Goal: Communication & Community: Participate in discussion

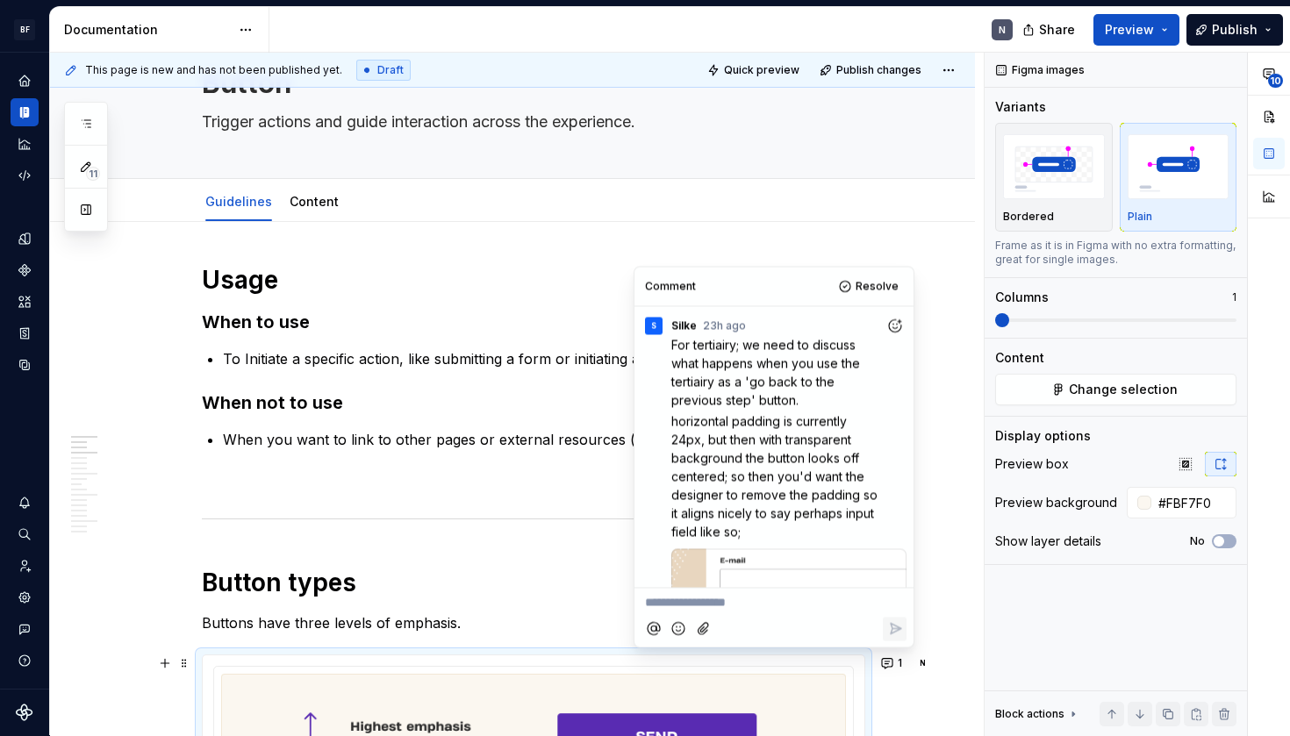
scroll to position [-1, 0]
click at [734, 415] on span "horizontal padding is currently 24px, but then with transparent background the …" at bounding box center [776, 477] width 210 height 126
drag, startPoint x: 718, startPoint y: 407, endPoint x: 850, endPoint y: 423, distance: 132.6
click at [850, 423] on div "For tertiairy; we need to discuss what happens when you use the tertiairy as a …" at bounding box center [788, 438] width 235 height 206
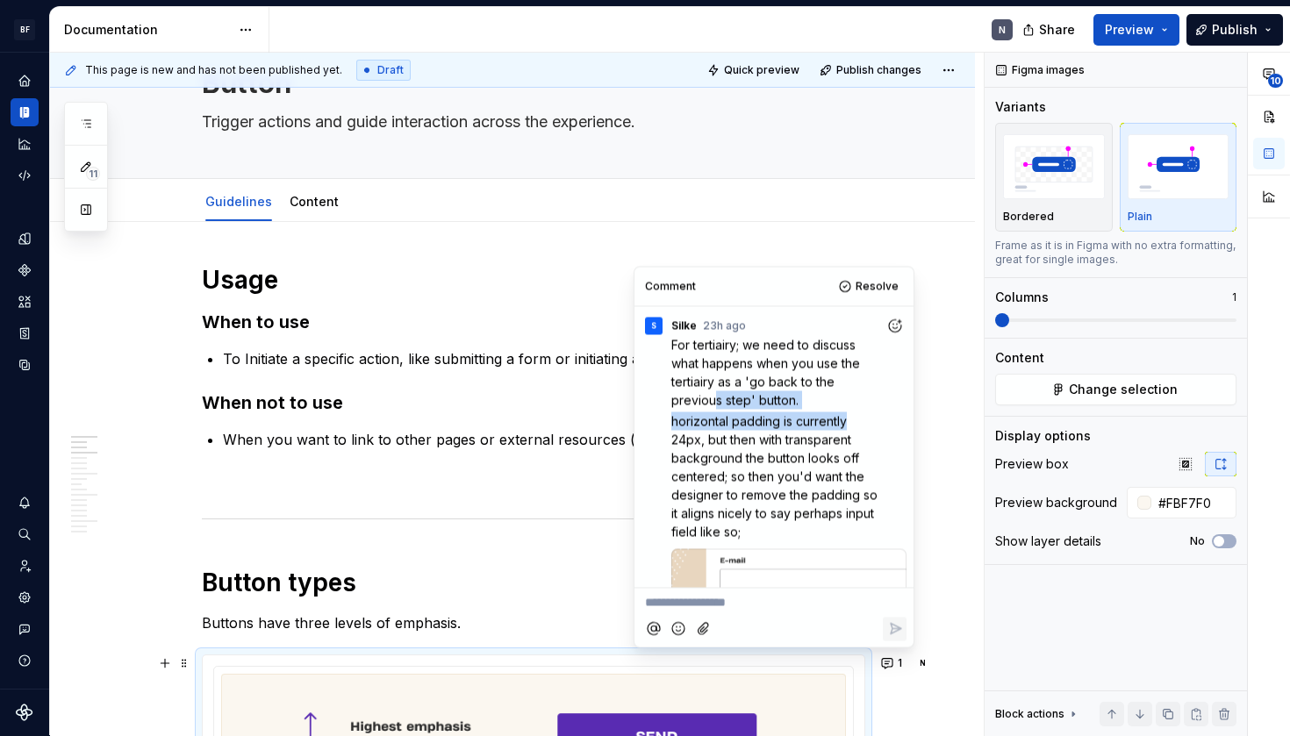
click at [850, 423] on span "horizontal padding is currently 24px, but then with transparent background the …" at bounding box center [776, 477] width 210 height 126
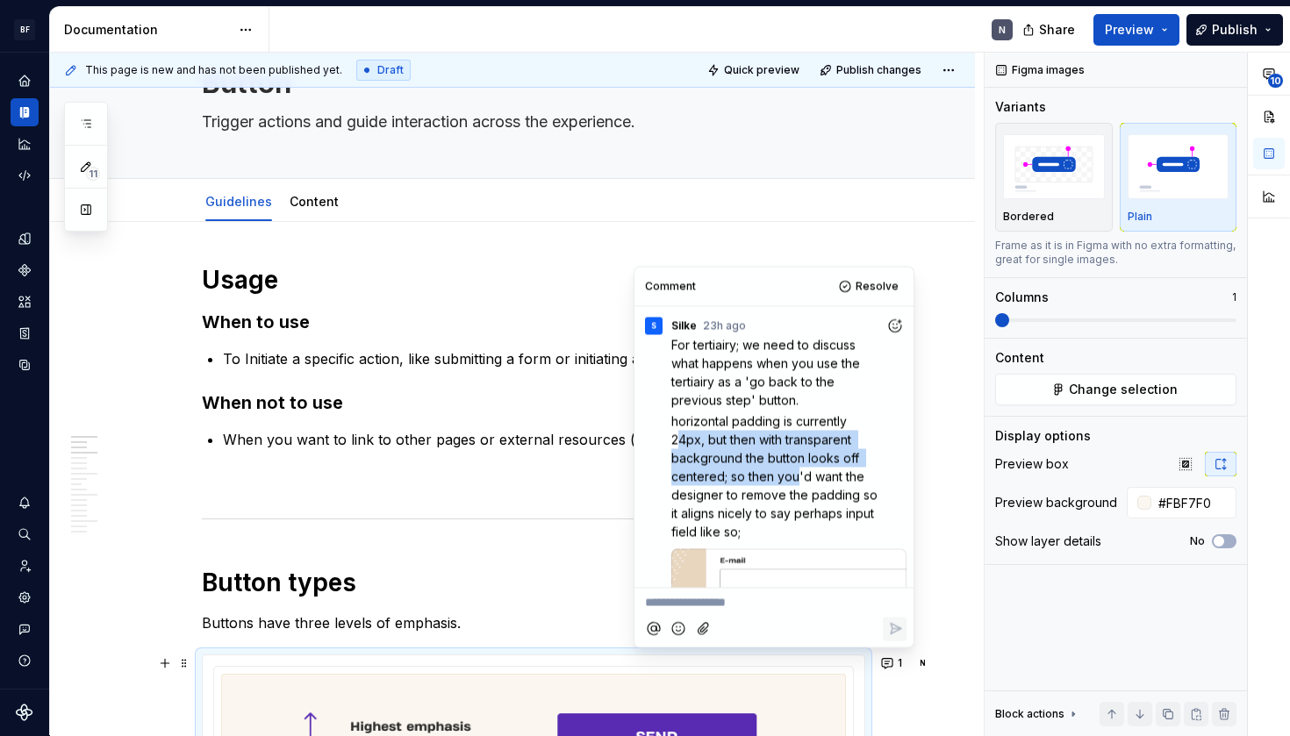
drag, startPoint x: 678, startPoint y: 434, endPoint x: 798, endPoint y: 470, distance: 125.5
click at [798, 470] on span "horizontal padding is currently 24px, but then with transparent background the …" at bounding box center [776, 477] width 210 height 126
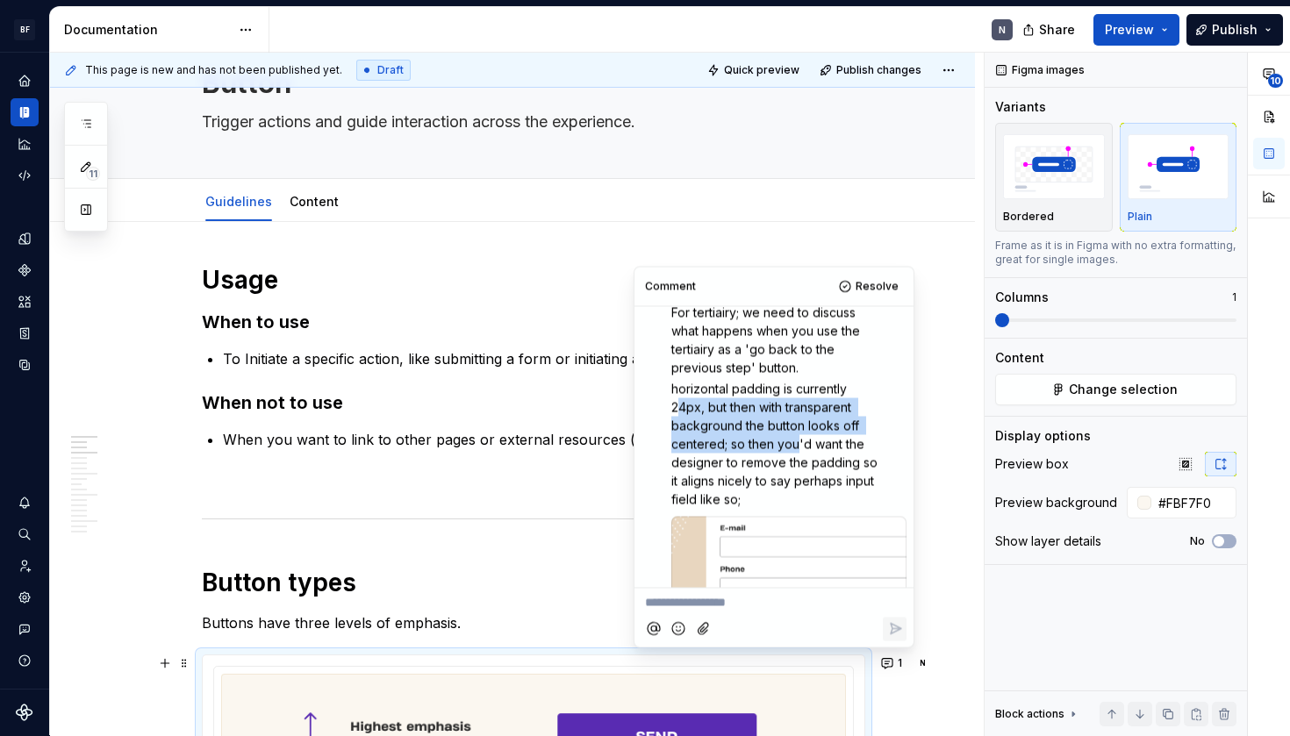
scroll to position [36, 0]
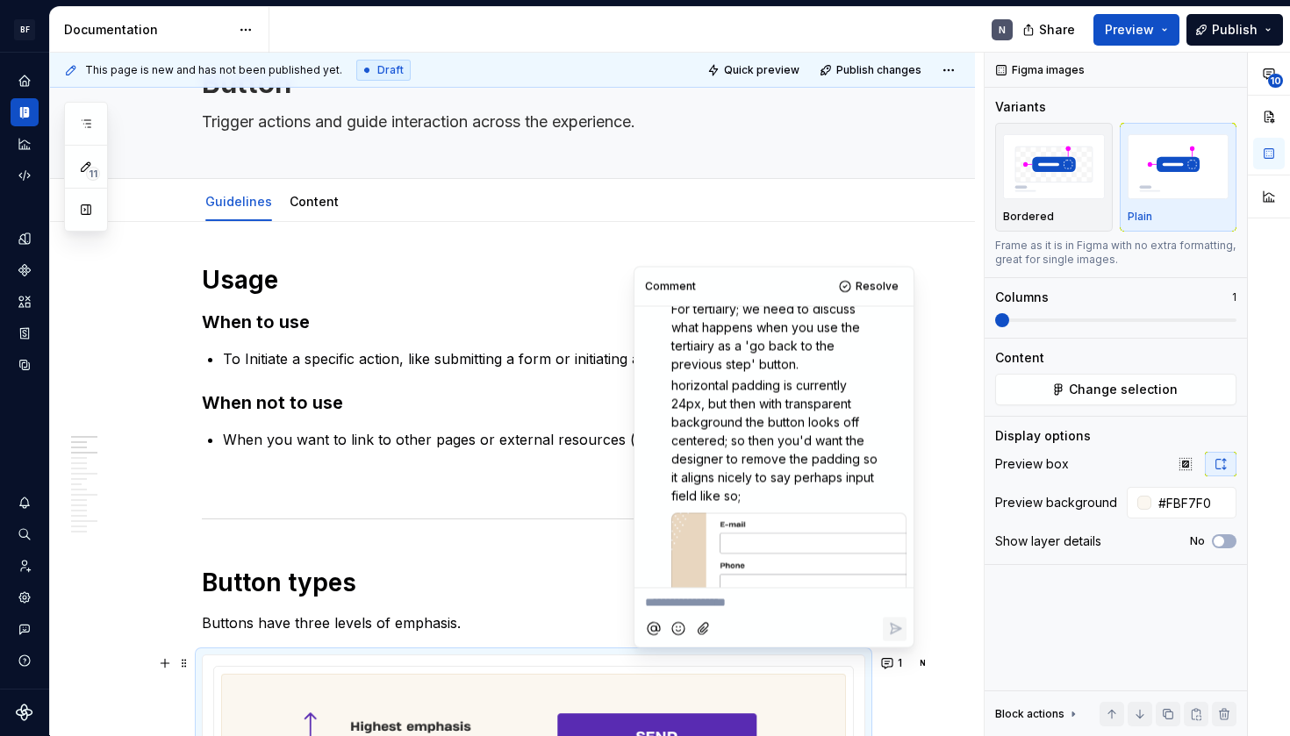
click at [798, 470] on p "horizontal padding is currently 24px, but then with transparent background the …" at bounding box center [778, 441] width 214 height 129
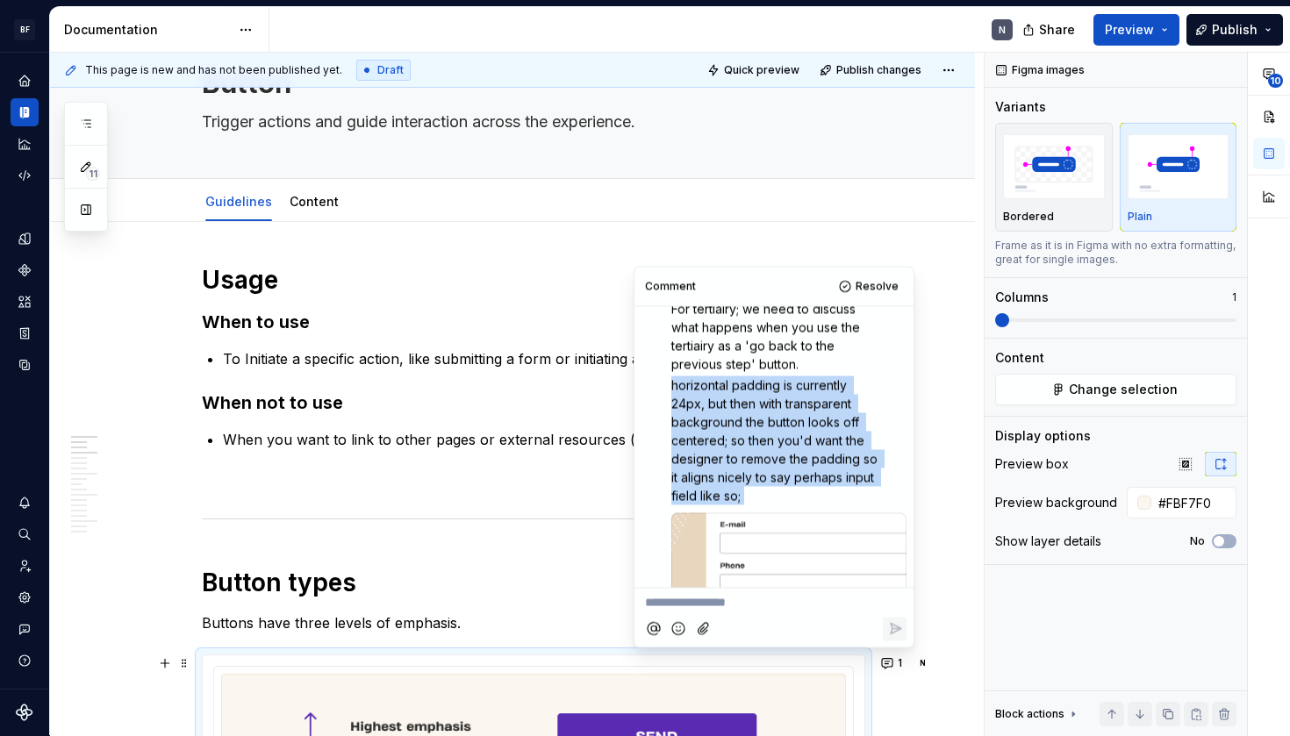
click at [798, 470] on p "horizontal padding is currently 24px, but then with transparent background the …" at bounding box center [778, 441] width 214 height 129
click at [824, 472] on span "horizontal padding is currently 24px, but then with transparent background the …" at bounding box center [776, 441] width 210 height 126
drag, startPoint x: 764, startPoint y: 490, endPoint x: 695, endPoint y: 436, distance: 86.9
click at [695, 436] on p "horizontal padding is currently 24px, but then with transparent background the …" at bounding box center [778, 441] width 214 height 129
click at [739, 439] on span "horizontal padding is currently 24px, but then with transparent background the …" at bounding box center [776, 441] width 210 height 126
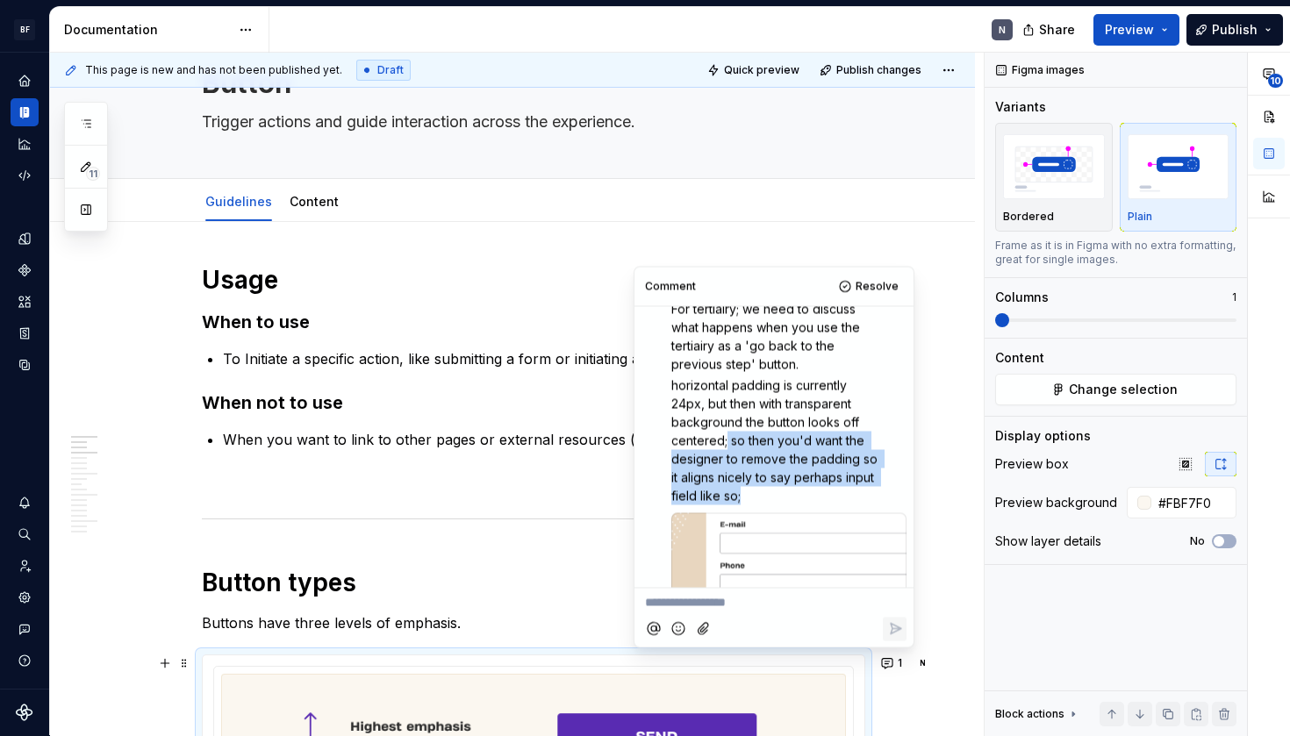
drag, startPoint x: 728, startPoint y: 439, endPoint x: 779, endPoint y: 486, distance: 69.6
click at [779, 486] on p "horizontal padding is currently 24px, but then with transparent background the …" at bounding box center [778, 441] width 214 height 129
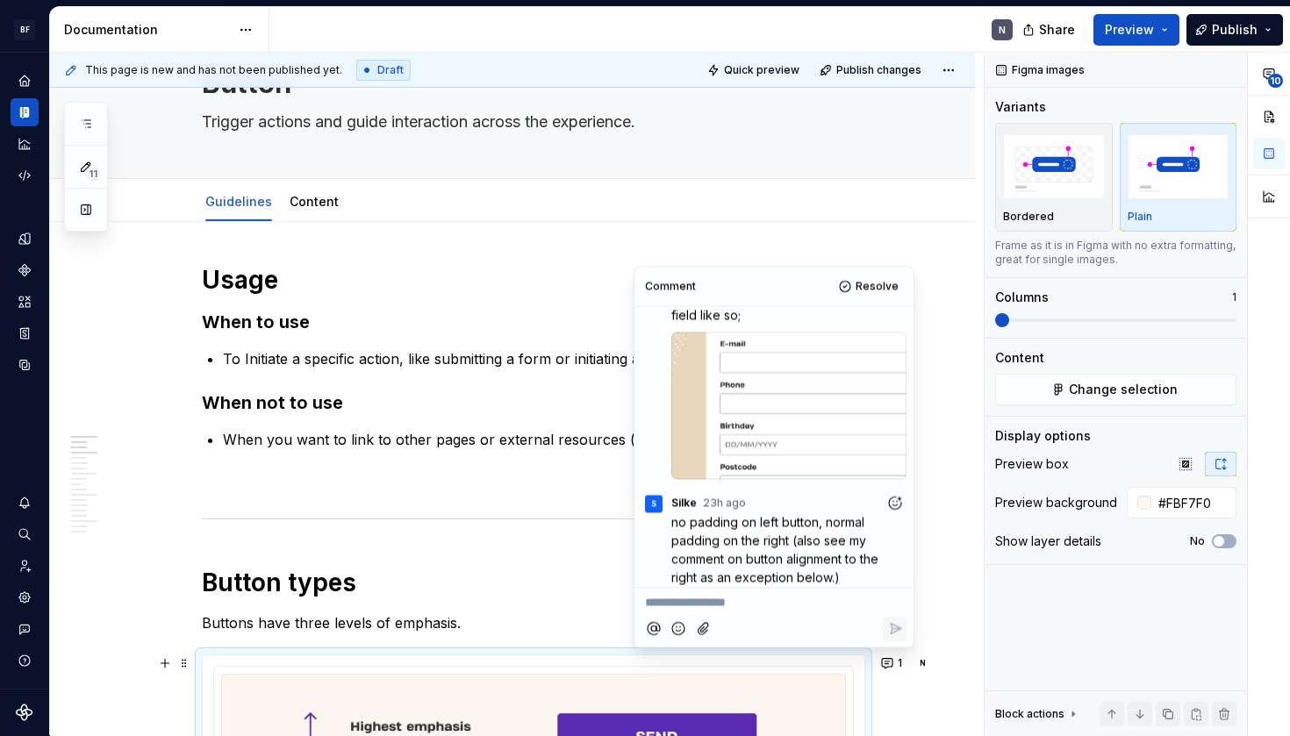
scroll to position [219, 0]
type textarea "*"
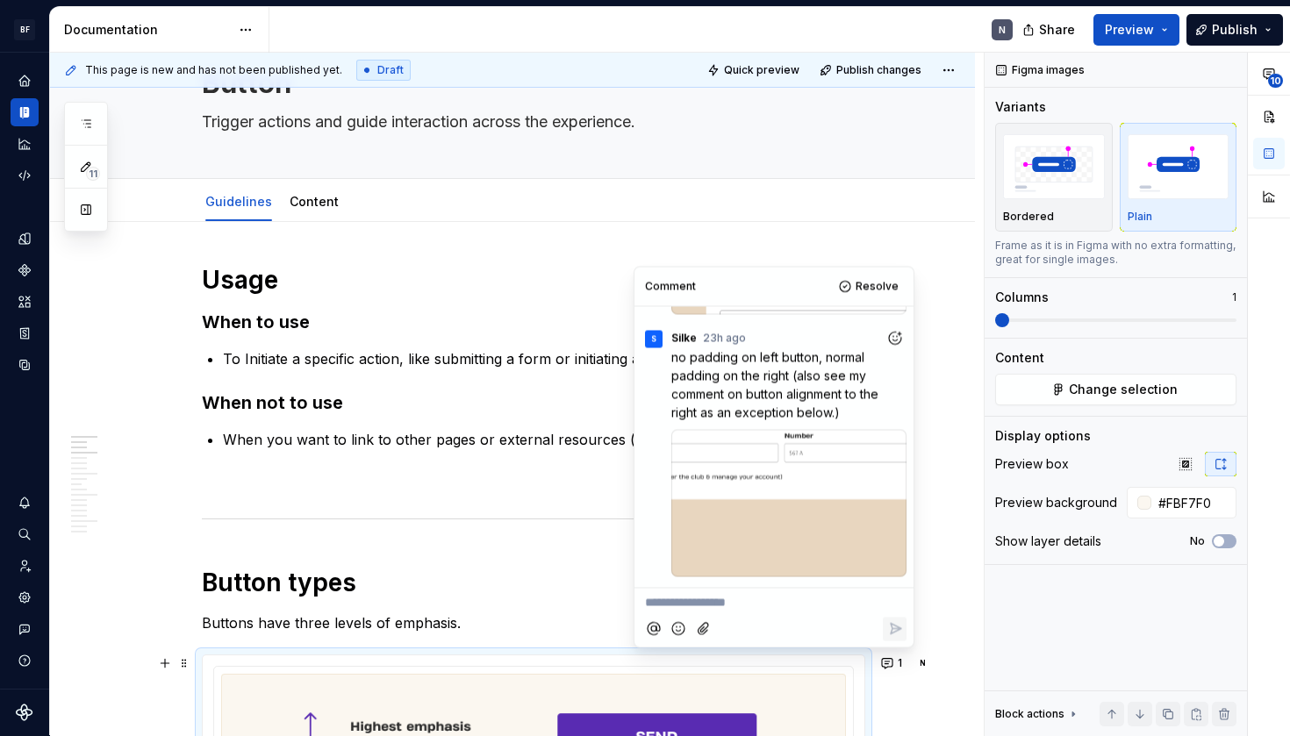
scroll to position [382, 0]
click at [713, 599] on p "**********" at bounding box center [774, 603] width 258 height 18
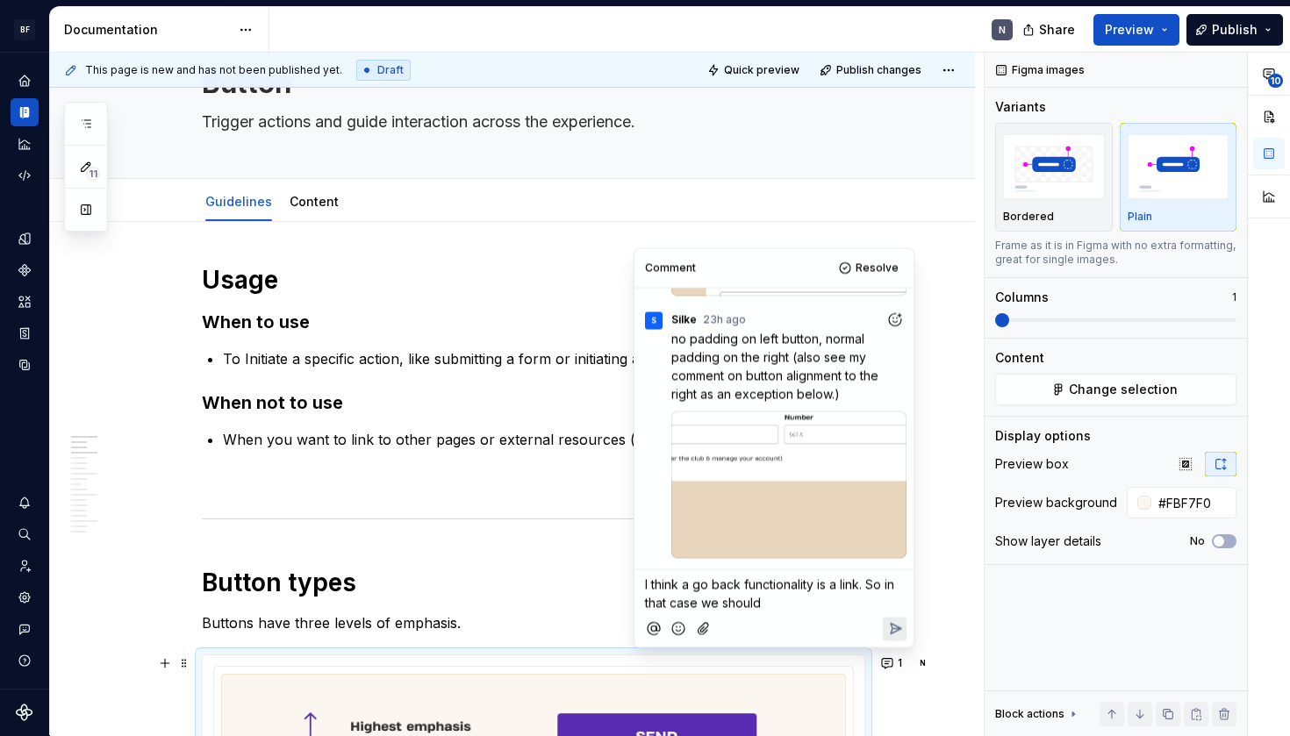
click at [681, 605] on span "I think a go back functionality is a link. So in that case we should" at bounding box center [771, 594] width 253 height 33
click at [791, 596] on p "I think a go back functionality is a link. So in that context we should" at bounding box center [774, 594] width 258 height 37
click at [778, 595] on p "I think a go back functionality is a link. So in that context we should add a l…" at bounding box center [774, 594] width 258 height 37
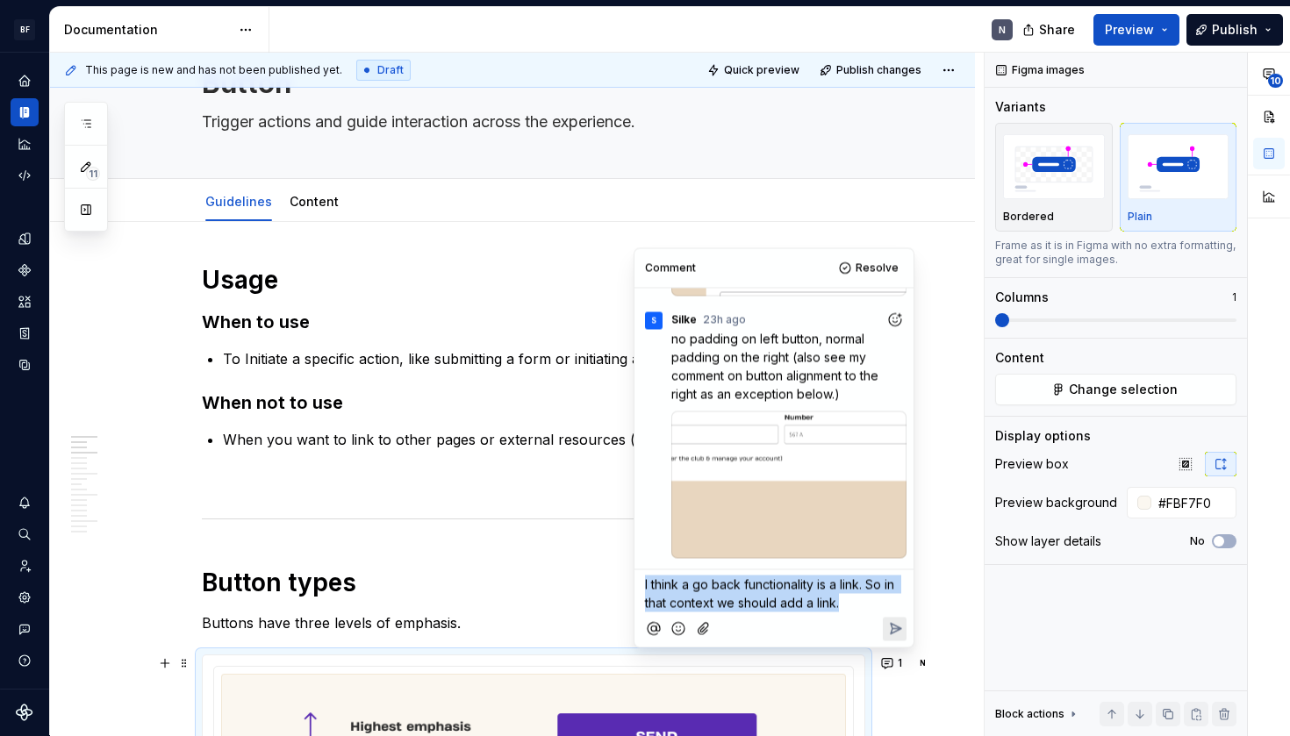
click at [778, 595] on p "I think a go back functionality is a link. So in that context we should add a l…" at bounding box center [774, 594] width 258 height 37
copy span "I think a go back functionality is a link. So in that context we should add a l…"
click at [729, 594] on p "I think a go back functionality is a link. So in that context we should add a l…" at bounding box center [774, 594] width 258 height 37
drag, startPoint x: 688, startPoint y: 587, endPoint x: 637, endPoint y: 584, distance: 51.0
click at [637, 584] on div "Comment Resolve S Silke 23h ago For tertiairy; we need to discuss what happens …" at bounding box center [774, 448] width 279 height 399
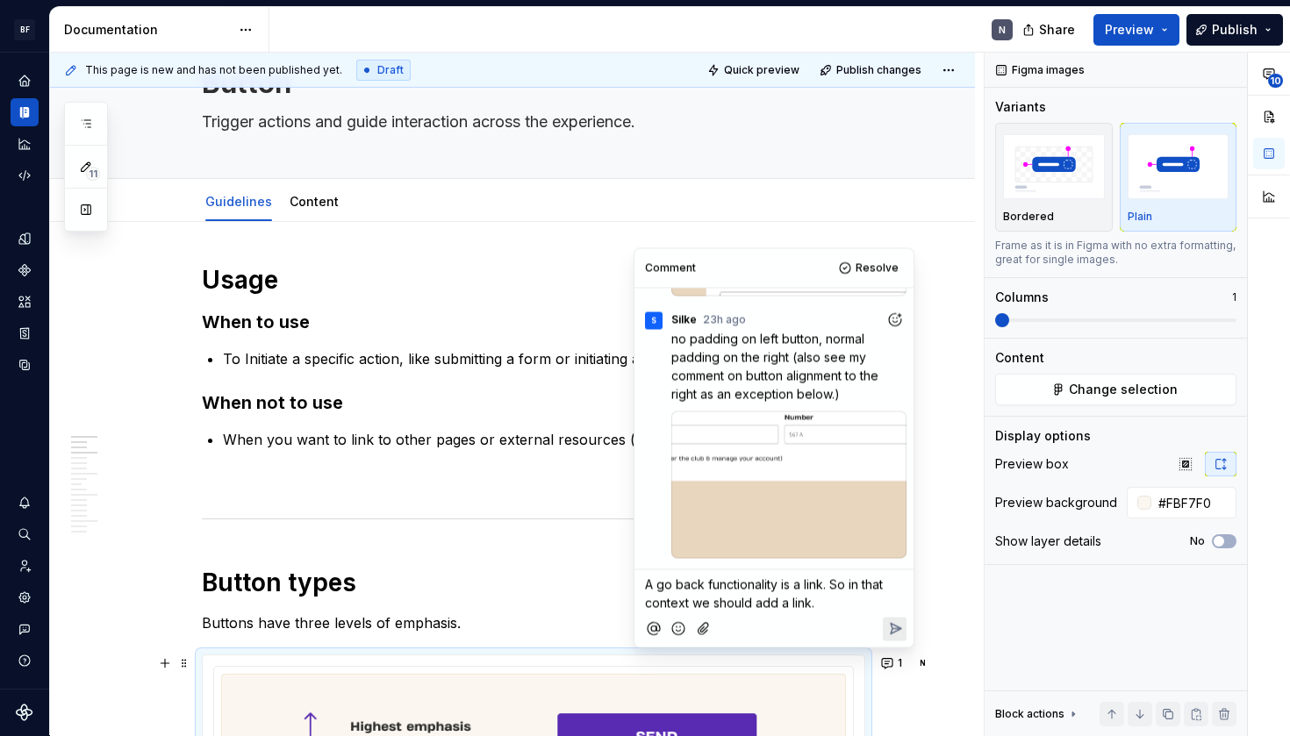
click at [748, 595] on p "A go back functionality is a link. So in that context we should add a link." at bounding box center [774, 594] width 258 height 37
click at [826, 585] on span "A go back functionality is a link. So in that context we should add a link." at bounding box center [765, 594] width 241 height 33
click at [829, 604] on p "A go back functionality is a link. So in that context we should add a link." at bounding box center [774, 594] width 258 height 37
drag, startPoint x: 829, startPoint y: 604, endPoint x: 642, endPoint y: 578, distance: 188.7
click at [642, 578] on div "A go back functionality is a link. So in that context we should add a link." at bounding box center [774, 592] width 265 height 42
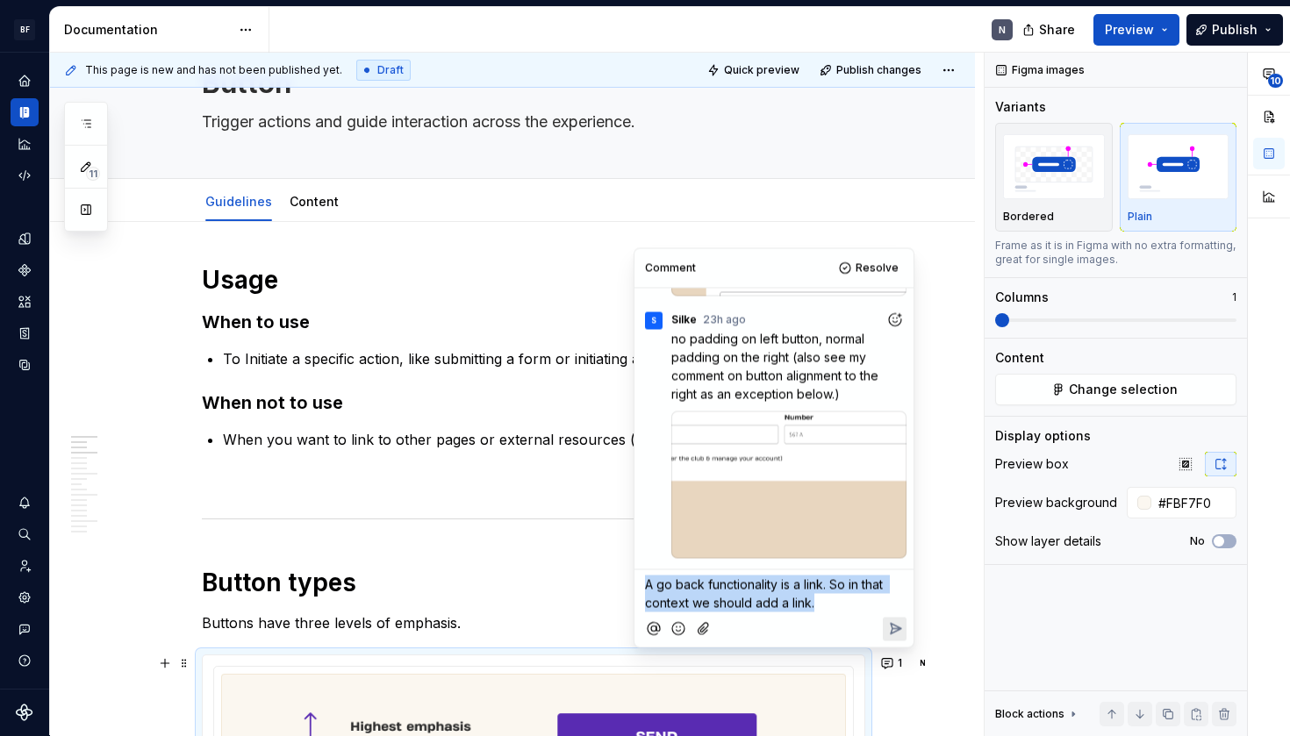
copy span "A go back functionality is a link. So in that context we should add a link."
click at [743, 593] on p "A go back functionality is a link. So in that context we should add a link." at bounding box center [774, 594] width 258 height 37
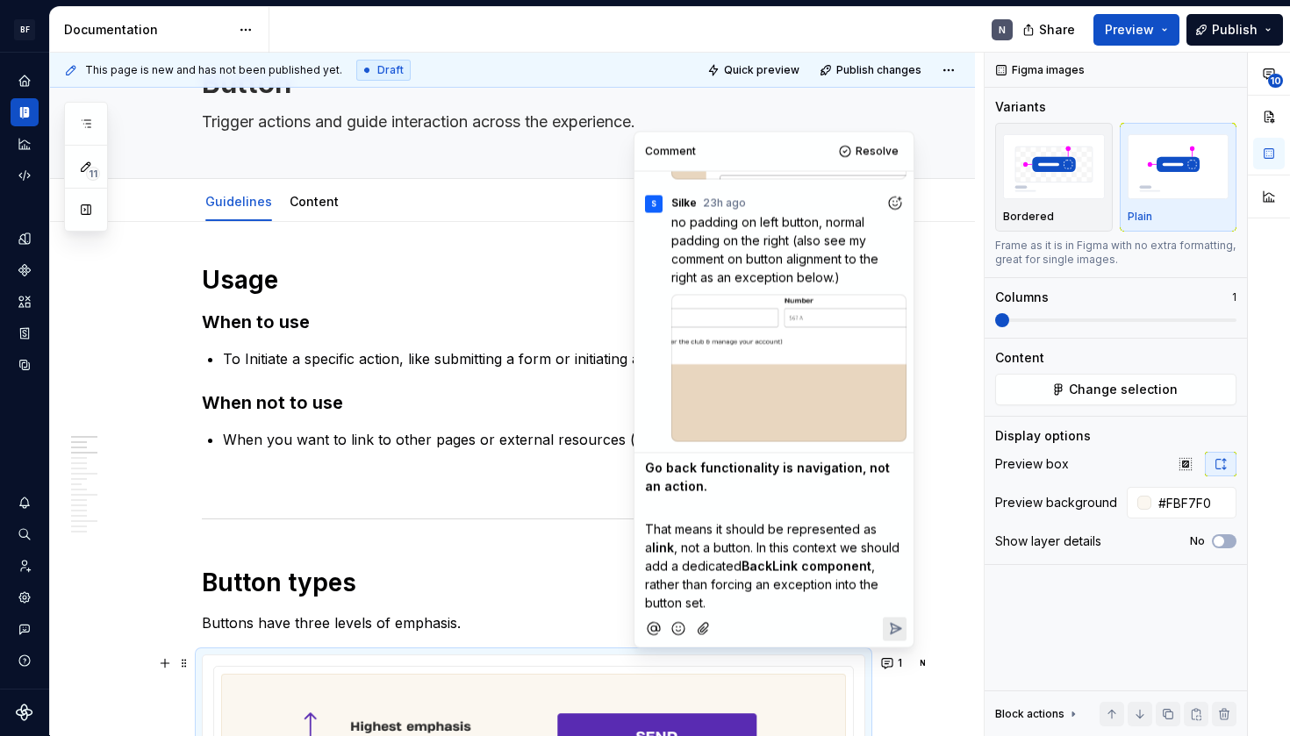
click at [645, 532] on span "That means it should be represented as a" at bounding box center [762, 538] width 235 height 33
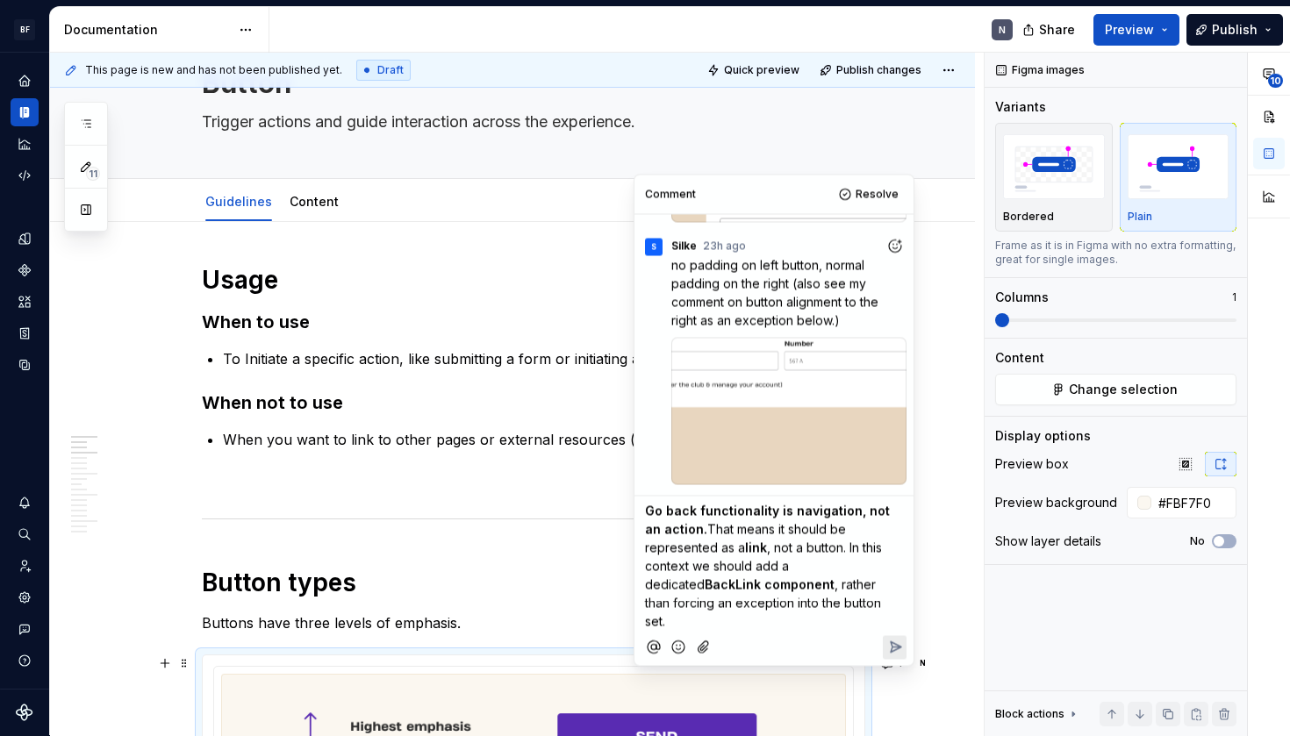
click at [722, 506] on span "Go back functionality is navigation, not an action." at bounding box center [769, 520] width 248 height 33
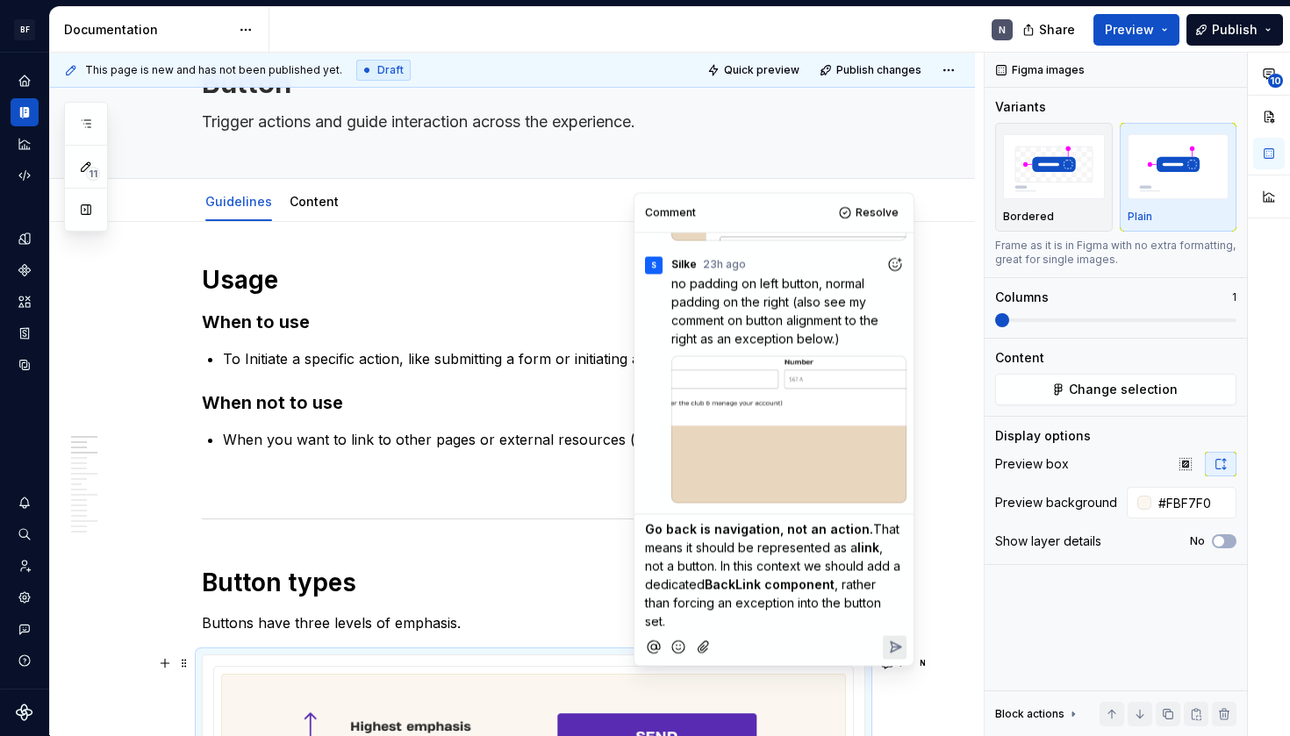
drag, startPoint x: 865, startPoint y: 530, endPoint x: 642, endPoint y: 530, distance: 223.0
click at [642, 530] on div "Go back is navigation, not an action. That means it should be represented as a …" at bounding box center [774, 573] width 265 height 116
click at [793, 548] on span "Go back is navigation, not an action. That means it should be represented as a" at bounding box center [766, 538] width 242 height 33
click at [857, 530] on span "Go back is navigation, not an action. That means it should be represented as a" at bounding box center [766, 538] width 242 height 33
drag, startPoint x: 858, startPoint y: 552, endPoint x: 905, endPoint y: 552, distance: 47.4
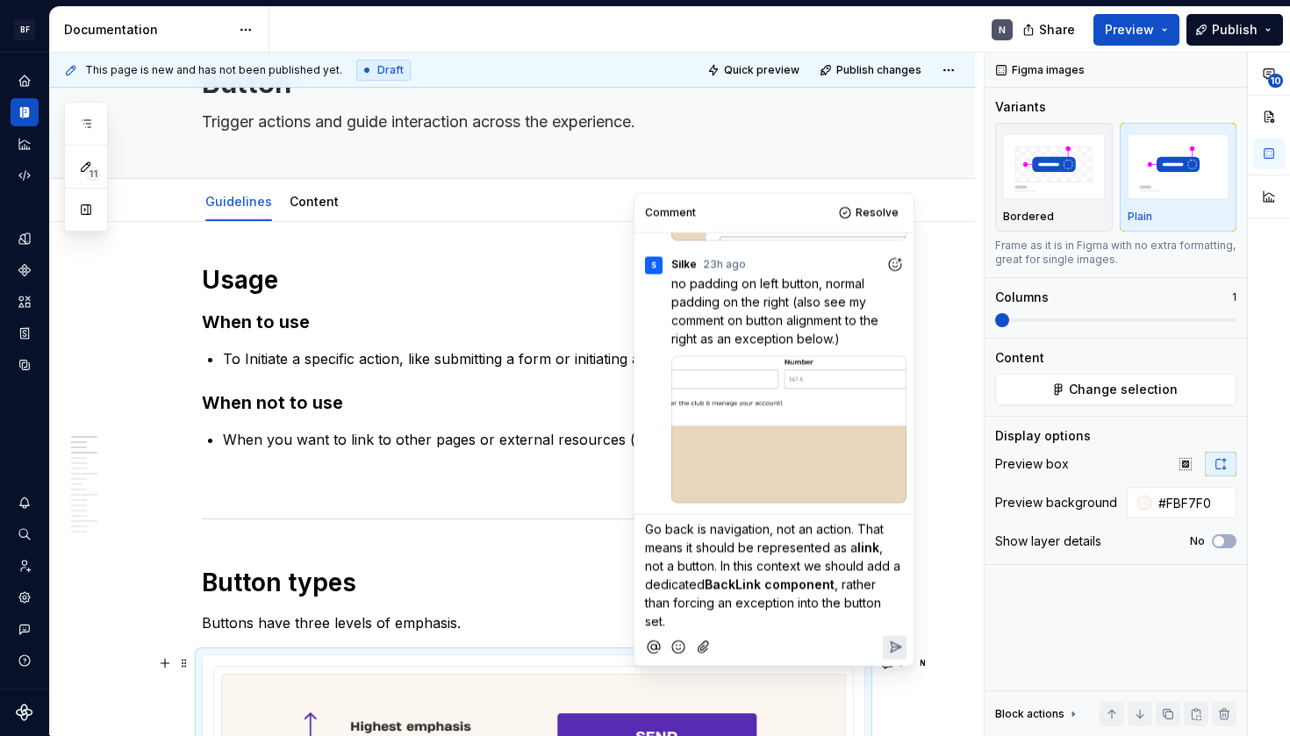
click at [905, 552] on div "Go back is navigation, not an action. That means it should be represented as a …" at bounding box center [774, 573] width 265 height 116
click at [792, 546] on span "Go back is navigation, not an action. That means it should be represented as a …" at bounding box center [774, 557] width 259 height 70
click at [845, 551] on span "Go back is navigation, not an action. That means it should be shown as a link, …" at bounding box center [766, 557] width 242 height 70
click at [681, 569] on span "Go back is navigation, not an action. That means it should be shown as a link, …" at bounding box center [766, 557] width 242 height 70
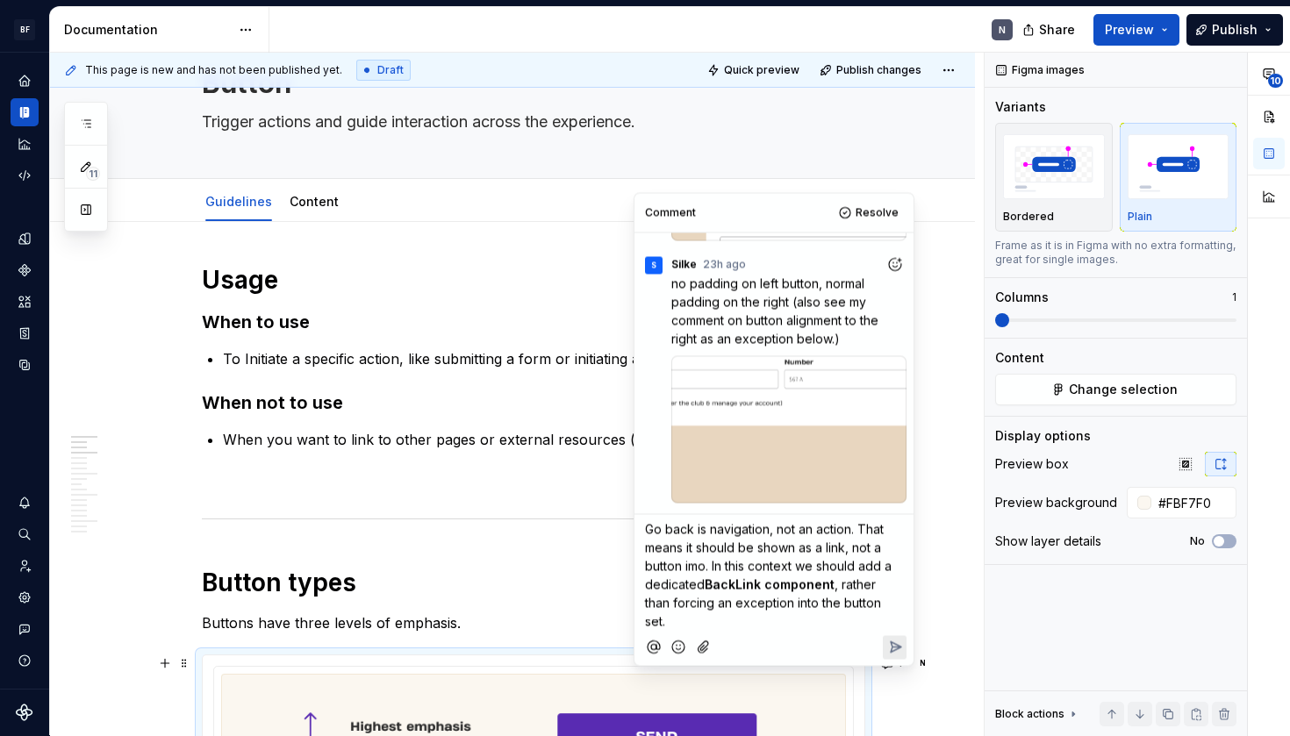
click at [706, 585] on span "BackLink component" at bounding box center [770, 585] width 130 height 15
drag, startPoint x: 716, startPoint y: 563, endPoint x: 833, endPoint y: 589, distance: 119.7
click at [833, 589] on p "Go back is navigation, not an action. That means it should be shown as a link, …" at bounding box center [774, 576] width 258 height 111
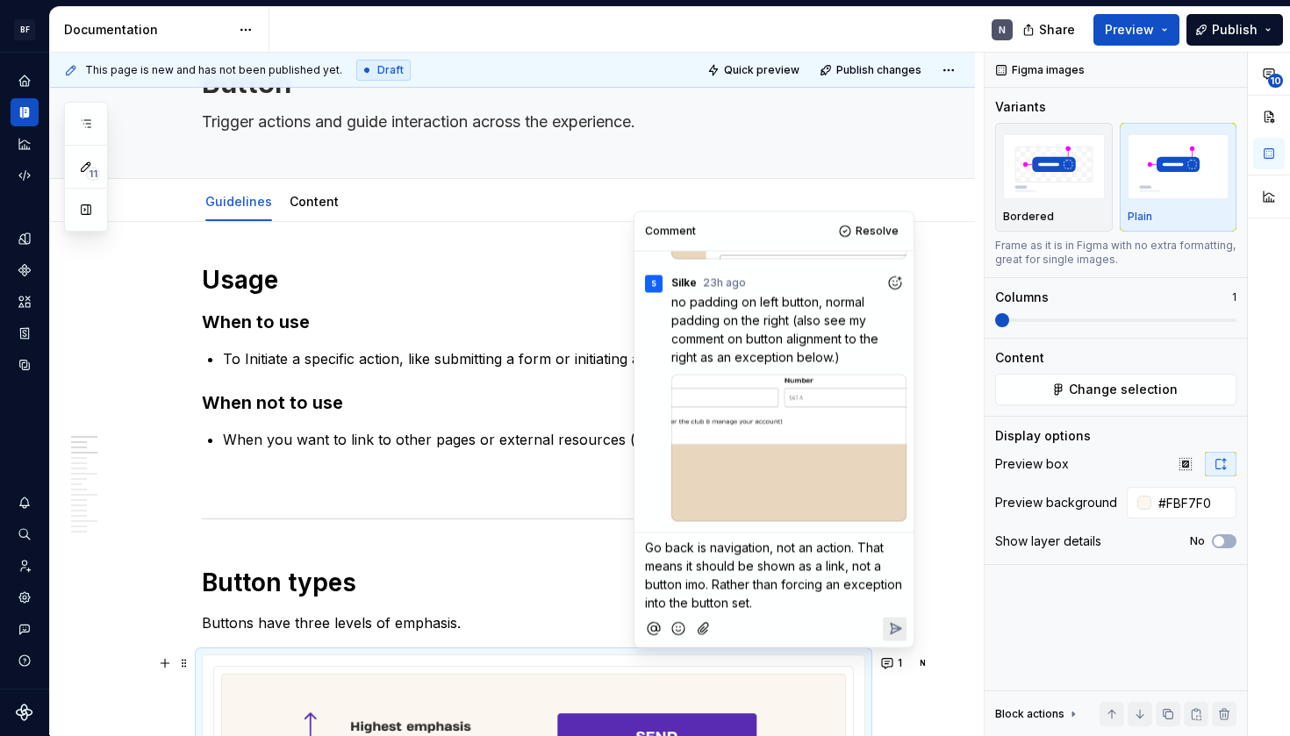
click at [830, 595] on p "Go back is navigation, not an action. That means it should be shown as a link, …" at bounding box center [774, 576] width 258 height 74
click at [691, 608] on span "Go back is navigation, not an action. That means it should be shown as a link, …" at bounding box center [775, 576] width 261 height 70
click at [801, 590] on span "Go back is navigation, not an action. That means it should be shown as a link, …" at bounding box center [775, 576] width 261 height 70
drag, startPoint x: 833, startPoint y: 606, endPoint x: 925, endPoint y: 606, distance: 92.2
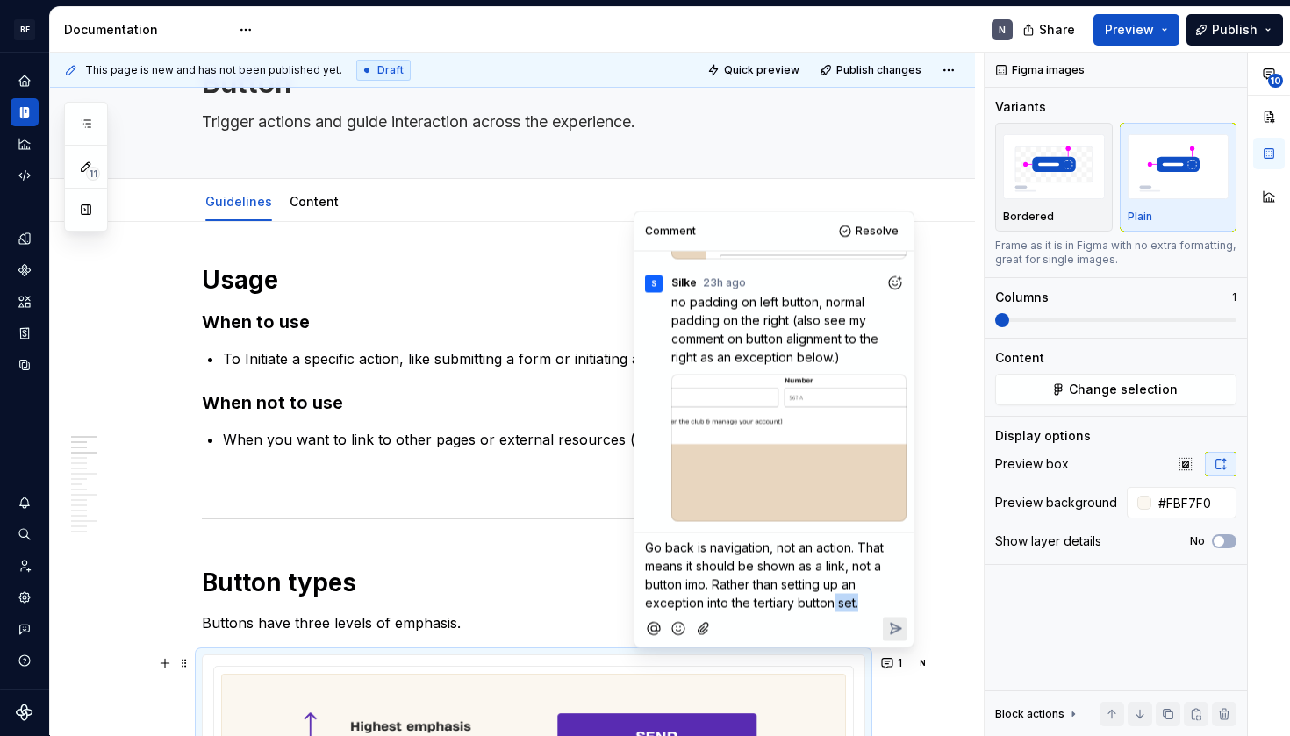
click at [925, 606] on body "BF Flex N Design system data Documentation N Share Preview Publish 11 Pages Add…" at bounding box center [645, 368] width 1290 height 736
click at [726, 568] on span "Go back is navigation, not an action. That means it should be shown as a link, …" at bounding box center [766, 576] width 242 height 70
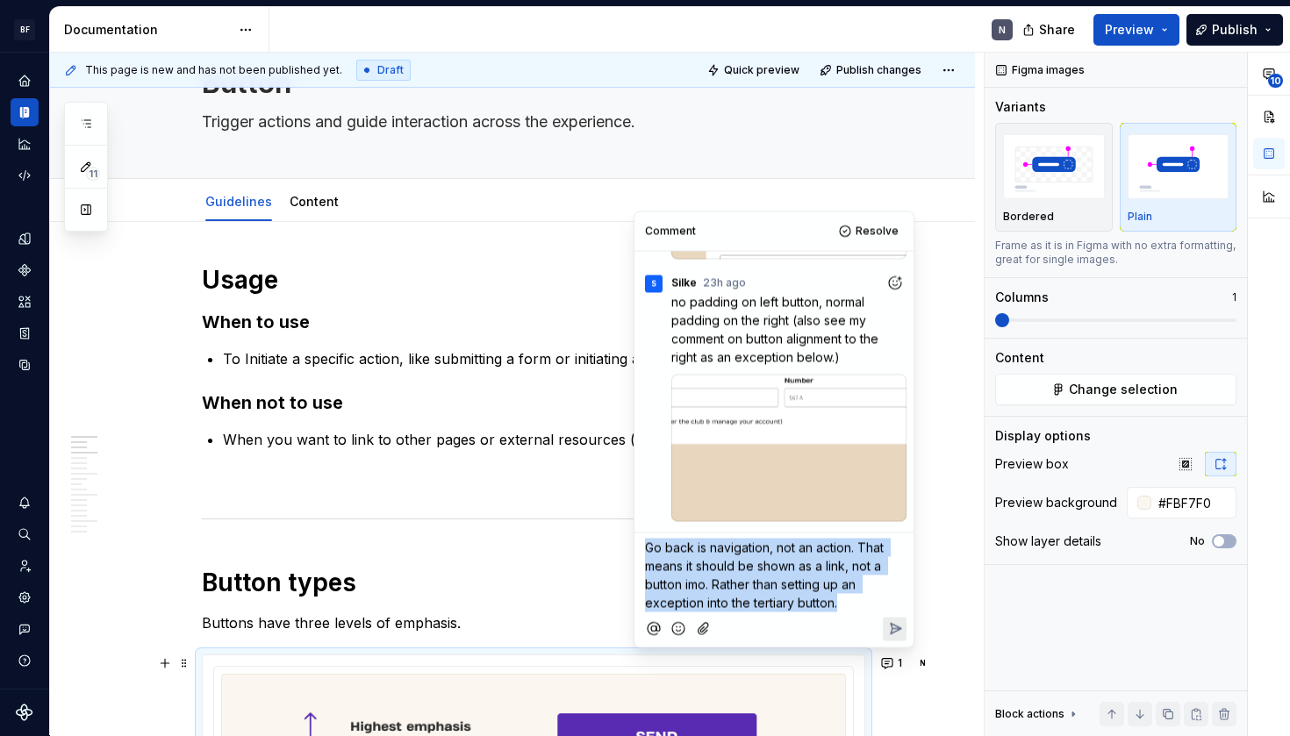
click at [726, 568] on span "Go back is navigation, not an action. That means it should be shown as a link, …" at bounding box center [766, 576] width 242 height 70
click at [795, 592] on span "Go back is navigation, not an action. That means it should be shown as a link, …" at bounding box center [766, 576] width 242 height 70
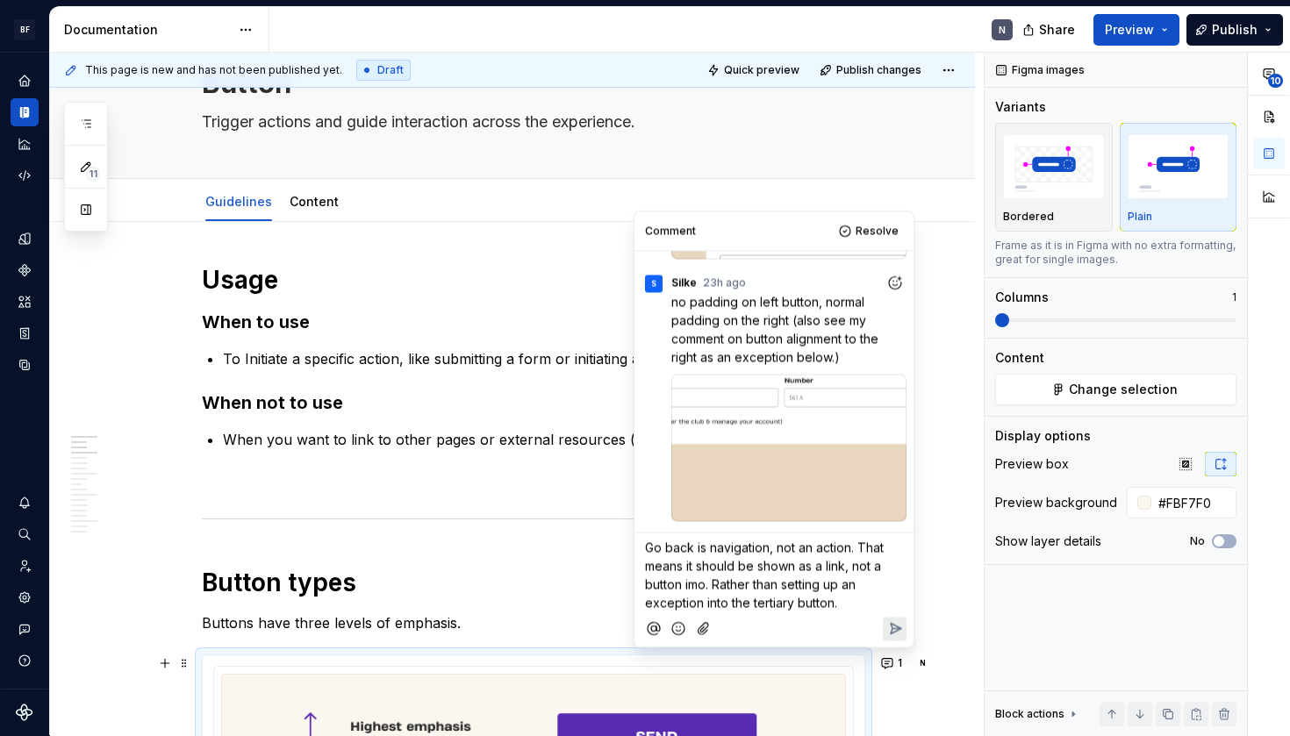
click at [697, 564] on span "Go back is navigation, not an action. That means it should be shown as a link, …" at bounding box center [766, 576] width 242 height 70
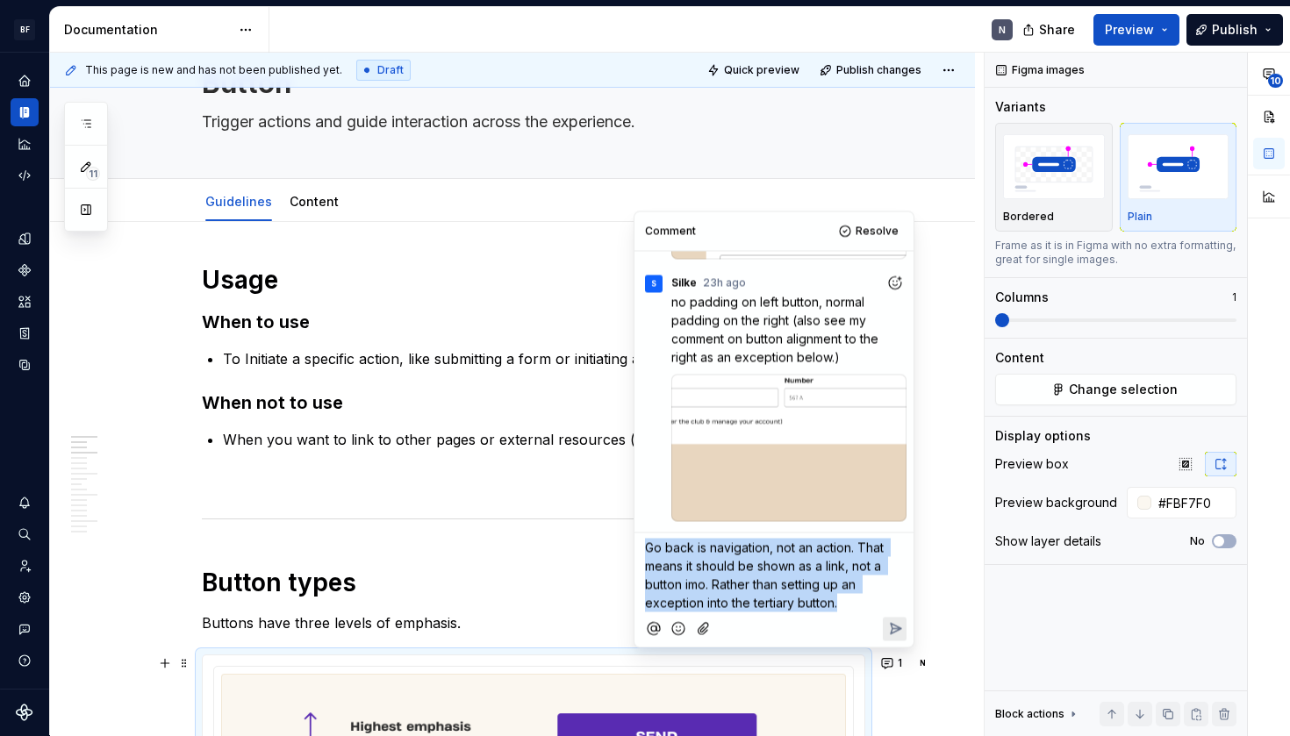
click at [697, 564] on span "Go back is navigation, not an action. That means it should be shown as a link, …" at bounding box center [766, 576] width 242 height 70
click at [777, 585] on span "Go back is navigation, not an action. That means it should be shown as a link, …" at bounding box center [766, 576] width 242 height 70
drag, startPoint x: 715, startPoint y: 587, endPoint x: 855, endPoint y: 597, distance: 140.8
click at [855, 598] on p "Go back is navigation, not an action. That means it should be shown as a link, …" at bounding box center [774, 576] width 258 height 74
click at [855, 597] on p "Go back is navigation, not an action. That means it should be shown as a link, …" at bounding box center [774, 576] width 258 height 74
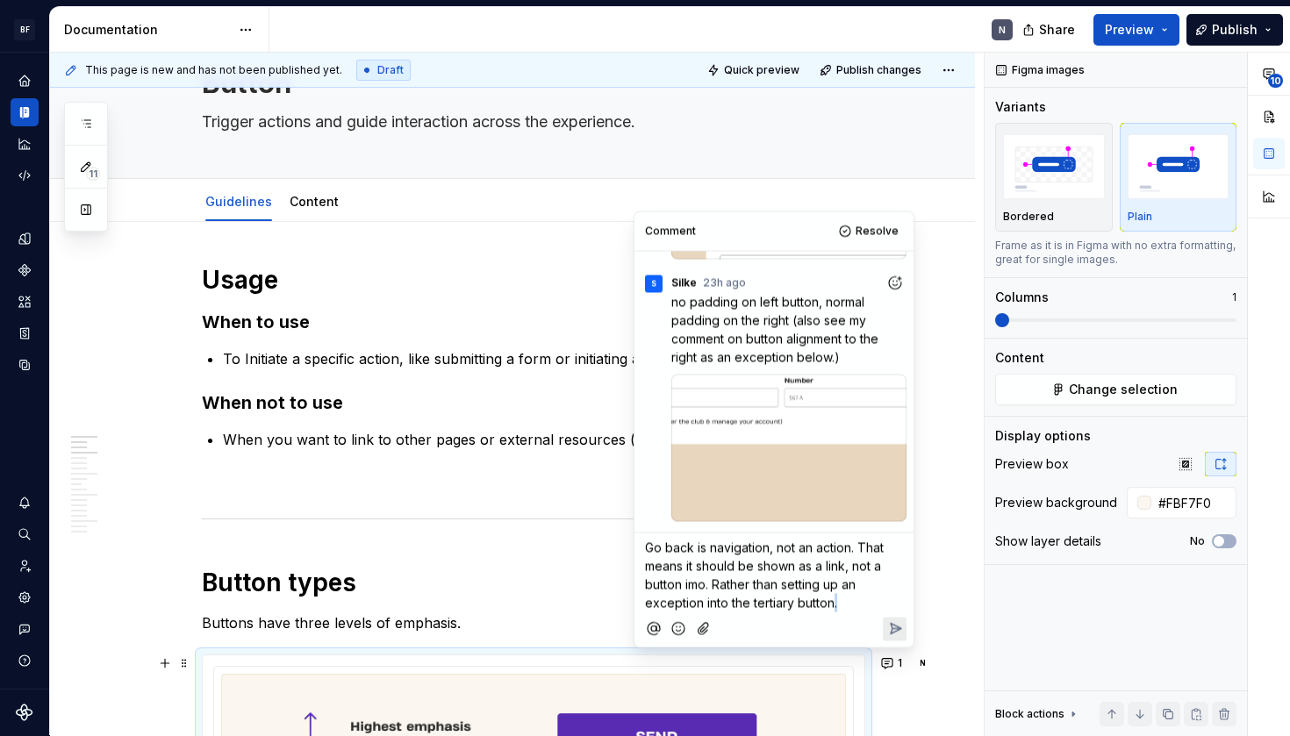
click at [855, 597] on p "Go back is navigation, not an action. That means it should be shown as a link, …" at bounding box center [774, 576] width 258 height 74
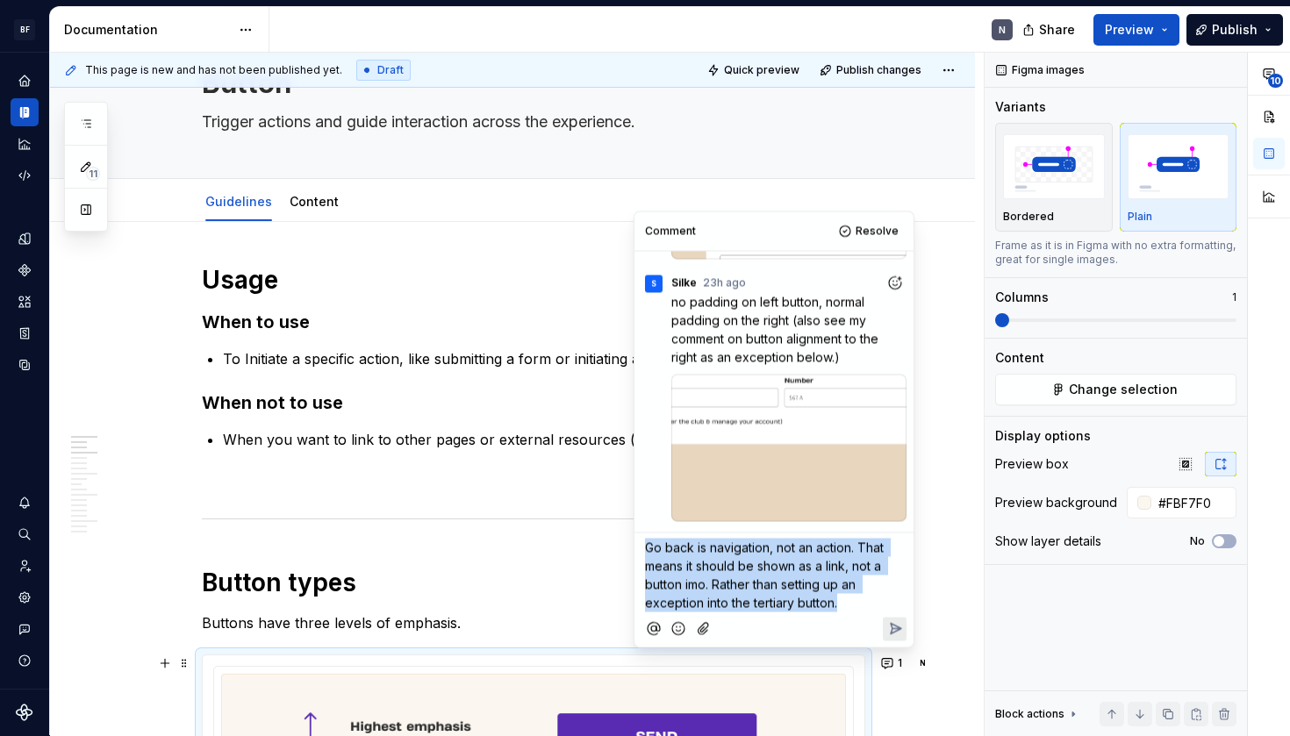
click at [855, 597] on p "Go back is navigation, not an action. That means it should be shown as a link, …" at bounding box center [774, 576] width 258 height 74
click at [873, 597] on p "Go back is navigation, not an action. That means it should be shown as a link, …" at bounding box center [774, 576] width 258 height 74
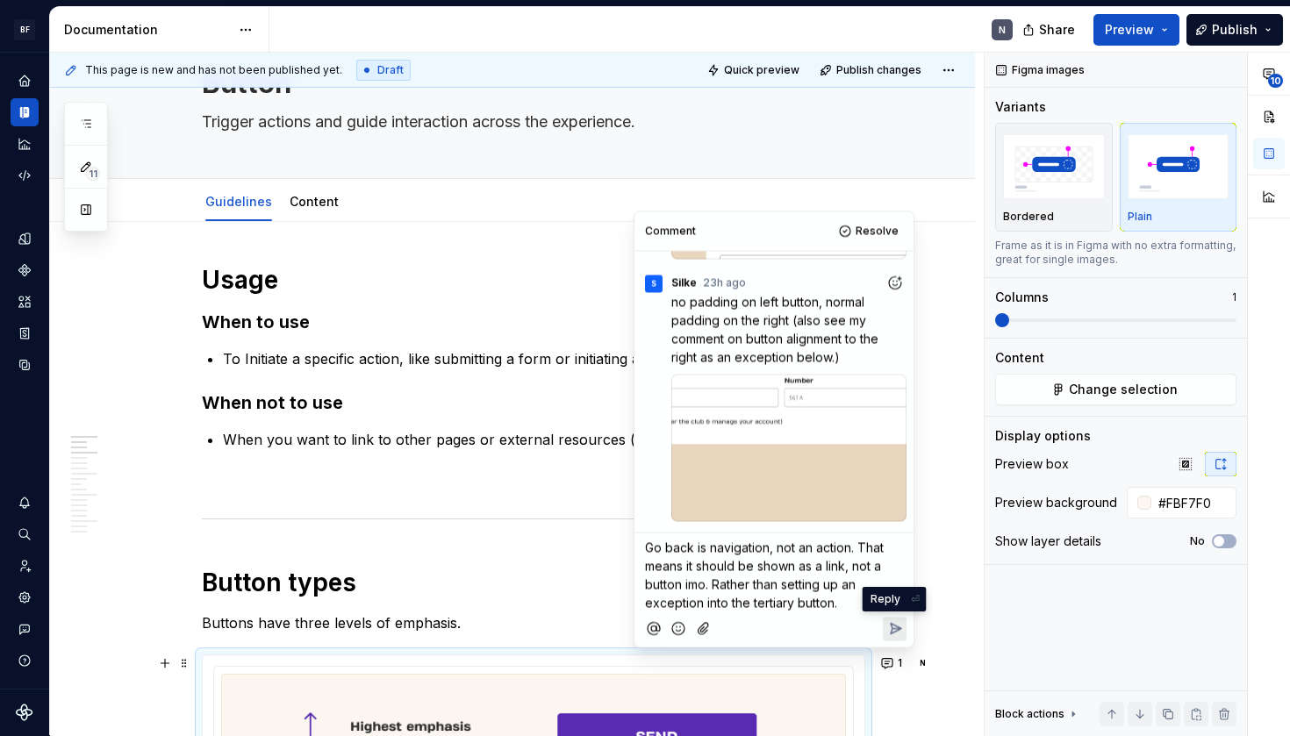
click at [895, 629] on icon "Reply" at bounding box center [896, 629] width 11 height 11
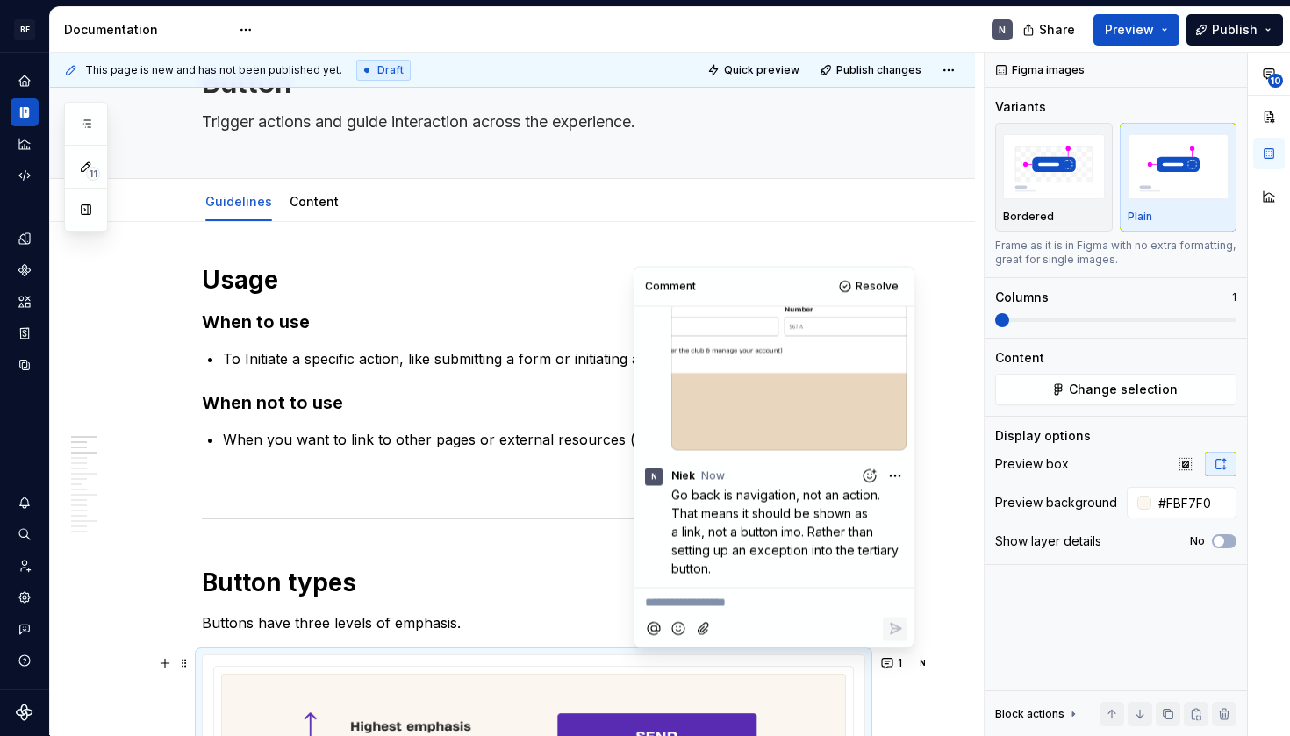
scroll to position [508, 0]
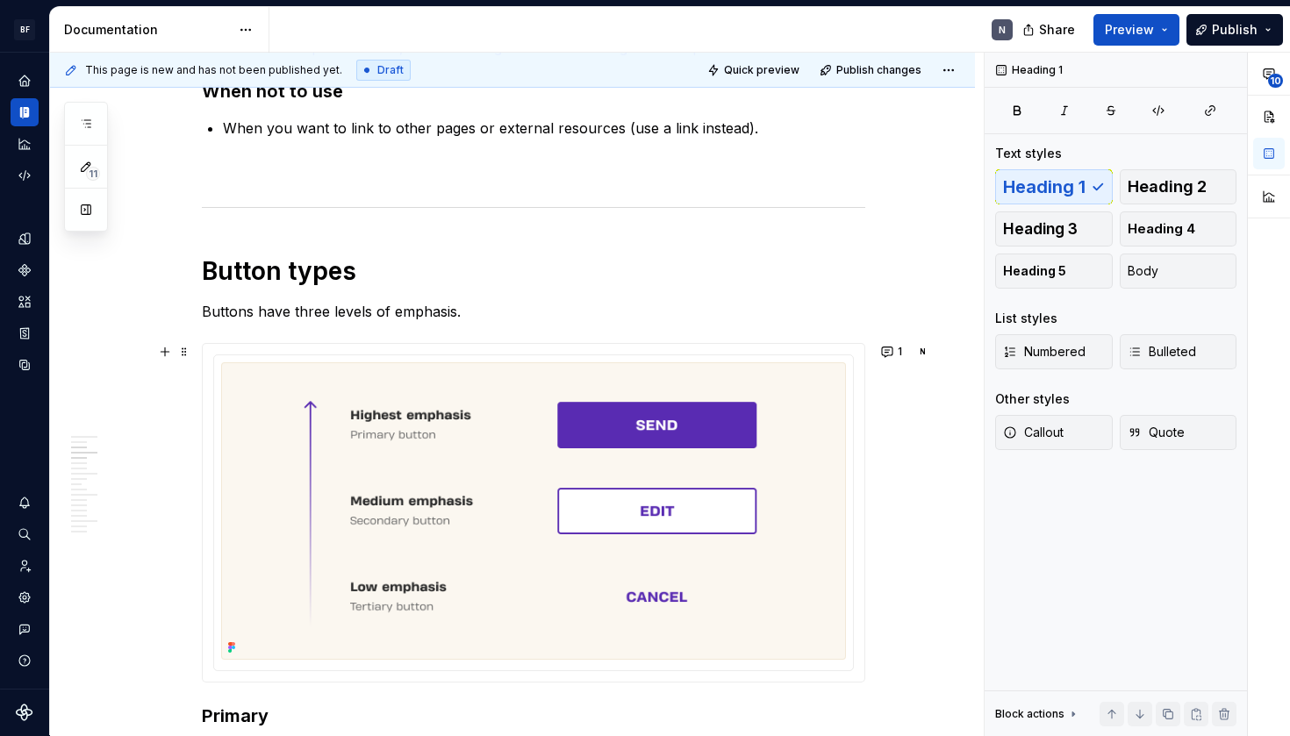
scroll to position [394, 0]
click at [894, 346] on button "1" at bounding box center [893, 351] width 34 height 25
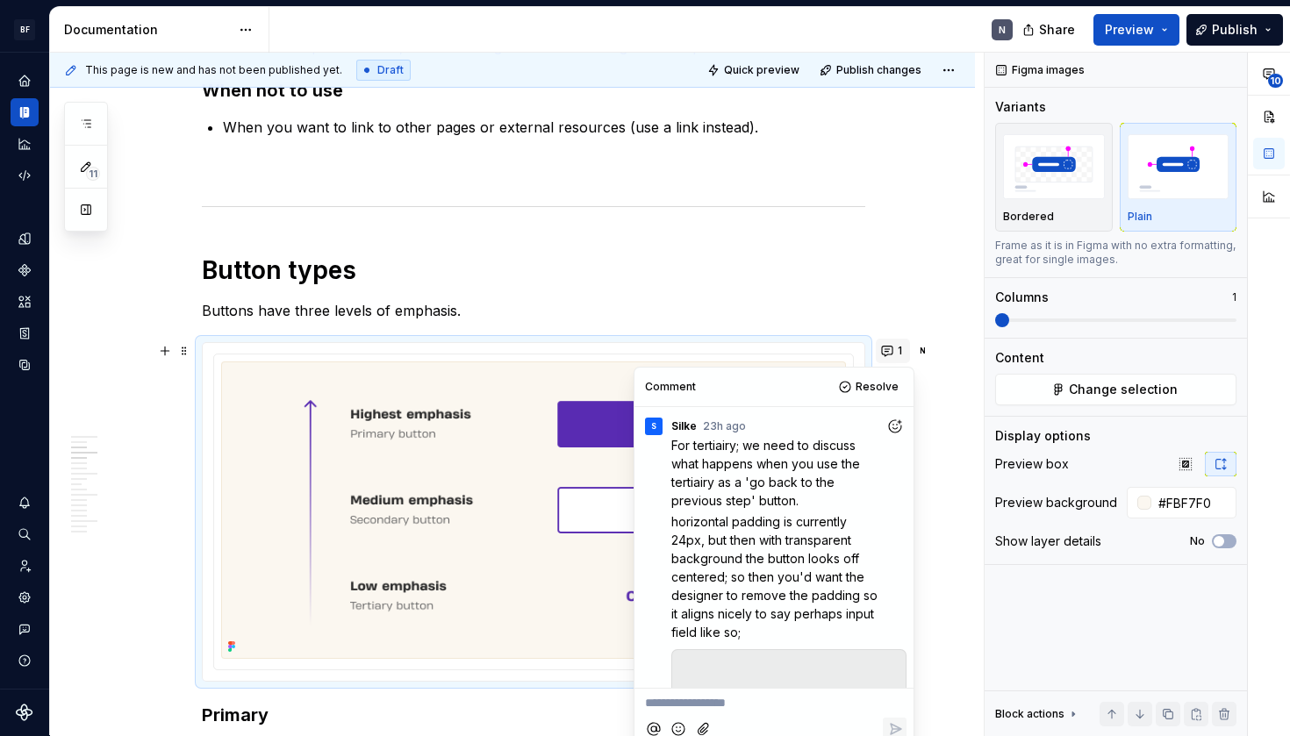
type textarea "*"
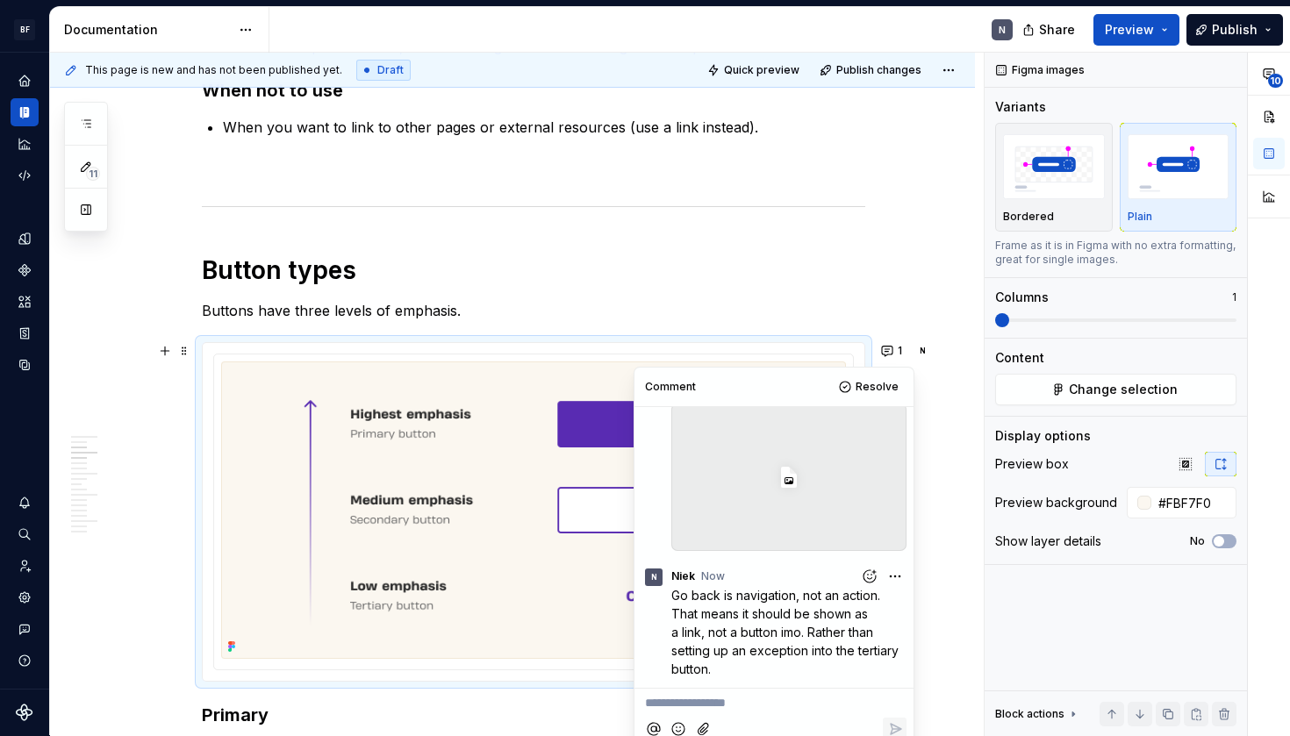
click at [944, 477] on div "This page is new and has not been published yet. Draft Quick preview Publish ch…" at bounding box center [517, 395] width 934 height 684
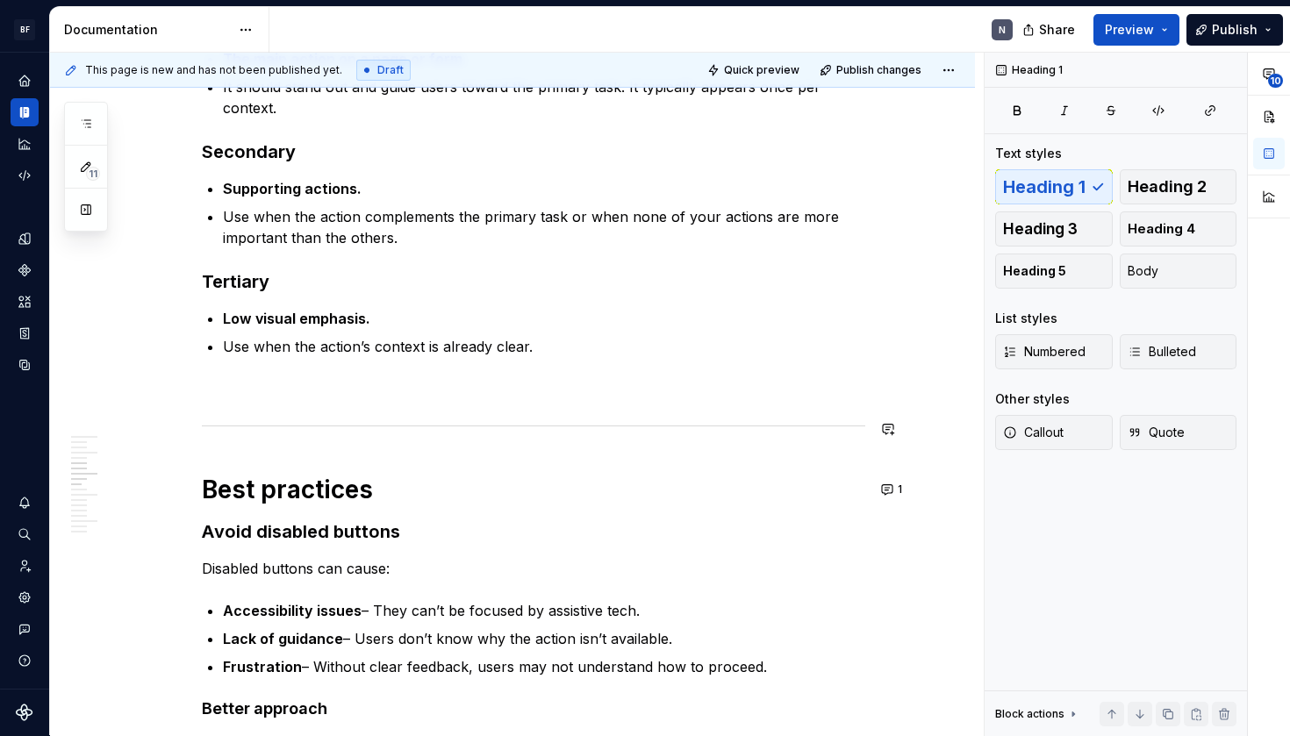
scroll to position [1093, 0]
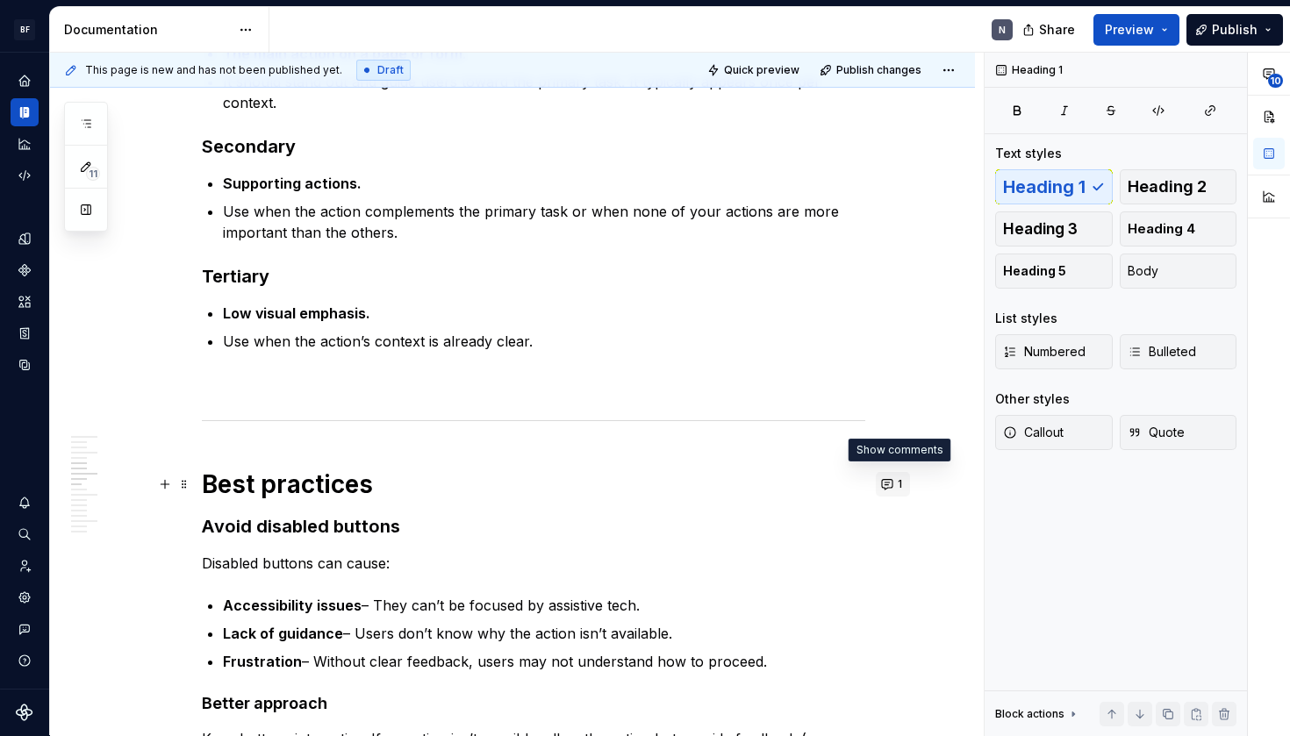
click at [894, 484] on button "1" at bounding box center [893, 484] width 34 height 25
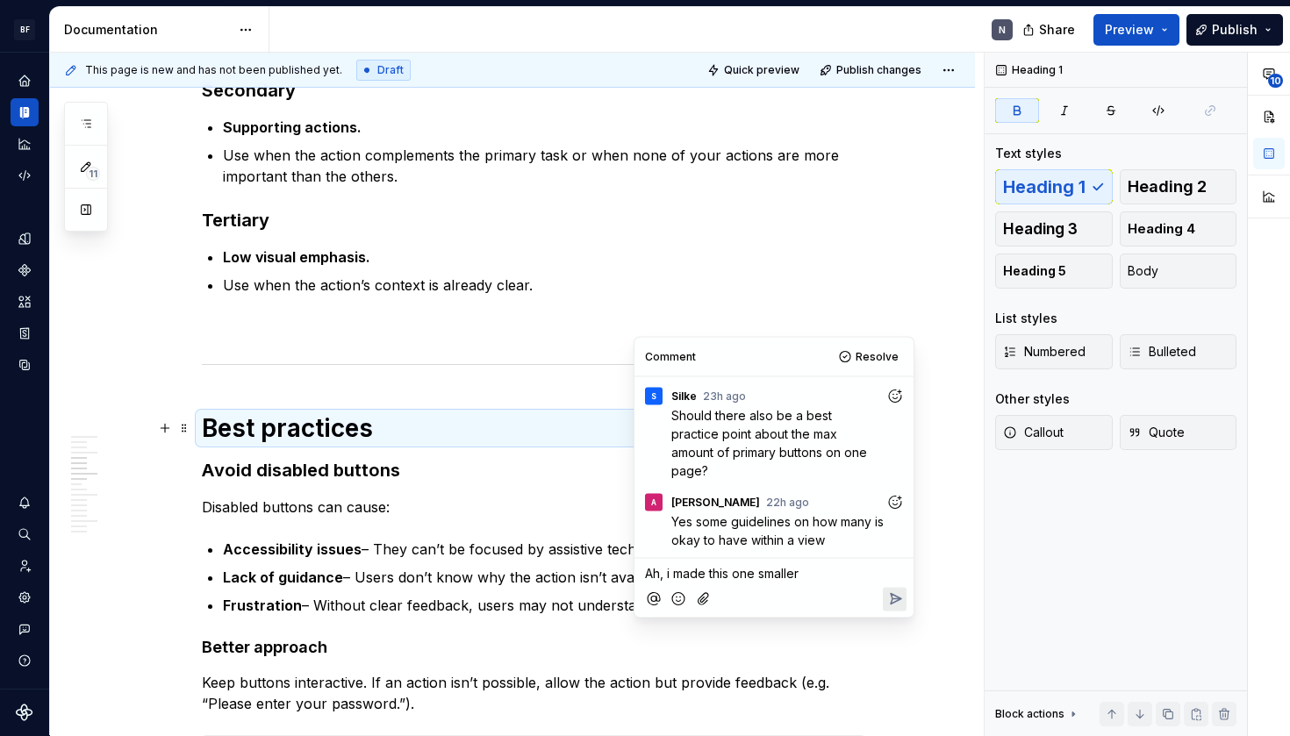
scroll to position [1235, 0]
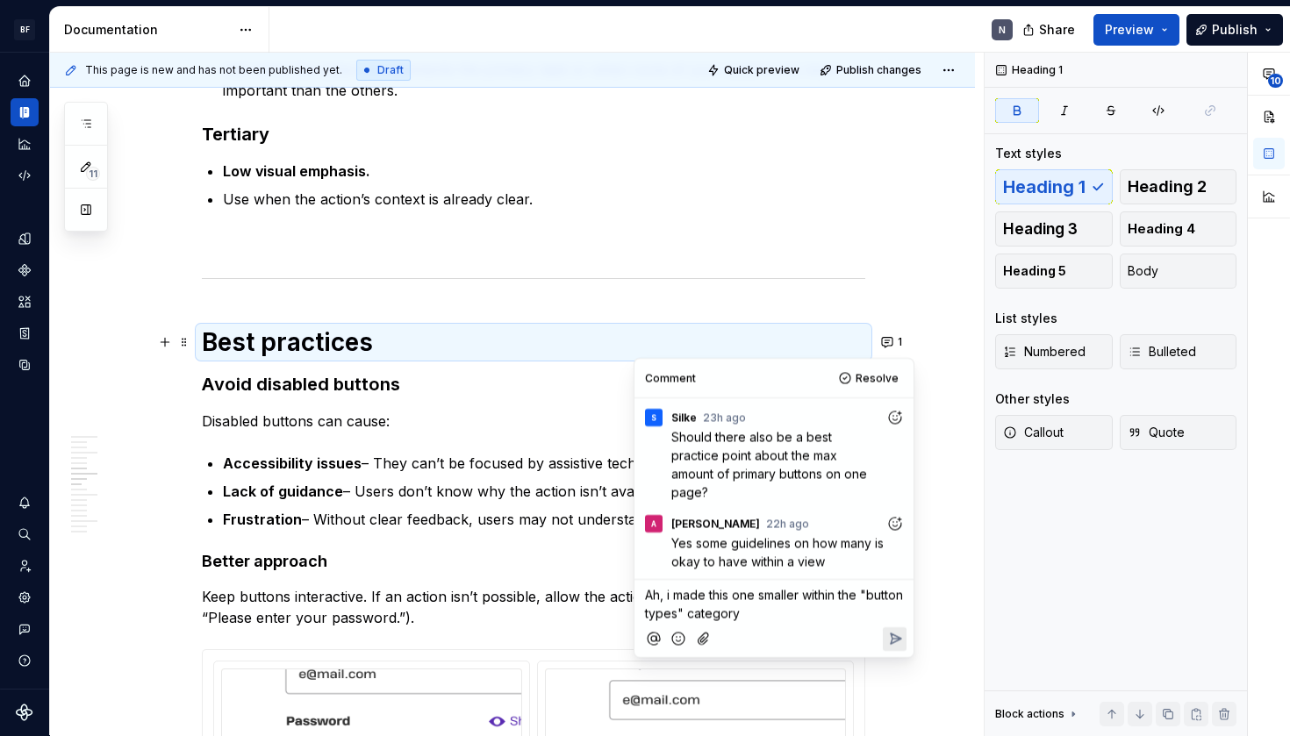
drag, startPoint x: 533, startPoint y: 346, endPoint x: 868, endPoint y: 578, distance: 408.1
click at [868, 585] on p "Ah, i made this one smaller within the "button types" category" at bounding box center [774, 603] width 258 height 37
click at [795, 599] on span "Ah, i made this one smaller within the text about the Primary in the "button ty…" at bounding box center [765, 613] width 241 height 52
click at [873, 595] on span "Ah, i made this one smaller within the text about the Primary in the button typ…" at bounding box center [765, 613] width 241 height 52
click at [794, 594] on span "Ah, i made this one smaller within the text about the Primary in the button typ…" at bounding box center [765, 613] width 241 height 52
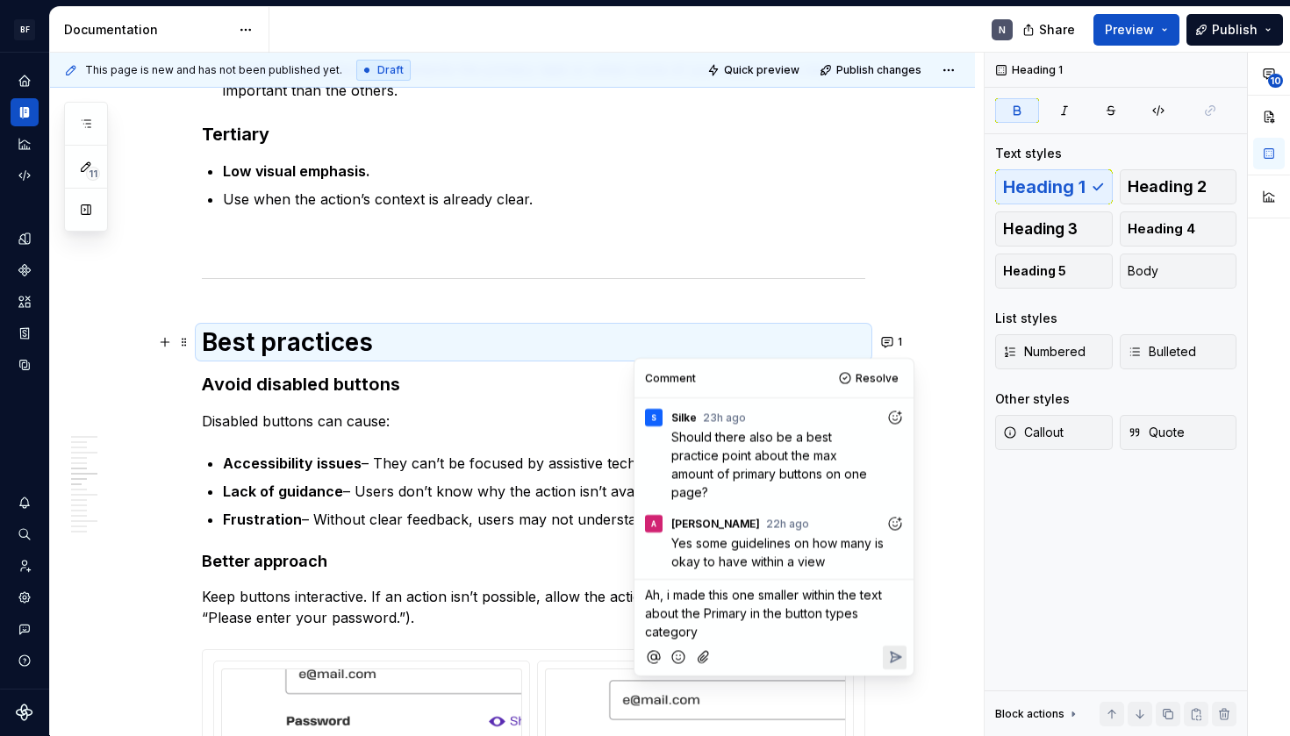
click at [780, 640] on div at bounding box center [774, 658] width 265 height 36
click at [782, 612] on p "Ah, i made this one smaller within the text about the Primary in the button typ…" at bounding box center [774, 612] width 258 height 55
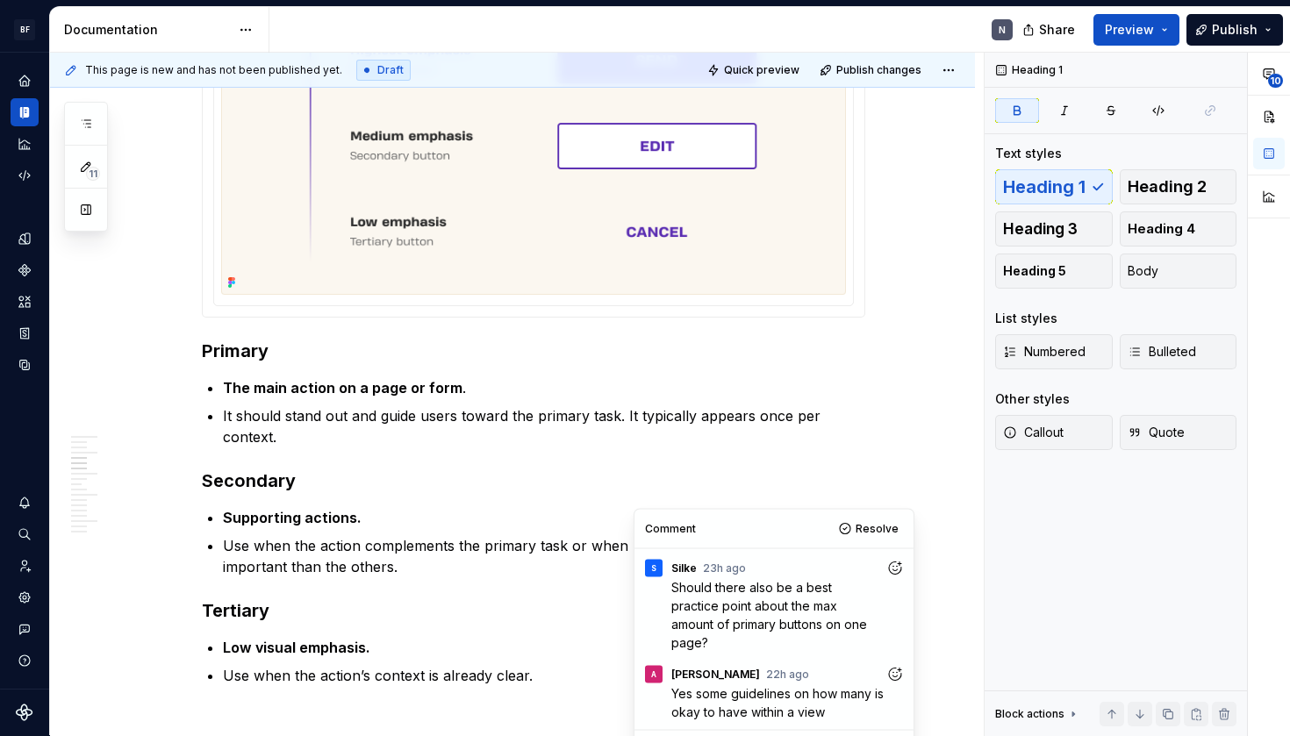
scroll to position [760, 0]
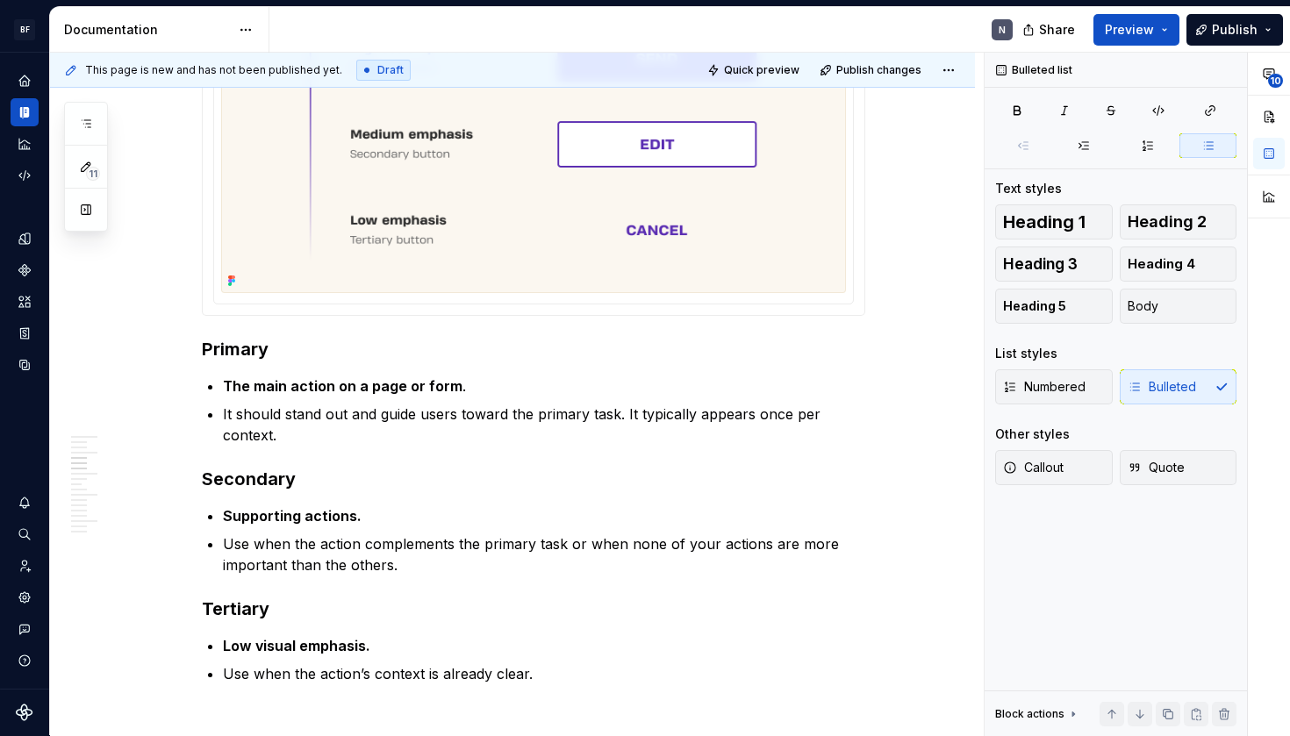
click at [628, 408] on p "It should stand out and guide users toward the primary task. It typically appea…" at bounding box center [544, 425] width 643 height 42
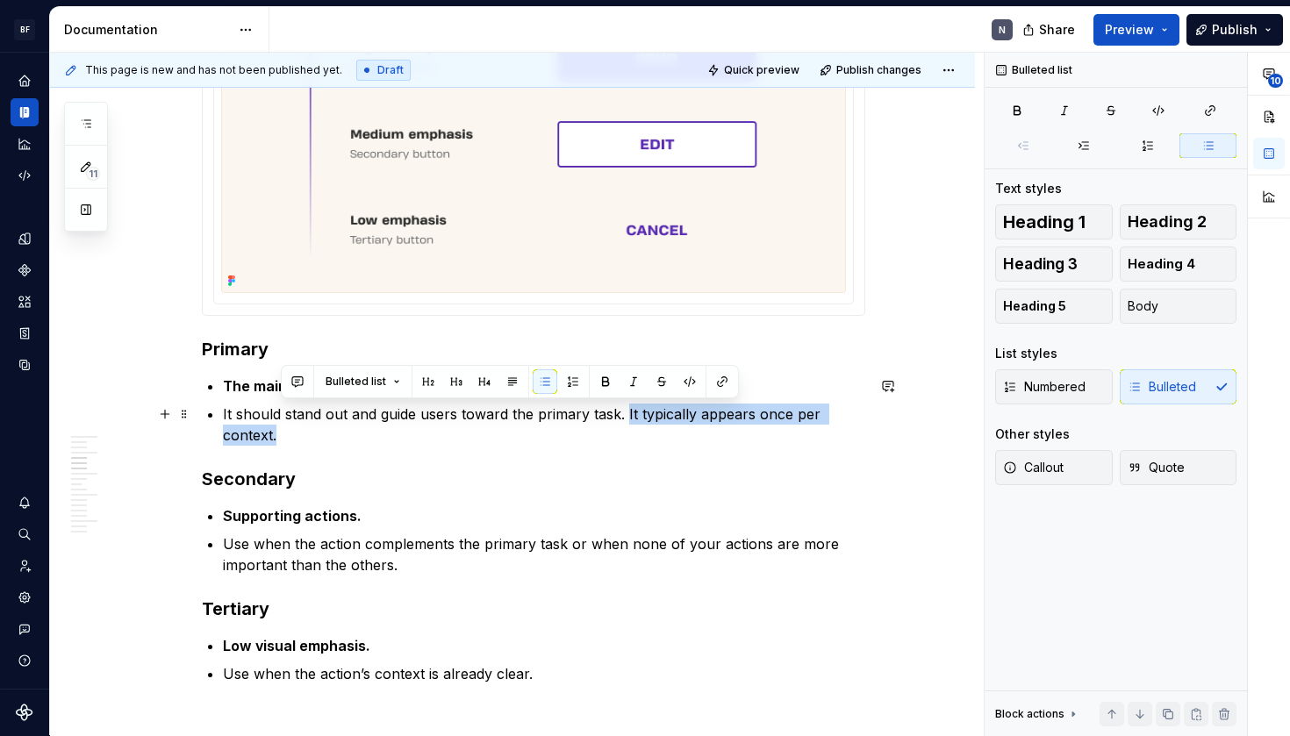
drag, startPoint x: 628, startPoint y: 417, endPoint x: 647, endPoint y: 434, distance: 24.9
click at [647, 434] on p "It should stand out and guide users toward the primary task. It typically appea…" at bounding box center [544, 425] width 643 height 42
copy p "It typically appears once per context."
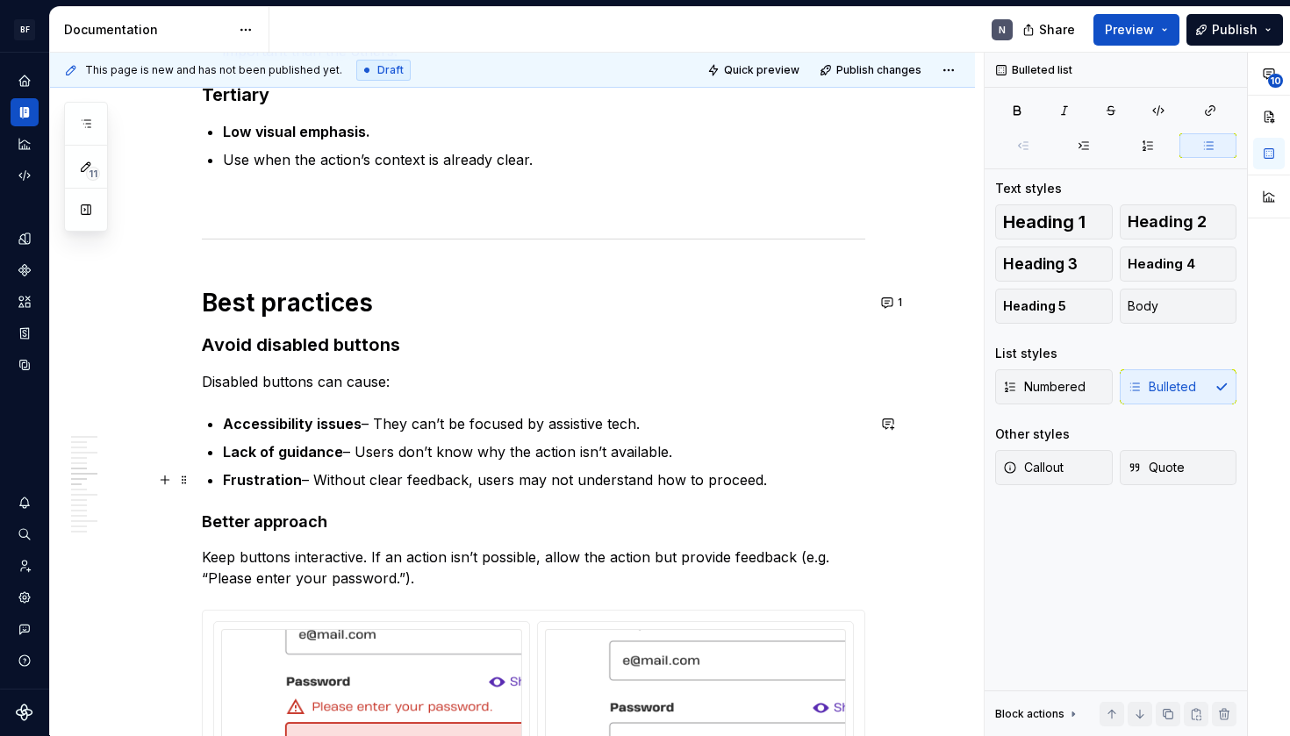
scroll to position [1306, 0]
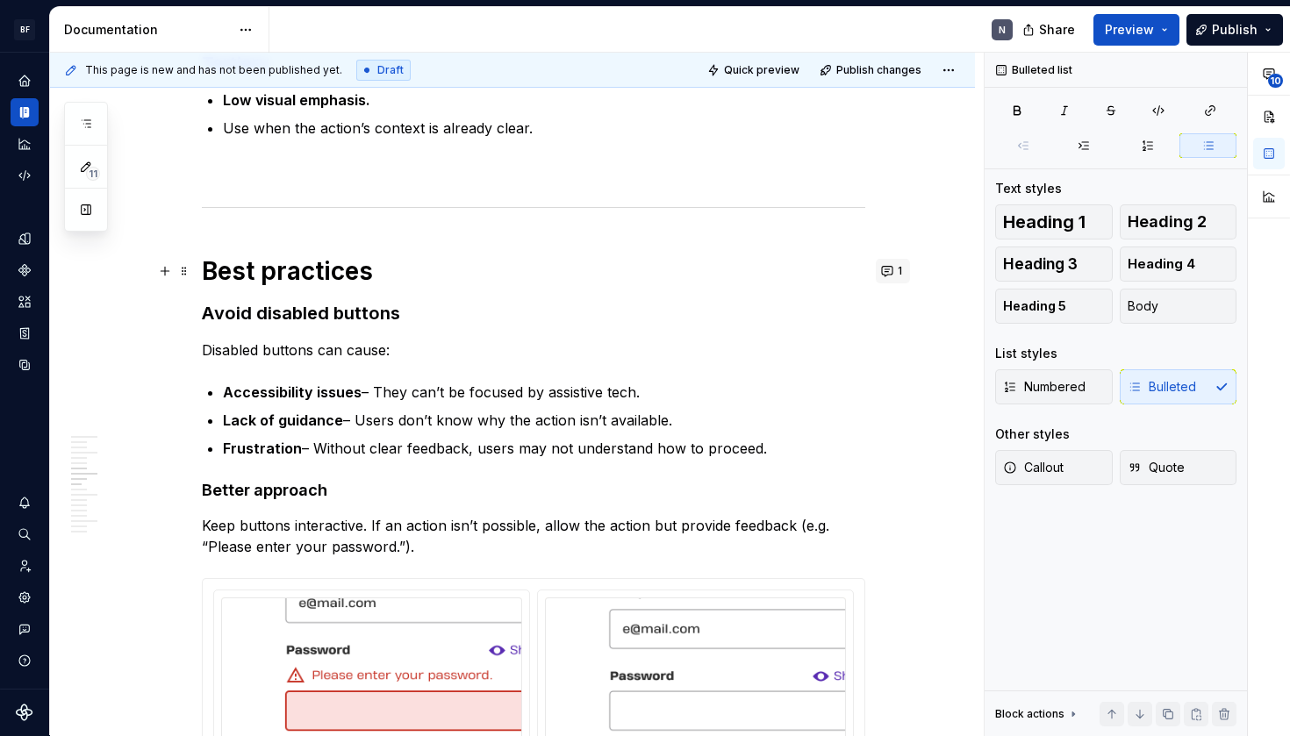
click at [898, 271] on button "1" at bounding box center [893, 271] width 34 height 25
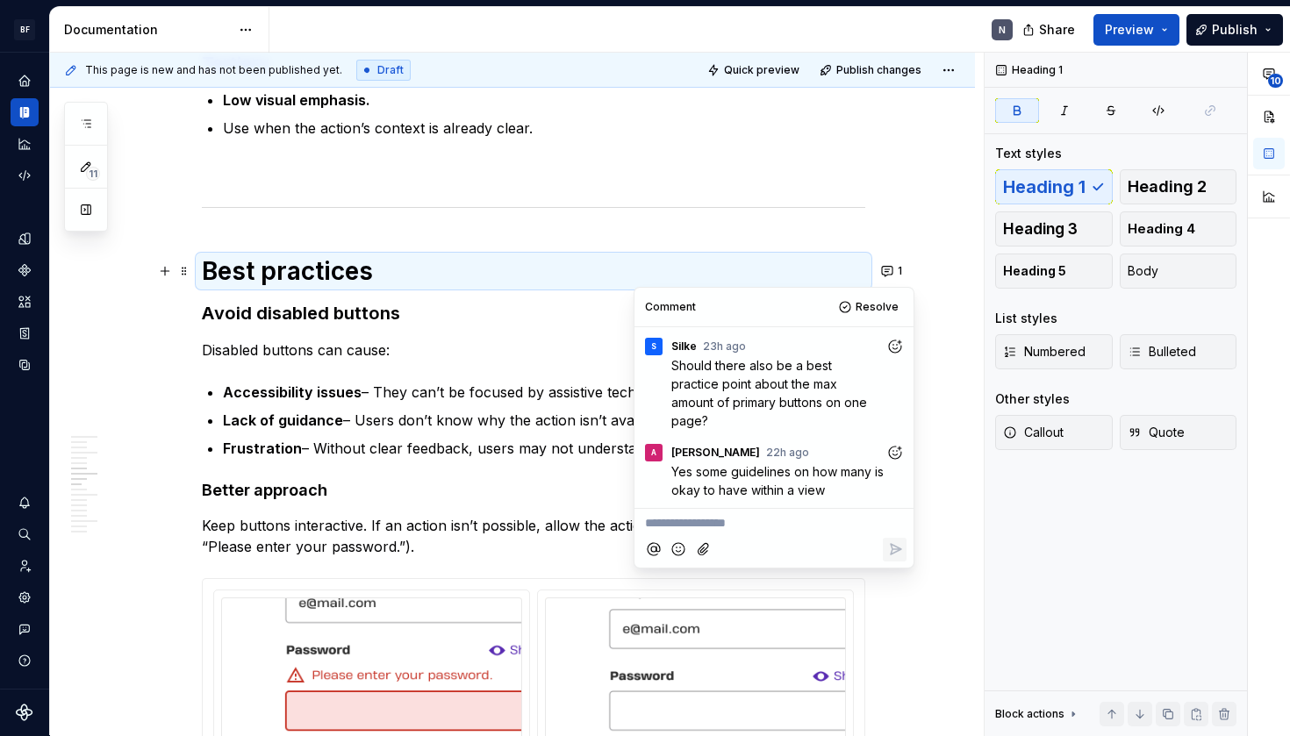
click at [825, 514] on p "**********" at bounding box center [774, 523] width 258 height 18
click at [818, 514] on p "**********" at bounding box center [774, 523] width 258 height 18
click at [647, 516] on span "It typically appears once per context." at bounding box center [753, 523] width 216 height 15
click at [889, 514] on p ""It typically appears once per context." at bounding box center [774, 523] width 258 height 18
click at [650, 516] on span ""It typically appears once per context."" at bounding box center [758, 523] width 227 height 15
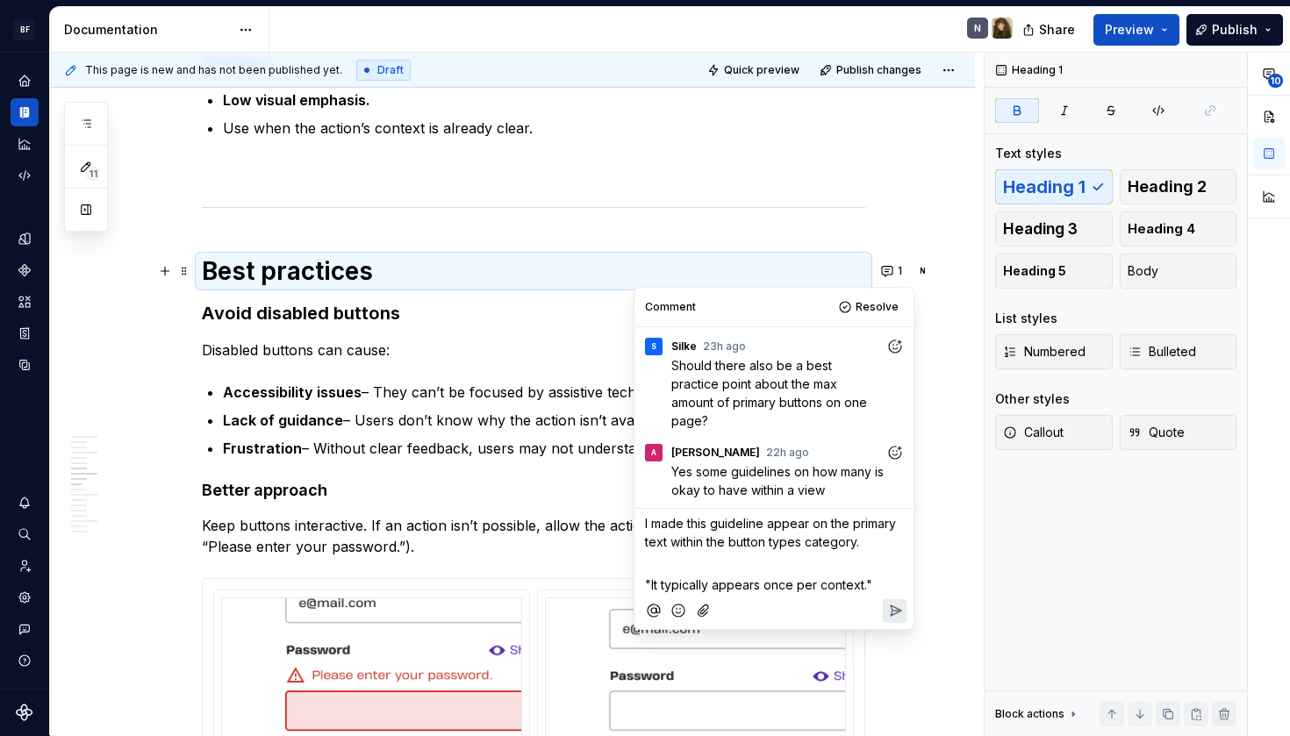
drag, startPoint x: 875, startPoint y: 528, endPoint x: 618, endPoint y: 464, distance: 265.0
click at [618, 464] on body "BF Flex N Design system data Documentation N Share Preview Publish 11 Pages Add…" at bounding box center [645, 368] width 1290 height 736
click at [648, 516] on span "I made this guideline appear on the primary text within the button types catego…" at bounding box center [772, 532] width 255 height 33
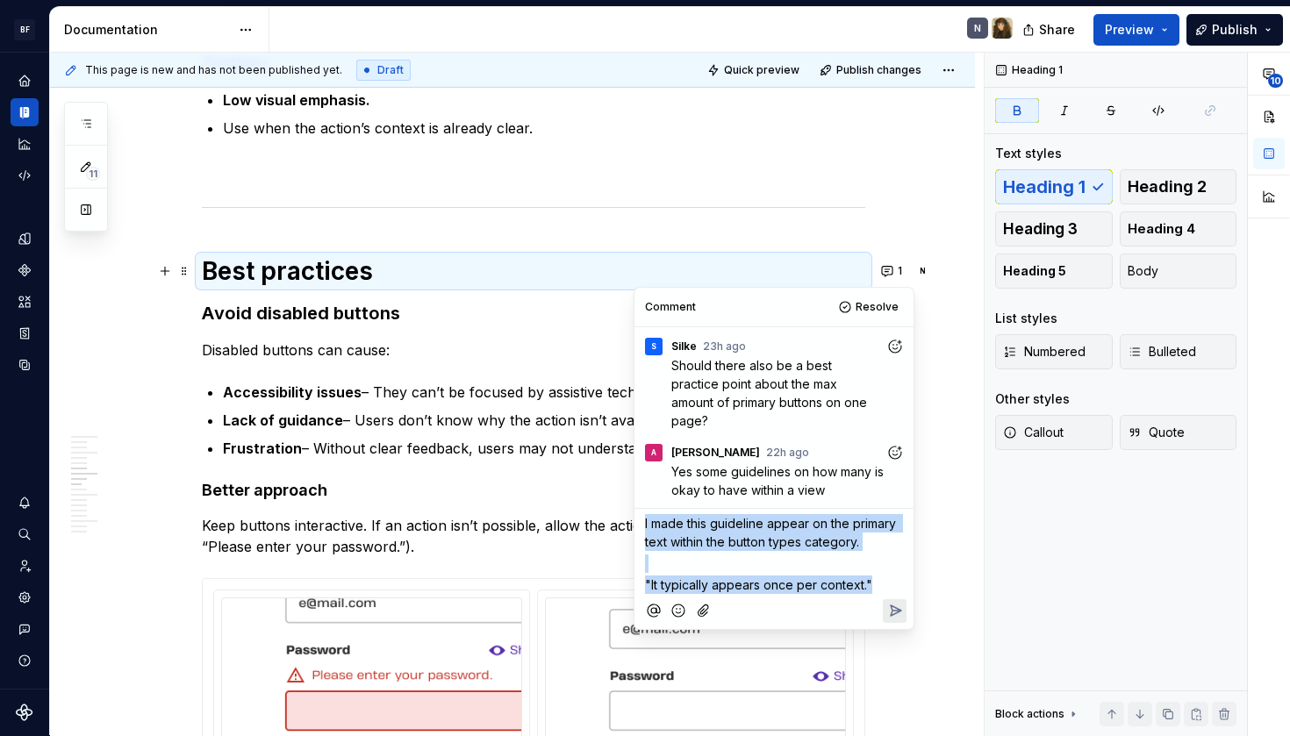
drag, startPoint x: 645, startPoint y: 505, endPoint x: 874, endPoint y: 564, distance: 236.7
click at [874, 564] on div "I made this guideline appear on the primary text within the button types catego…" at bounding box center [774, 551] width 265 height 85
copy div "I made this guideline appear on the primary text within the button types catego…"
click at [777, 555] on div "I made this guideline appear on the primary text within the button types catego…" at bounding box center [774, 551] width 265 height 85
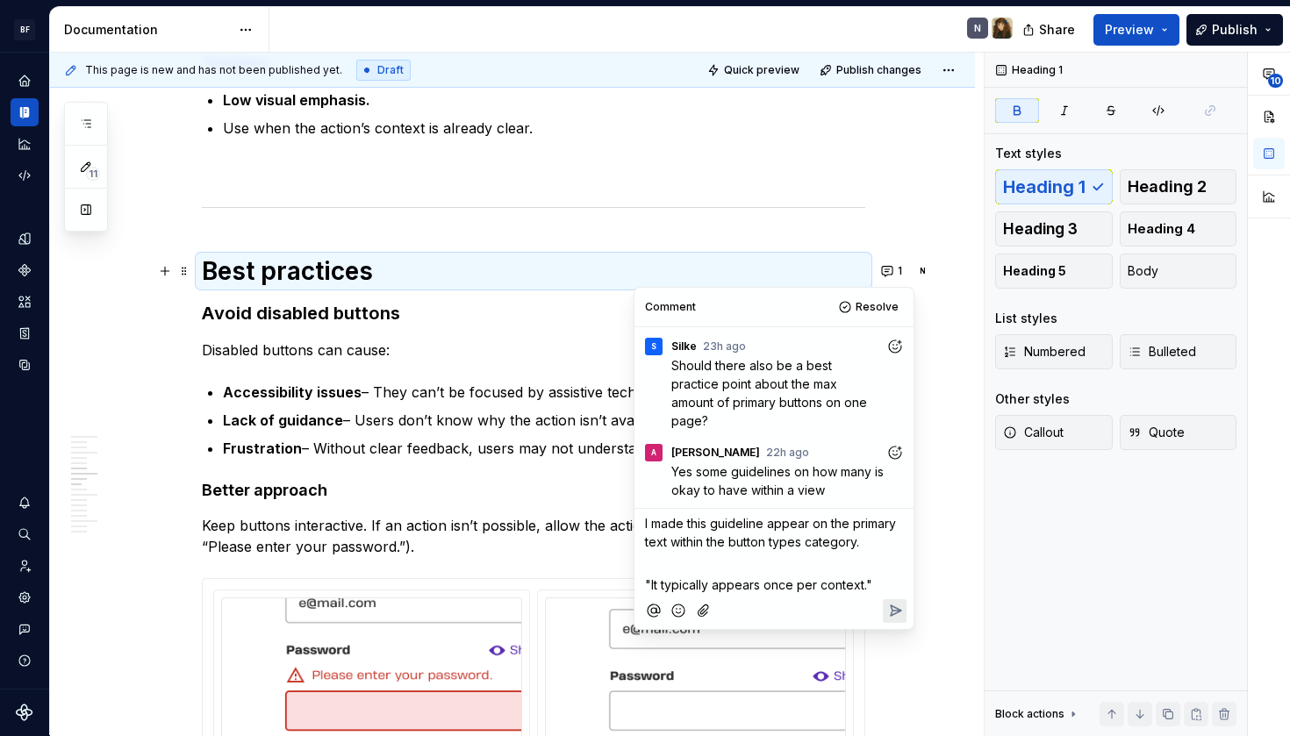
click at [887, 576] on p ""It typically appears once per context."" at bounding box center [774, 585] width 258 height 18
click at [866, 555] on p "﻿" at bounding box center [774, 564] width 258 height 18
click at [865, 521] on p "I made this guideline appear on the primary text within the button types catego…" at bounding box center [774, 532] width 258 height 37
click at [883, 576] on p ""It typically appears once per context."" at bounding box center [774, 585] width 258 height 18
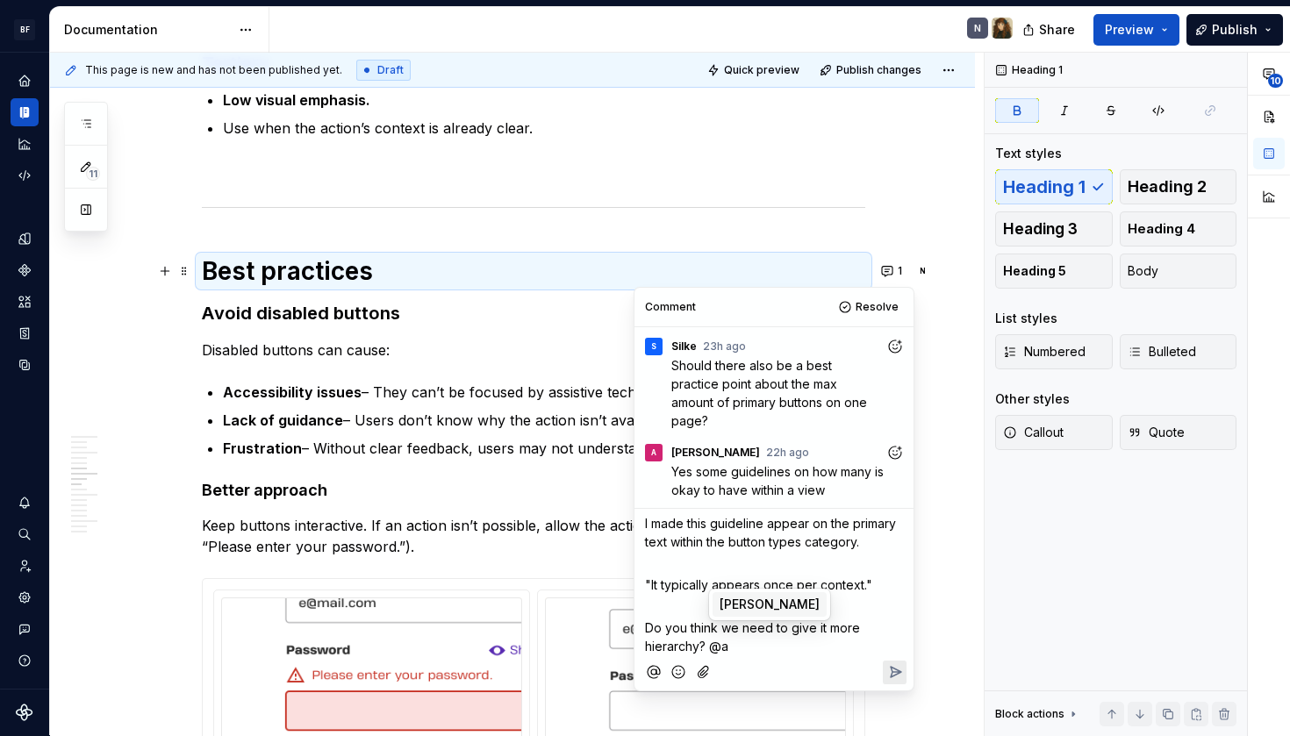
click at [732, 603] on span "[PERSON_NAME]" at bounding box center [770, 605] width 100 height 18
click at [791, 603] on span "Silke" at bounding box center [800, 605] width 30 height 18
click at [894, 669] on icon "Reply" at bounding box center [896, 674] width 11 height 11
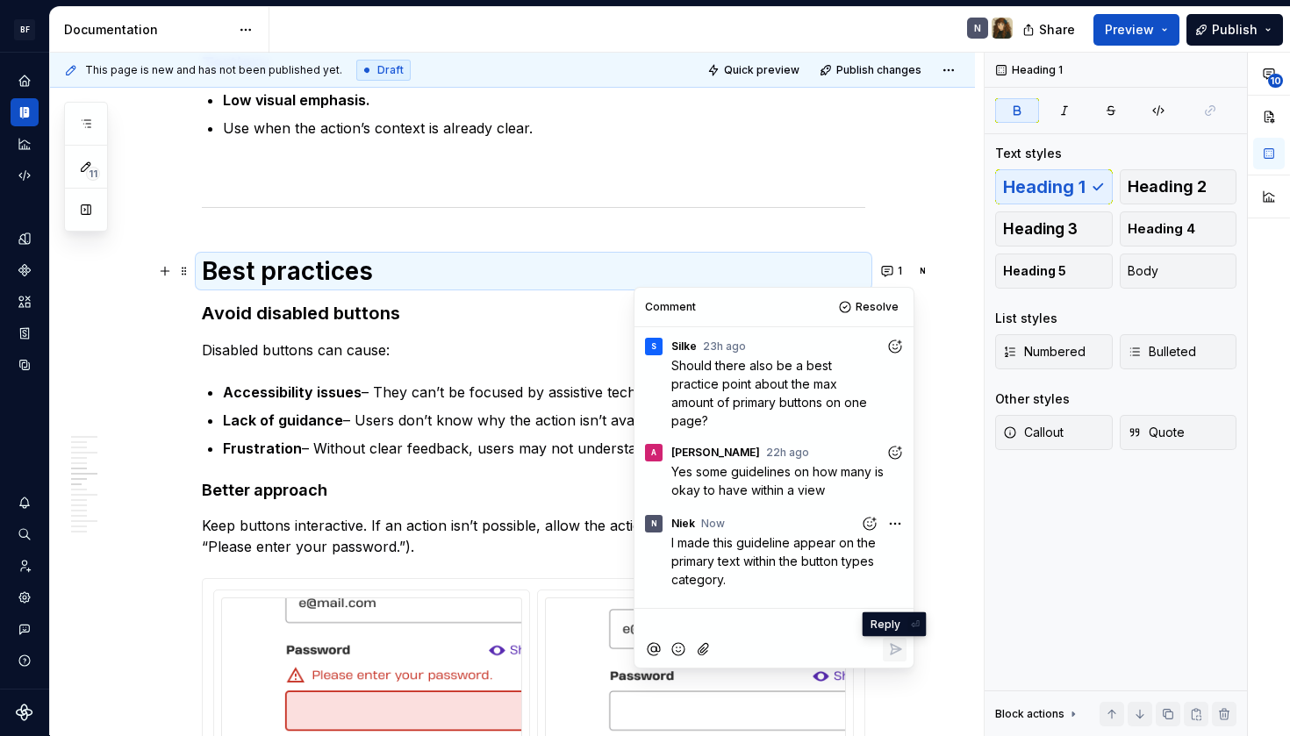
scroll to position [75, 0]
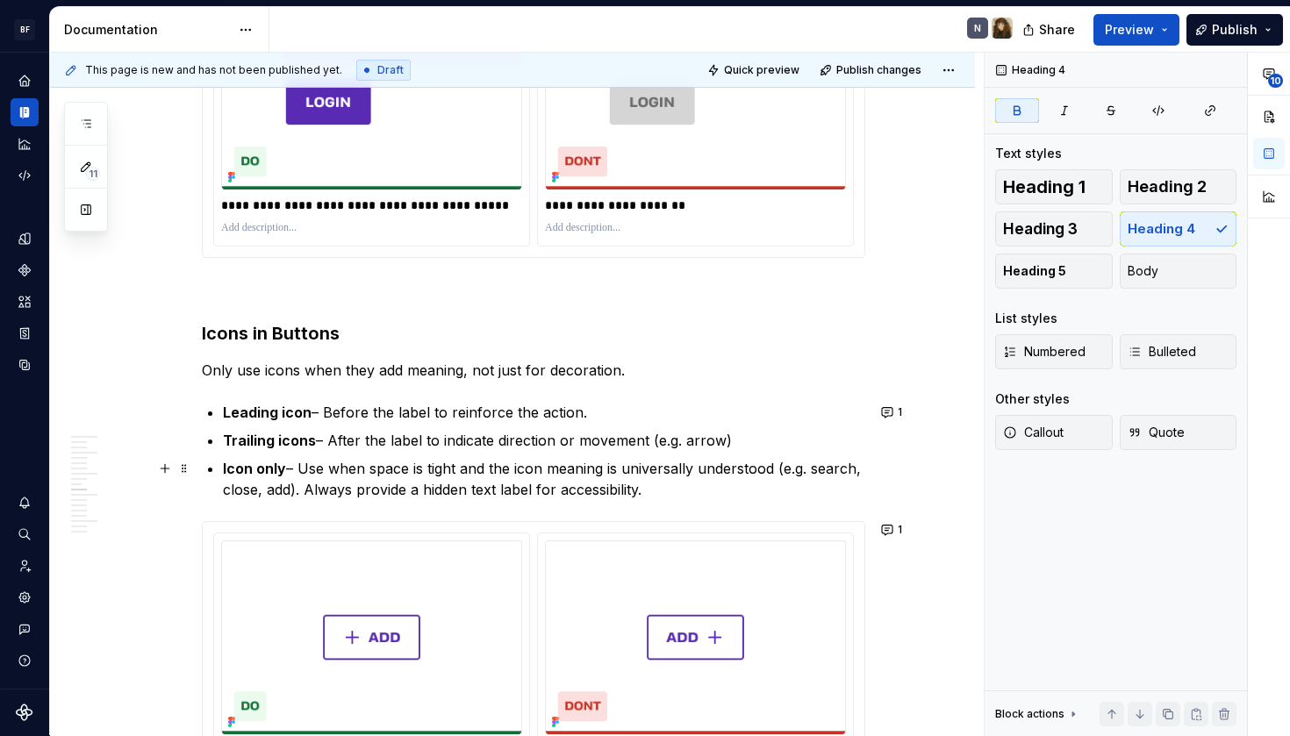
scroll to position [1979, 0]
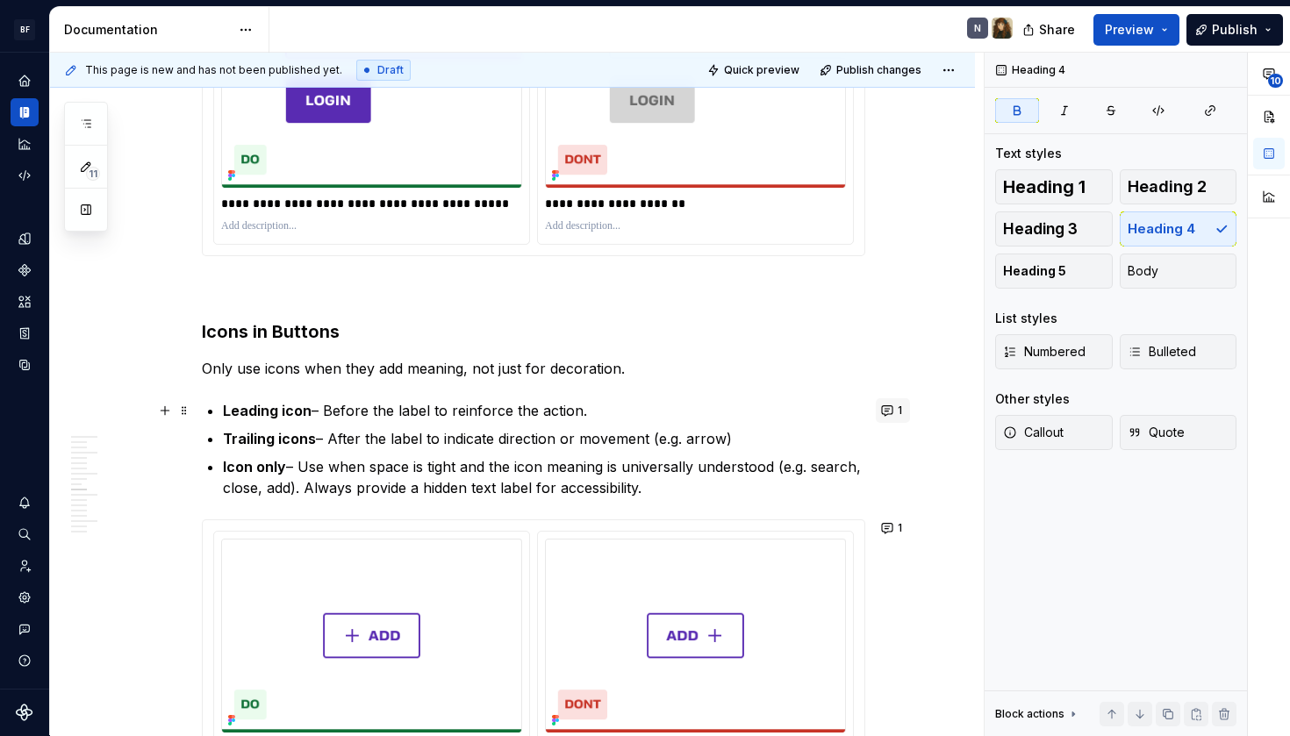
click at [899, 413] on button "1" at bounding box center [893, 411] width 34 height 25
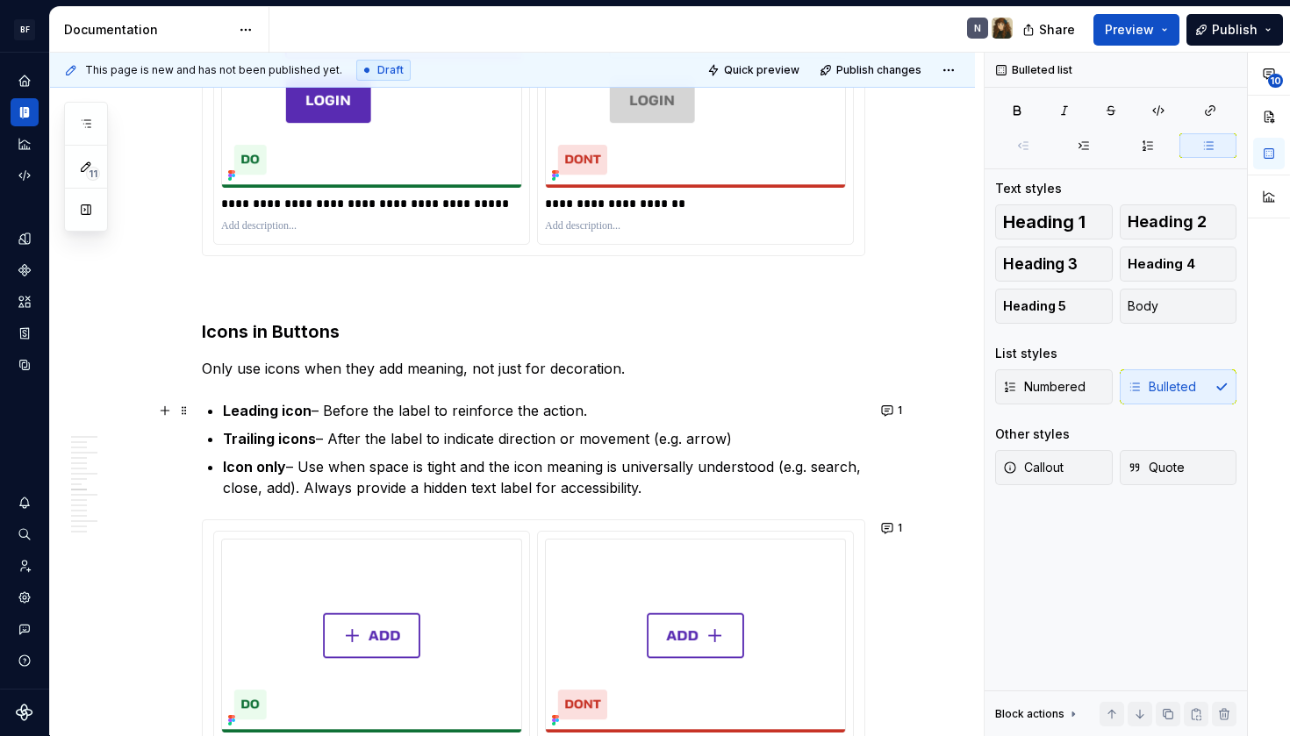
click at [600, 456] on p "Icon only – Use when space is tight and the icon meaning is universally underst…" at bounding box center [544, 477] width 643 height 42
click at [572, 440] on p "Trailing icons – After the label to indicate direction or movement (e.g. arrow)" at bounding box center [544, 438] width 643 height 21
type textarea "*"
click at [895, 407] on button "1" at bounding box center [893, 411] width 34 height 25
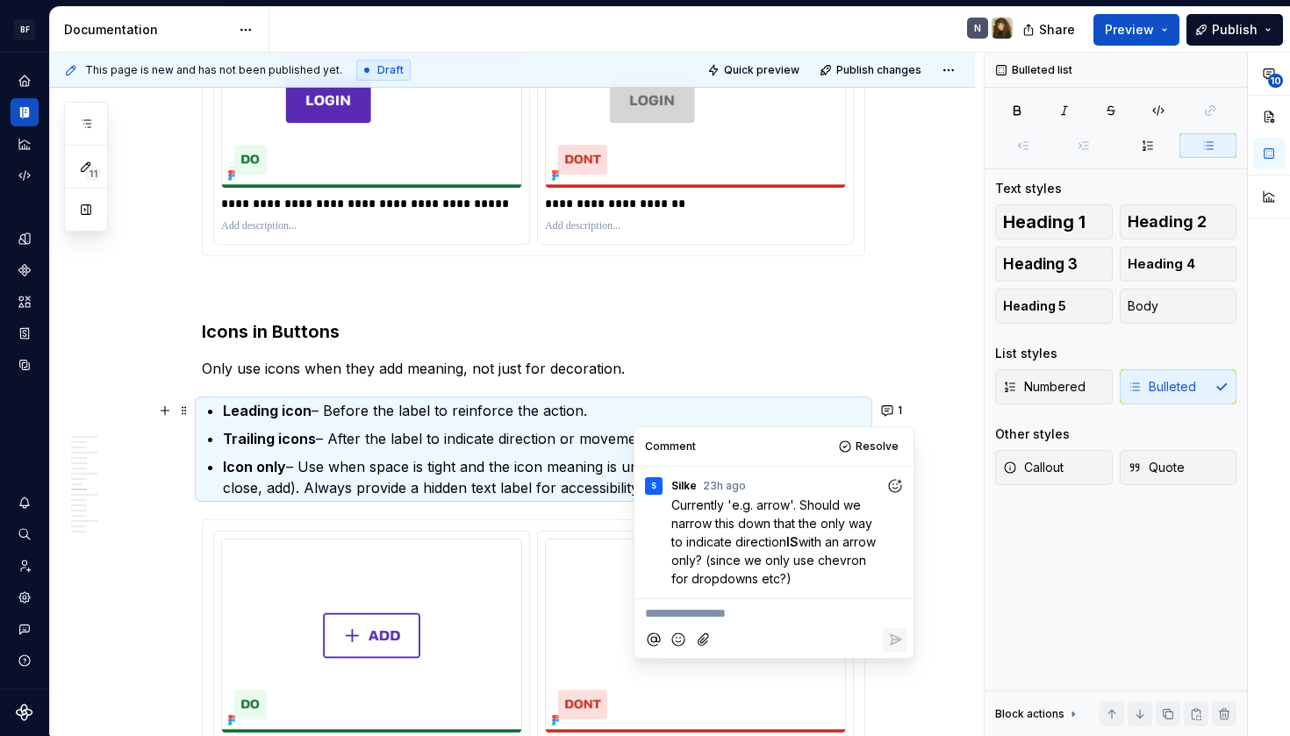
click at [776, 610] on p "**********" at bounding box center [774, 614] width 258 height 18
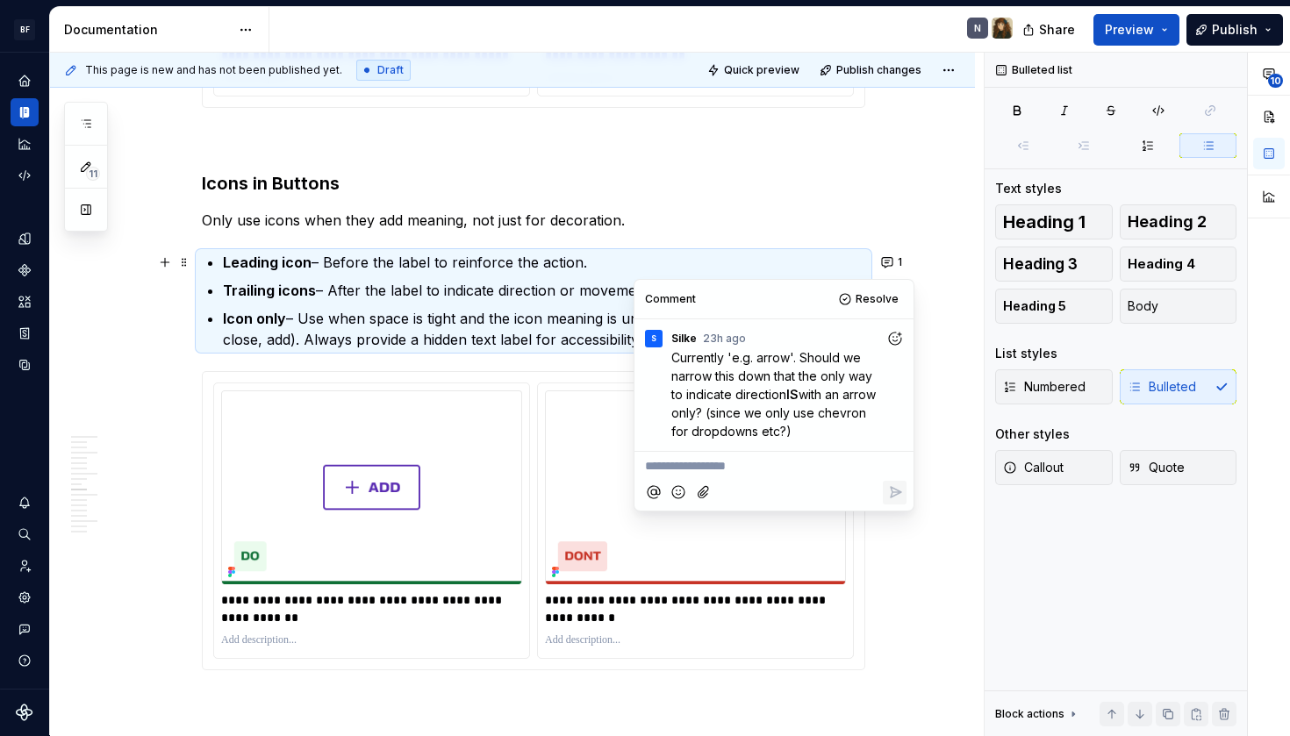
scroll to position [2132, 0]
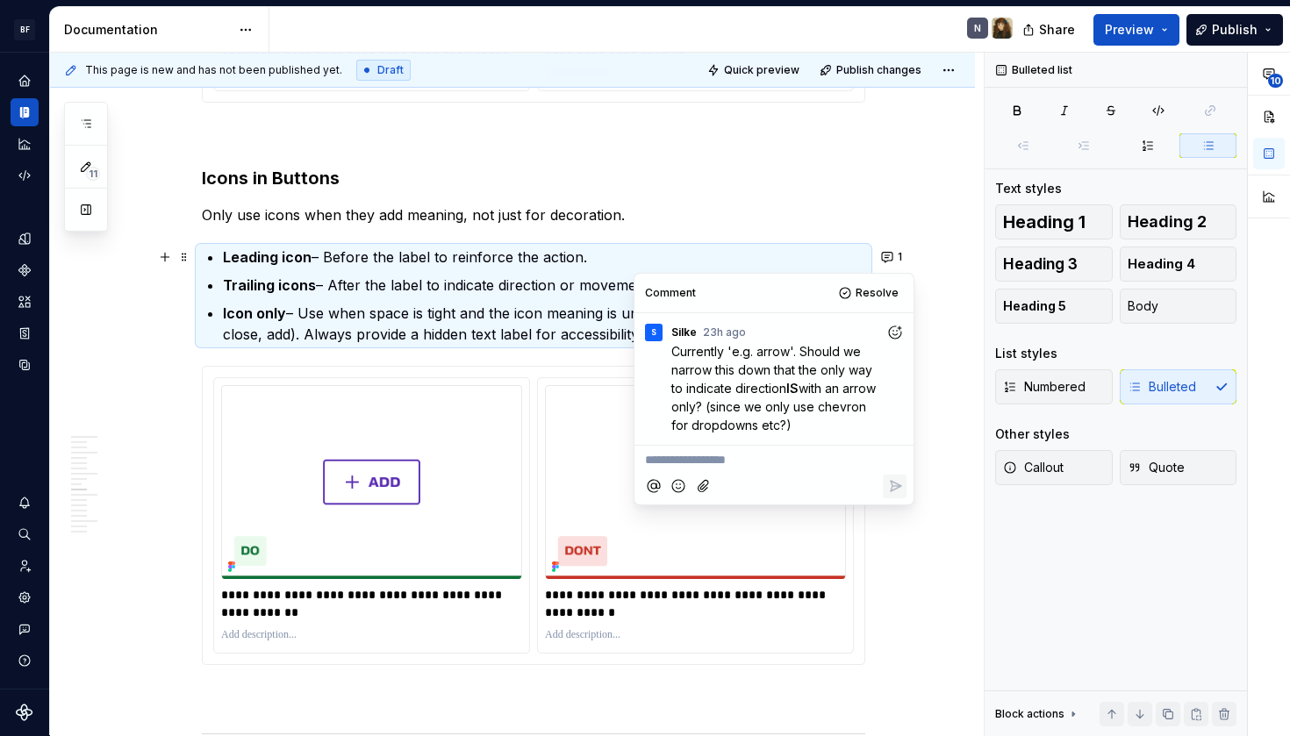
click at [749, 457] on p "**********" at bounding box center [774, 460] width 258 height 18
drag, startPoint x: 651, startPoint y: 463, endPoint x: 616, endPoint y: 463, distance: 35.1
click at [616, 463] on body "BF Flex N Design system data Documentation N Share Preview Publish 11 Pages Add…" at bounding box center [645, 368] width 1290 height 736
click at [661, 459] on span "I cannot oversee al the contexts but" at bounding box center [749, 460] width 209 height 15
drag, startPoint x: 655, startPoint y: 462, endPoint x: 641, endPoint y: 462, distance: 14.0
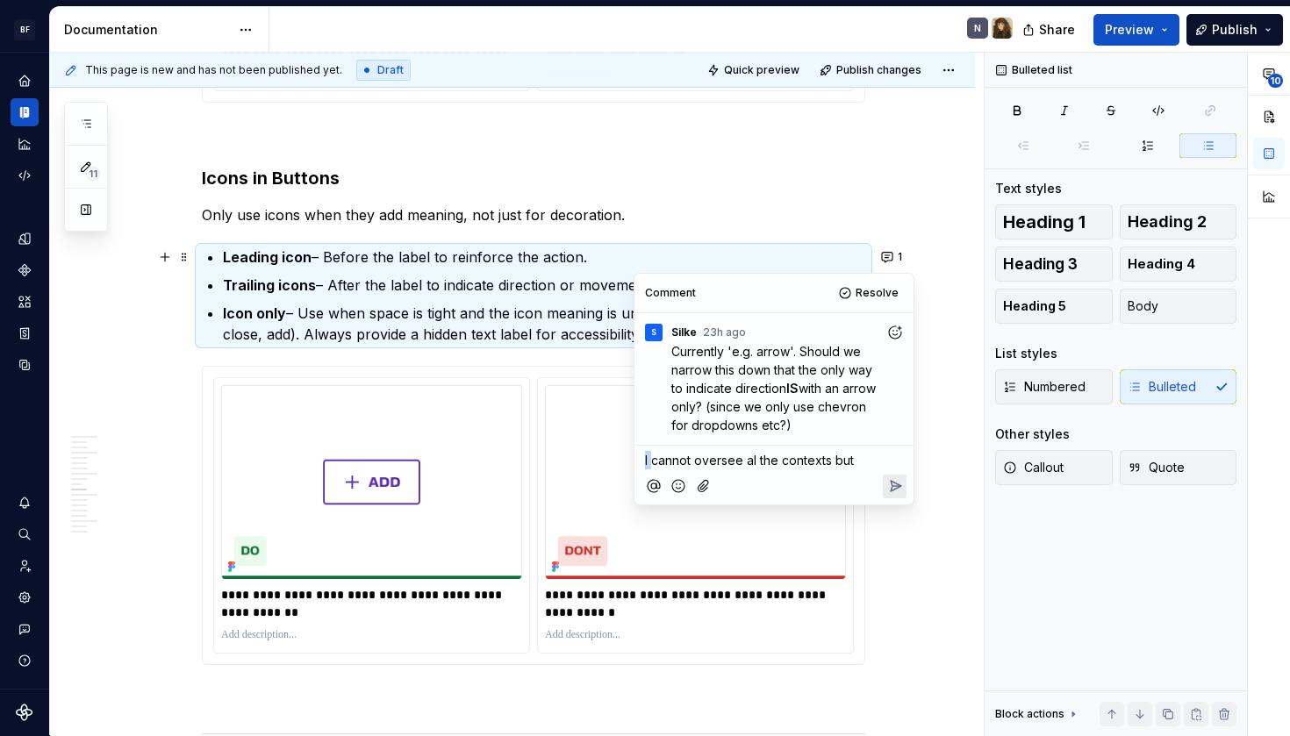
click at [641, 462] on div "Comment Resolve S Silke 23h ago Currently 'e.g. arrow'. Should we narrow this d…" at bounding box center [774, 389] width 279 height 231
click at [869, 460] on span "We cannot oversee al the contexts but" at bounding box center [758, 460] width 226 height 15
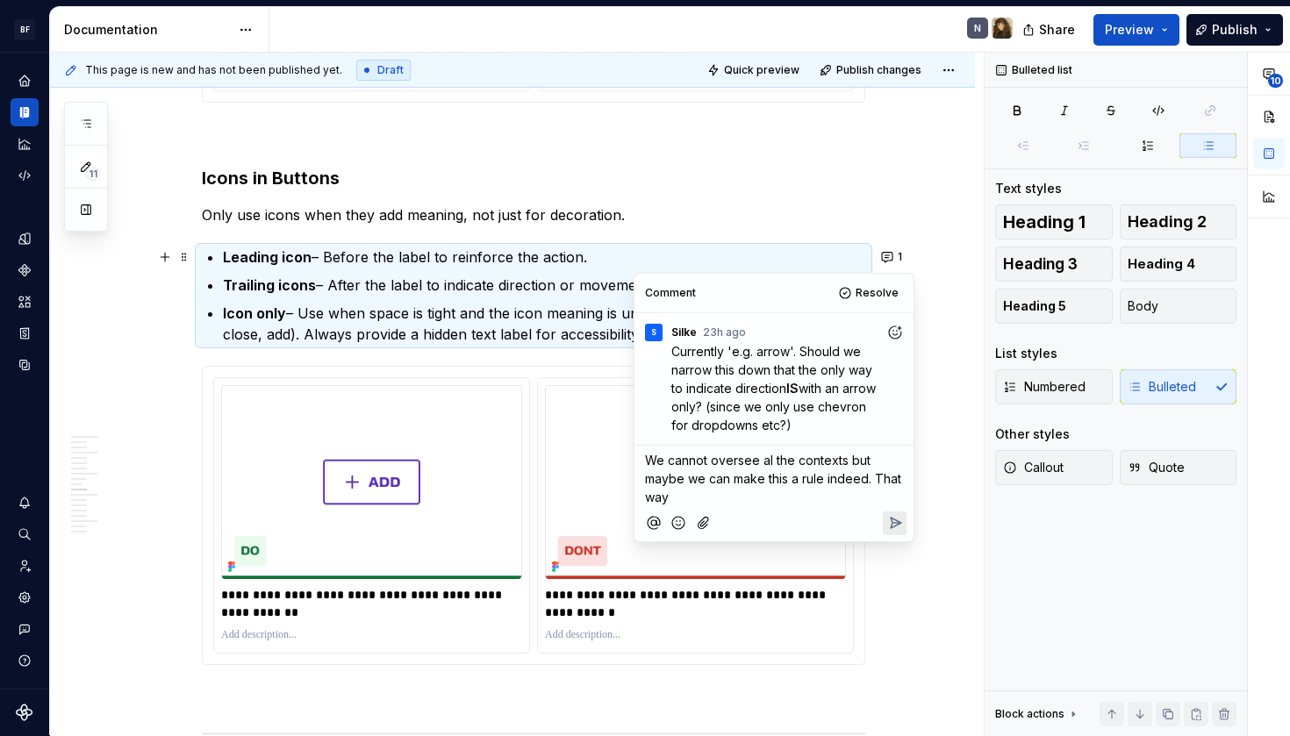
drag, startPoint x: 878, startPoint y: 479, endPoint x: 886, endPoint y: 492, distance: 14.6
click at [886, 492] on p "We cannot oversee al the contexts but maybe we can make this a rule indeed. Tha…" at bounding box center [774, 478] width 258 height 55
click at [832, 479] on span "We cannot oversee al the contexts but maybe we can make this a rule indeed. You…" at bounding box center [775, 488] width 260 height 70
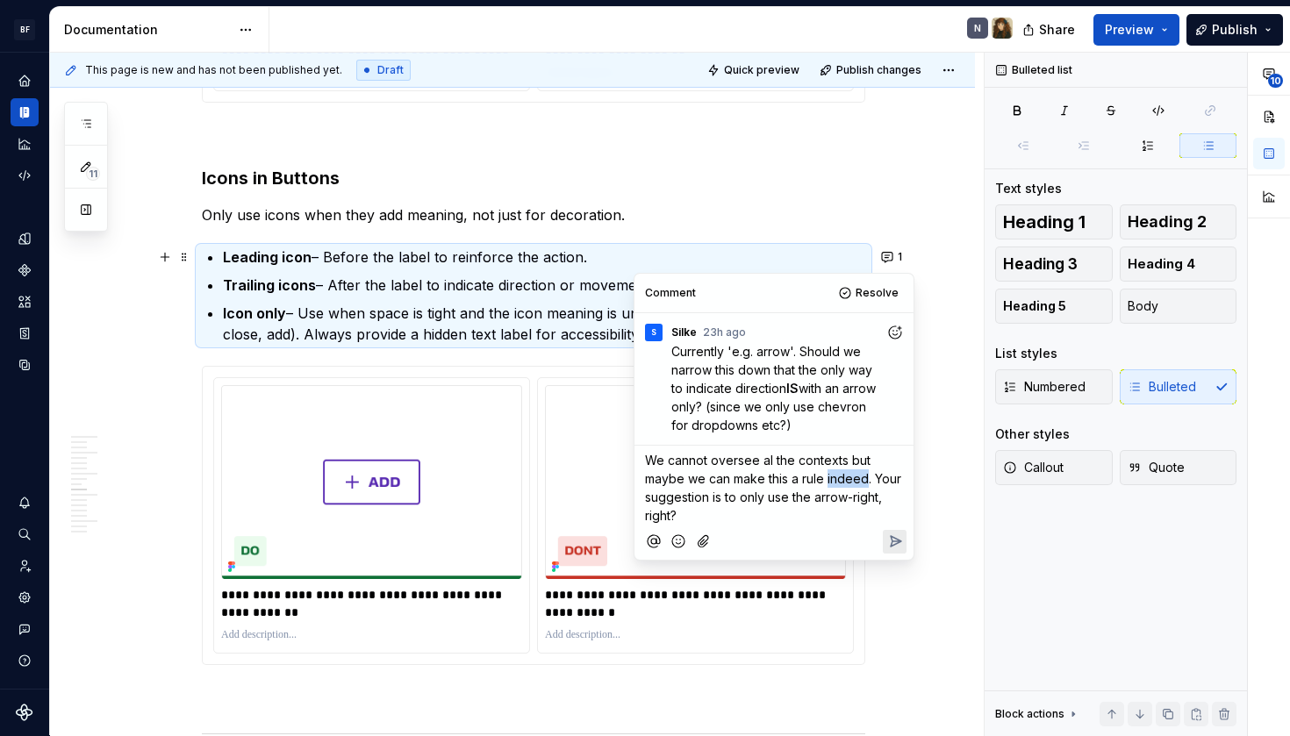
click at [832, 479] on span "We cannot oversee al the contexts but maybe we can make this a rule indeed. You…" at bounding box center [775, 488] width 260 height 70
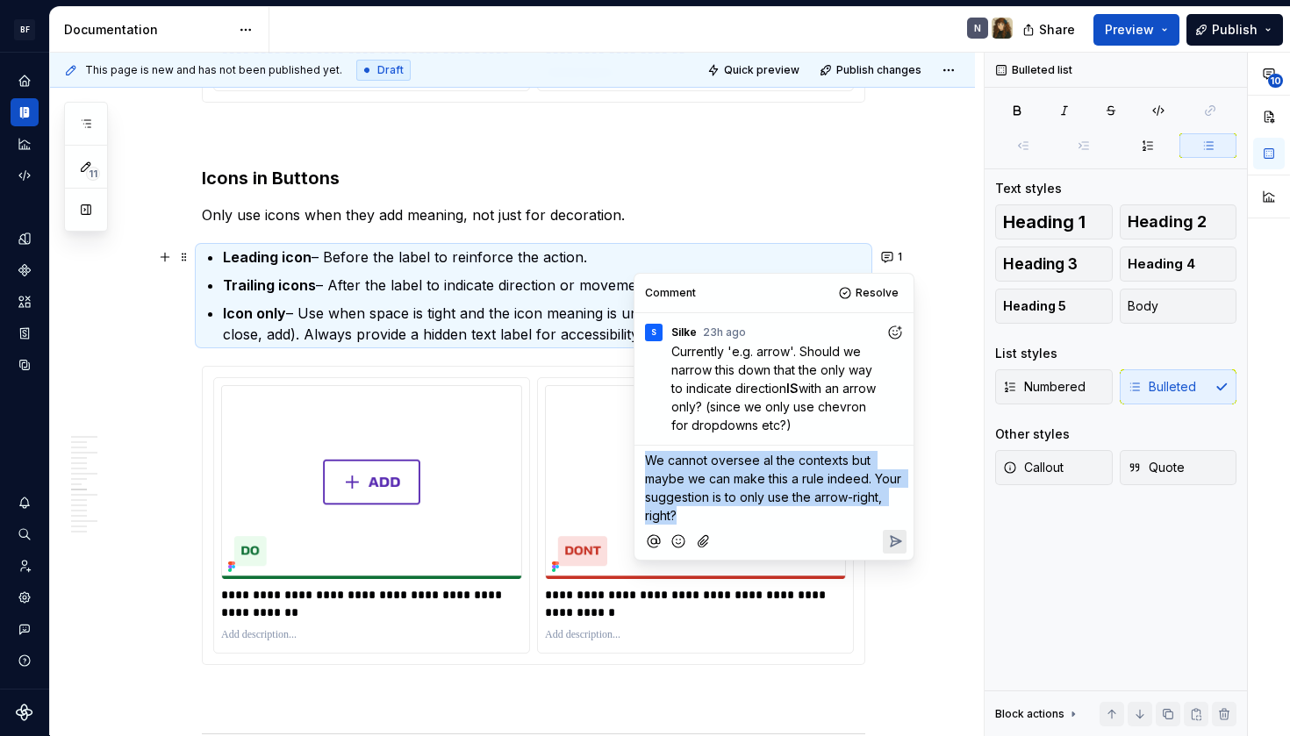
click at [832, 479] on span "We cannot oversee al the contexts but maybe we can make this a rule indeed. You…" at bounding box center [775, 488] width 260 height 70
click at [832, 508] on p "We cannot oversee al the contexts but maybe we can make this a rule indeed. You…" at bounding box center [774, 488] width 258 height 74
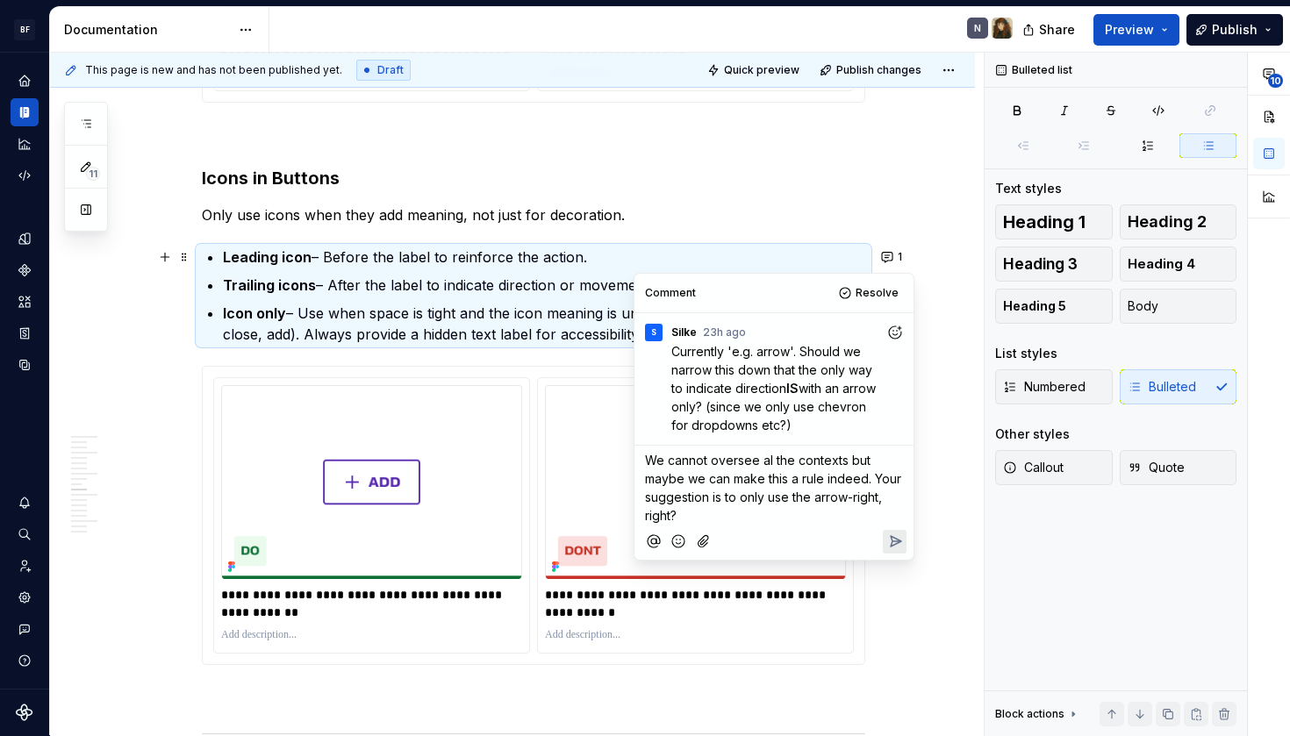
click at [793, 512] on p "We cannot oversee al the contexts but maybe we can make this a rule indeed. You…" at bounding box center [774, 488] width 258 height 74
drag, startPoint x: 739, startPoint y: 499, endPoint x: 763, endPoint y: 500, distance: 23.7
click at [763, 500] on span "We cannot oversee al the contexts but maybe we can make this a rule indeed. You…" at bounding box center [775, 488] width 260 height 70
click at [762, 500] on span "only" at bounding box center [749, 497] width 26 height 15
click at [761, 512] on p "We cannot oversee al the contexts but maybe we can make this a rule indeed. You…" at bounding box center [774, 488] width 258 height 74
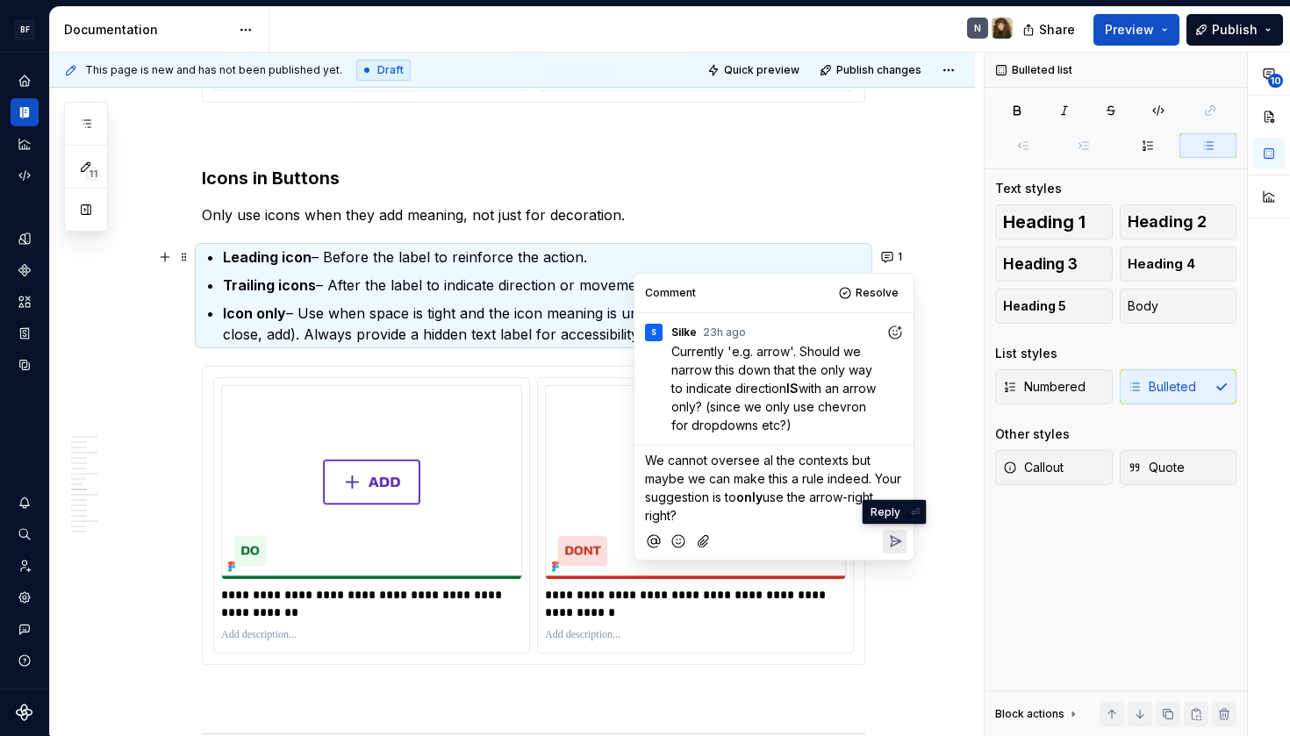
click at [894, 532] on button "Reply" at bounding box center [895, 542] width 24 height 24
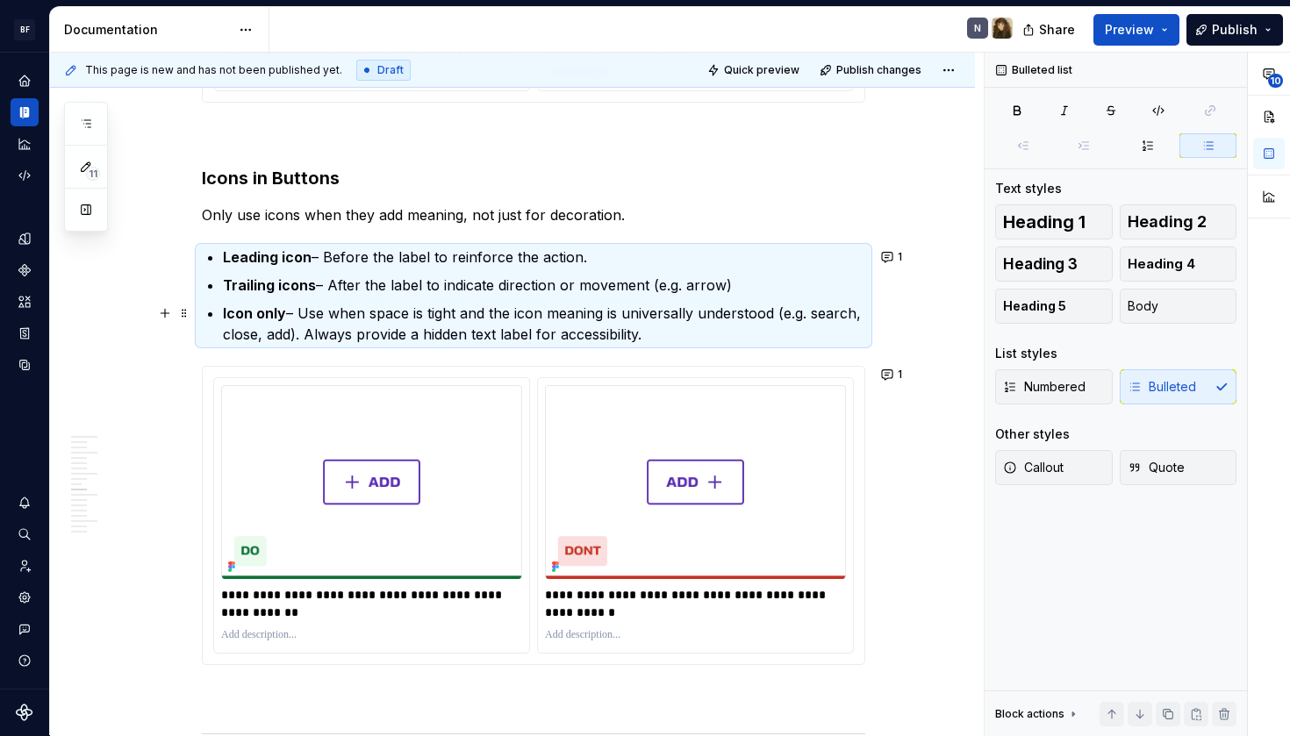
click at [660, 292] on p "Trailing icons – After the label to indicate direction or movement (e.g. arrow)" at bounding box center [544, 285] width 643 height 21
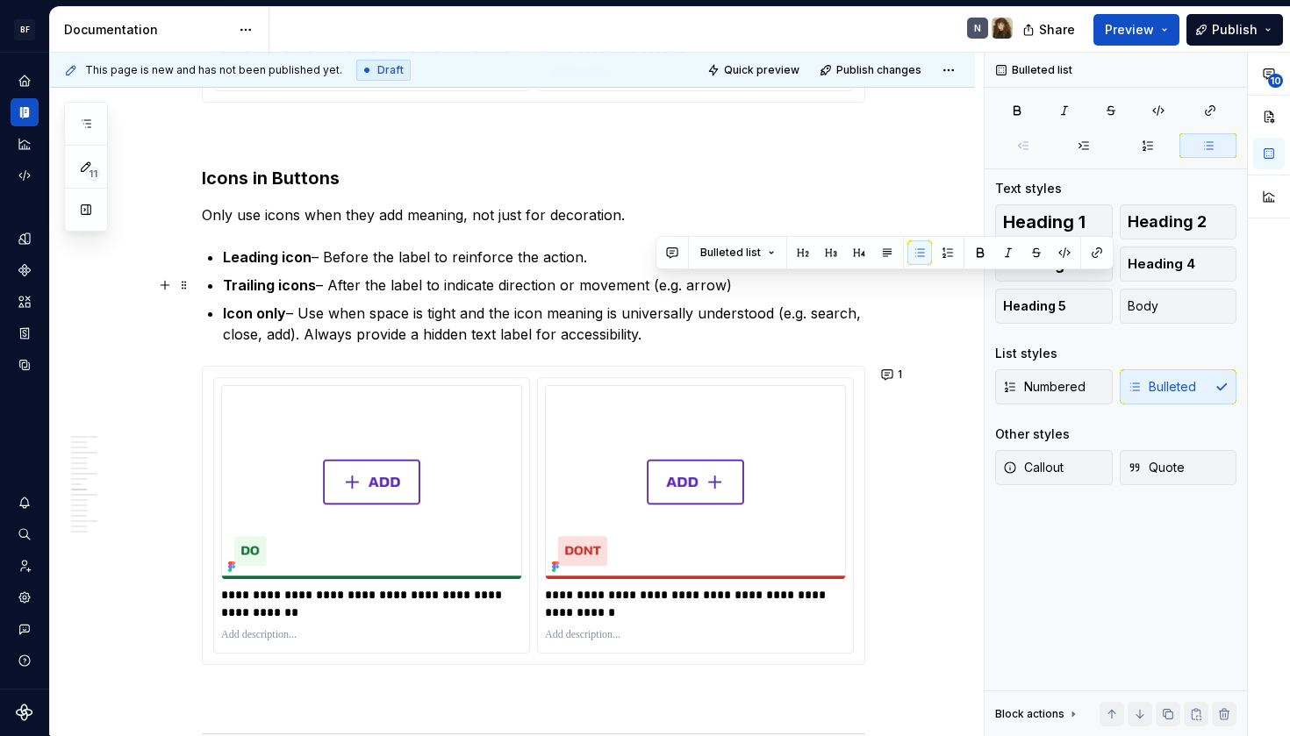
drag, startPoint x: 655, startPoint y: 287, endPoint x: 787, endPoint y: 287, distance: 132.5
click at [787, 287] on p "Trailing icons – After the label to indicate direction or movement (e.g. arrow)" at bounding box center [544, 285] width 643 height 21
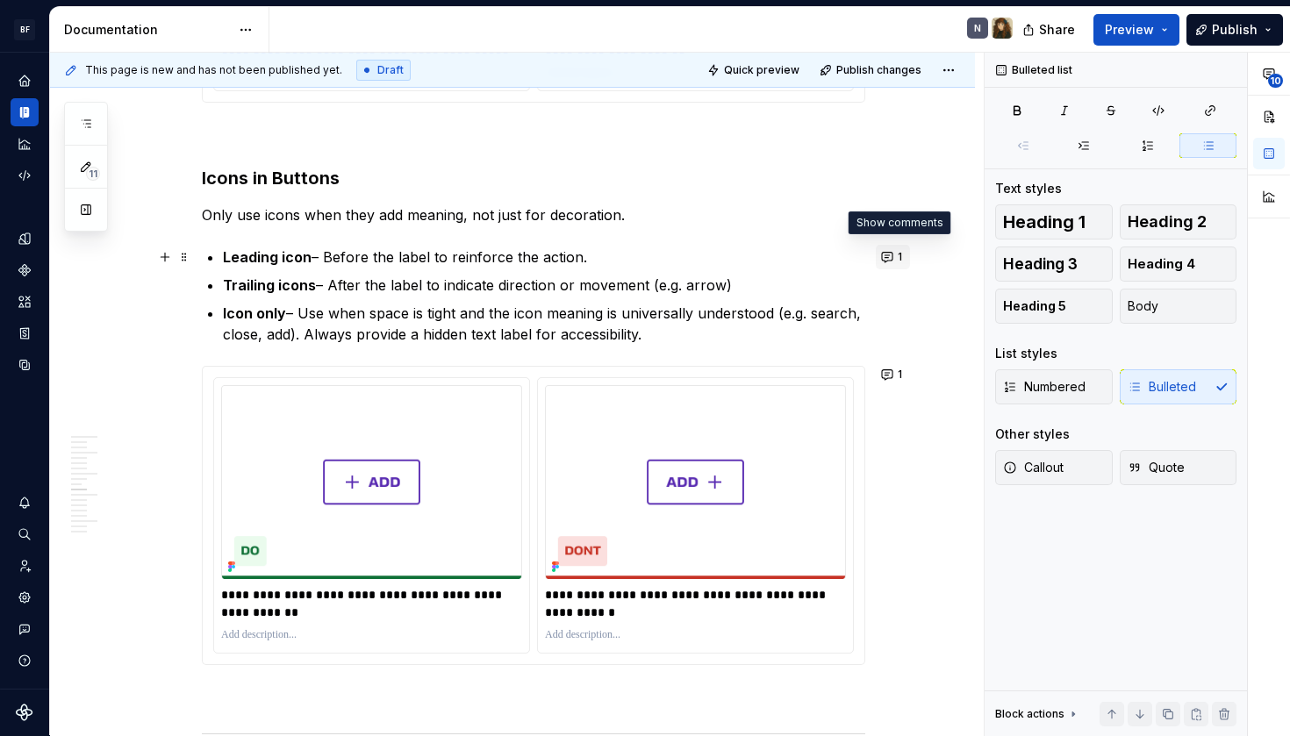
click at [902, 262] on span "1" at bounding box center [900, 257] width 4 height 14
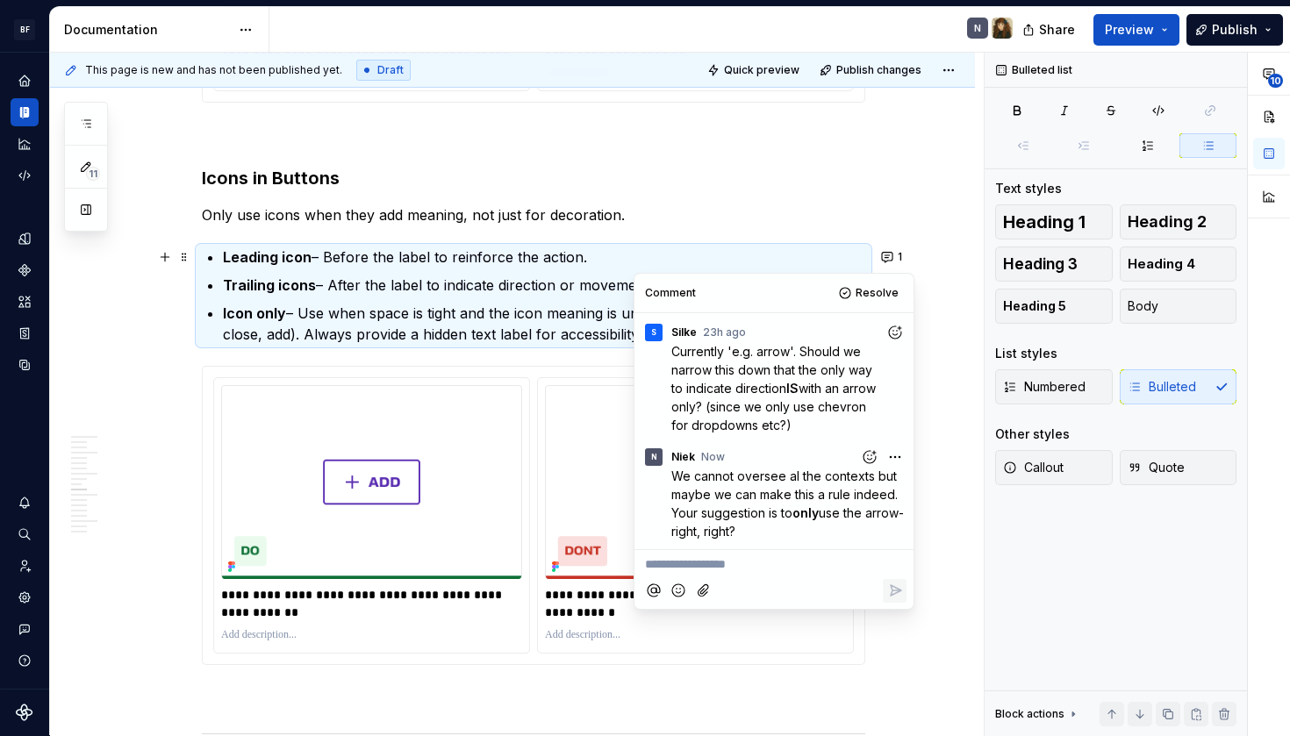
click at [890, 454] on html "BF Flex N Design system data Documentation N Share Preview Publish 11 Pages Add…" at bounding box center [645, 368] width 1290 height 736
click at [882, 486] on div "Edit comment" at bounding box center [837, 490] width 135 height 25
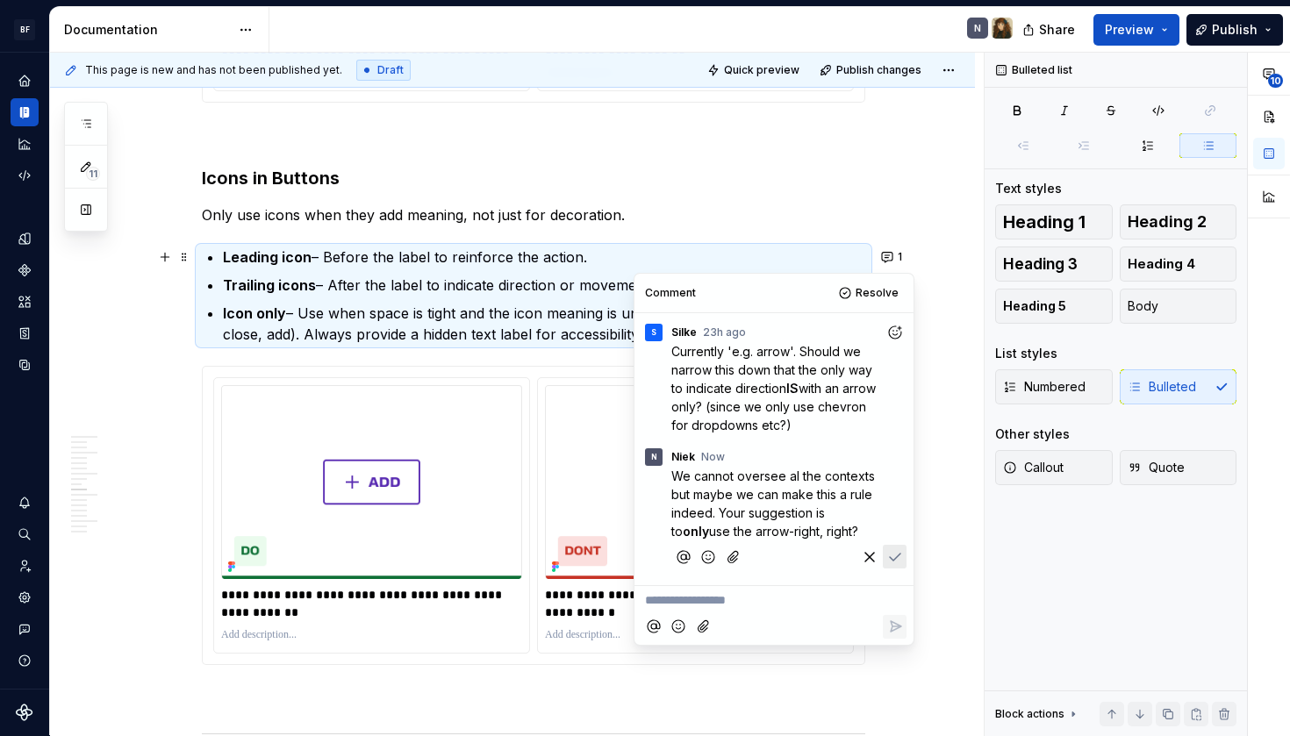
click at [667, 475] on div "We cannot oversee al the contexts but maybe we can make this a rule indeed. You…" at bounding box center [774, 521] width 265 height 108
click at [671, 475] on span "We cannot oversee al the contexts but maybe we can make this a rule indeed. You…" at bounding box center [774, 504] width 207 height 70
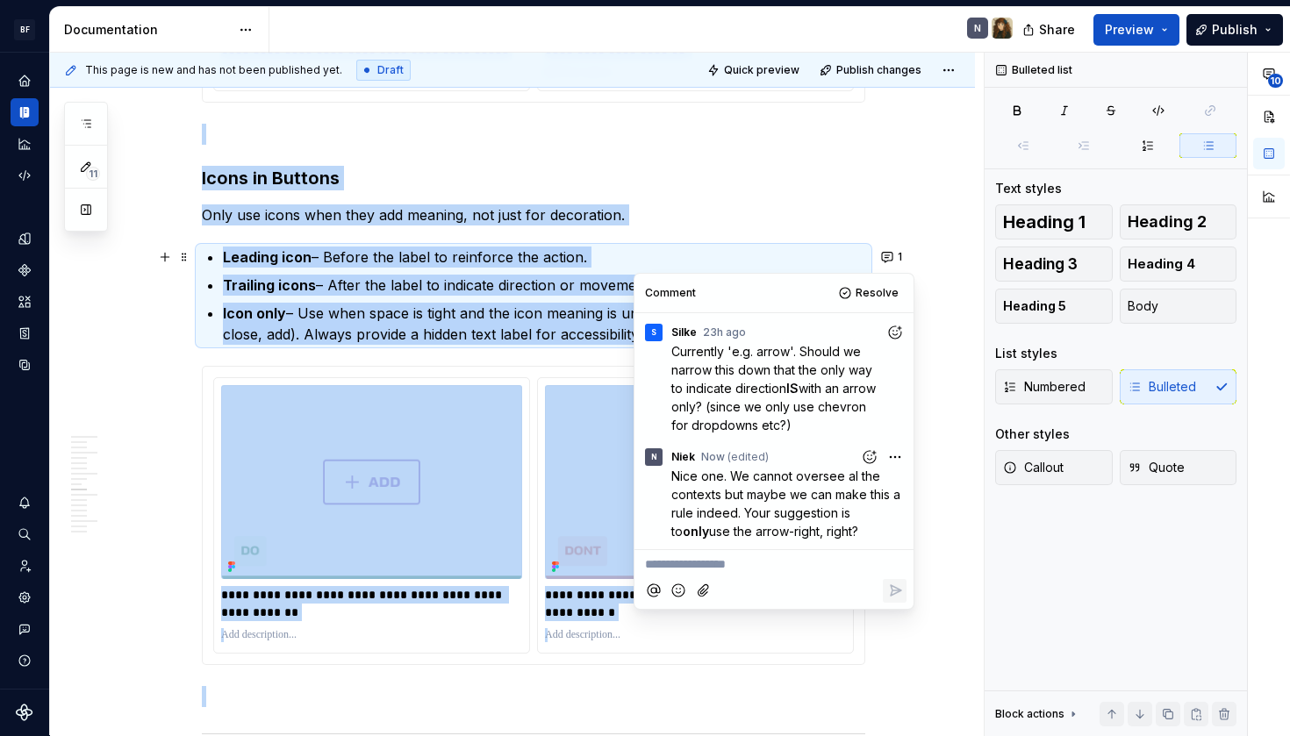
click at [925, 233] on div "This page is new and has not been published yet. Draft Quick preview Publish ch…" at bounding box center [517, 395] width 934 height 684
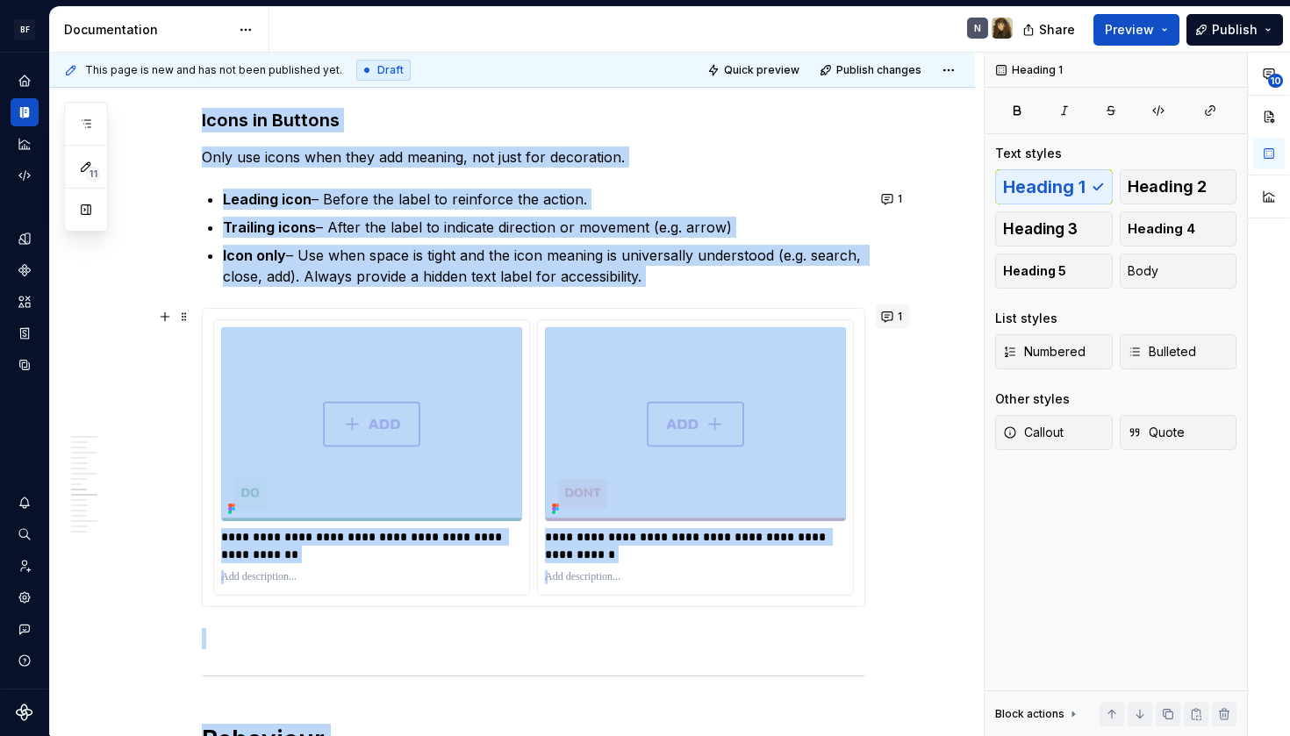
scroll to position [2191, 0]
click at [892, 317] on button "1" at bounding box center [893, 316] width 34 height 25
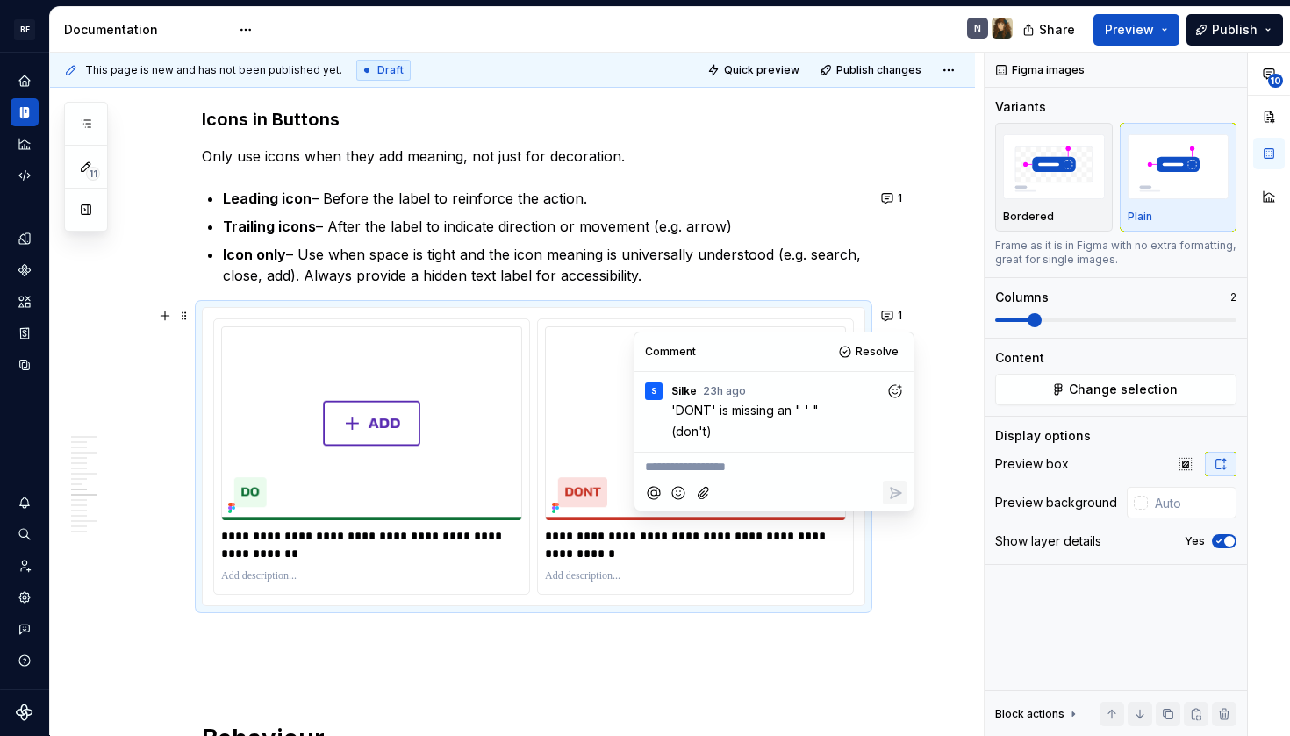
click at [889, 391] on icon "Add reaction" at bounding box center [895, 390] width 12 height 12
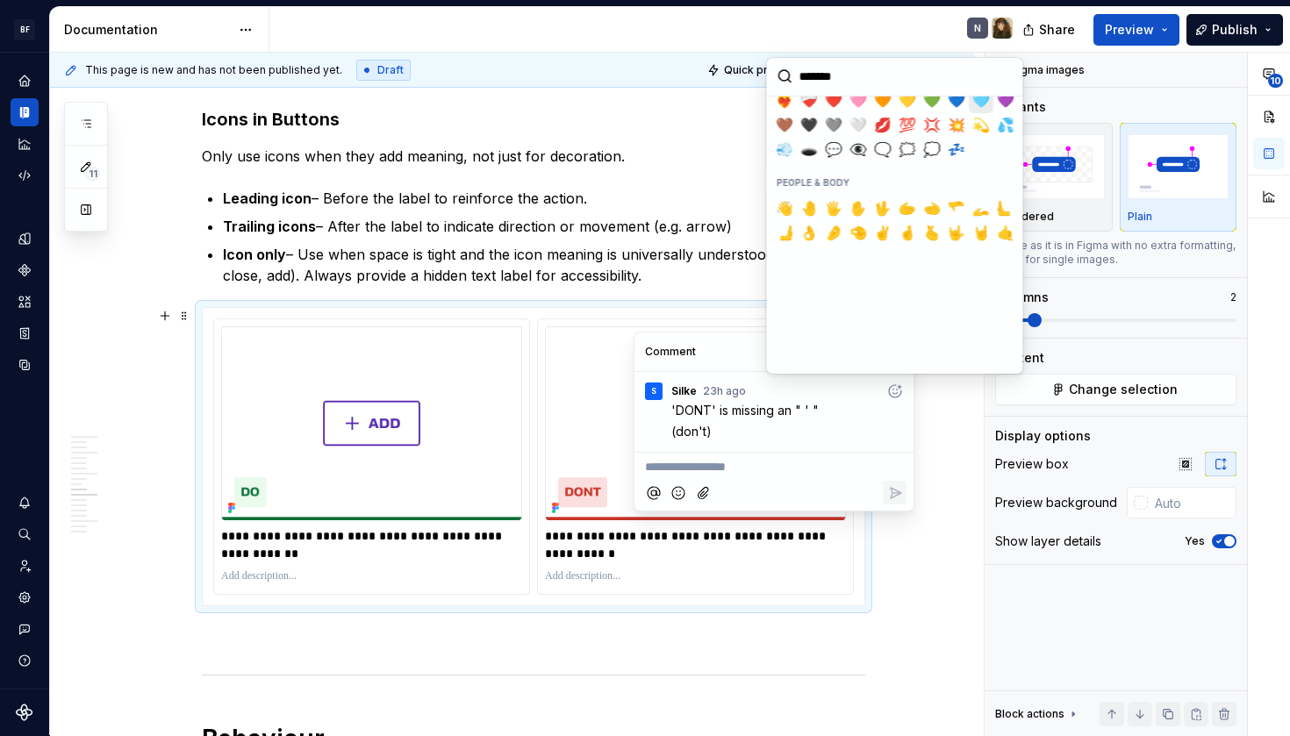
scroll to position [384, 0]
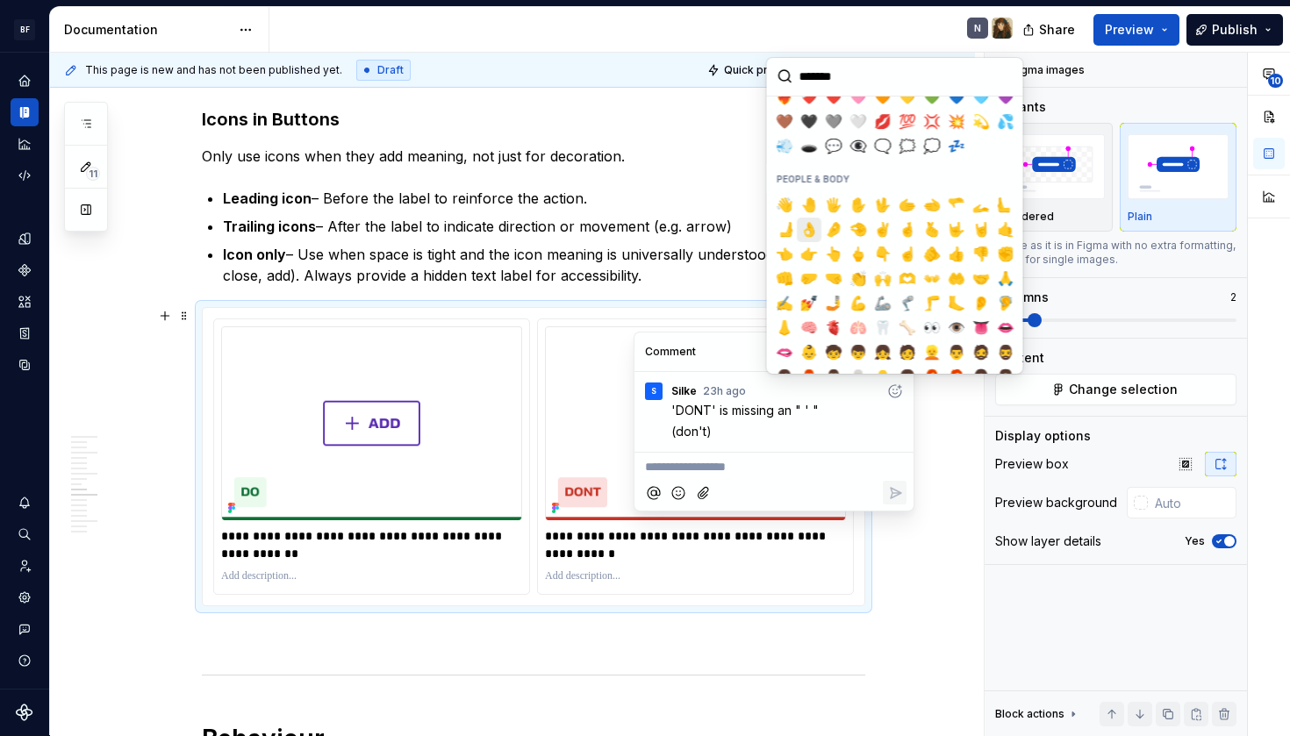
click at [807, 226] on span "👌" at bounding box center [809, 230] width 14 height 18
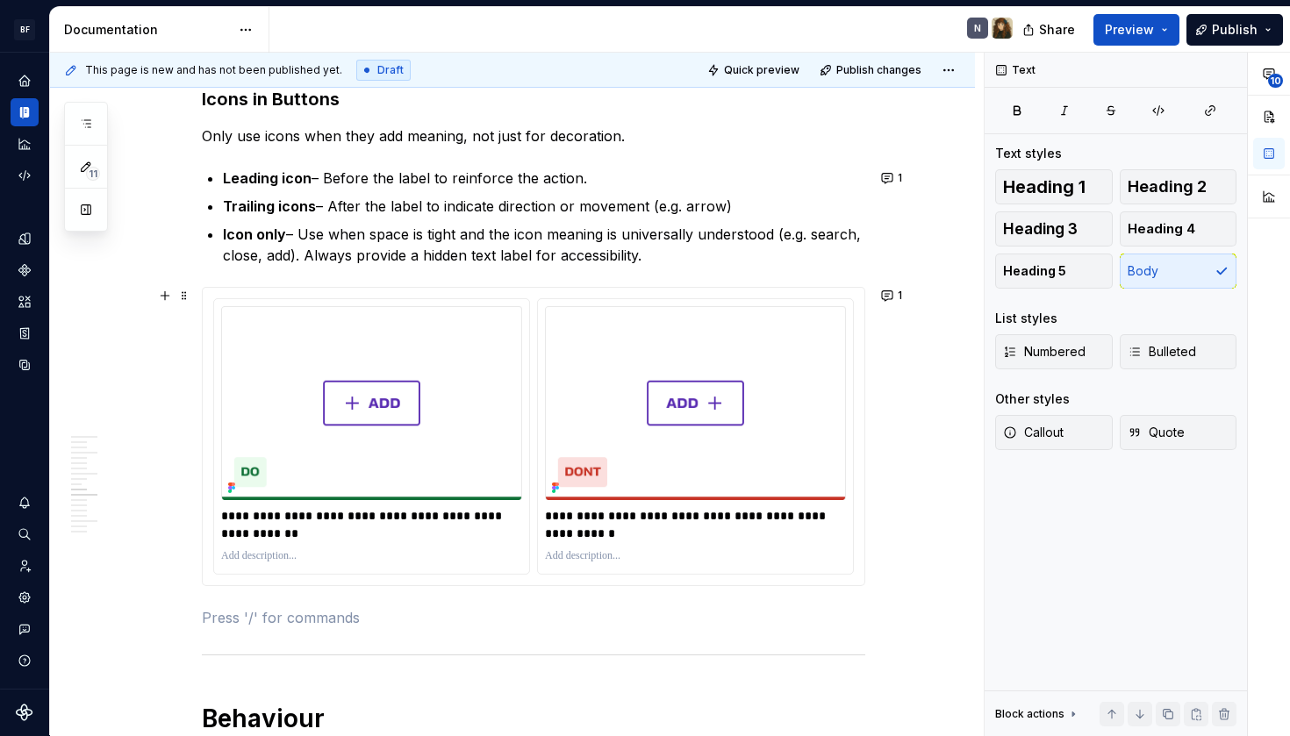
scroll to position [2256, 0]
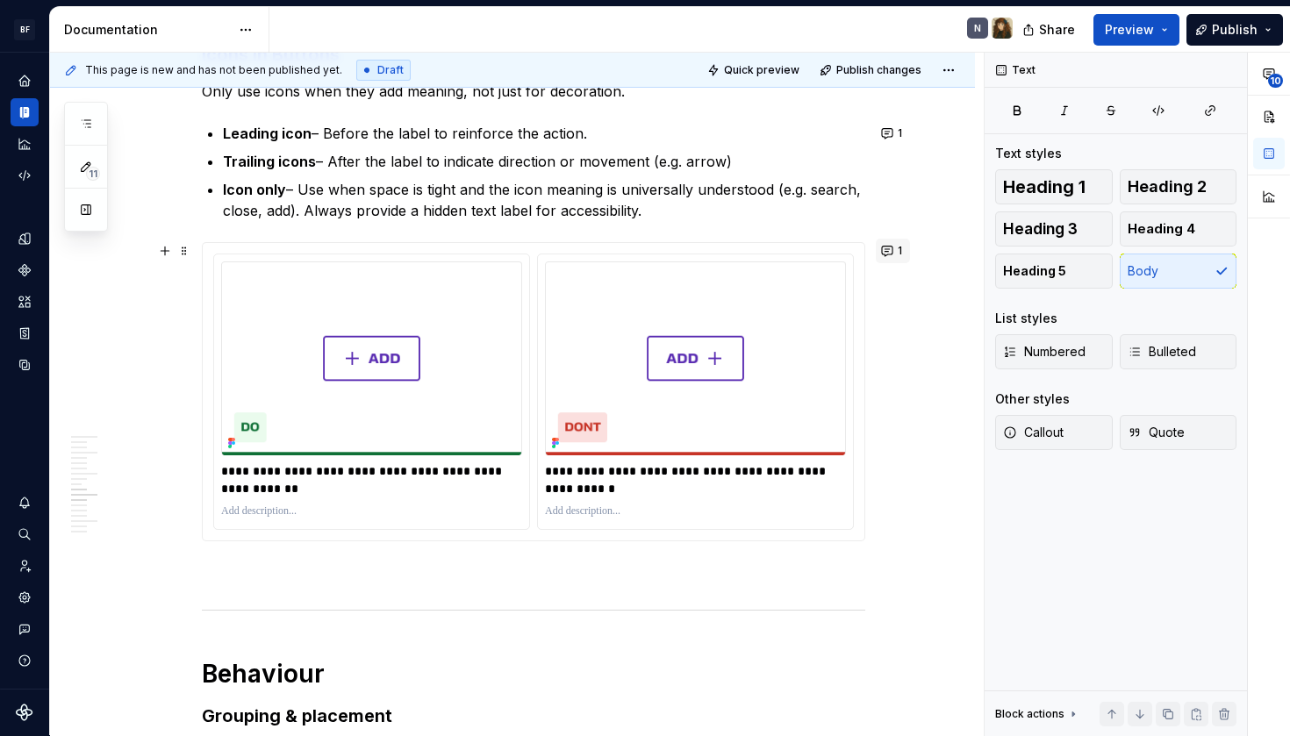
click at [901, 251] on button "1" at bounding box center [893, 251] width 34 height 25
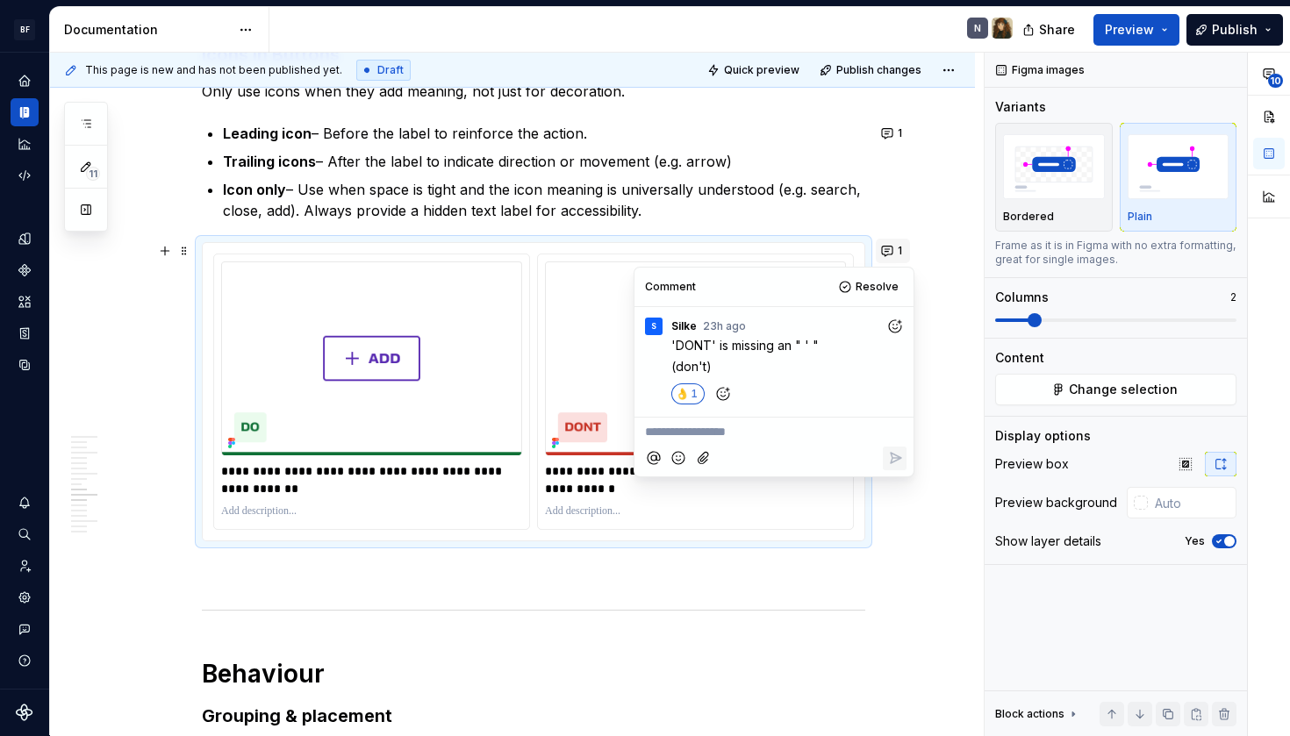
type textarea "*"
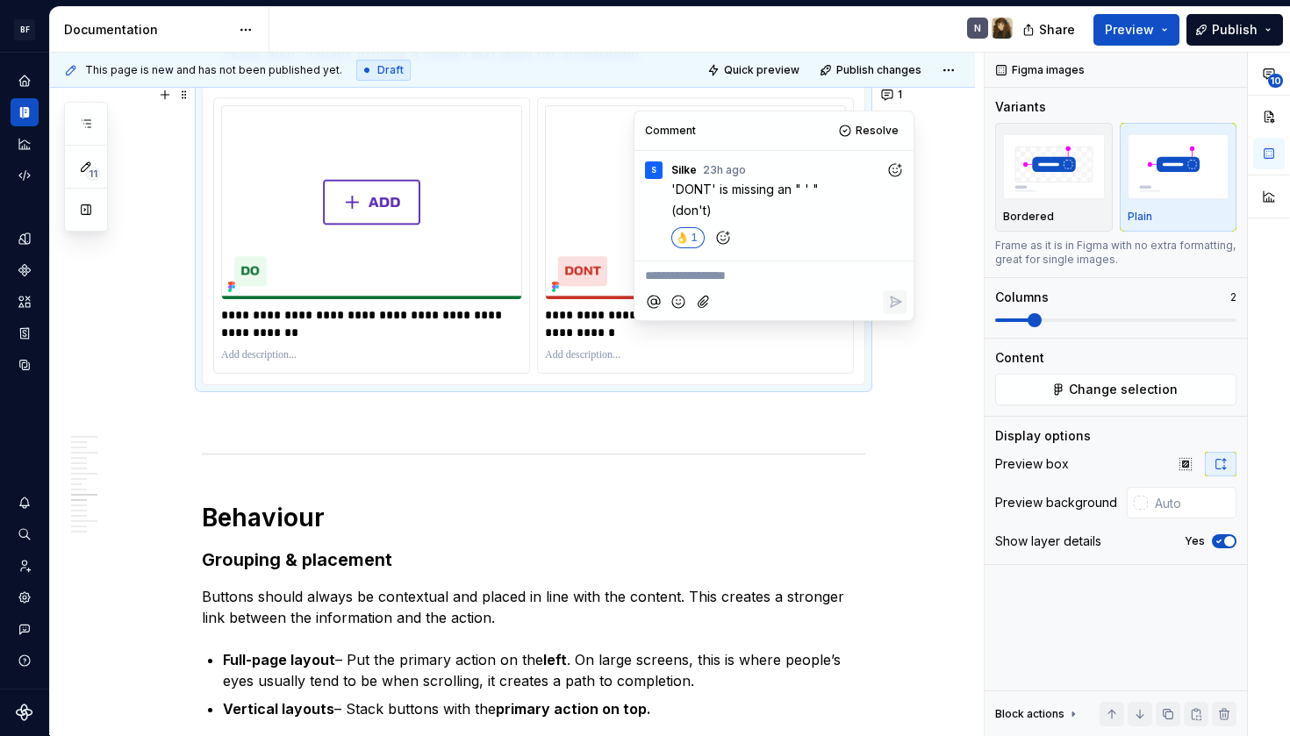
click at [854, 588] on p "Buttons should always be contextual and placed in line with the content. This c…" at bounding box center [534, 607] width 664 height 42
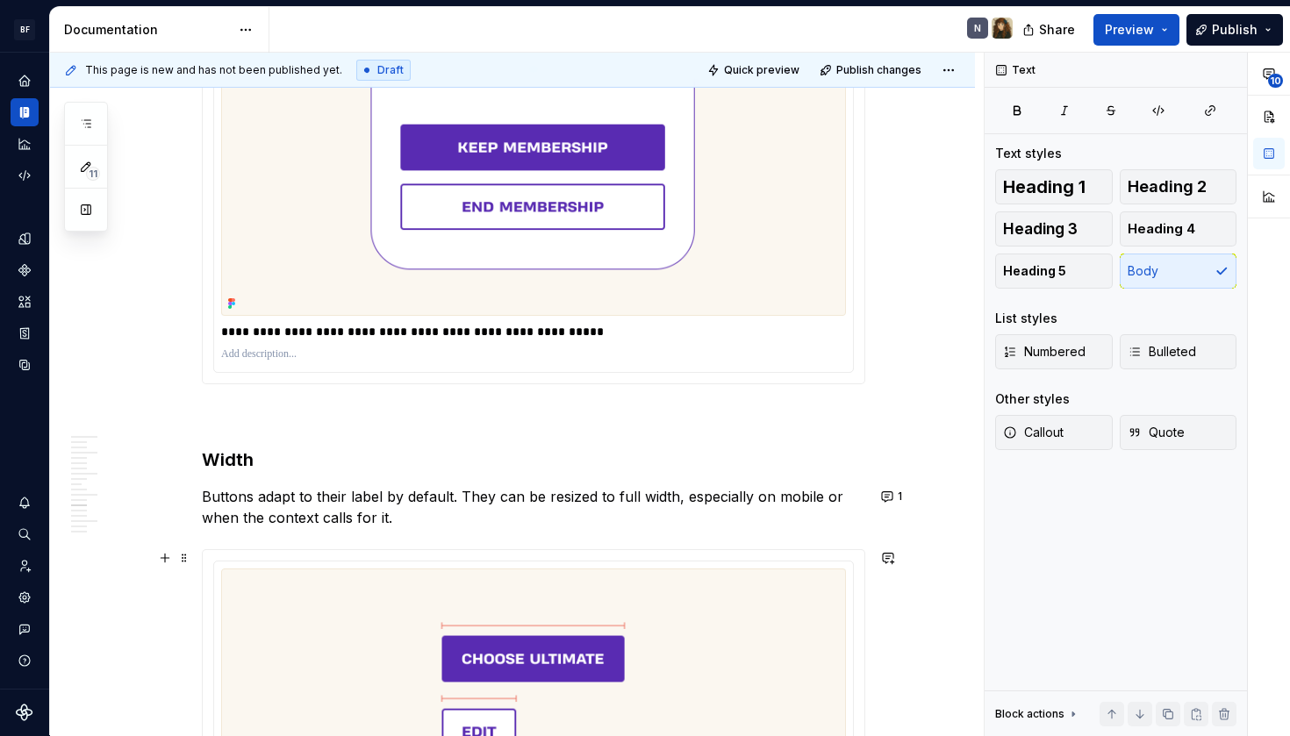
scroll to position [3408, 0]
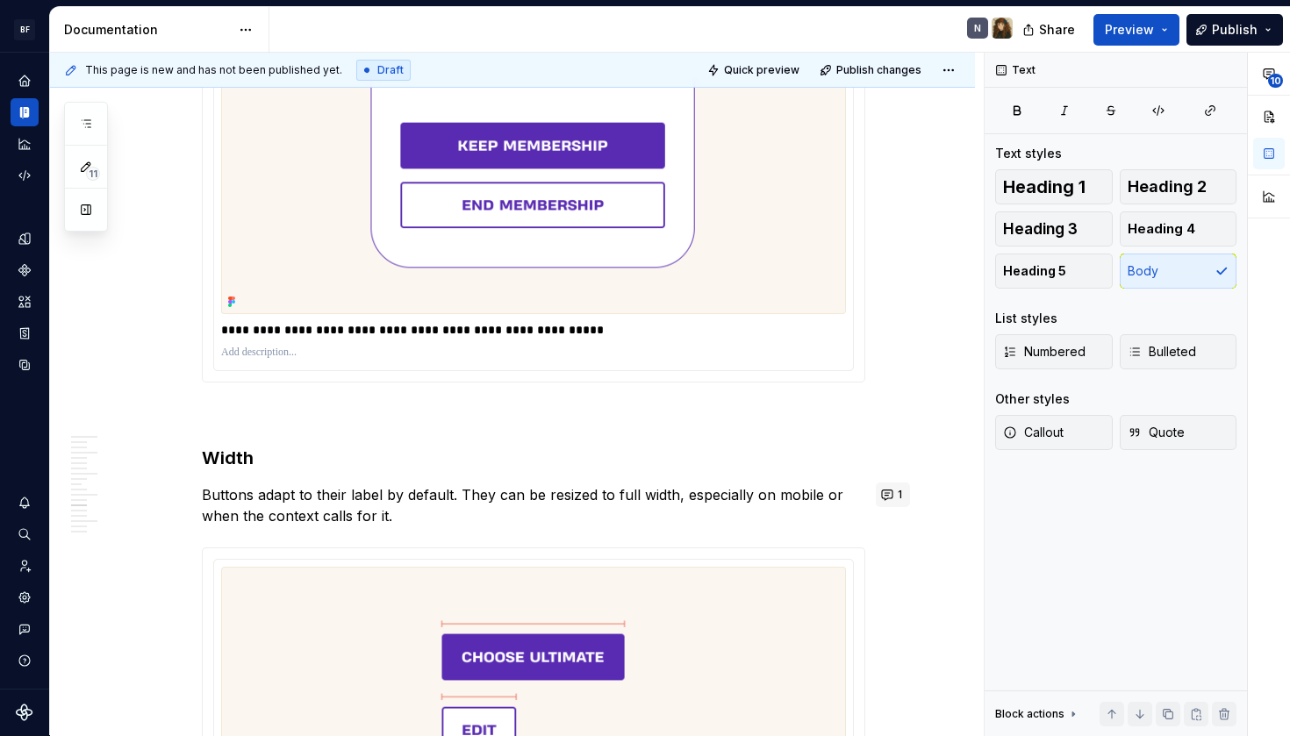
click at [895, 487] on button "1" at bounding box center [893, 495] width 34 height 25
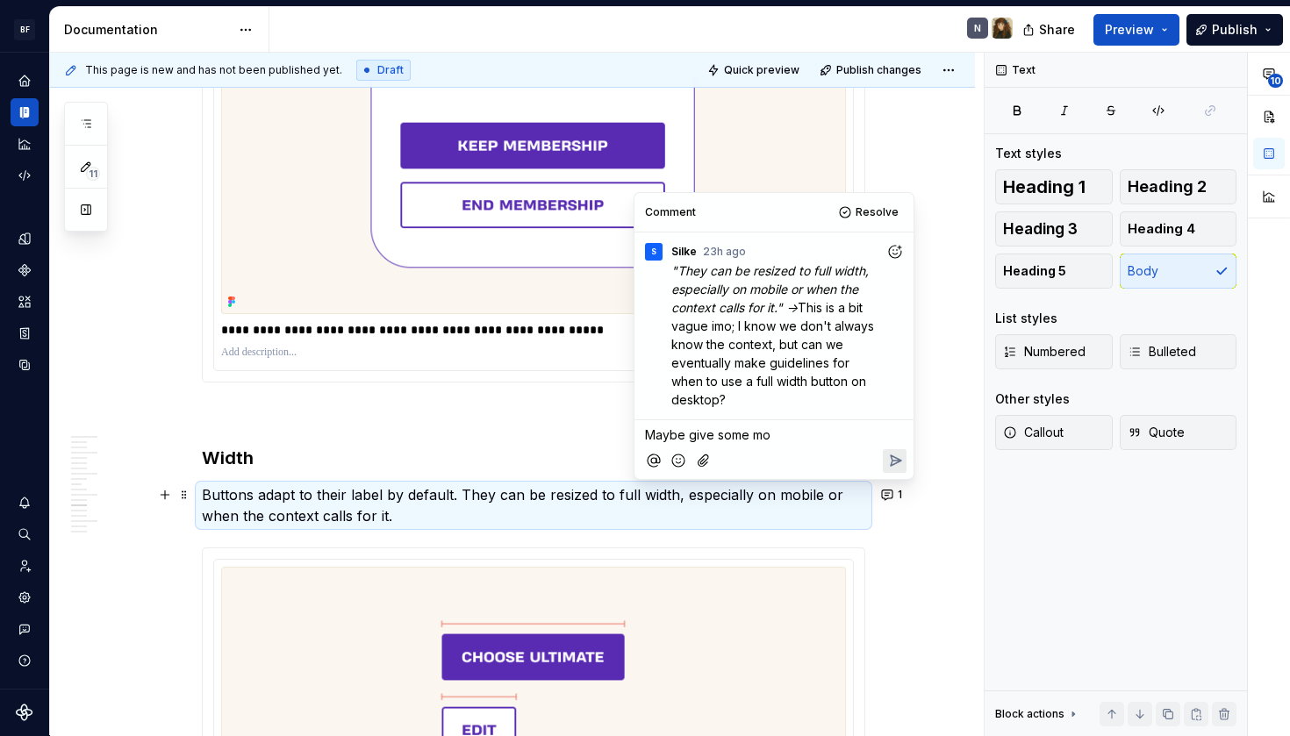
click at [687, 435] on span "Maybe give some mo" at bounding box center [708, 434] width 126 height 15
click at [817, 433] on p "Maybe we can give some mo" at bounding box center [774, 435] width 258 height 18
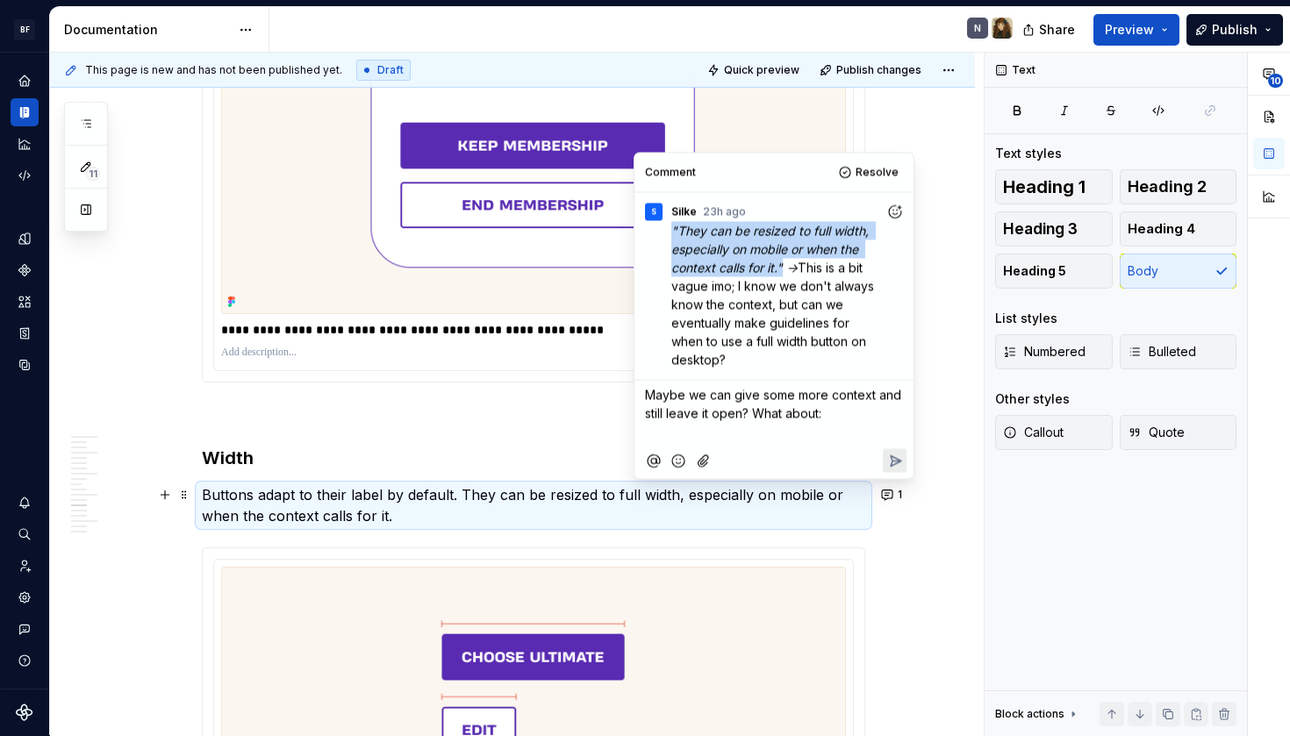
drag, startPoint x: 673, startPoint y: 227, endPoint x: 783, endPoint y: 270, distance: 117.9
click at [783, 270] on em ""They can be resized to full width, especially on mobile or when the context ca…" at bounding box center [771, 249] width 201 height 52
copy em ""They can be resized to full width, especially on mobile or when the context ca…"
click at [750, 434] on p "﻿" at bounding box center [774, 435] width 258 height 18
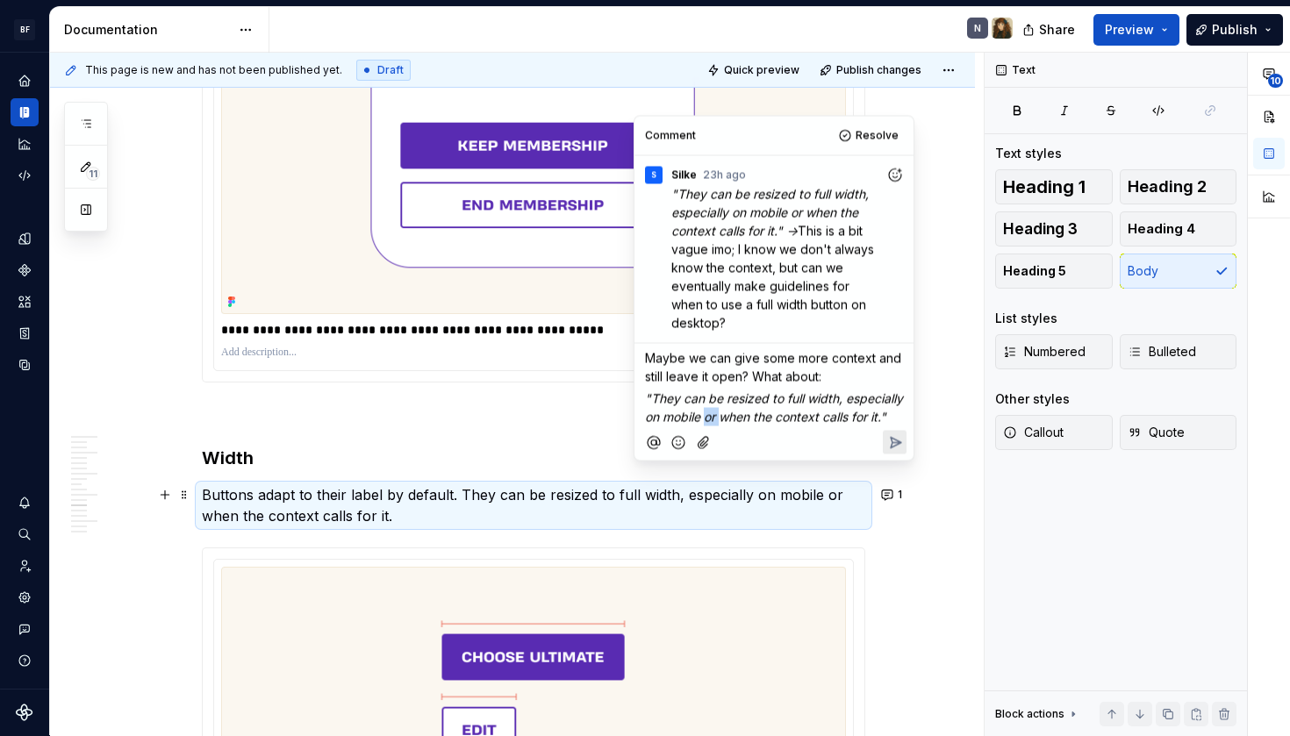
drag, startPoint x: 783, startPoint y: 418, endPoint x: 769, endPoint y: 419, distance: 14.1
click at [769, 419] on span ""They can be resized to full width, especially on mobile or when the context ca…" at bounding box center [776, 407] width 262 height 33
click at [758, 420] on span ""They can be resized to full width, especially on mobile or when the context ca…" at bounding box center [776, 407] width 262 height 33
click at [766, 420] on span ""They can be resized to full width, especially on mobile or when the context ca…" at bounding box center [776, 407] width 262 height 33
drag, startPoint x: 771, startPoint y: 420, endPoint x: 913, endPoint y: 420, distance: 142.2
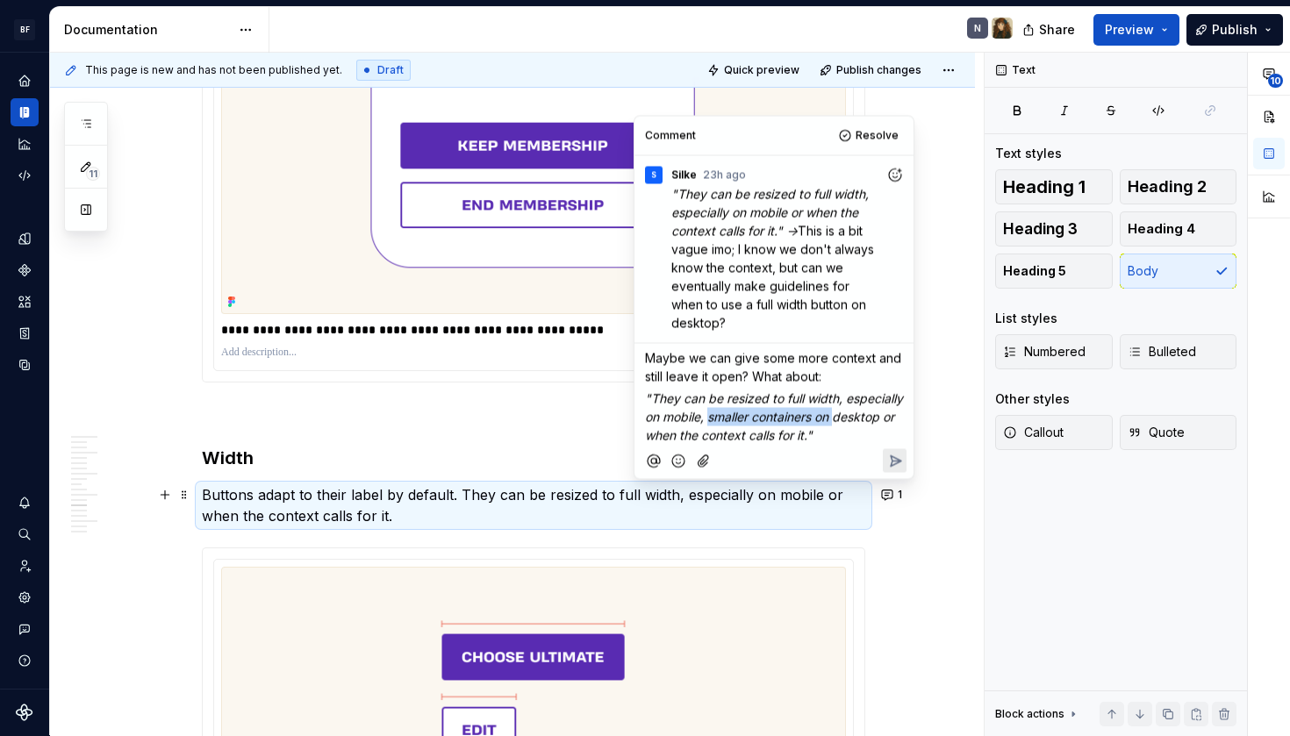
click at [913, 420] on div "Comment Resolve S Silke 23h ago "They can be resized to full width, especially …" at bounding box center [774, 298] width 279 height 363
copy span "smaller containers on"
drag, startPoint x: 818, startPoint y: 418, endPoint x: 771, endPoint y: 419, distance: 47.4
click at [771, 419] on span ""They can be resized to full width, especially on mobile desktop or when the co…" at bounding box center [776, 417] width 262 height 52
copy span "desktop"
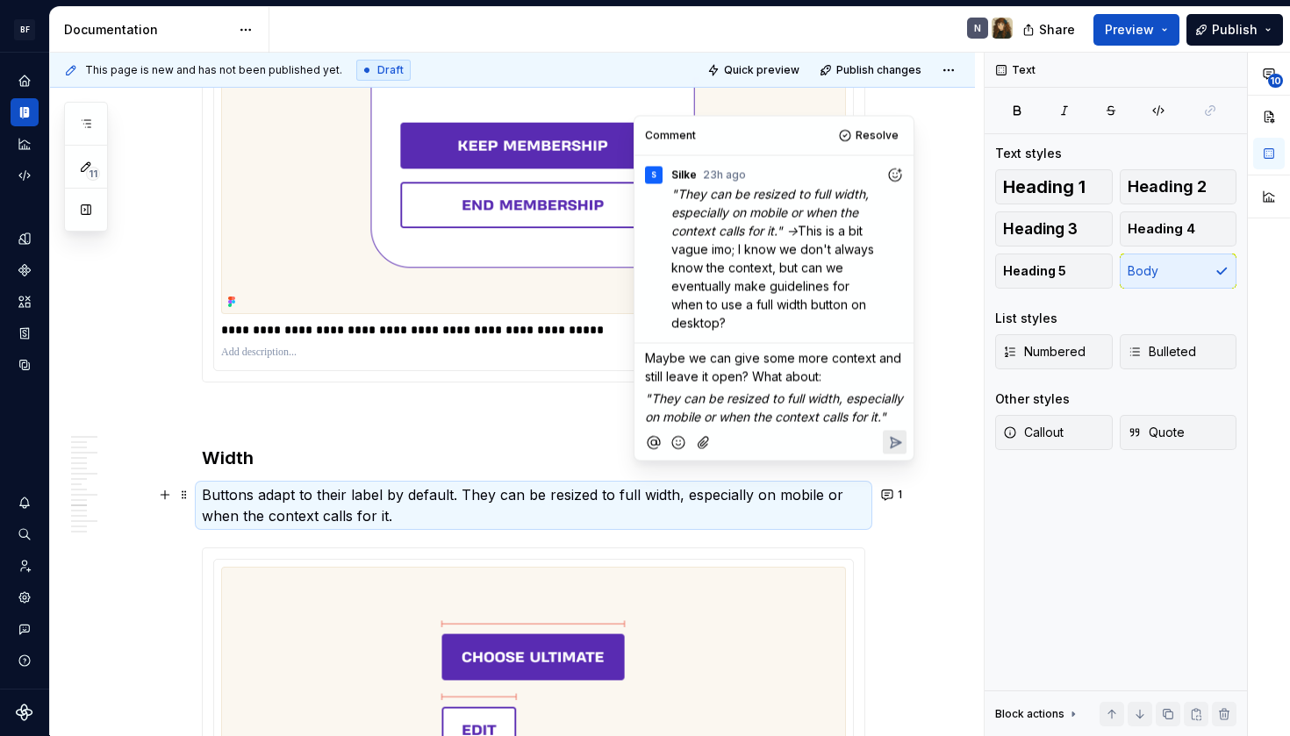
click at [704, 424] on span ""They can be resized to full width, especially on mobile or when the context ca…" at bounding box center [776, 407] width 262 height 33
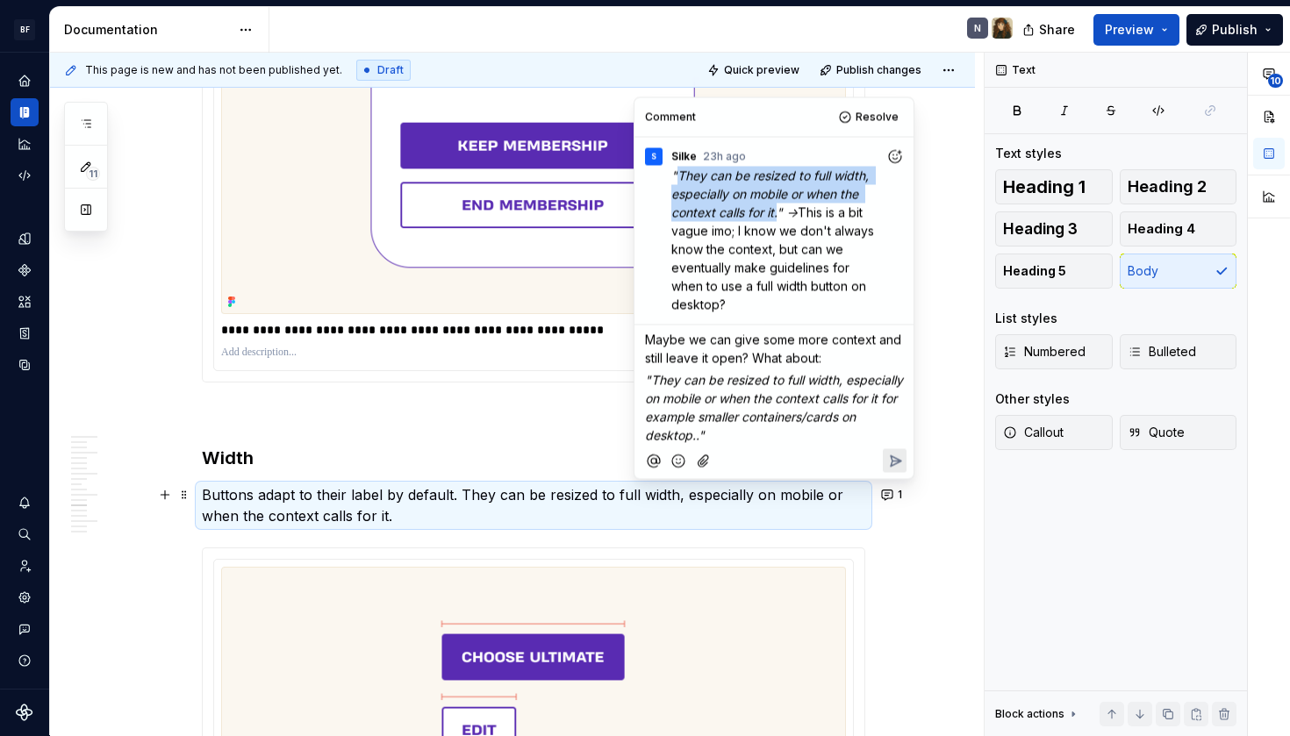
drag, startPoint x: 679, startPoint y: 176, endPoint x: 779, endPoint y: 216, distance: 106.8
click at [779, 216] on em ""They can be resized to full width, especially on mobile or when the context ca…" at bounding box center [771, 194] width 201 height 52
copy em "They can be resized to full width, especially on mobile or when the context cal…"
click at [734, 381] on span ""They can be resized to full width, especially on mobile or when the context ca…" at bounding box center [776, 407] width 262 height 70
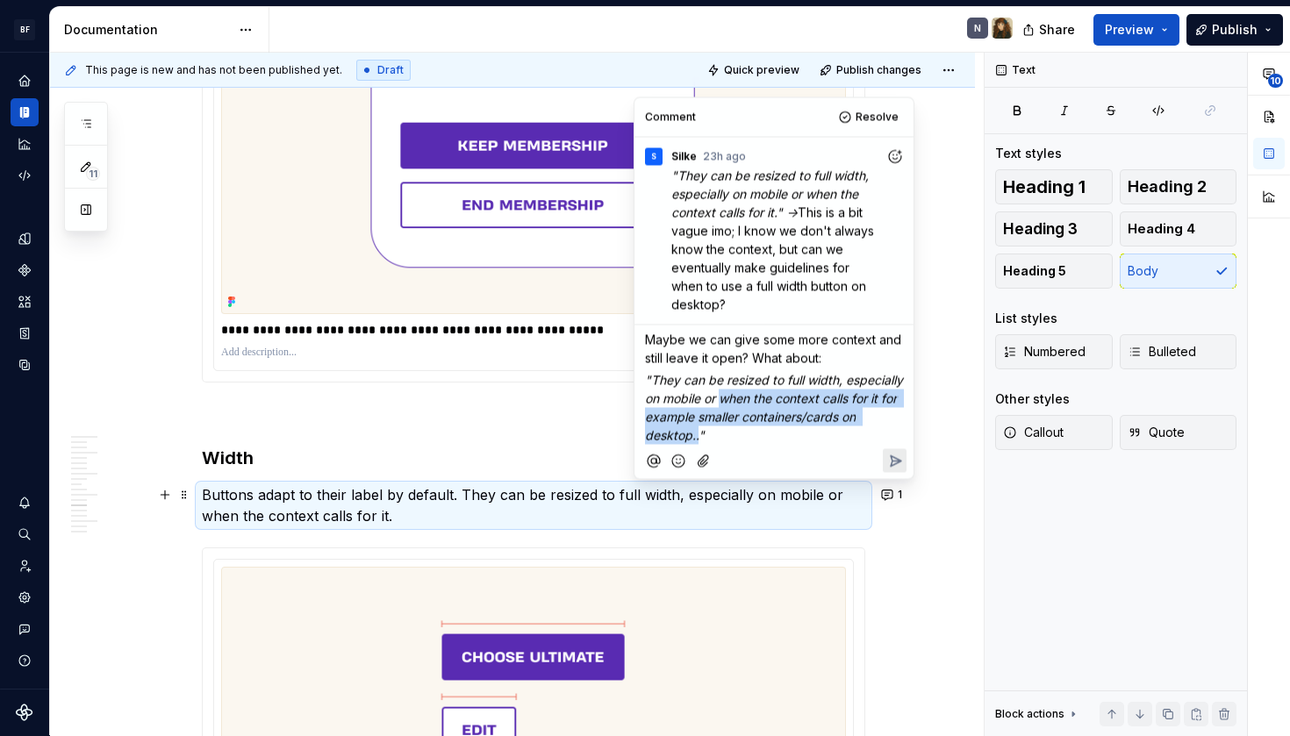
drag, startPoint x: 784, startPoint y: 399, endPoint x: 817, endPoint y: 439, distance: 52.4
click at [817, 439] on span ""They can be resized to full width, especially on mobile or when the context ca…" at bounding box center [776, 407] width 262 height 70
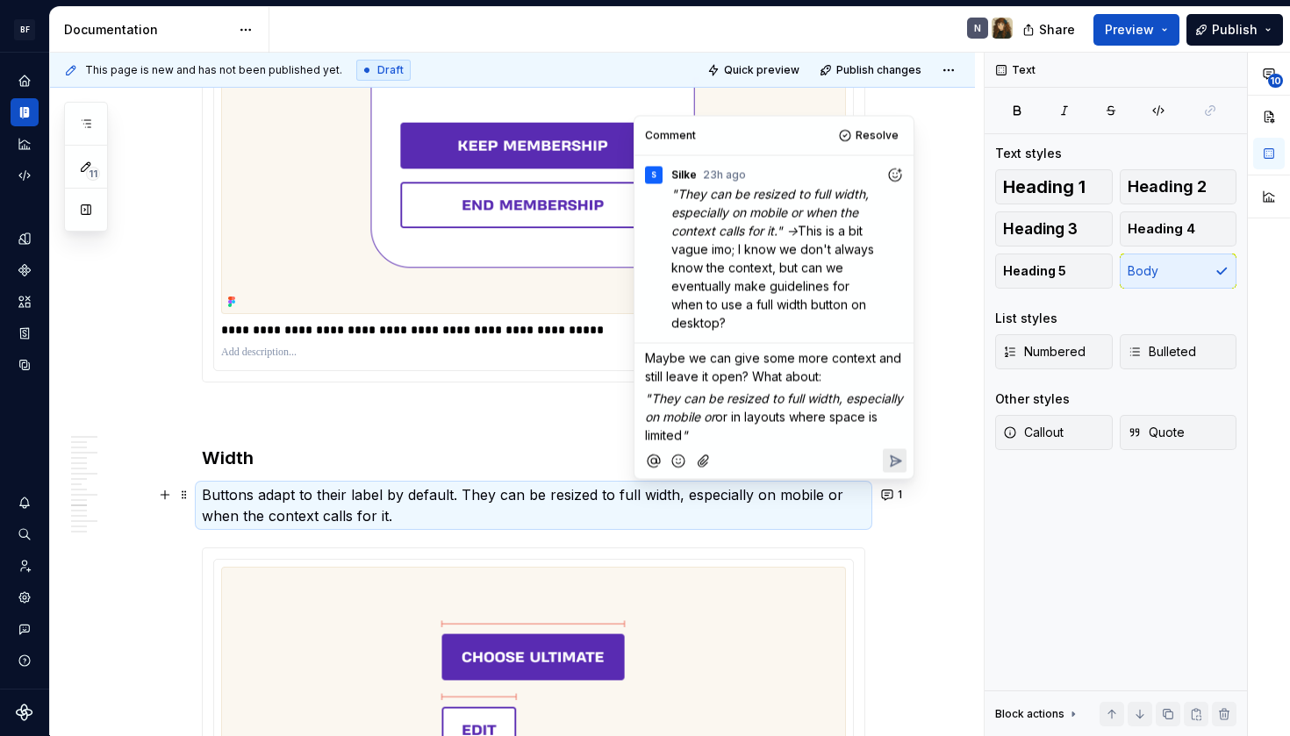
click at [780, 419] on span ""They can be resized to full width, especially on mobile or" at bounding box center [776, 407] width 262 height 33
drag, startPoint x: 780, startPoint y: 419, endPoint x: 770, endPoint y: 420, distance: 10.6
click at [770, 420] on span ""They can be resized to full width, especially on mobile or" at bounding box center [776, 407] width 262 height 33
drag, startPoint x: 765, startPoint y: 413, endPoint x: 736, endPoint y: 439, distance: 39.8
click at [736, 439] on p ""They can be resized to full width, especially on mobile or in layouts where sp…" at bounding box center [774, 416] width 258 height 55
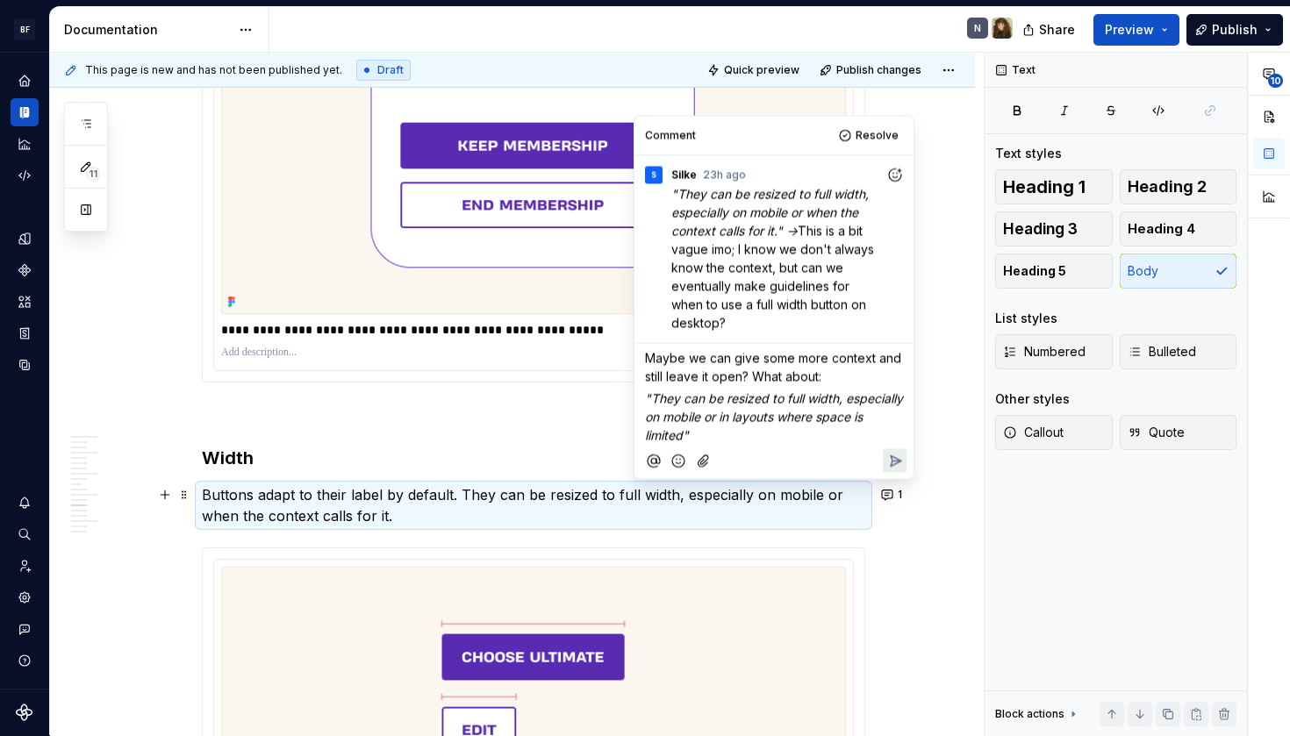
click at [762, 433] on p ""They can be resized to full width, especially on mobile or in layouts where sp…" at bounding box center [774, 416] width 258 height 55
drag, startPoint x: 654, startPoint y: 398, endPoint x: 736, endPoint y: 438, distance: 91.1
click at [736, 438] on span ""They can be resized to full width, especially on mobile or in layouts where sp…" at bounding box center [776, 417] width 262 height 52
copy span "They can be resized to full width, especially on mobile or in layouts where spa…"
click at [731, 431] on span ""They can be resized to full width, especially on mobile or in layouts where sp…" at bounding box center [776, 417] width 262 height 52
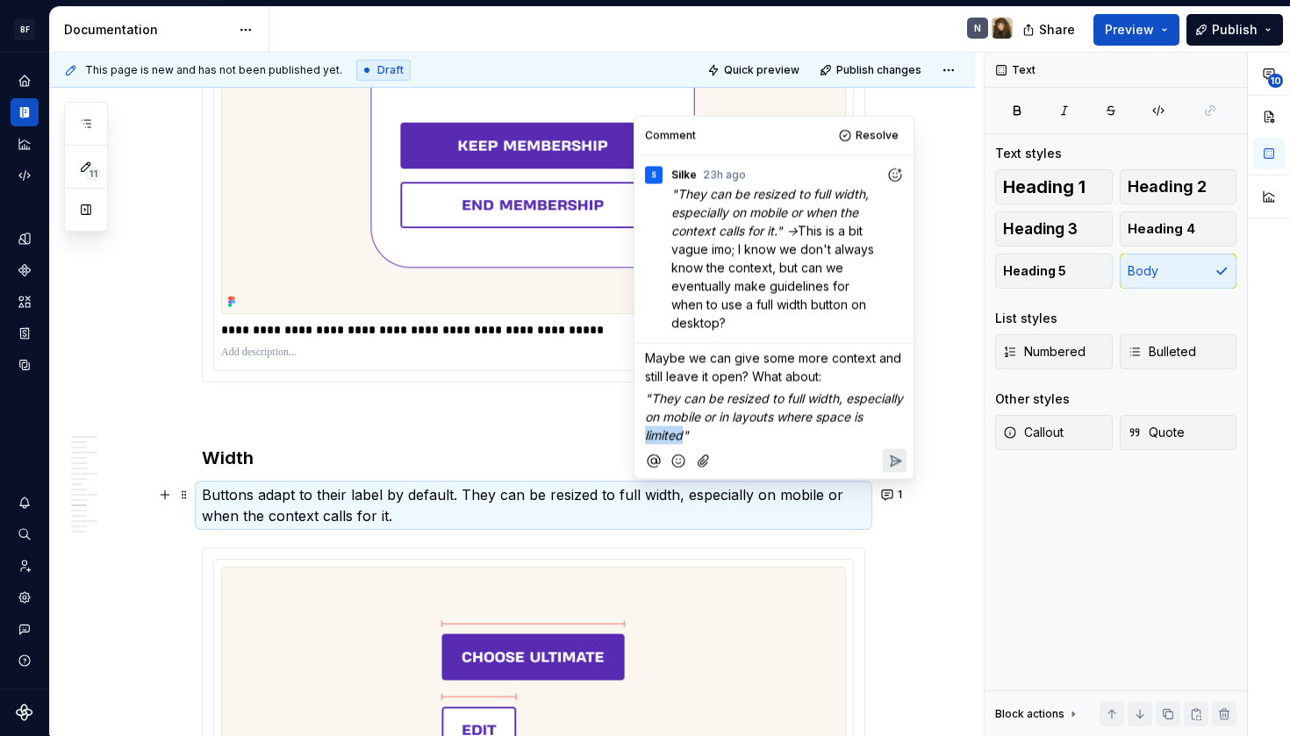
drag, startPoint x: 736, startPoint y: 440, endPoint x: 697, endPoint y: 440, distance: 38.6
click at [697, 440] on span ""They can be resized to full width, especially on mobile or in layouts where sp…" at bounding box center [776, 417] width 262 height 52
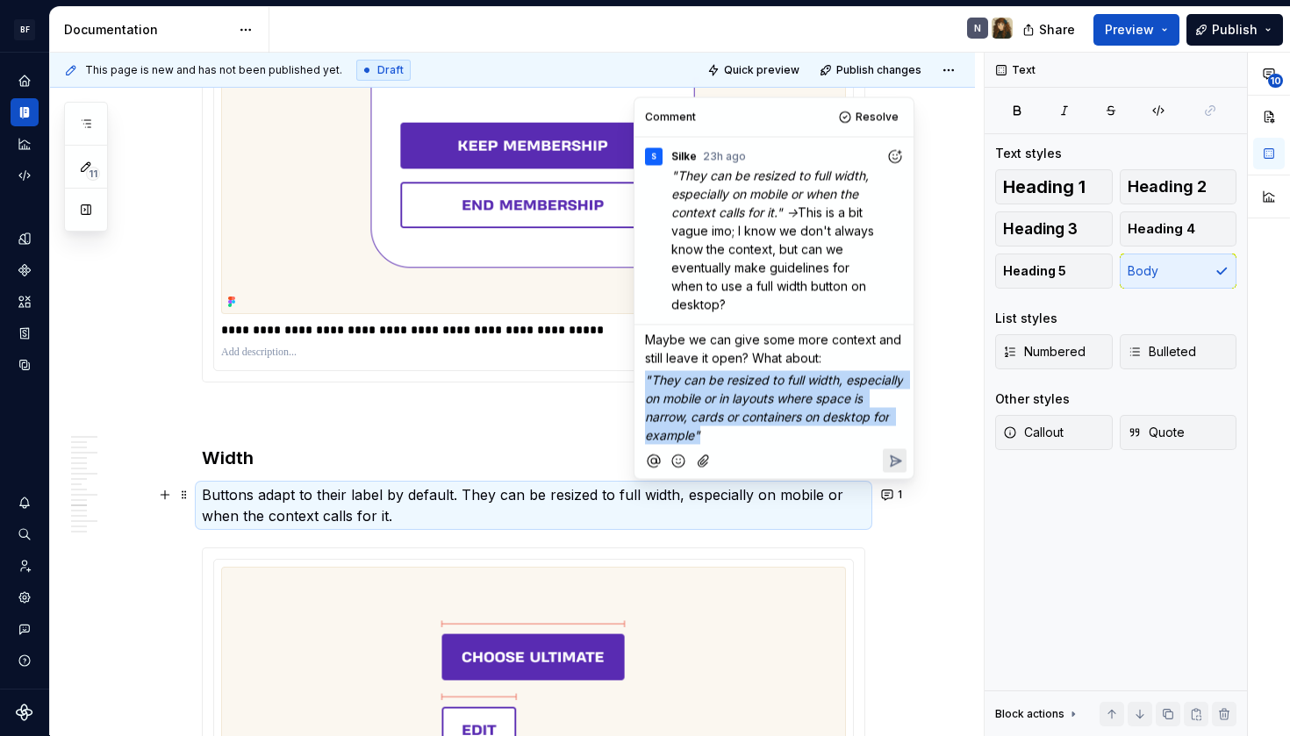
drag, startPoint x: 774, startPoint y: 434, endPoint x: 645, endPoint y: 381, distance: 139.7
click at [645, 381] on p ""They can be resized to full width, especially on mobile or in layouts where sp…" at bounding box center [774, 407] width 258 height 74
copy span ""They can be resized to full width, especially on mobile or in layouts where sp…"
type textarea "*"
click at [758, 412] on span ""They can be resized to full width, especially on mobile or in layouts where sp…" at bounding box center [776, 407] width 262 height 70
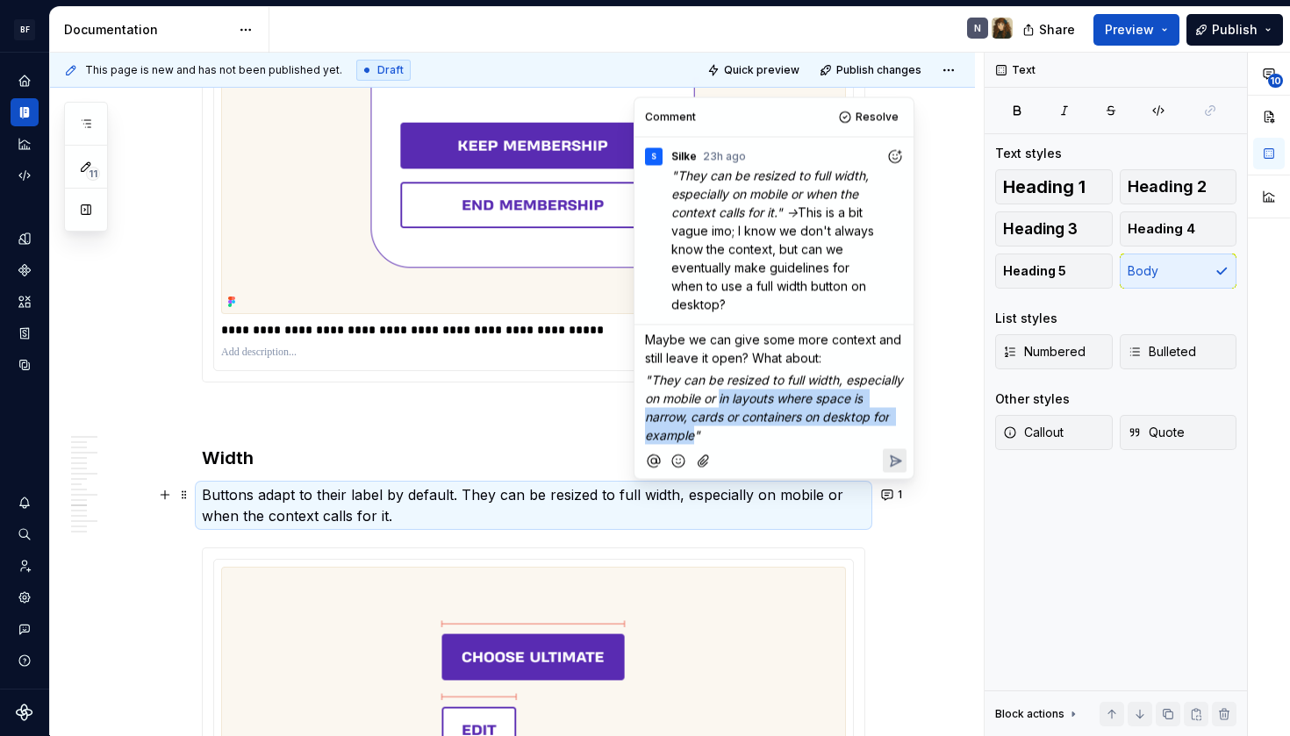
drag, startPoint x: 784, startPoint y: 400, endPoint x: 765, endPoint y: 438, distance: 42.4
click at [765, 438] on span ""They can be resized to full width, especially on mobile or in layouts where sp…" at bounding box center [776, 407] width 262 height 70
click at [800, 401] on span "especially on mobile or within narrow layouts such as cards or containers on de…" at bounding box center [771, 417] width 252 height 52
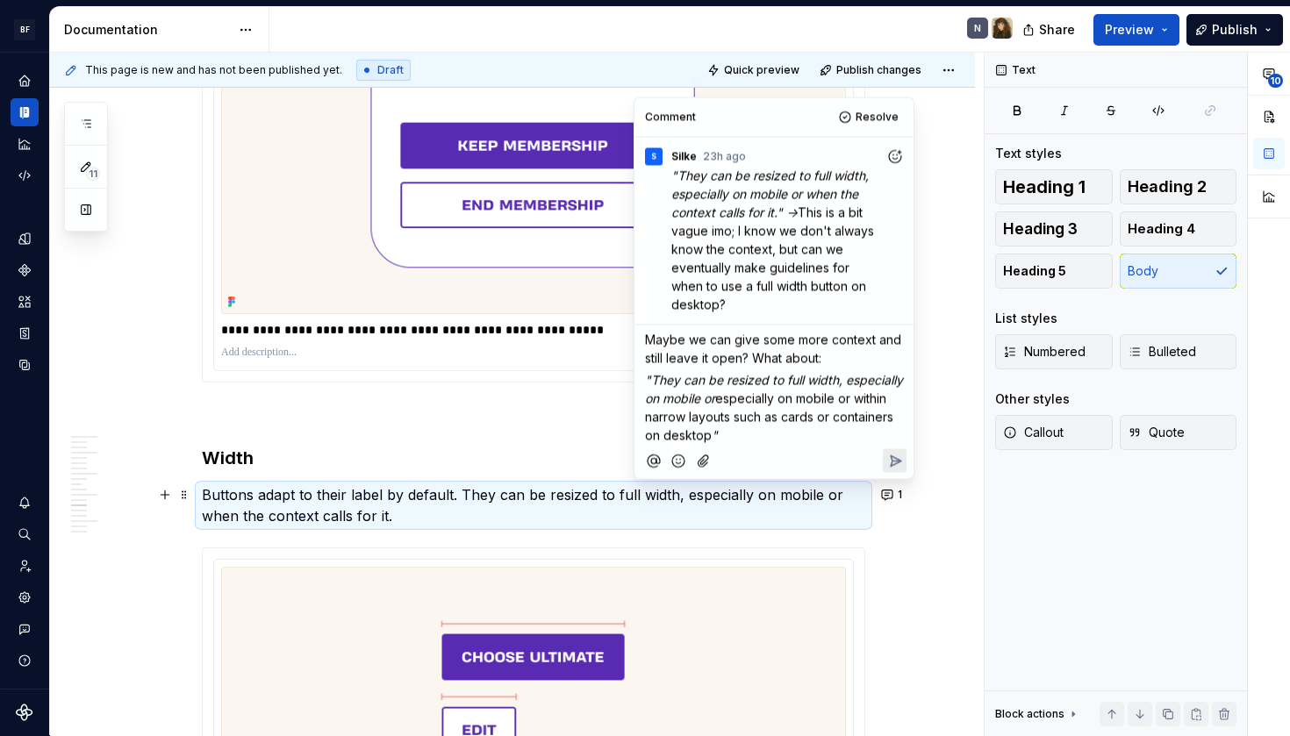
drag, startPoint x: 786, startPoint y: 399, endPoint x: 898, endPoint y: 399, distance: 112.4
click at [897, 399] on span "especially on mobile or within narrow layouts such as cards or containers on de…" at bounding box center [771, 417] width 252 height 52
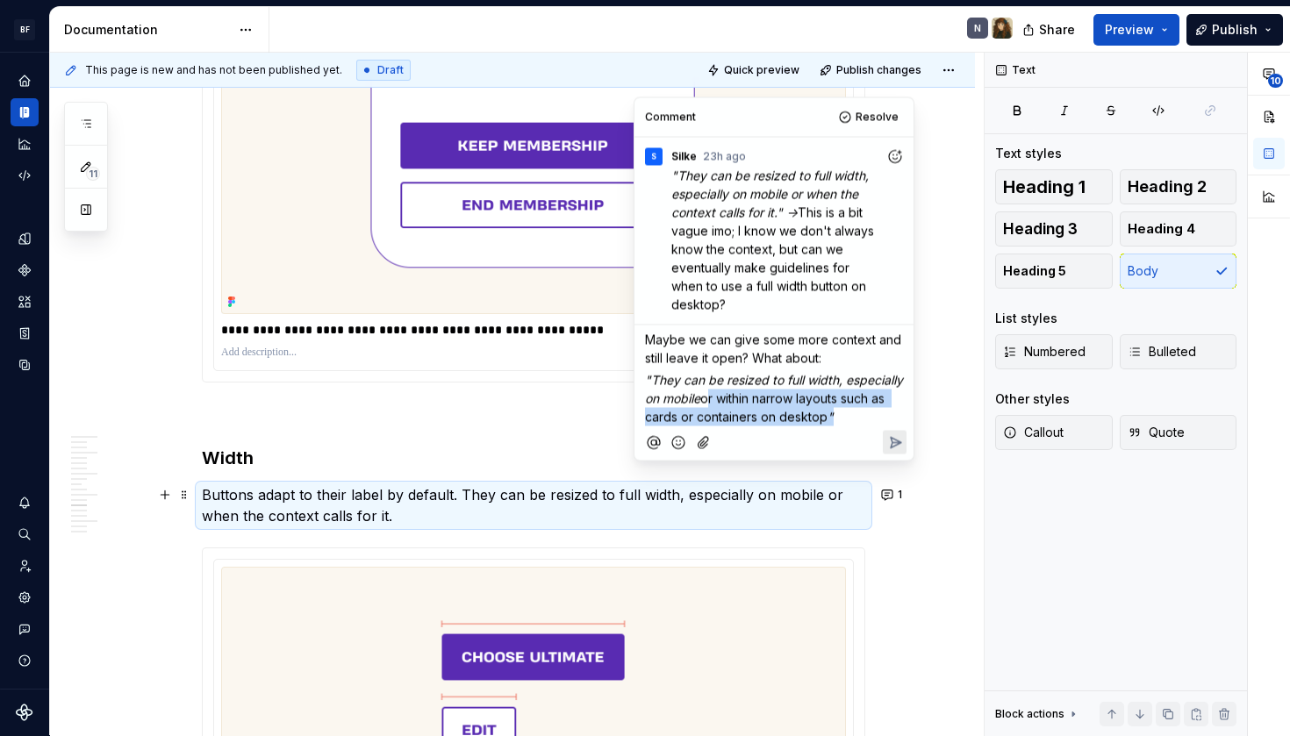
drag, startPoint x: 769, startPoint y: 397, endPoint x: 783, endPoint y: 436, distance: 41.9
click at [783, 426] on p ""They can be resized to full width, especially on mobile or within narrow layou…" at bounding box center [774, 397] width 258 height 55
click at [794, 426] on p ""They can be resized to full width, especially on mobile or within narrow layou…" at bounding box center [774, 397] width 258 height 55
click at [849, 357] on p "Maybe we can give some more context and still leave it open? What about:" at bounding box center [774, 349] width 258 height 37
click at [812, 426] on p ""They can be resized to full width, especially on mobile or within narrow layou…" at bounding box center [774, 397] width 258 height 55
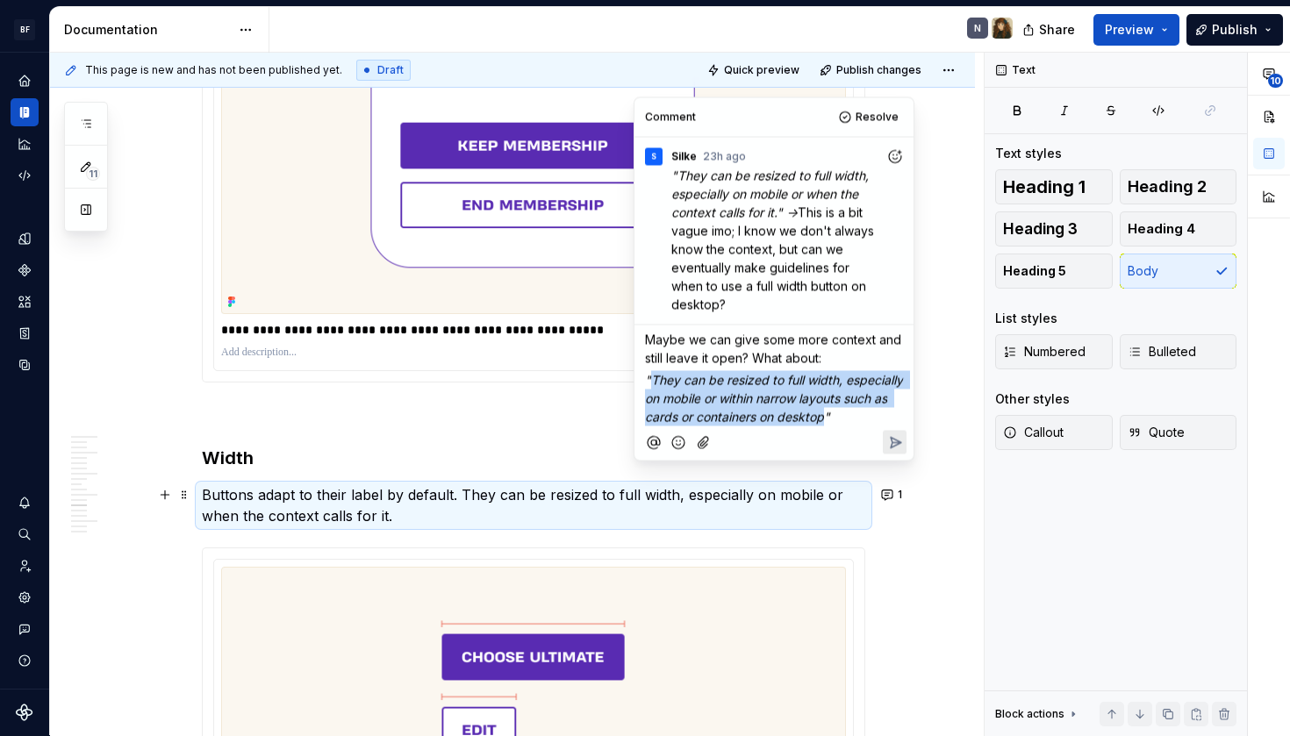
drag, startPoint x: 693, startPoint y: 440, endPoint x: 655, endPoint y: 384, distance: 67.5
click at [655, 384] on p ""They can be resized to full width, especially on mobile or within narrow layou…" at bounding box center [774, 397] width 258 height 55
click at [896, 448] on icon "Reply" at bounding box center [896, 442] width 11 height 11
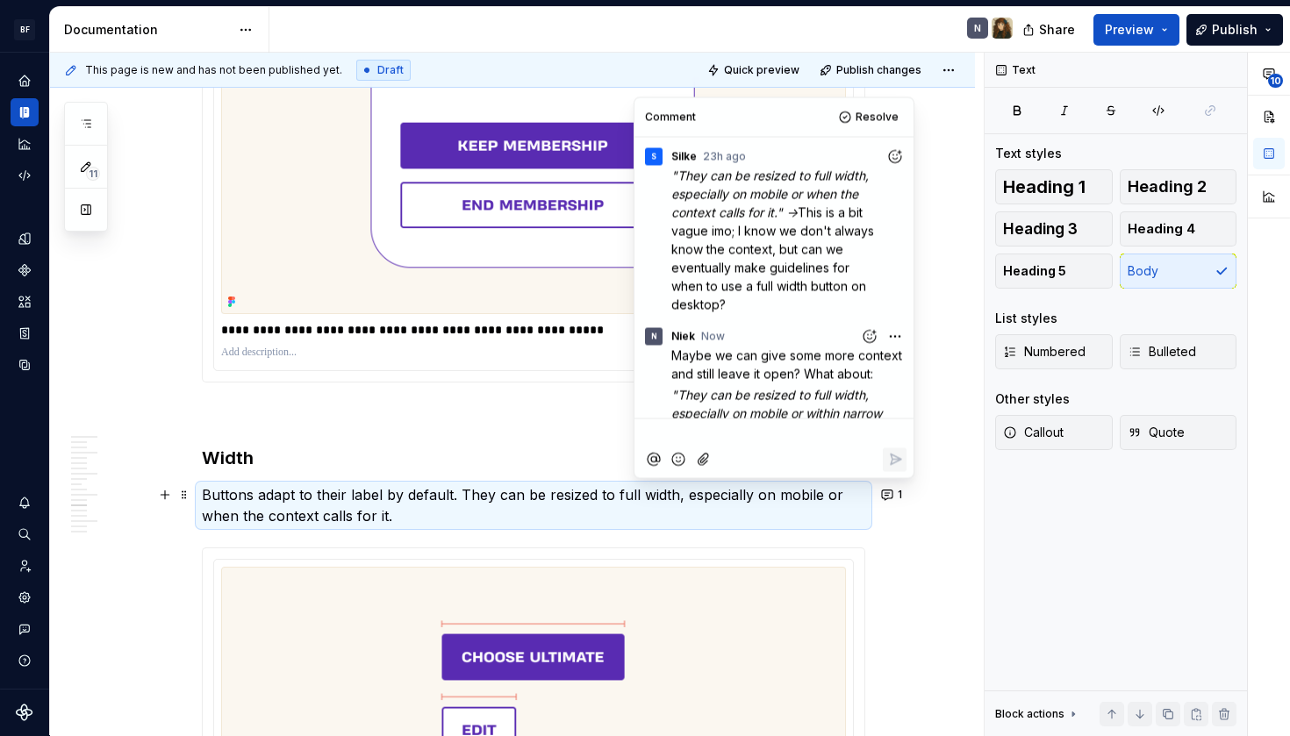
scroll to position [51, 0]
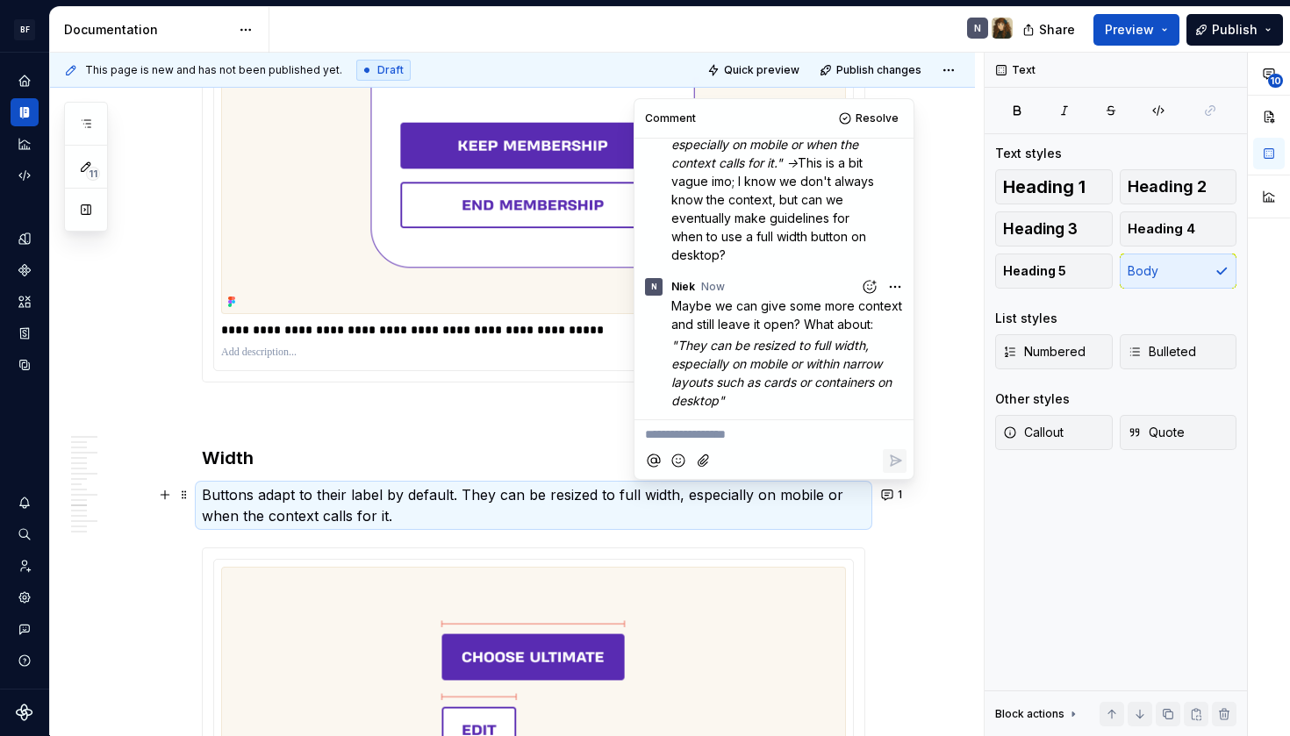
click at [564, 505] on p "Buttons adapt to their label by default. They can be resized to full width, esp…" at bounding box center [534, 506] width 664 height 42
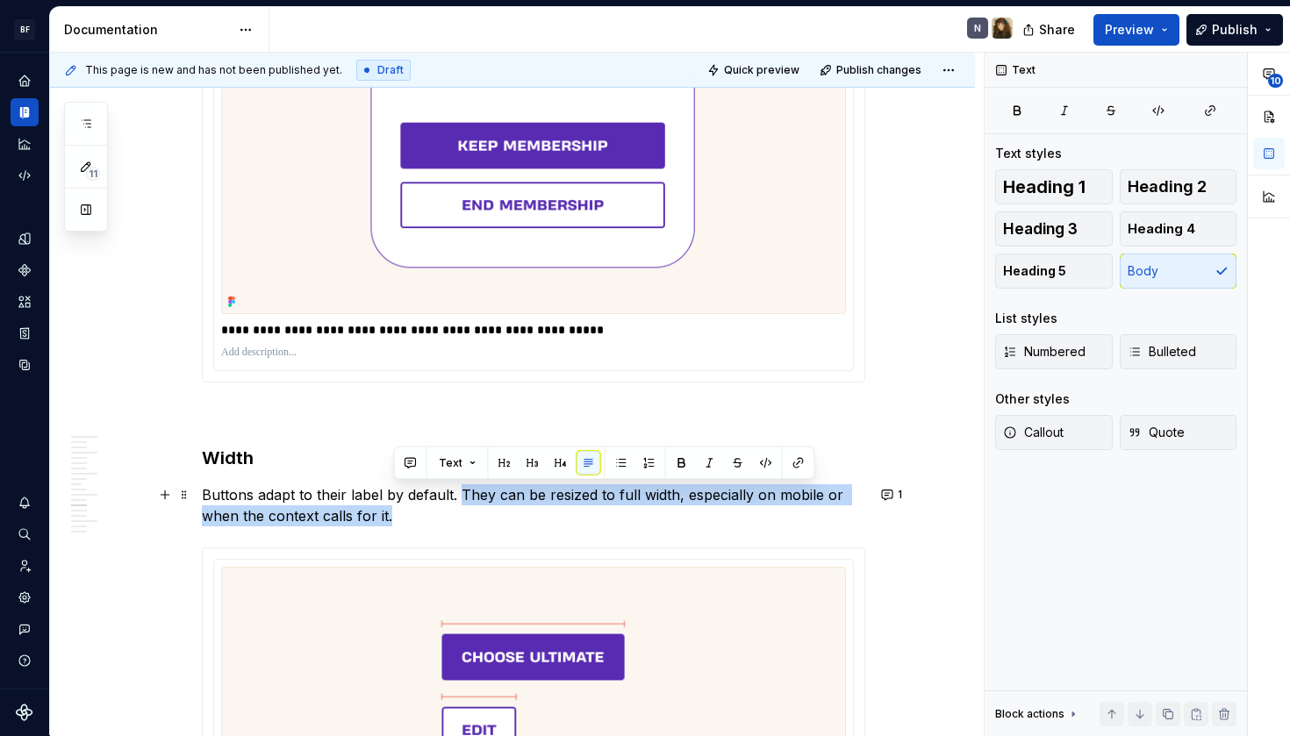
drag, startPoint x: 463, startPoint y: 492, endPoint x: 474, endPoint y: 508, distance: 19.5
click at [474, 508] on p "Buttons adapt to their label by default. They can be resized to full width, esp…" at bounding box center [534, 506] width 664 height 42
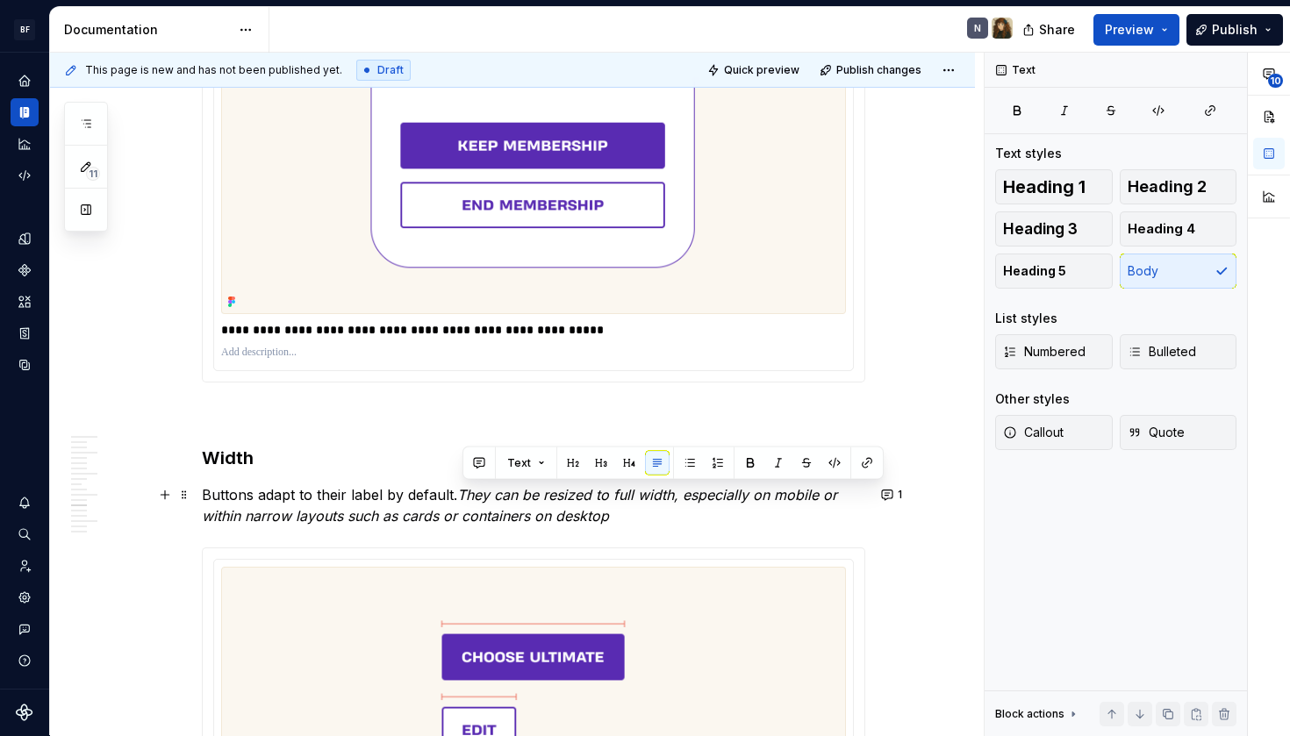
drag, startPoint x: 614, startPoint y: 523, endPoint x: 464, endPoint y: 494, distance: 152.0
click at [464, 494] on p "Buttons adapt to their label by default. They can be resized to full width, esp…" at bounding box center [534, 506] width 664 height 42
click at [629, 512] on p "Buttons adapt to their label by default. They can be resized to full width, esp…" at bounding box center [534, 506] width 664 height 42
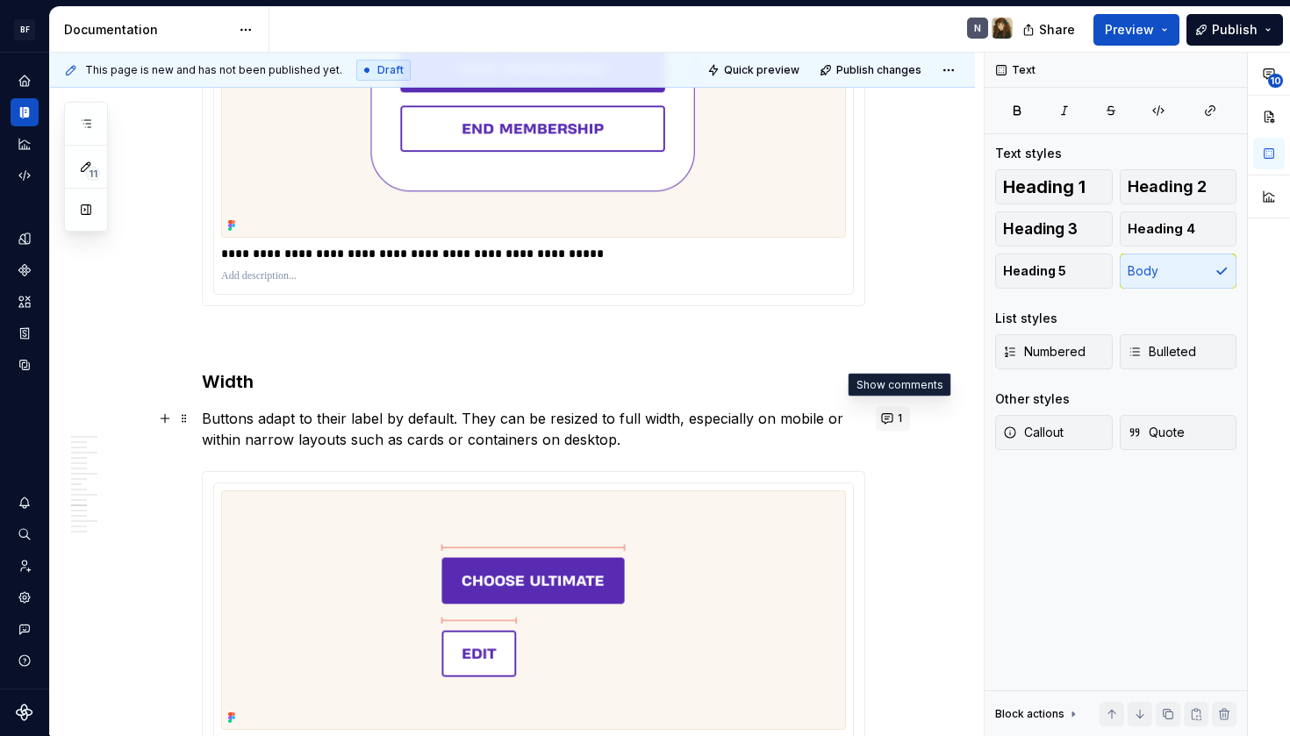
click at [897, 420] on button "1" at bounding box center [893, 418] width 34 height 25
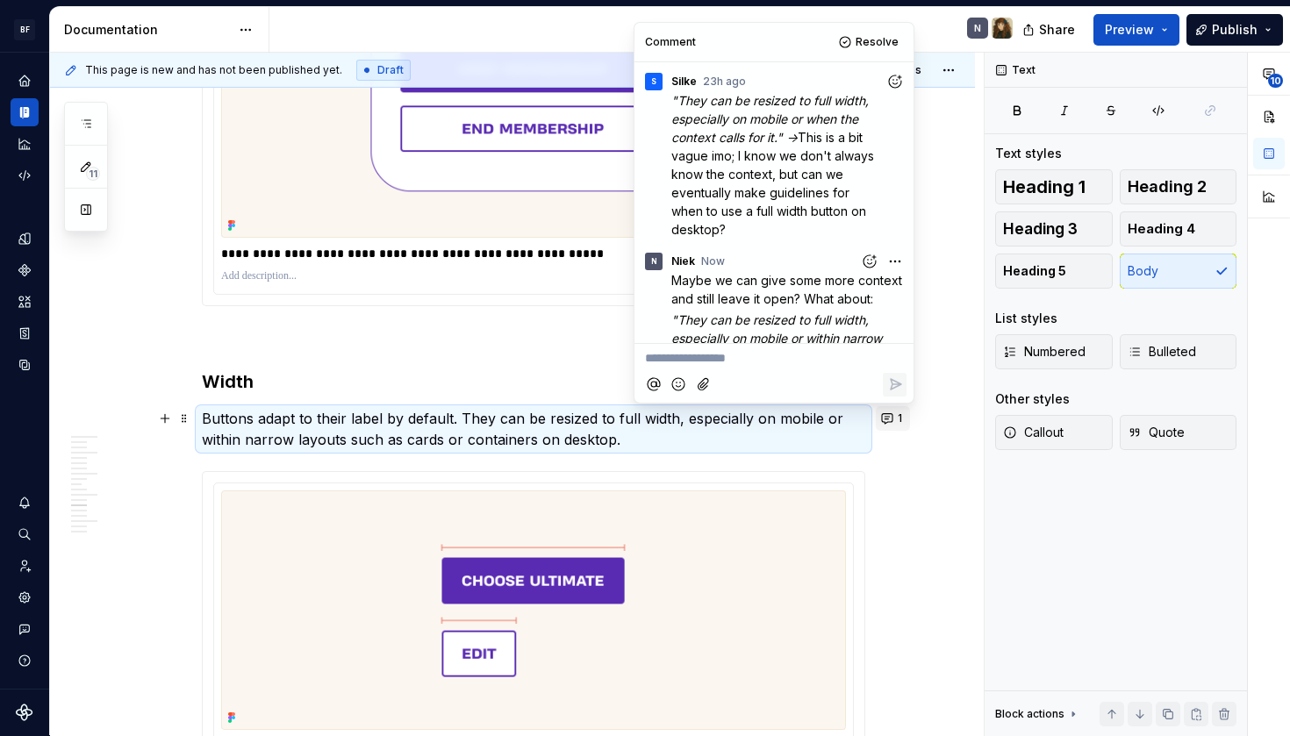
scroll to position [51, 0]
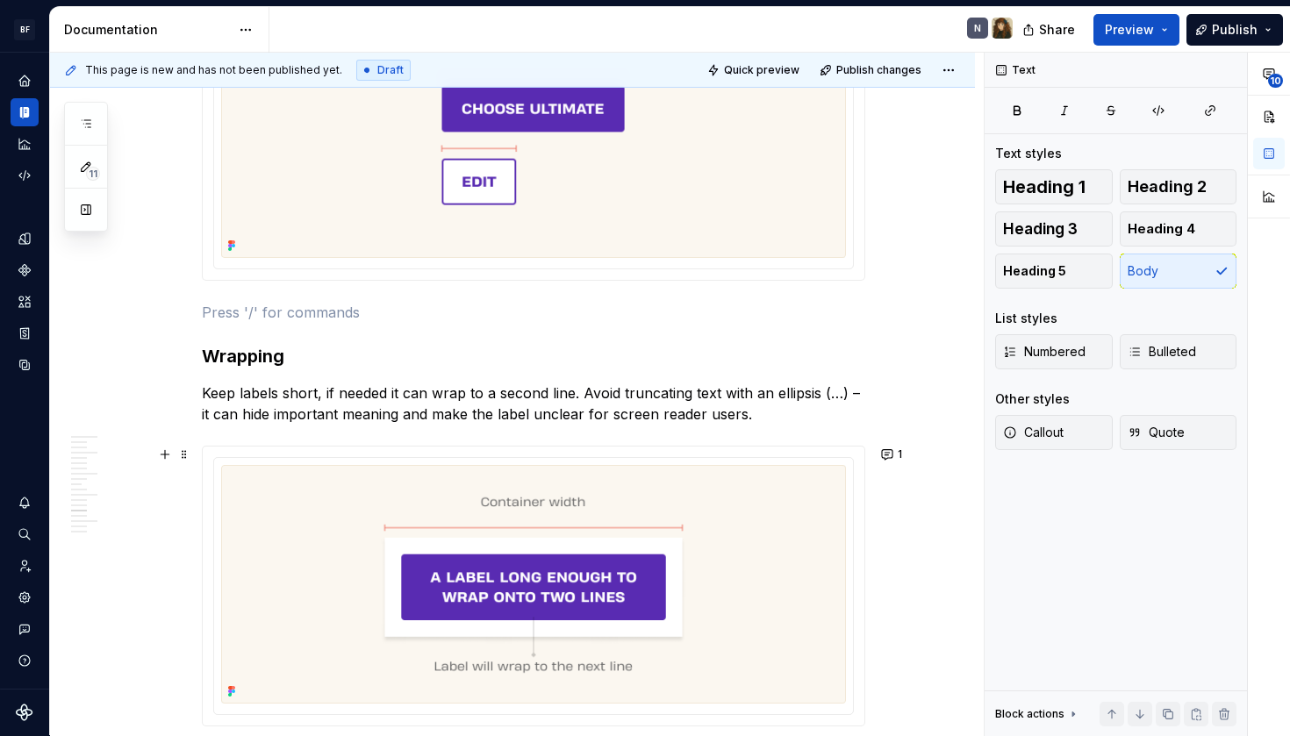
scroll to position [4090, 0]
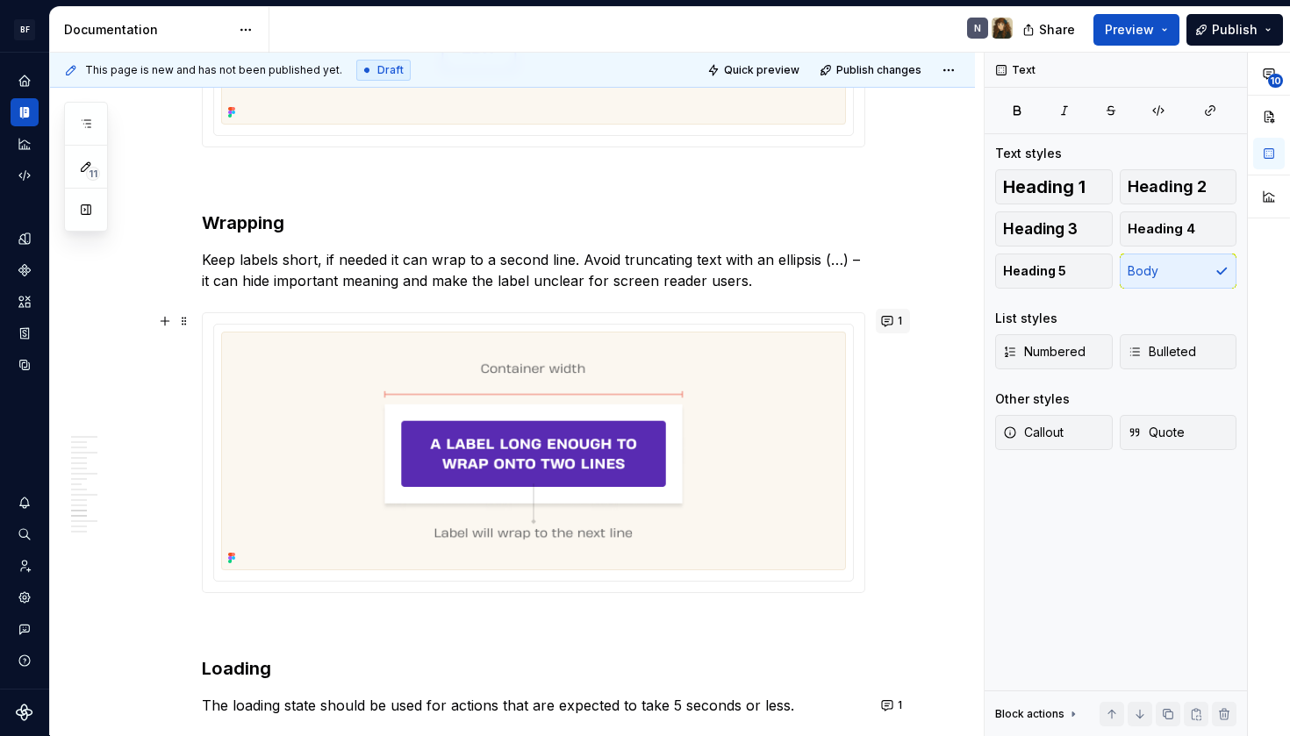
click at [885, 316] on button "1" at bounding box center [893, 321] width 34 height 25
type textarea "*"
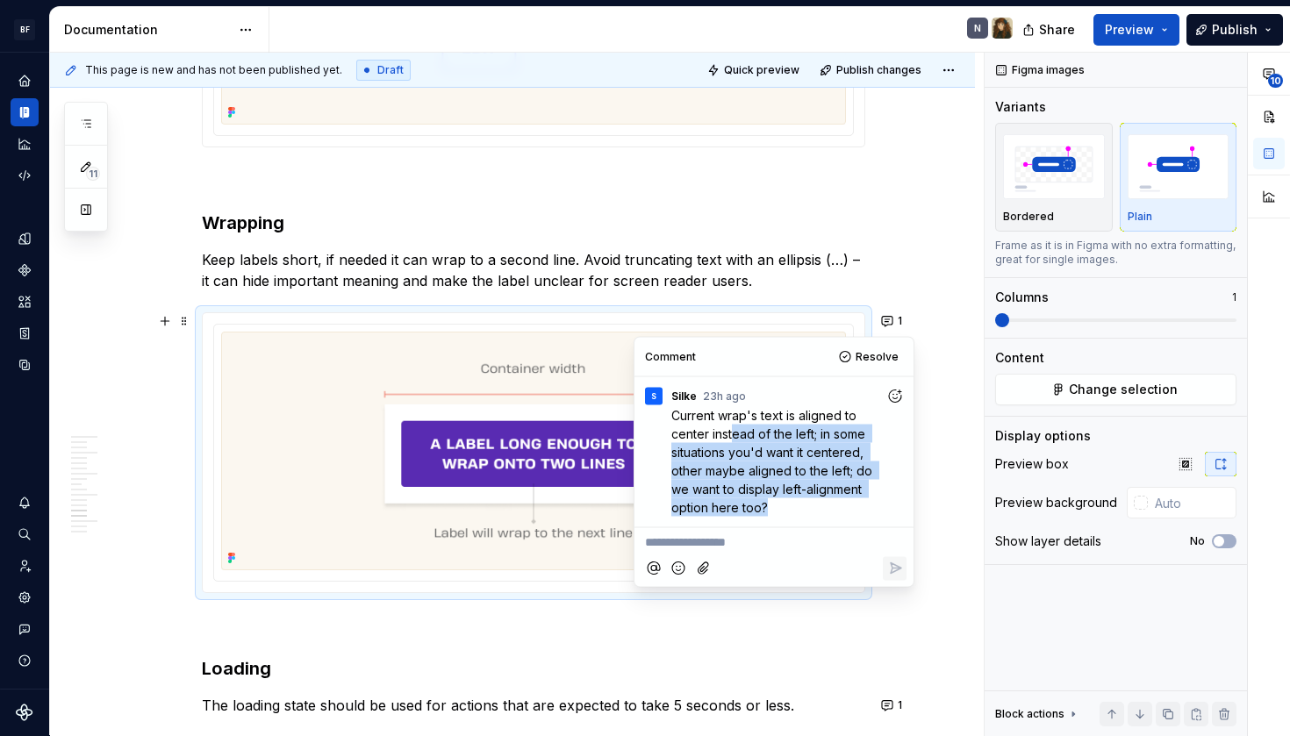
drag, startPoint x: 789, startPoint y: 507, endPoint x: 736, endPoint y: 437, distance: 88.3
click at [736, 437] on p "Current wrap's text is aligned to center instead of the left; in some situation…" at bounding box center [778, 461] width 214 height 111
click at [736, 437] on span "Current wrap's text is aligned to center instead of the left; in some situation…" at bounding box center [773, 460] width 205 height 107
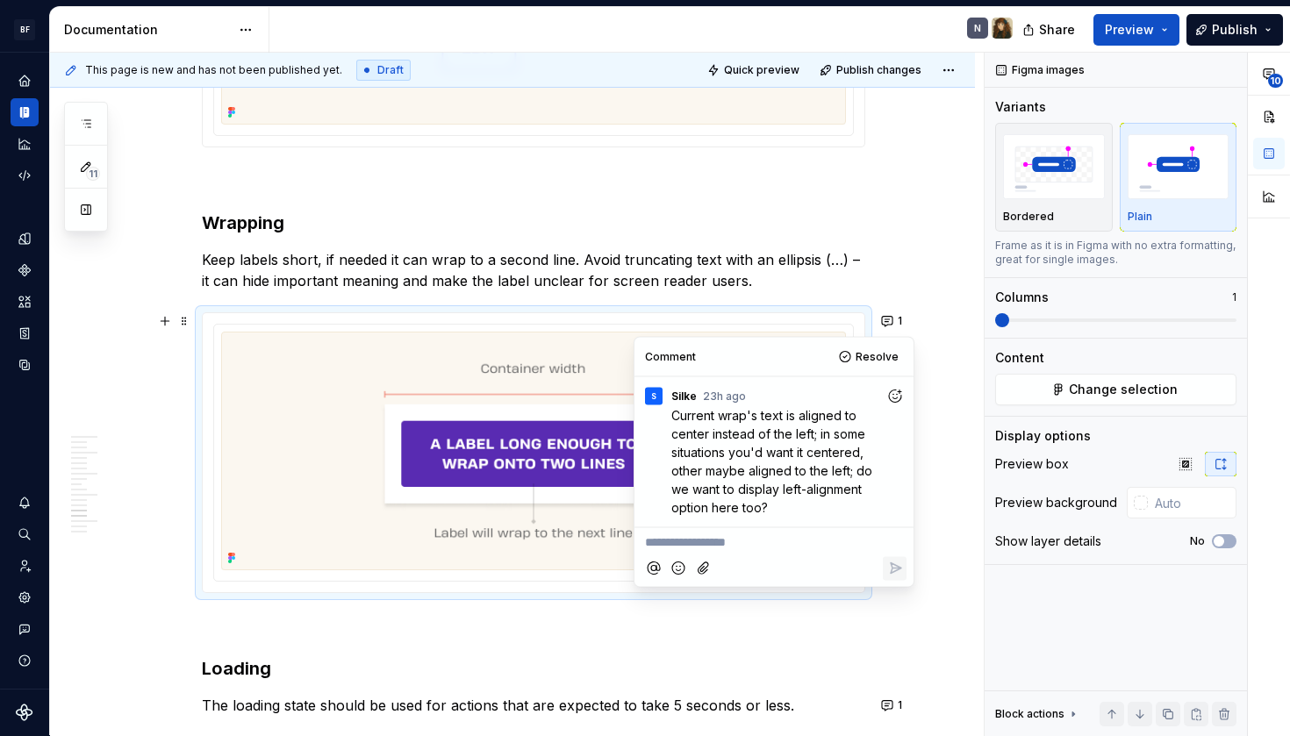
click at [749, 537] on p "**********" at bounding box center [774, 543] width 258 height 18
click at [726, 564] on span "I currently don't see a purpose for left aligning text cs center a" at bounding box center [758, 551] width 226 height 33
click at [811, 565] on p "I currently don't see a purpose for left aligning text vs center a" at bounding box center [774, 552] width 258 height 37
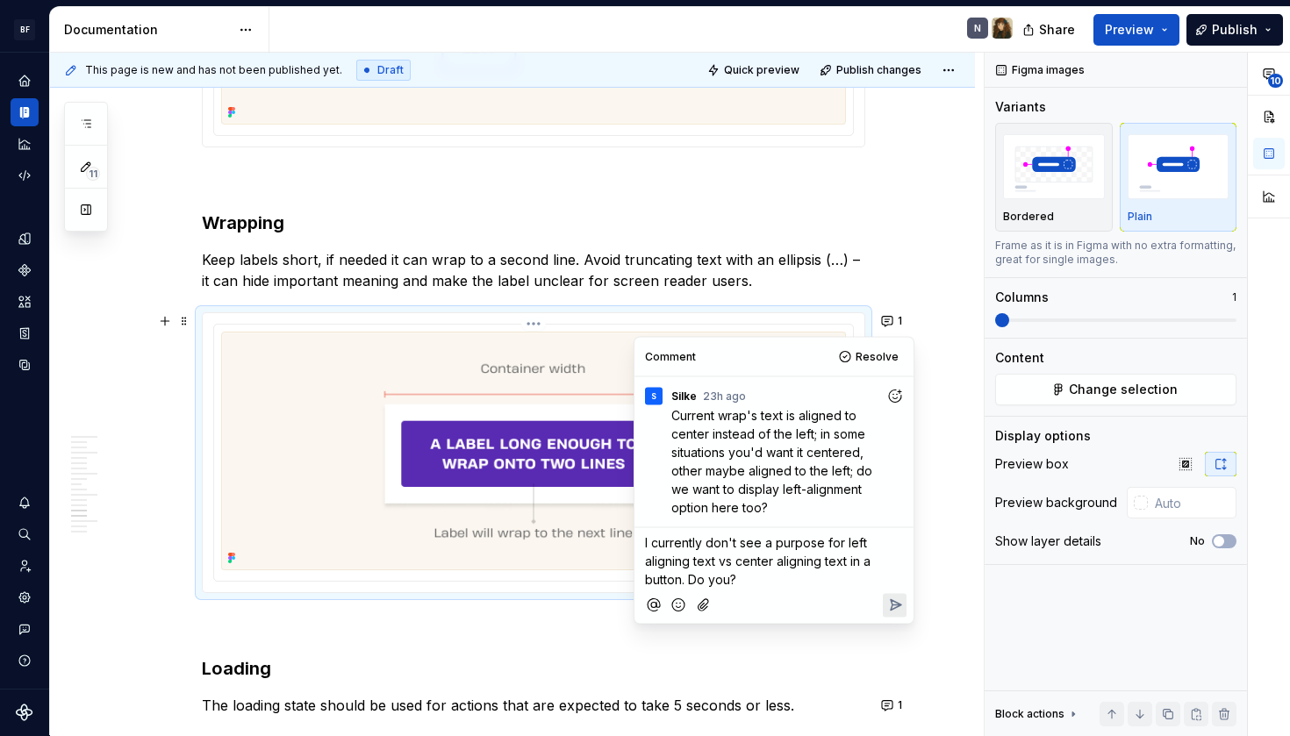
drag, startPoint x: 774, startPoint y: 573, endPoint x: 633, endPoint y: 535, distance: 146.3
click at [633, 535] on body "BF Flex N Design system data Documentation N Share Preview Publish 11 Pages Add…" at bounding box center [645, 368] width 1290 height 736
click at [707, 556] on span "I currently don't see a purpose for left aligning text vs center aligning text …" at bounding box center [759, 561] width 229 height 52
drag, startPoint x: 741, startPoint y: 571, endPoint x: 636, endPoint y: 535, distance: 110.5
click at [636, 535] on div "Comment Resolve S Silke 23h ago Current wrap's text is aligned to center instea…" at bounding box center [774, 481] width 279 height 286
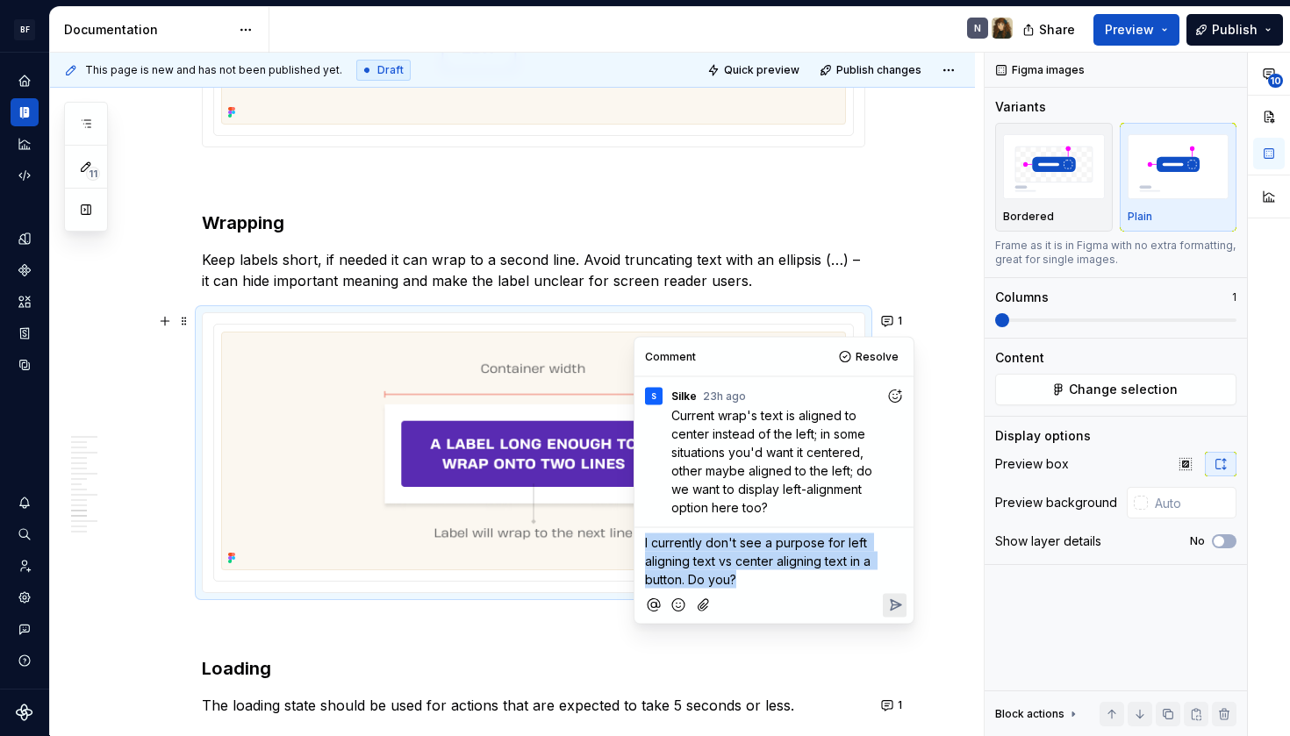
type textarea "*"
click at [780, 565] on span "I currently don't see a purpose for left aligning text vs center aligning text …" at bounding box center [759, 561] width 229 height 52
click at [782, 570] on p "I currently don't see a purpose for left aligning text vs center aligning text …" at bounding box center [774, 561] width 258 height 55
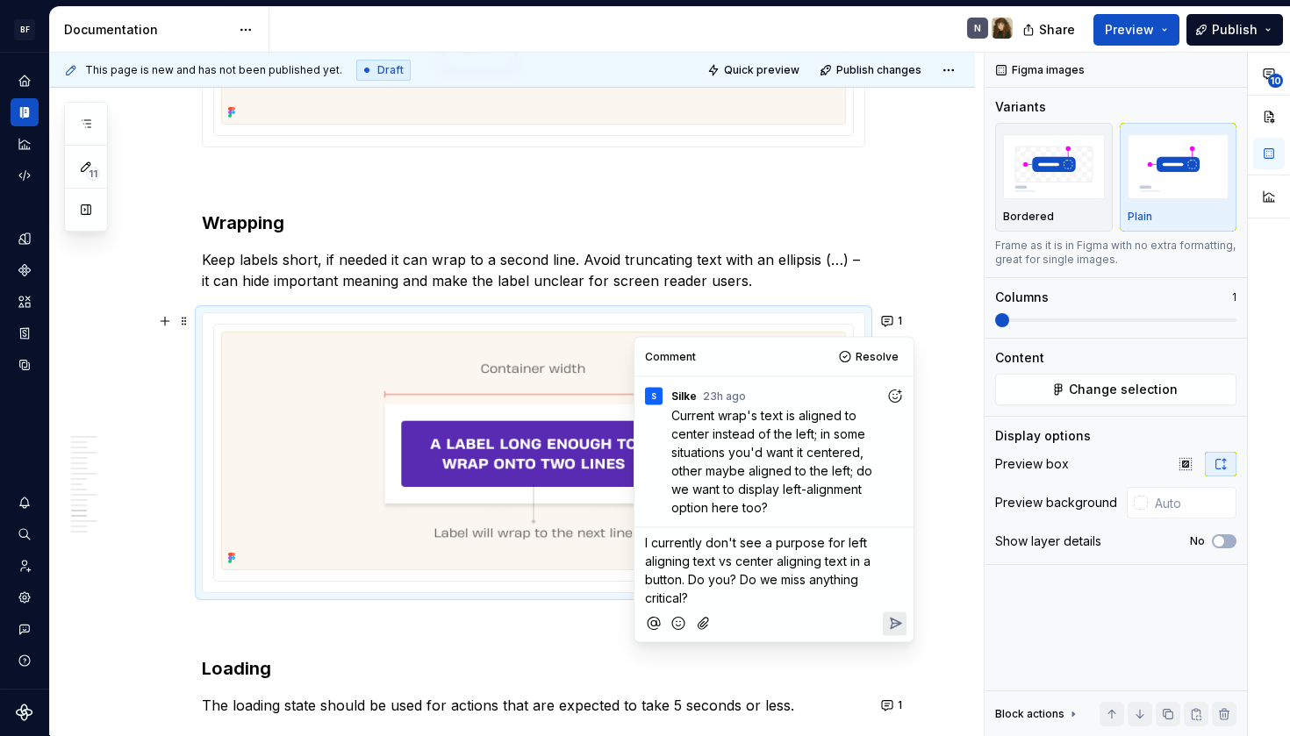
drag, startPoint x: 694, startPoint y: 579, endPoint x: 749, endPoint y: 593, distance: 56.2
click at [749, 593] on p "I currently don't see a purpose for left aligning text vs center aligning text …" at bounding box center [774, 571] width 258 height 74
click at [751, 585] on span "I currently don't see a purpose for left aligning text vs center aligning text …" at bounding box center [759, 570] width 229 height 70
click at [748, 595] on p "I currently don't see a purpose for left aligning text vs center aligning text …" at bounding box center [774, 571] width 258 height 74
click at [829, 600] on p "I currently don't see a purpose for left aligning text vs center aligning text …" at bounding box center [774, 571] width 258 height 74
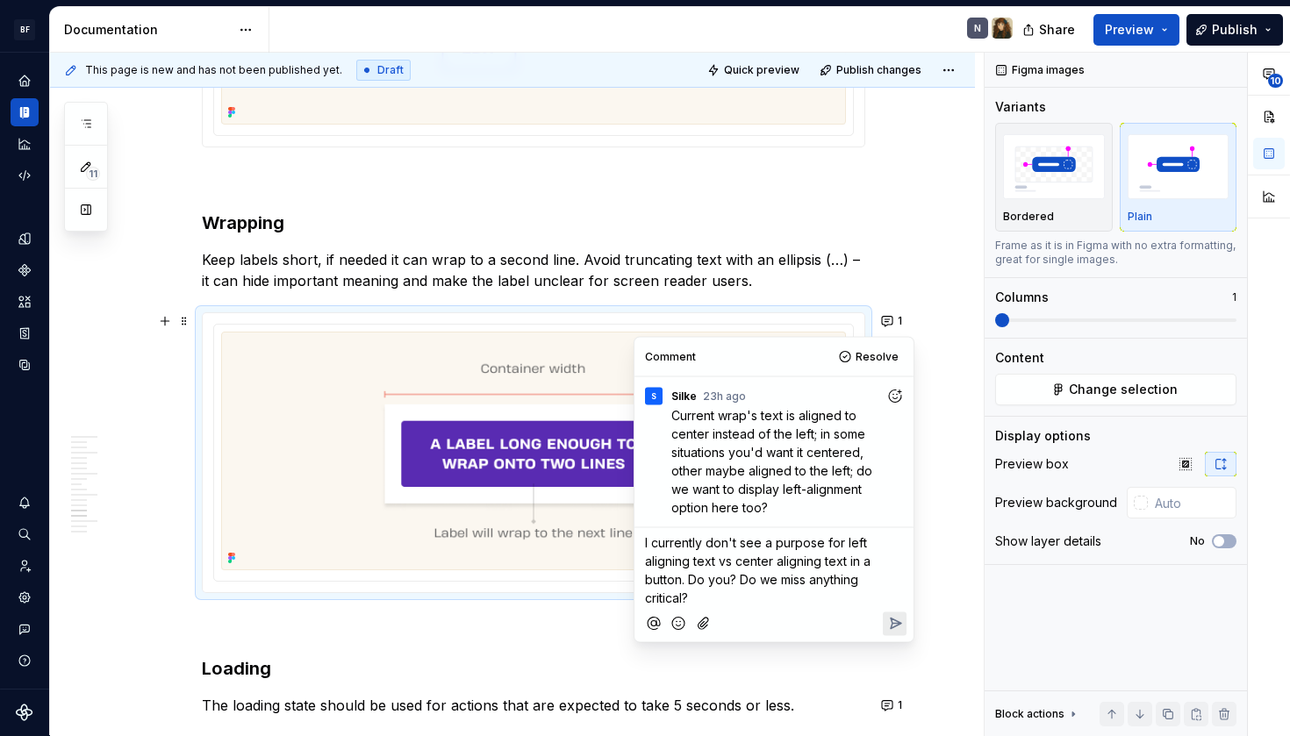
click at [829, 600] on p "I currently don't see a purpose for left aligning text vs center aligning text …" at bounding box center [774, 571] width 258 height 74
click at [869, 600] on p "I currently don't see a purpose for left aligning text vs center aligning text …" at bounding box center [774, 571] width 258 height 74
click at [686, 600] on span "I currently don't see a purpose for left aligning text vs center aligning text …" at bounding box center [759, 570] width 229 height 70
click at [685, 598] on span "I currently don't see a purpose for left aligning text vs center aligning text …" at bounding box center [773, 570] width 257 height 70
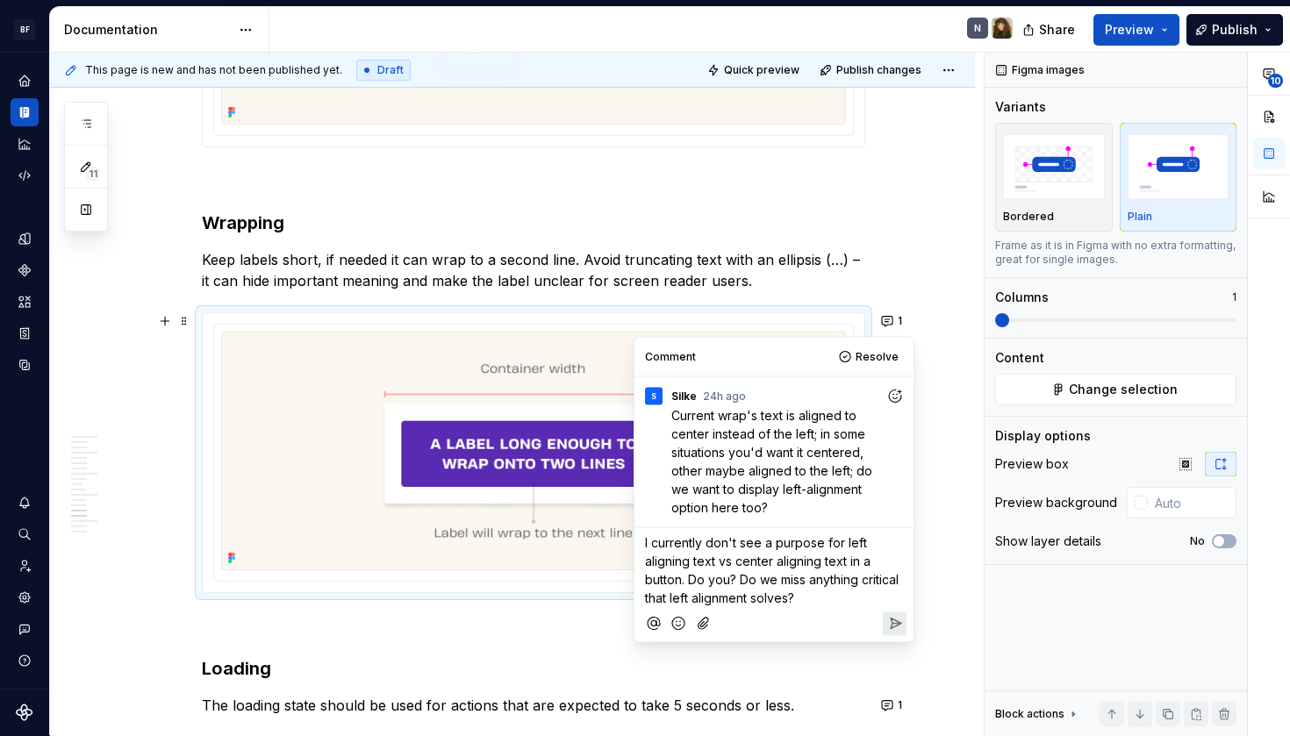
click at [791, 601] on span "I currently don't see a purpose for left aligning text vs center aligning text …" at bounding box center [773, 570] width 257 height 70
click at [899, 619] on p "I currently don't see a purpose for left aligning text vs center aligning text …" at bounding box center [774, 580] width 258 height 92
click at [888, 644] on icon "Reply" at bounding box center [896, 643] width 18 height 18
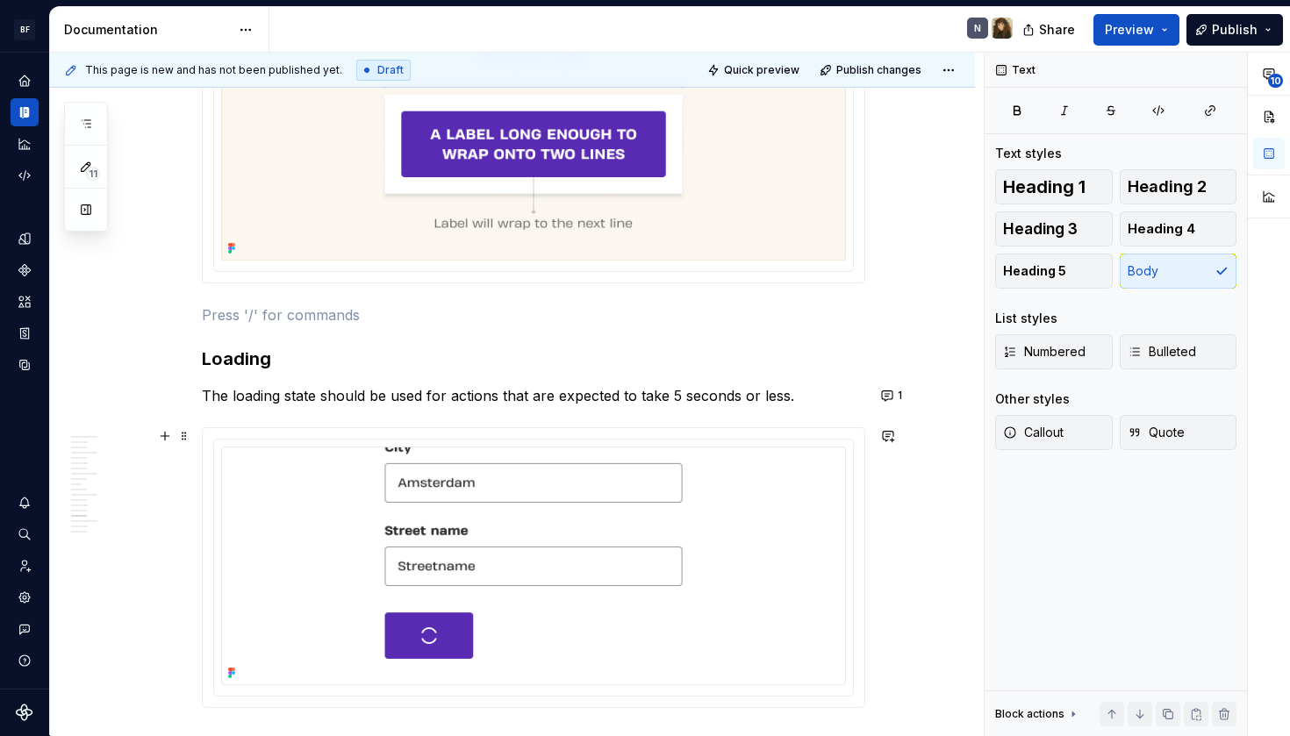
scroll to position [4437, 0]
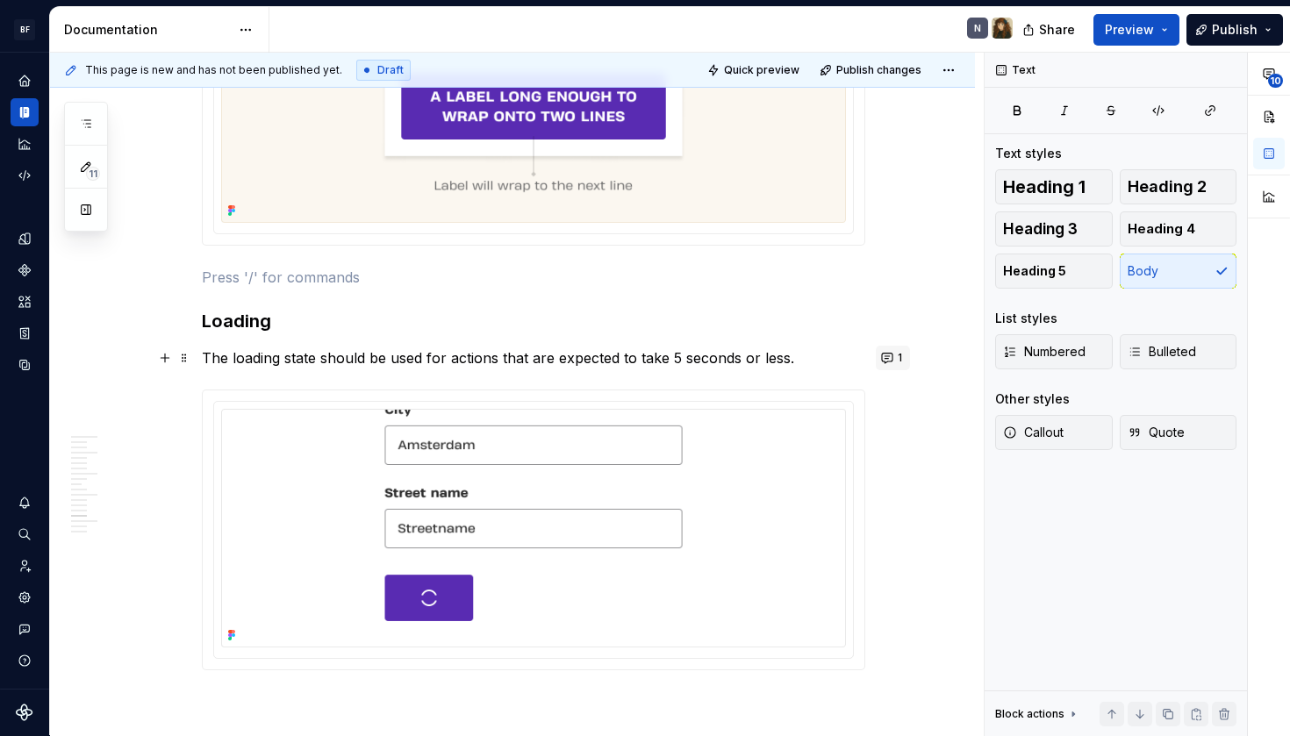
click at [887, 362] on button "1" at bounding box center [893, 358] width 34 height 25
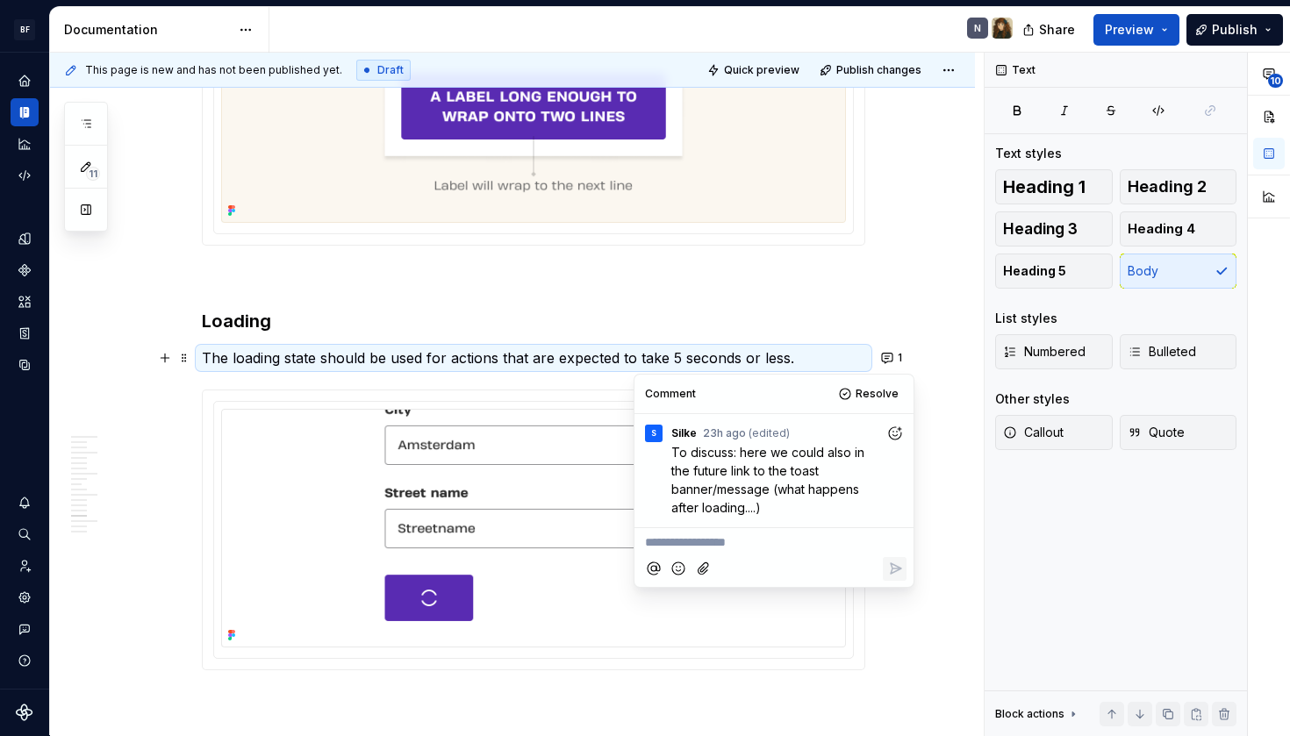
click at [785, 491] on span "To discuss: here we could also in the future link to the toast banner/message (…" at bounding box center [769, 480] width 197 height 70
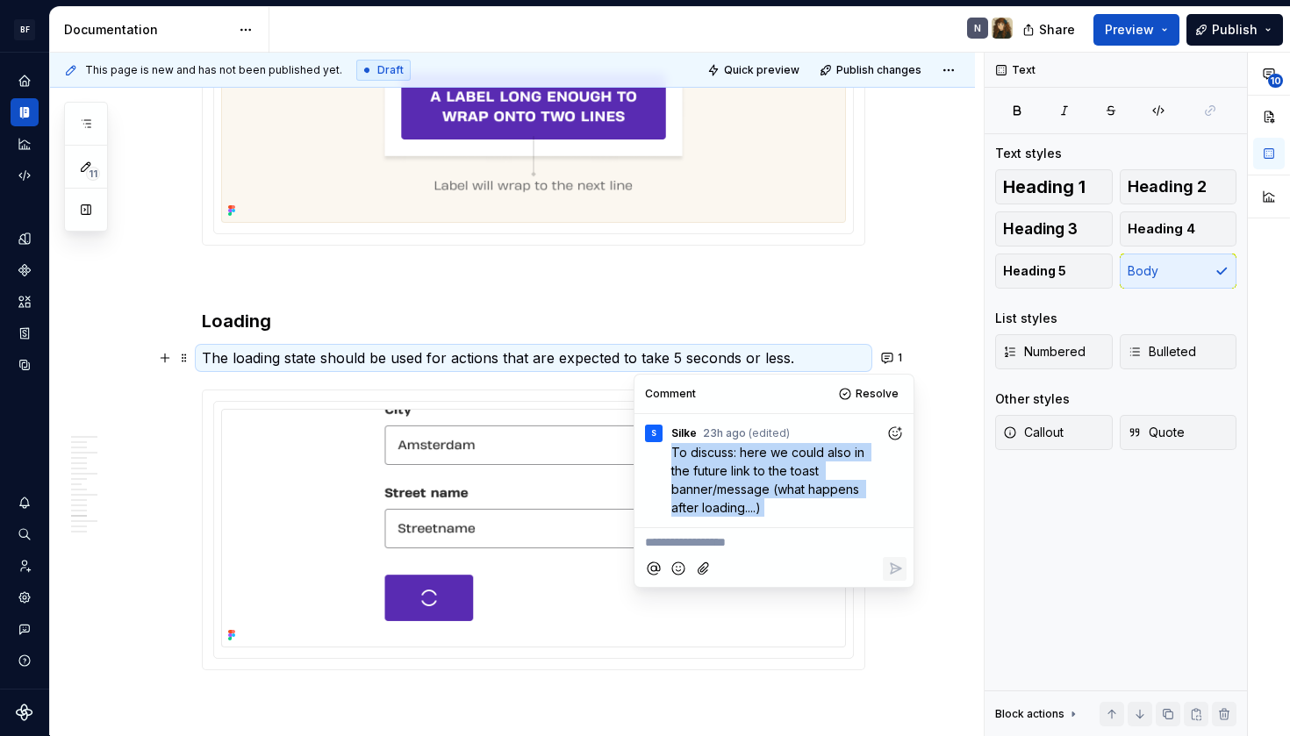
click at [785, 491] on span "To discuss: here we could also in the future link to the toast banner/message (…" at bounding box center [769, 480] width 197 height 70
click at [811, 512] on p "To discuss: here we could also in the future link to the toast banner/message (…" at bounding box center [778, 480] width 214 height 74
drag, startPoint x: 811, startPoint y: 512, endPoint x: 675, endPoint y: 459, distance: 145.9
click at [675, 459] on p "To discuss: here we could also in the future link to the toast banner/message (…" at bounding box center [778, 480] width 214 height 74
click at [675, 459] on span "To discuss: here we could also in the future link to the toast banner/message (…" at bounding box center [769, 480] width 197 height 70
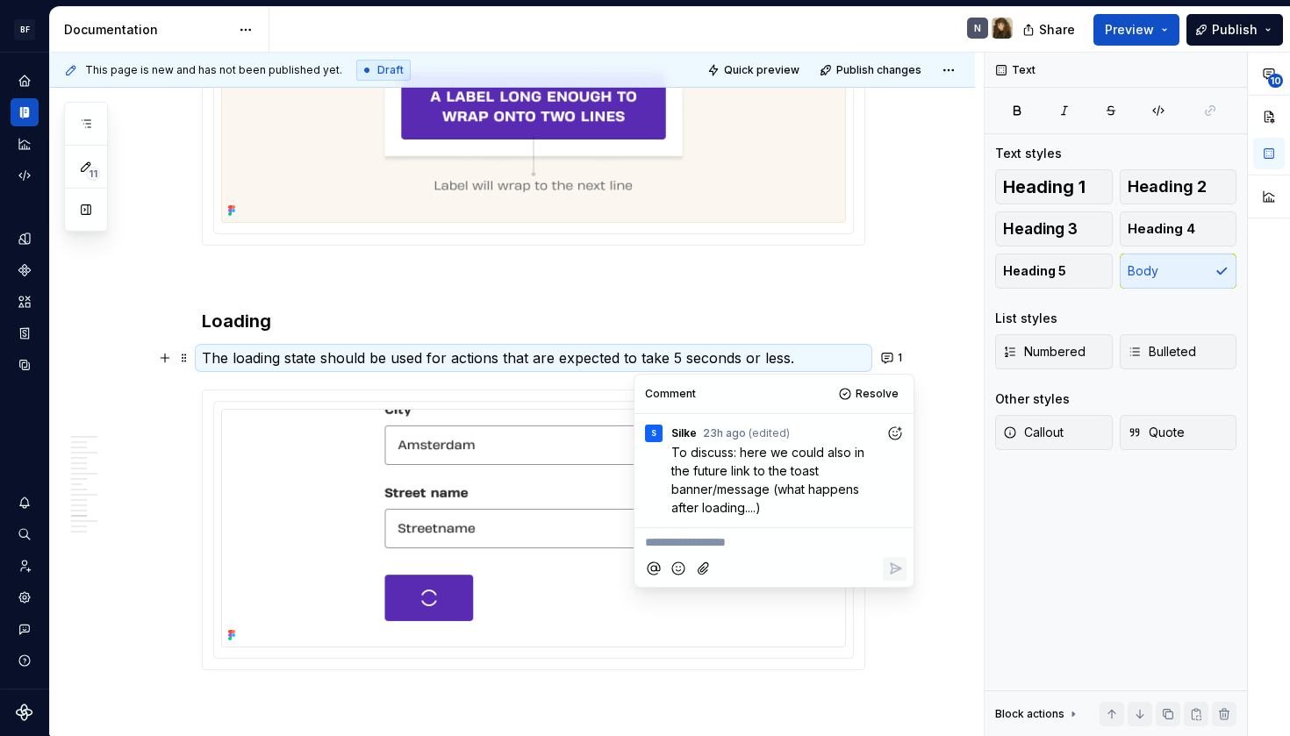
click at [713, 537] on p "**********" at bounding box center [774, 543] width 258 height 18
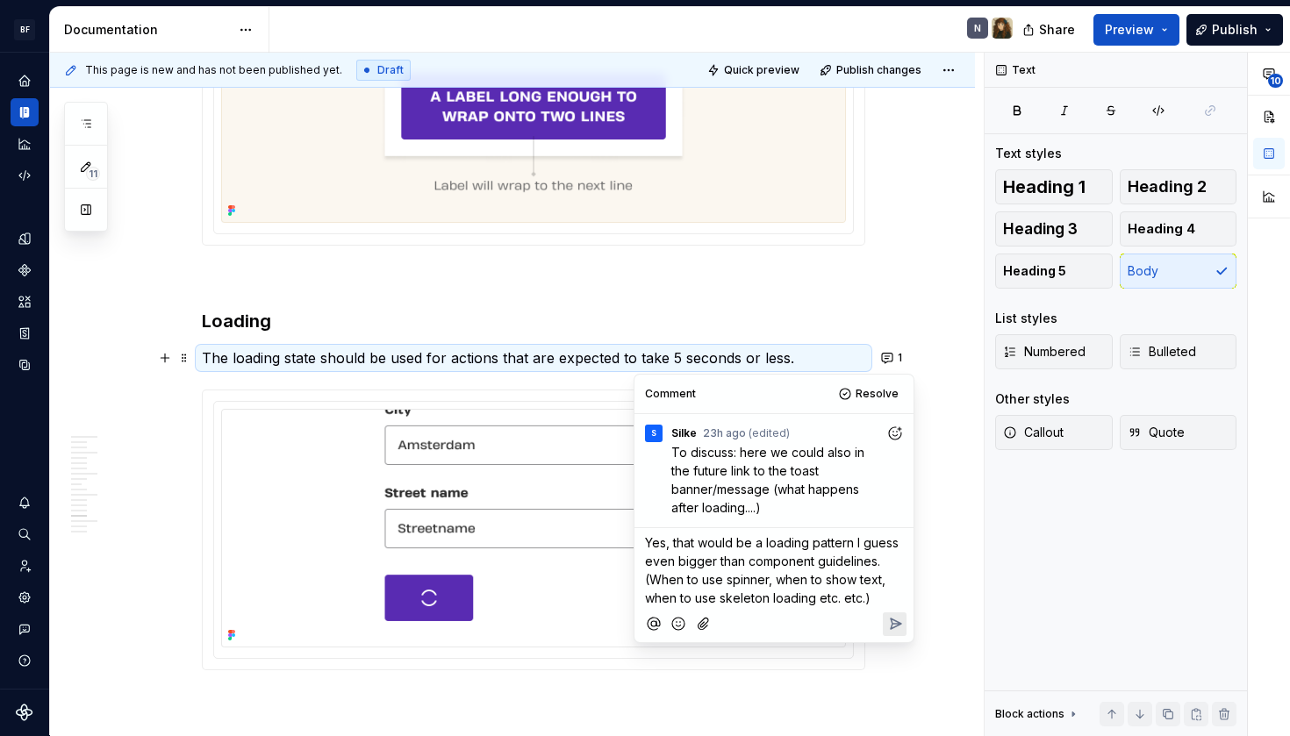
click at [686, 571] on p "Yes, that would be a loading pattern I guess even bigger than component guideli…" at bounding box center [774, 571] width 258 height 74
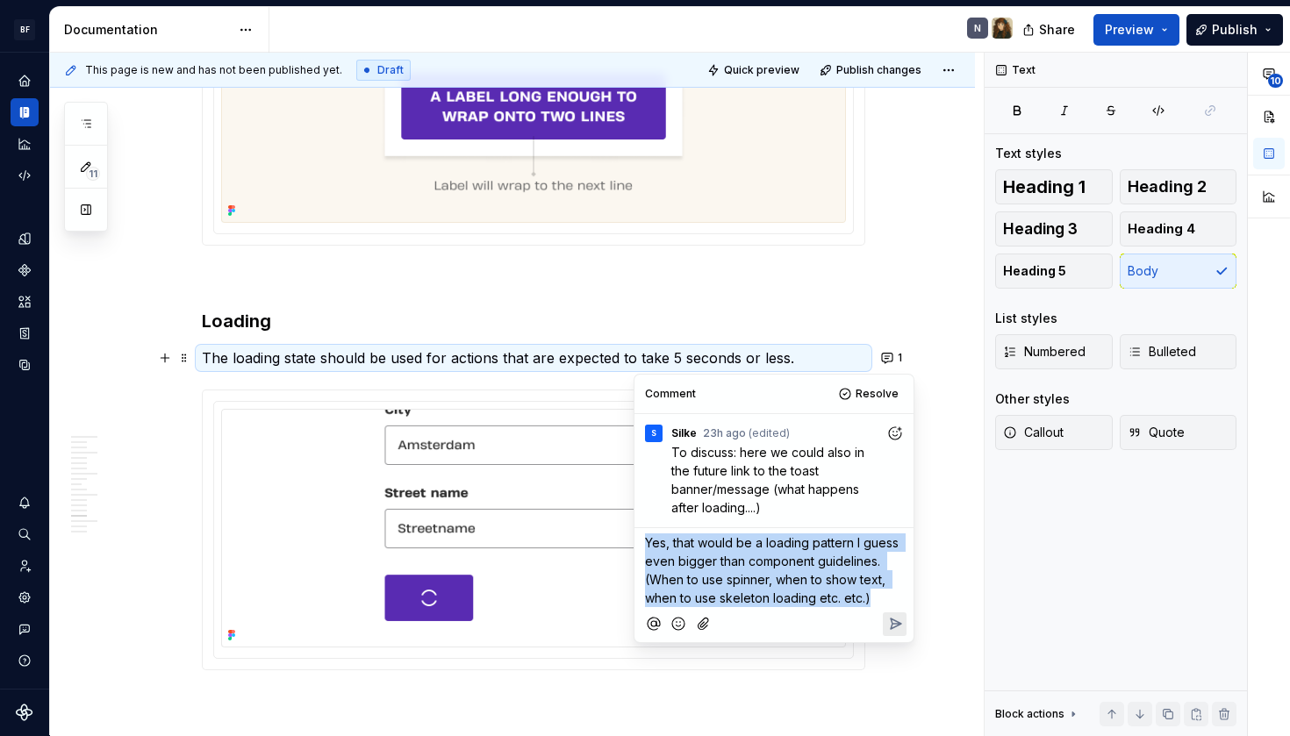
click at [686, 571] on p "Yes, that would be a loading pattern I guess even bigger than component guideli…" at bounding box center [774, 571] width 258 height 74
click at [793, 571] on p "Yes, that would be a loading pattern I guess even bigger than component guideli…" at bounding box center [774, 571] width 258 height 74
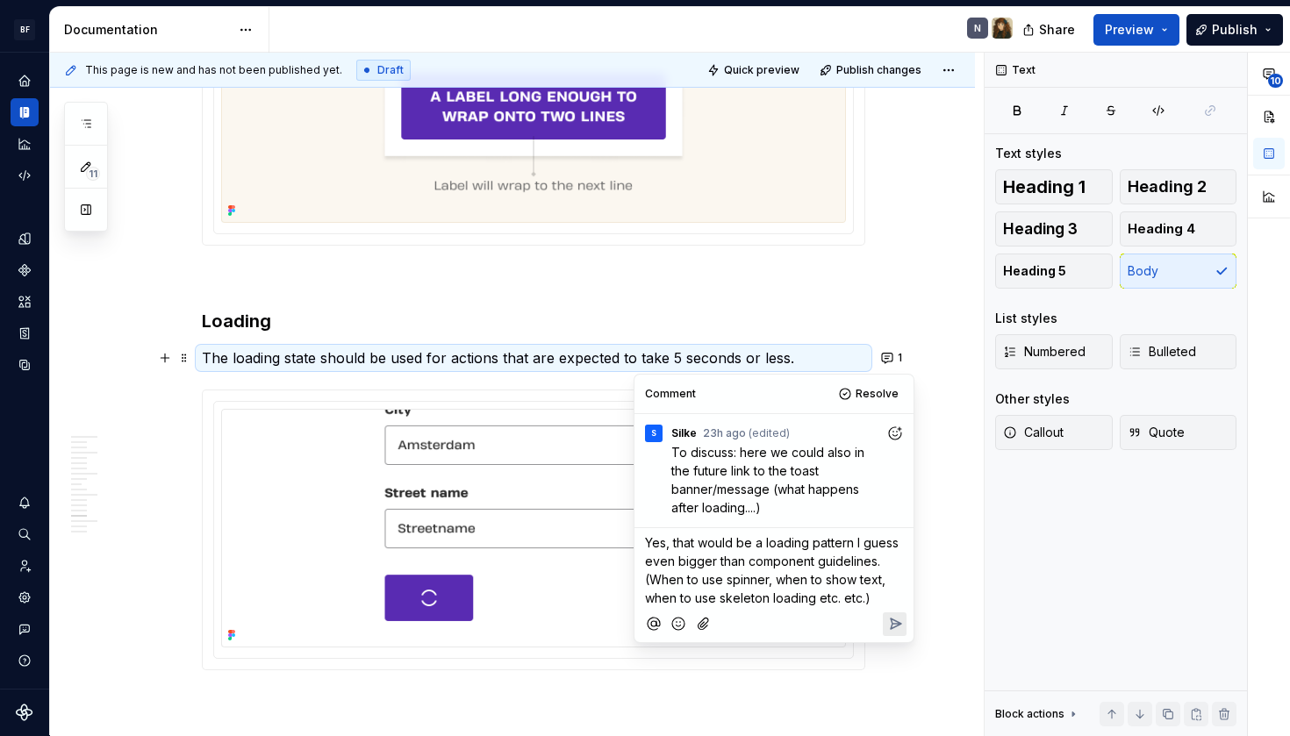
click at [772, 549] on span "Yes, that would be a loading pattern I guess even bigger than component guideli…" at bounding box center [773, 570] width 257 height 70
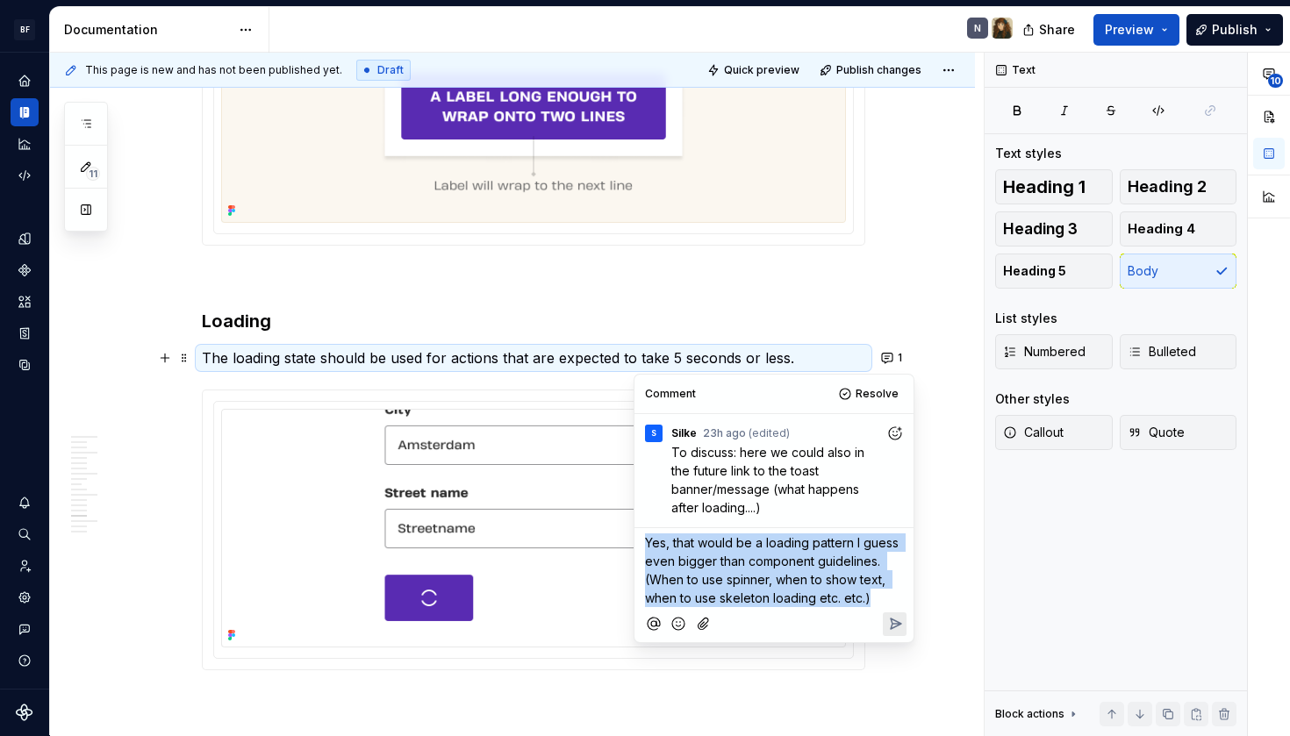
click at [772, 549] on span "Yes, that would be a loading pattern I guess even bigger than component guideli…" at bounding box center [773, 570] width 257 height 70
click at [813, 584] on span "Yes, that would be a loading pattern I guess even bigger than component guideli…" at bounding box center [773, 570] width 257 height 70
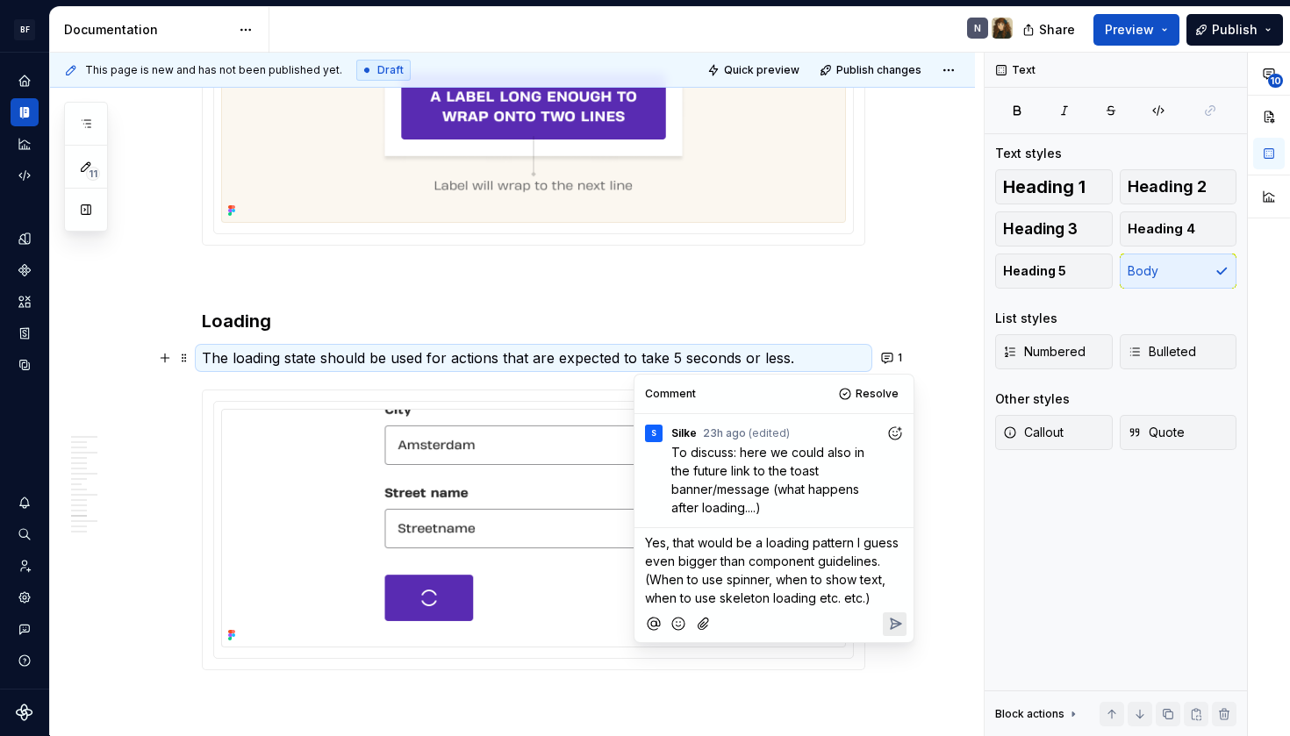
click at [872, 585] on span "Yes, that would be a loading pattern I guess even bigger than component guideli…" at bounding box center [773, 570] width 257 height 70
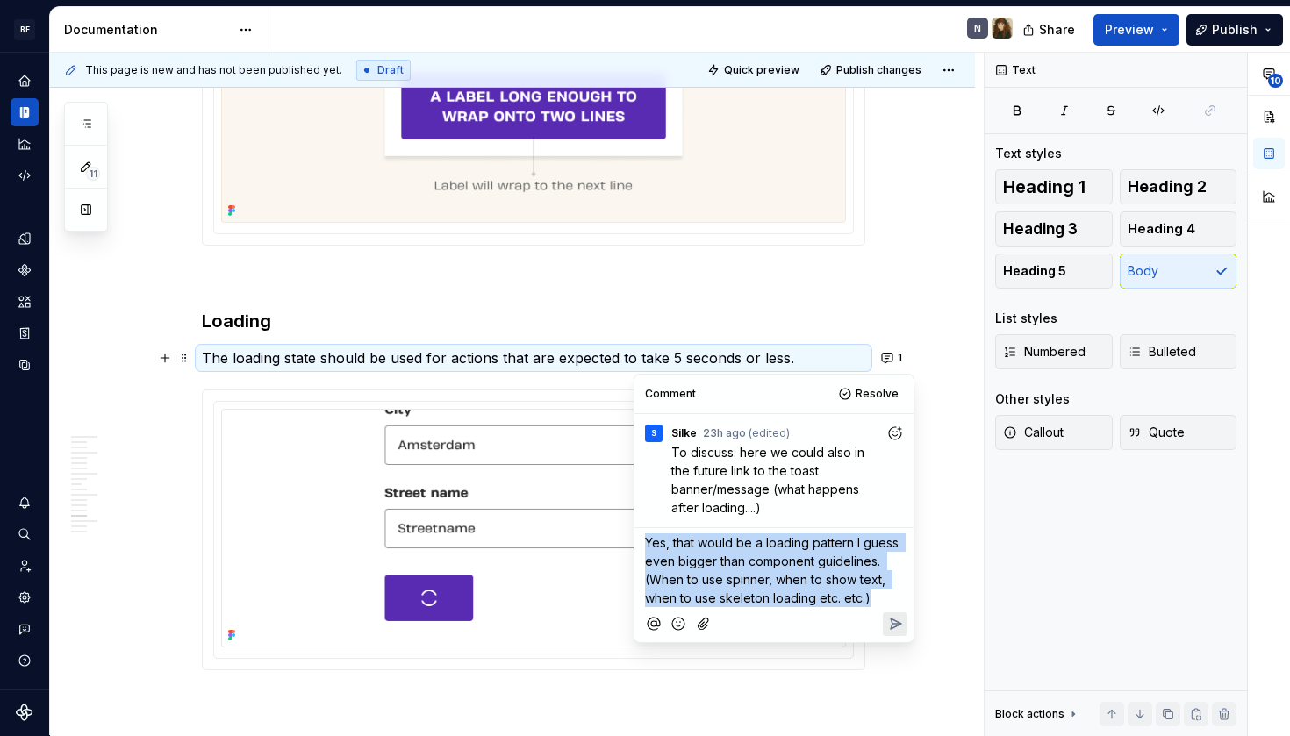
click at [872, 585] on span "Yes, that would be a loading pattern I guess even bigger than component guideli…" at bounding box center [773, 570] width 257 height 70
click at [877, 595] on p "Yes, that would be a loading pattern I guess even bigger than component guideli…" at bounding box center [774, 571] width 258 height 74
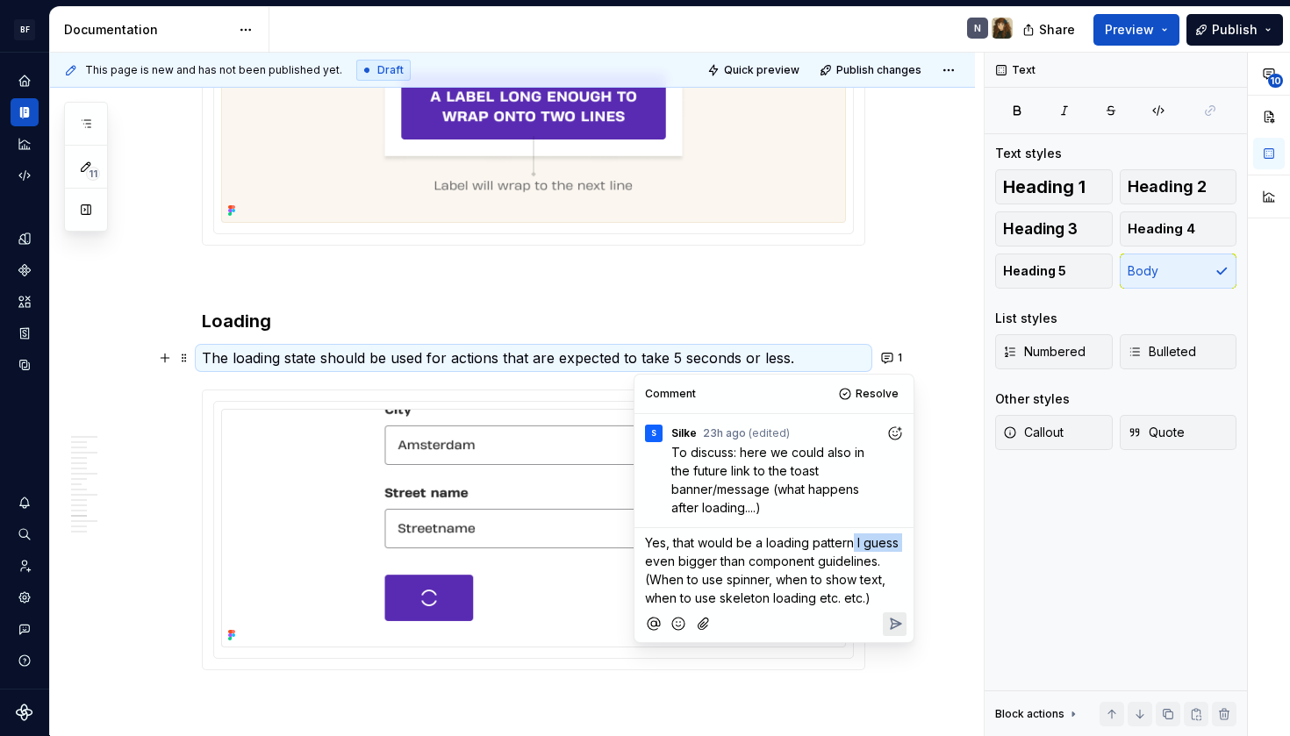
drag, startPoint x: 853, startPoint y: 545, endPoint x: 905, endPoint y: 545, distance: 51.8
click at [905, 545] on div "Yes, that would be a loading pattern I guess even bigger than component guideli…" at bounding box center [774, 567] width 265 height 79
click at [657, 562] on span "Yes, that would be a loading pattern that's even bigger than component guidelin…" at bounding box center [769, 570] width 248 height 70
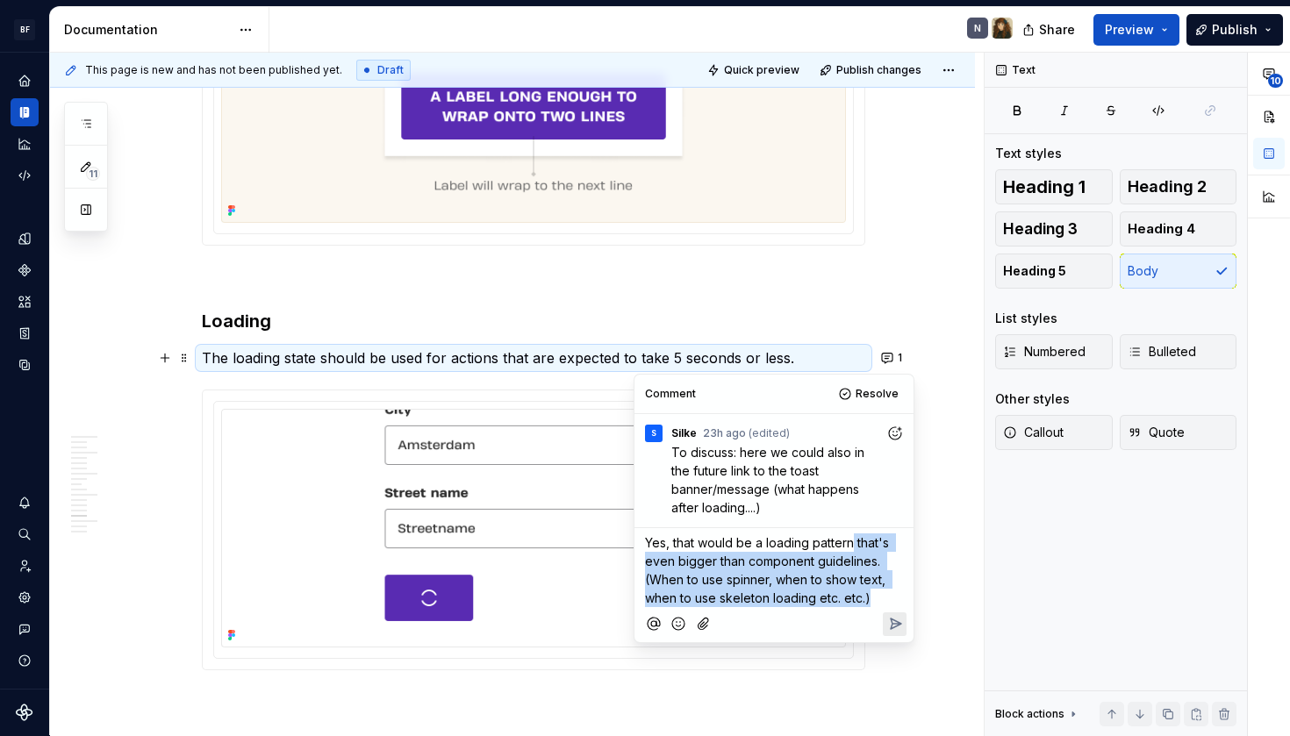
drag, startPoint x: 854, startPoint y: 545, endPoint x: 899, endPoint y: 602, distance: 72.5
click at [899, 602] on p "Yes, that would be a loading pattern that's even bigger than component guidelin…" at bounding box center [774, 571] width 258 height 74
click at [801, 599] on span "Yes, that would be a loading pattern that's even bigger than component guidelin…" at bounding box center [769, 570] width 248 height 70
drag, startPoint x: 856, startPoint y: 543, endPoint x: 880, endPoint y: 561, distance: 29.5
click at [880, 561] on span "Yes, that would be a loading pattern that's even bigger than component guidelin…" at bounding box center [769, 570] width 248 height 70
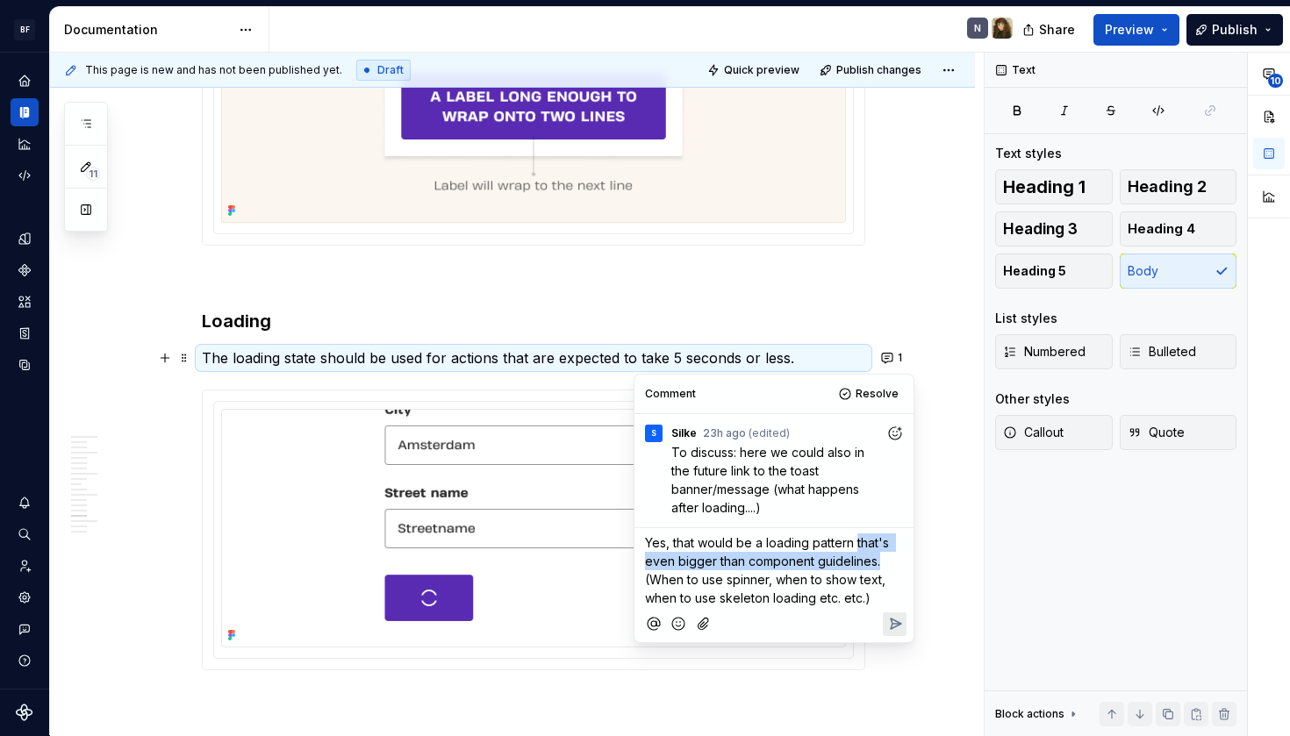
click at [801, 564] on span "Yes, that would be a loading pattern that's even bigger than component guidelin…" at bounding box center [769, 570] width 248 height 70
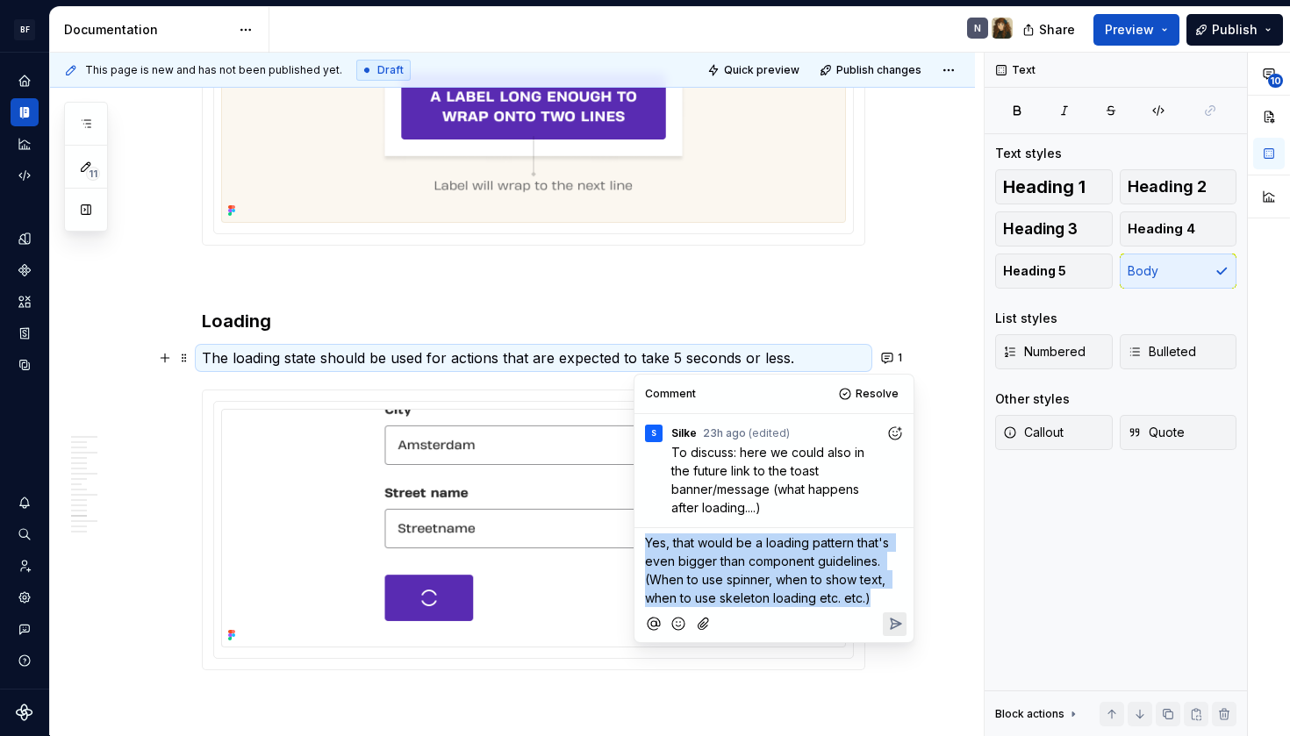
click at [801, 564] on span "Yes, that would be a loading pattern that's even bigger than component guidelin…" at bounding box center [769, 570] width 248 height 70
click at [760, 579] on span "Yes, that would be a loading pattern that's even bigger than component guidelin…" at bounding box center [769, 570] width 248 height 70
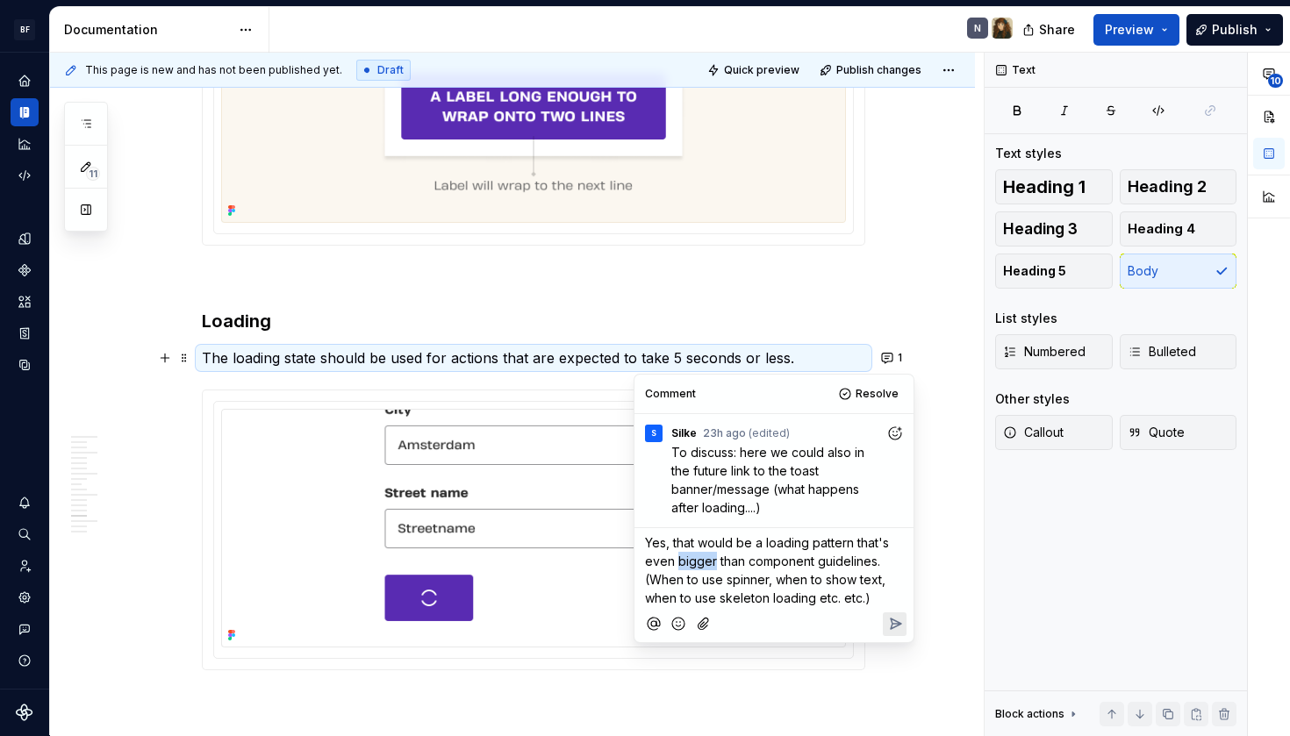
drag, startPoint x: 678, startPoint y: 561, endPoint x: 713, endPoint y: 563, distance: 35.2
click at [713, 563] on span "Yes, that would be a loading pattern that's even bigger than component guidelin…" at bounding box center [769, 570] width 248 height 70
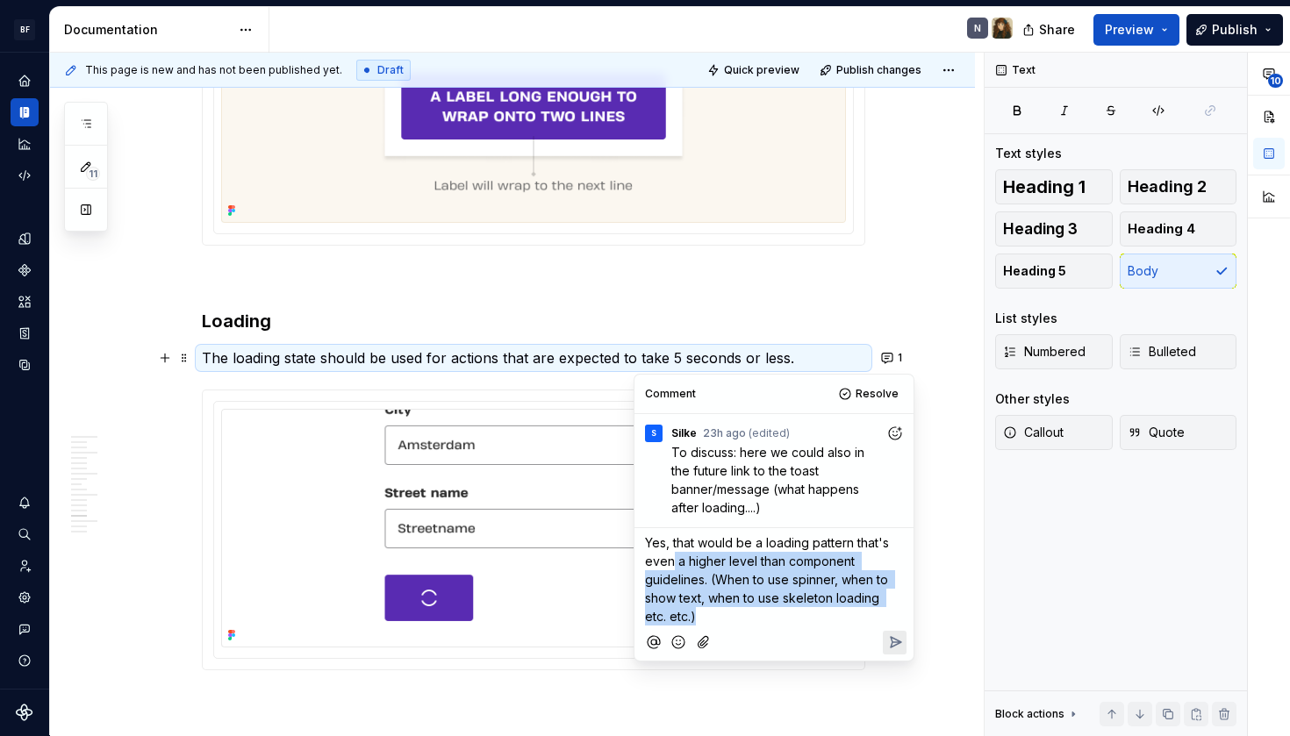
drag, startPoint x: 674, startPoint y: 564, endPoint x: 625, endPoint y: 564, distance: 49.2
click at [625, 564] on body "BF Flex N Design system data Documentation N Share Preview Publish 11 Pages Add…" at bounding box center [645, 368] width 1290 height 736
click at [718, 590] on p "Yes, that would be a loading pattern that's even a higher level than component …" at bounding box center [774, 580] width 258 height 92
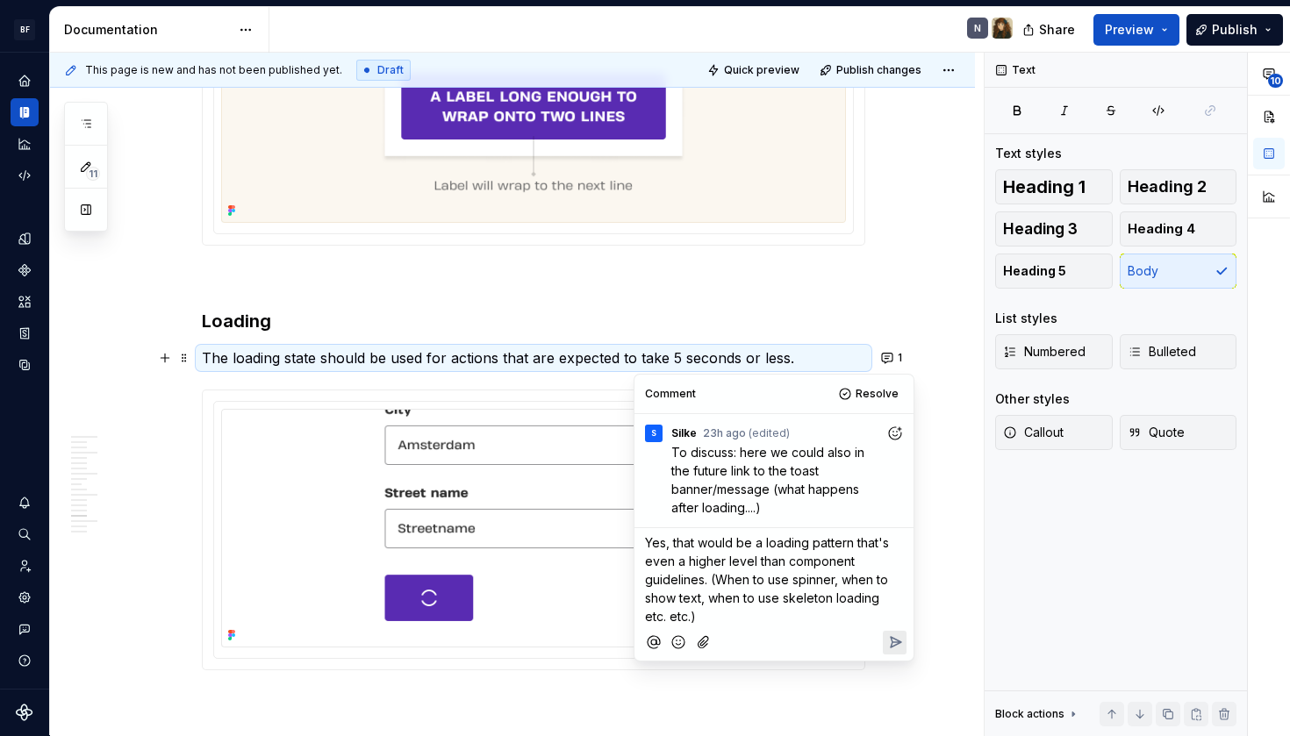
click at [674, 564] on span "Yes, that would be a loading pattern that's even a higher level than component …" at bounding box center [769, 579] width 248 height 89
click at [758, 582] on span "Yes, that would be a loading pattern that's even on a higher level than compone…" at bounding box center [769, 579] width 248 height 89
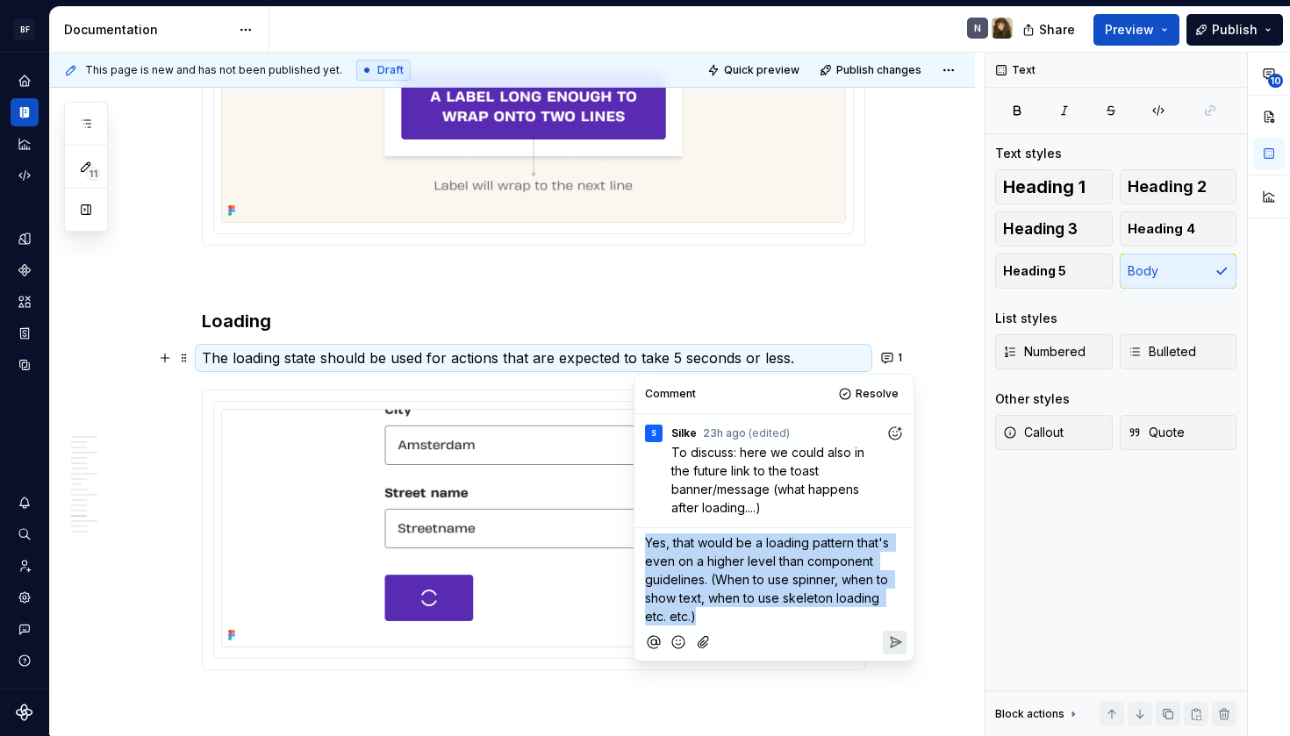
click at [758, 582] on span "Yes, that would be a loading pattern that's even on a higher level than compone…" at bounding box center [769, 579] width 248 height 89
click at [758, 595] on span "Yes, that would be a loading pattern that's even on a higher level than compone…" at bounding box center [769, 579] width 248 height 89
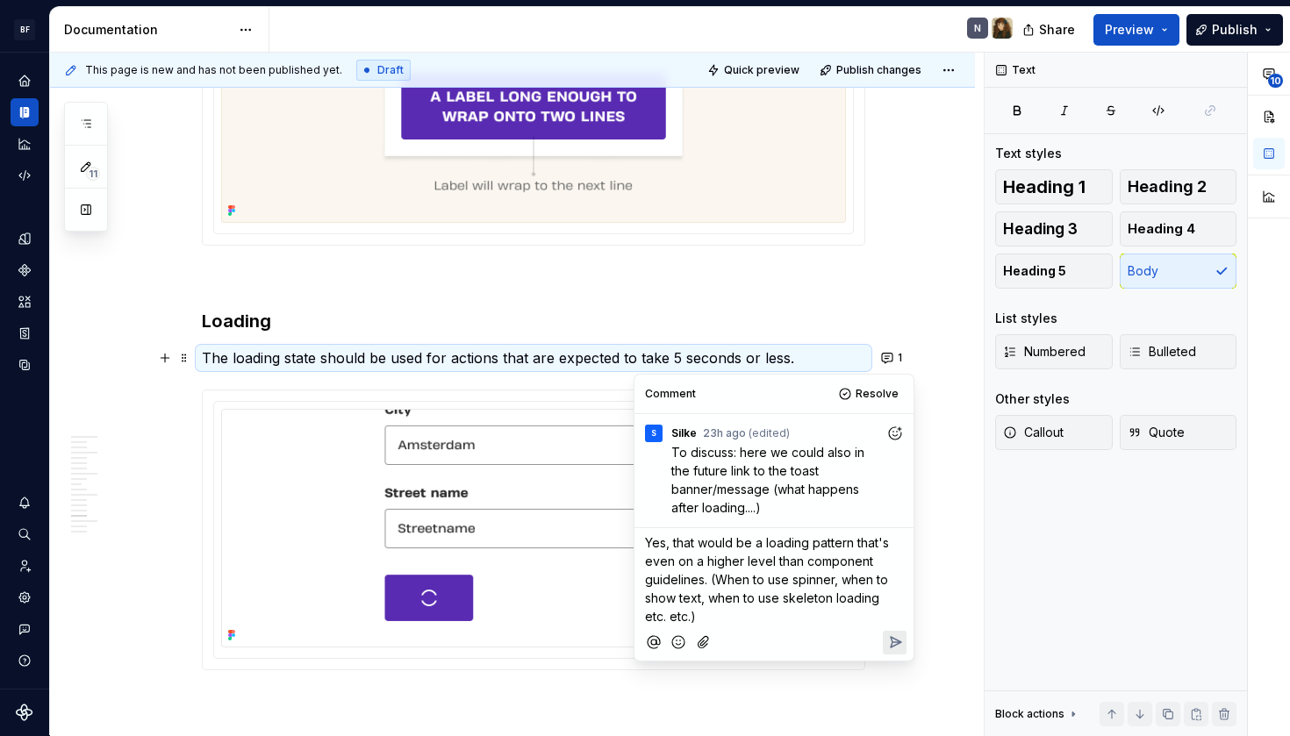
click at [758, 610] on p "Yes, that would be a loading pattern that's even on a higher level than compone…" at bounding box center [774, 580] width 258 height 92
click at [893, 646] on icon "Reply" at bounding box center [896, 642] width 11 height 11
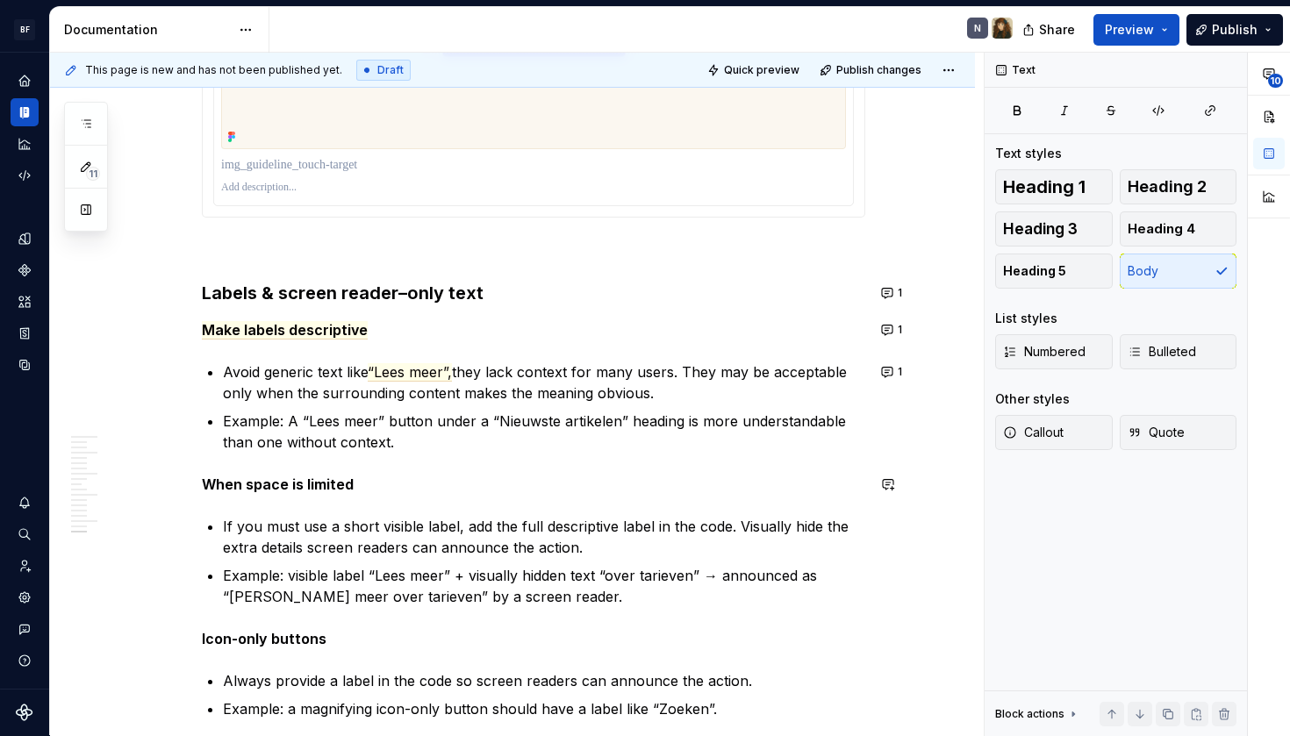
scroll to position [5503, 0]
click at [892, 293] on button "1" at bounding box center [893, 292] width 34 height 25
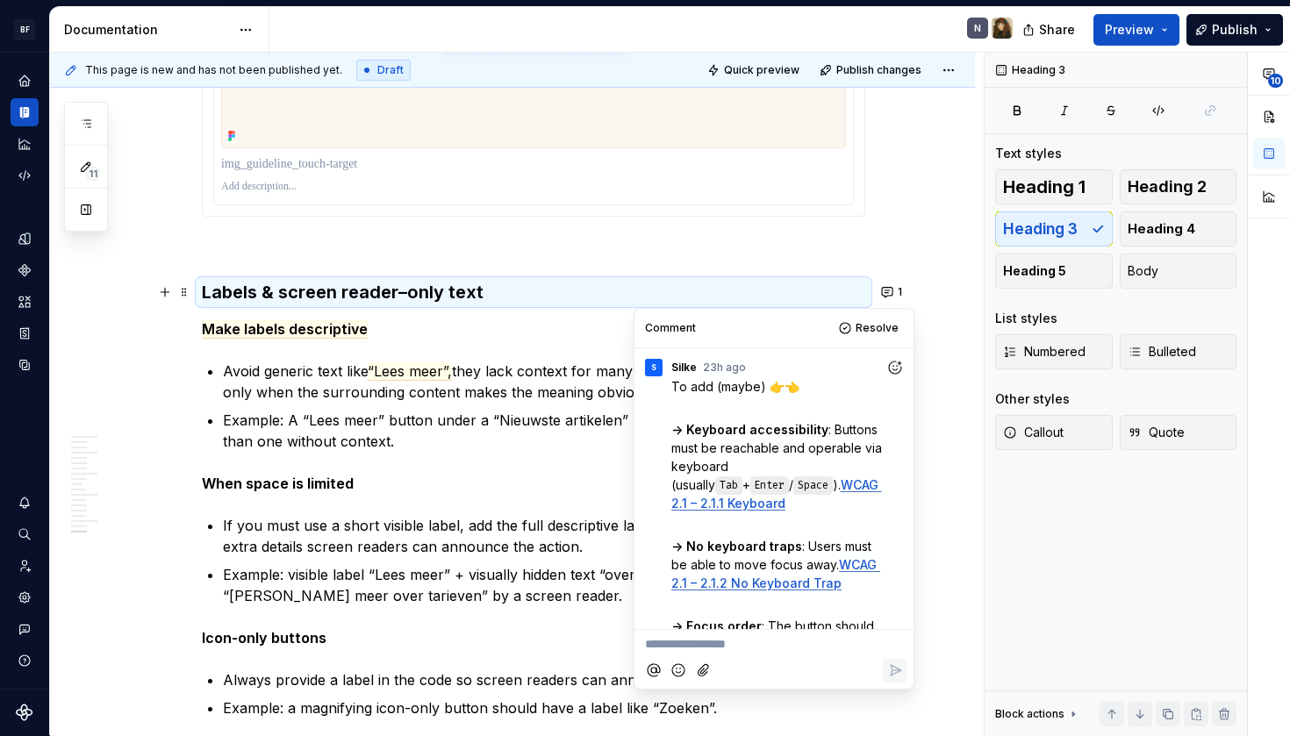
scroll to position [0, 0]
click at [779, 502] on link "WCAG 2.1 – 2.1.1 Keyboard" at bounding box center [776, 494] width 211 height 33
type textarea "*"
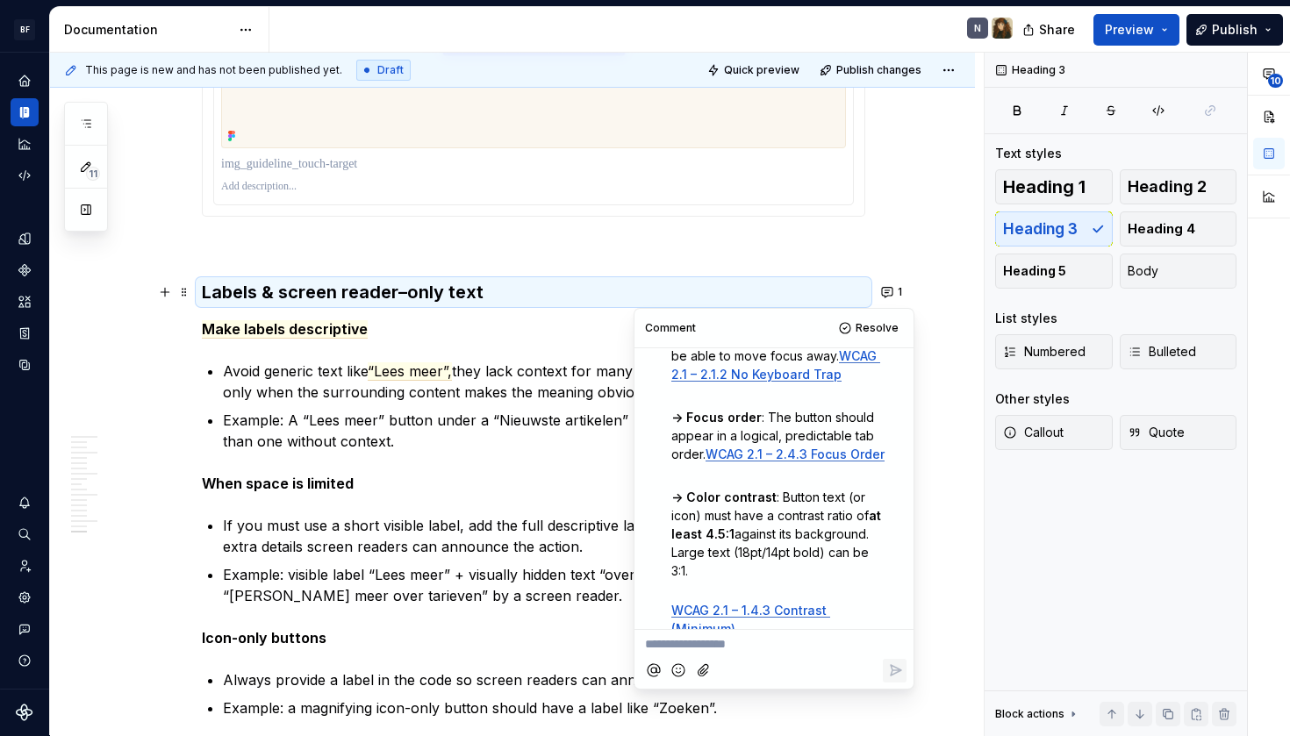
scroll to position [211, 0]
drag, startPoint x: 761, startPoint y: 410, endPoint x: 778, endPoint y: 425, distance: 22.4
click at [778, 425] on p "-> Focus order : The button should appear in a logical, predictable tab order. …" at bounding box center [778, 433] width 214 height 55
click at [778, 429] on span ": The button should appear in a logical, predictable tab order." at bounding box center [774, 434] width 206 height 52
drag, startPoint x: 776, startPoint y: 450, endPoint x: 767, endPoint y: 416, distance: 35.3
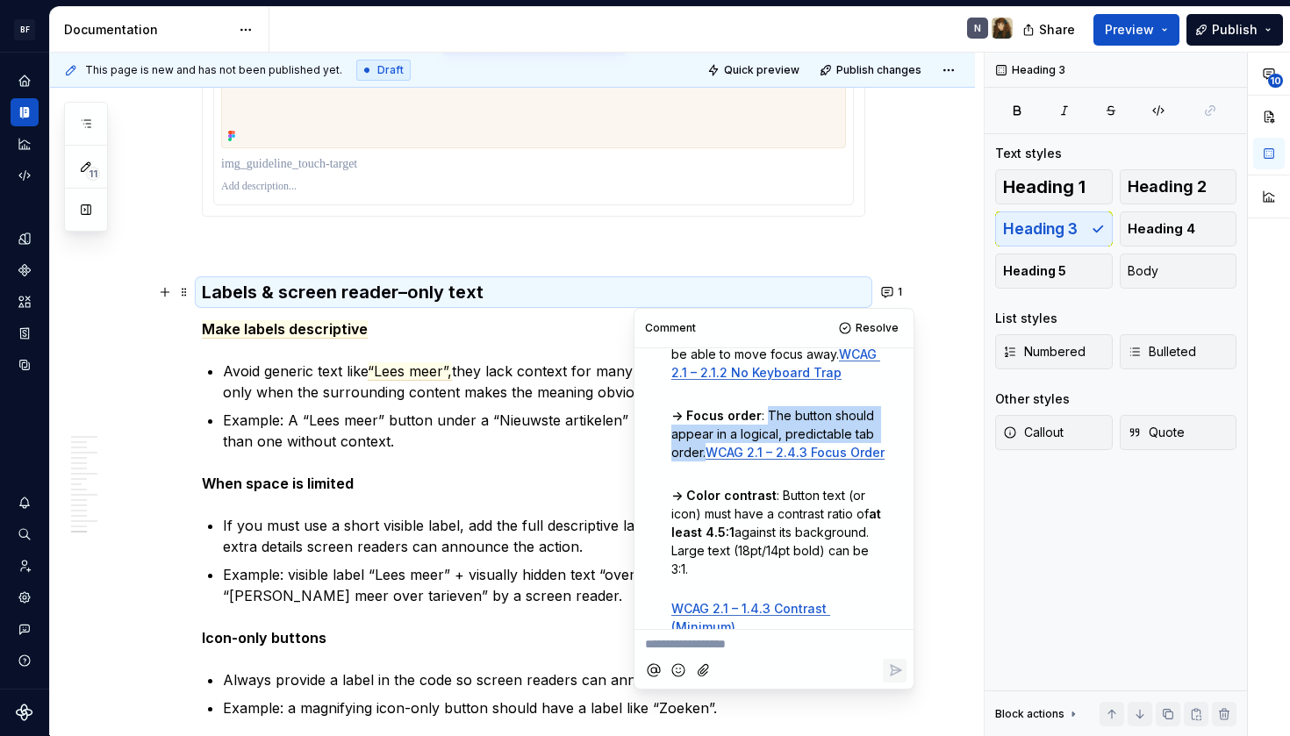
click at [767, 416] on p "-> Focus order : The button should appear in a logical, predictable tab order. …" at bounding box center [778, 433] width 214 height 55
click at [786, 435] on span ": The button should appear in a logical, predictable tab order." at bounding box center [774, 434] width 206 height 52
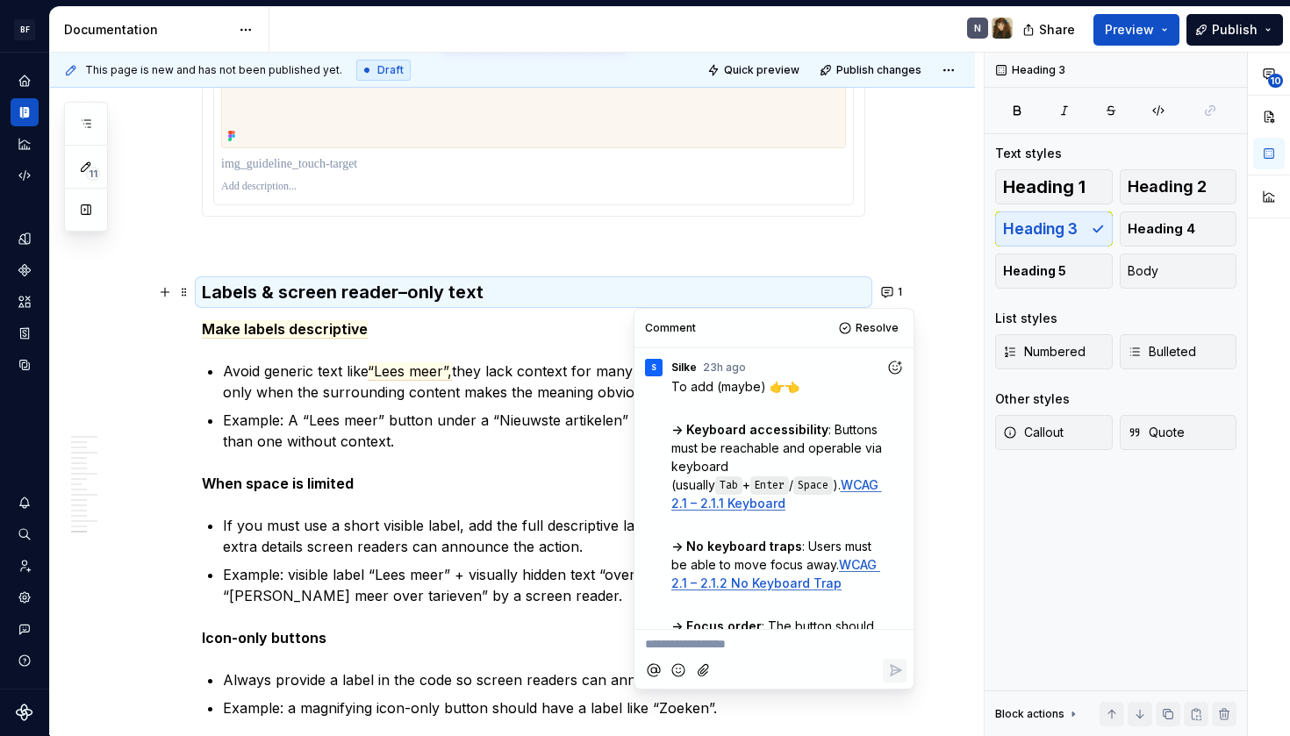
scroll to position [0, 0]
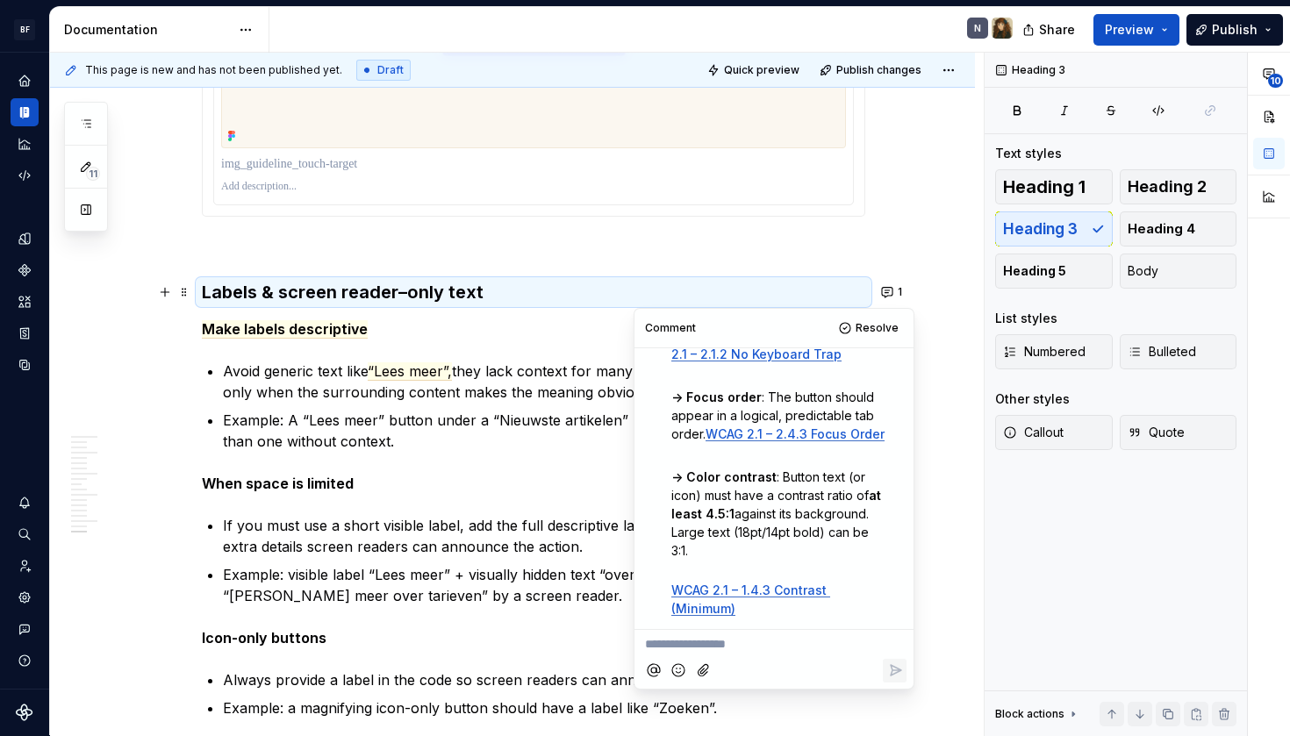
click at [747, 661] on div at bounding box center [774, 671] width 265 height 36
click at [762, 631] on div "**********" at bounding box center [774, 642] width 265 height 24
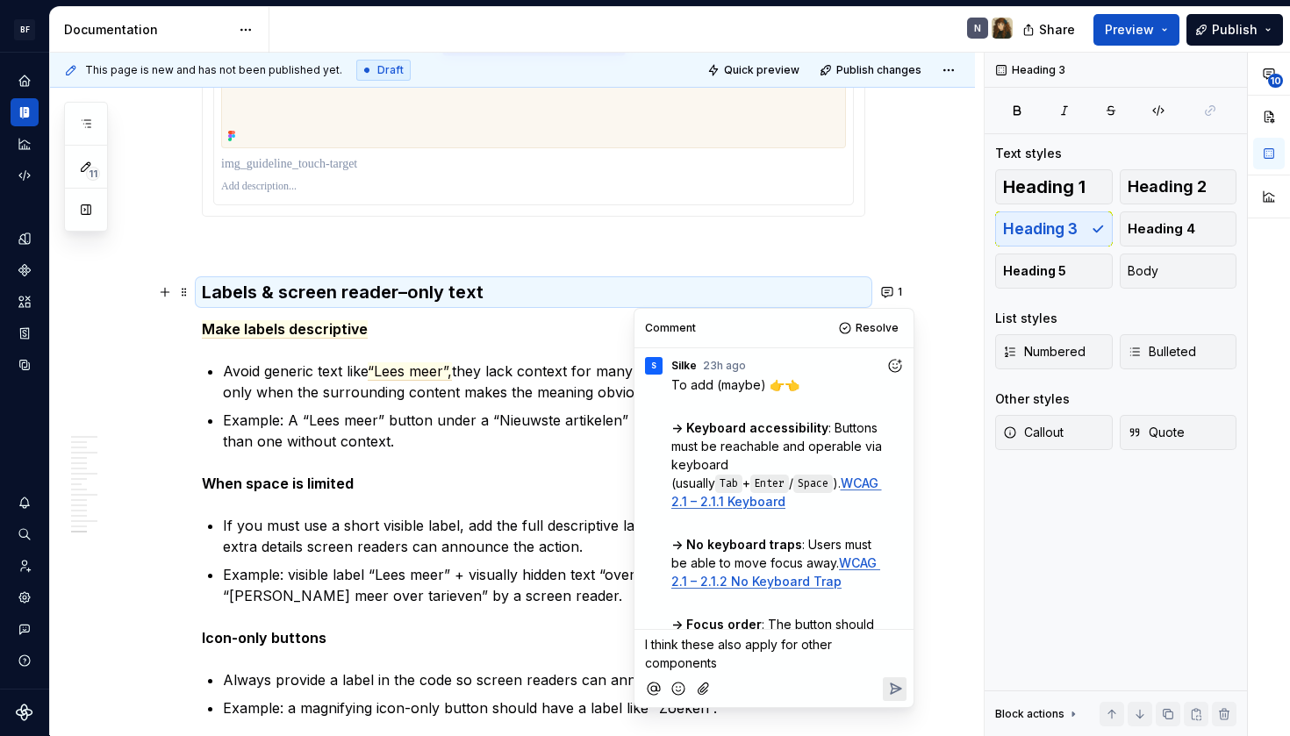
scroll to position [0, 0]
drag, startPoint x: 688, startPoint y: 427, endPoint x: 816, endPoint y: 428, distance: 128.2
click at [816, 428] on strong "-> Keyboard accessibility" at bounding box center [749, 429] width 157 height 15
click at [817, 429] on strong "-> Keyboard accessibility" at bounding box center [749, 429] width 157 height 15
drag, startPoint x: 820, startPoint y: 432, endPoint x: 687, endPoint y: 433, distance: 132.5
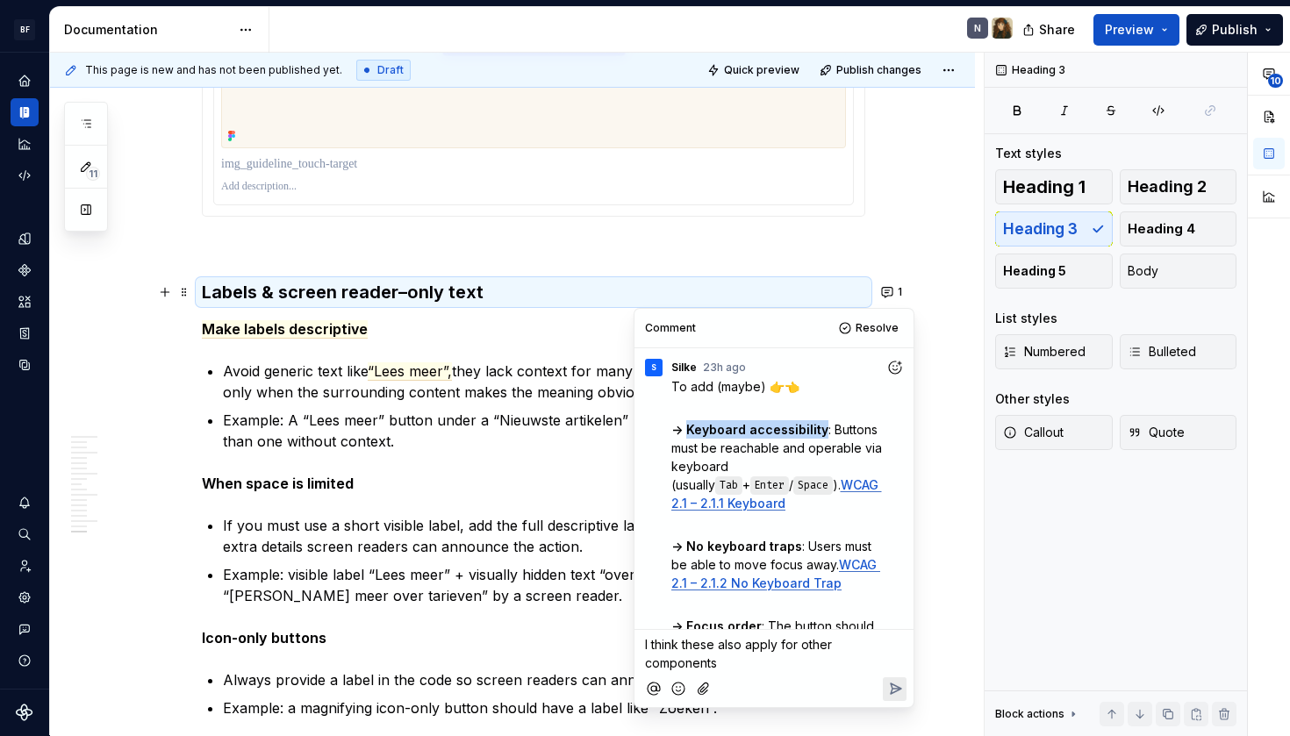
click at [687, 433] on strong "-> Keyboard accessibility" at bounding box center [749, 429] width 157 height 15
click at [688, 656] on span "I think these also apply for other components" at bounding box center [740, 653] width 190 height 33
click at [685, 649] on span "I think these also apply for other components" at bounding box center [740, 653] width 190 height 33
drag, startPoint x: 685, startPoint y: 549, endPoint x: 794, endPoint y: 549, distance: 108.8
click at [794, 549] on strong "-> No keyboard traps" at bounding box center [736, 546] width 131 height 15
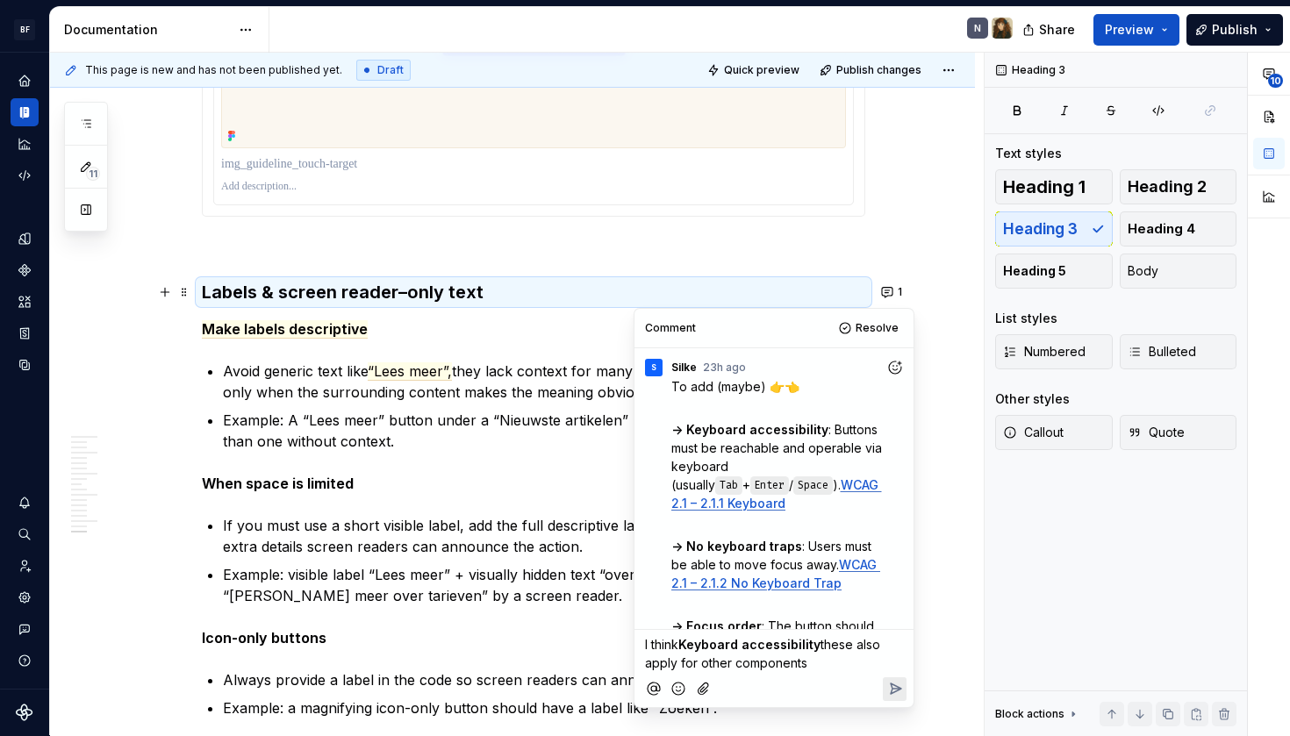
click at [815, 645] on span "Keyboard accessibility" at bounding box center [750, 644] width 142 height 15
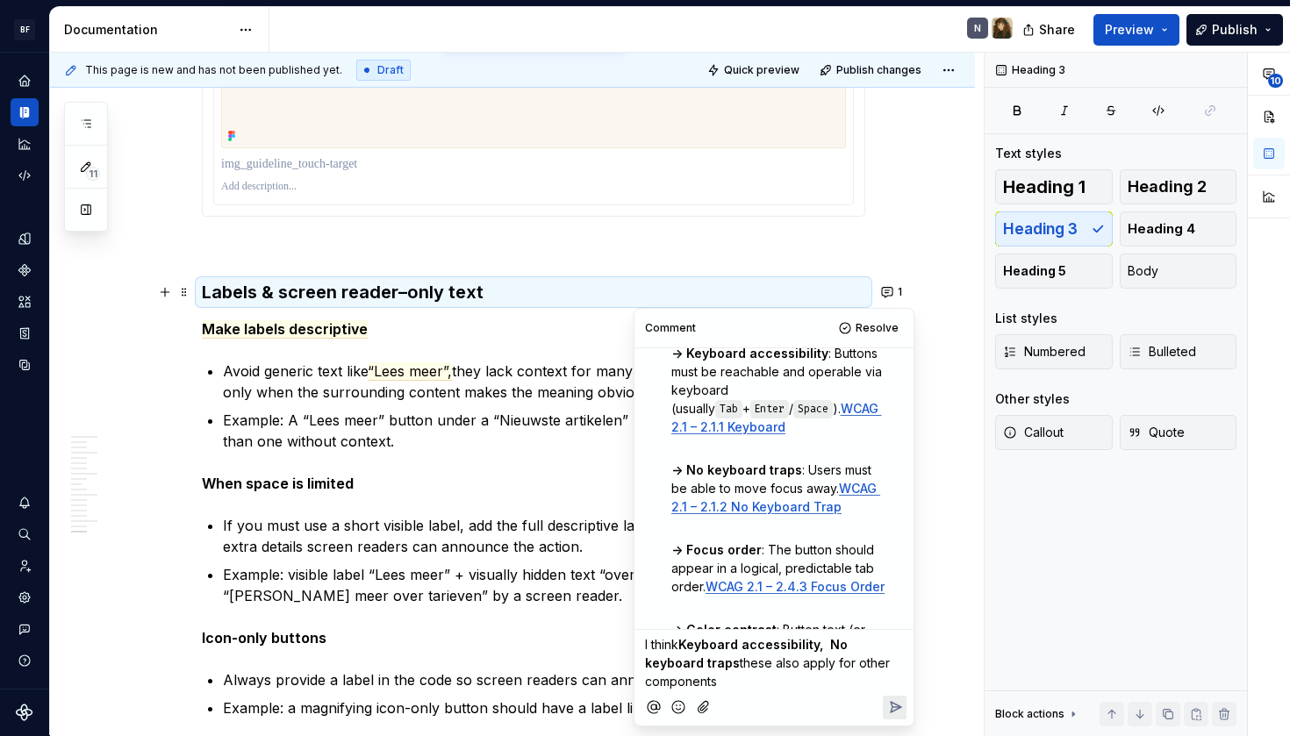
scroll to position [101, 0]
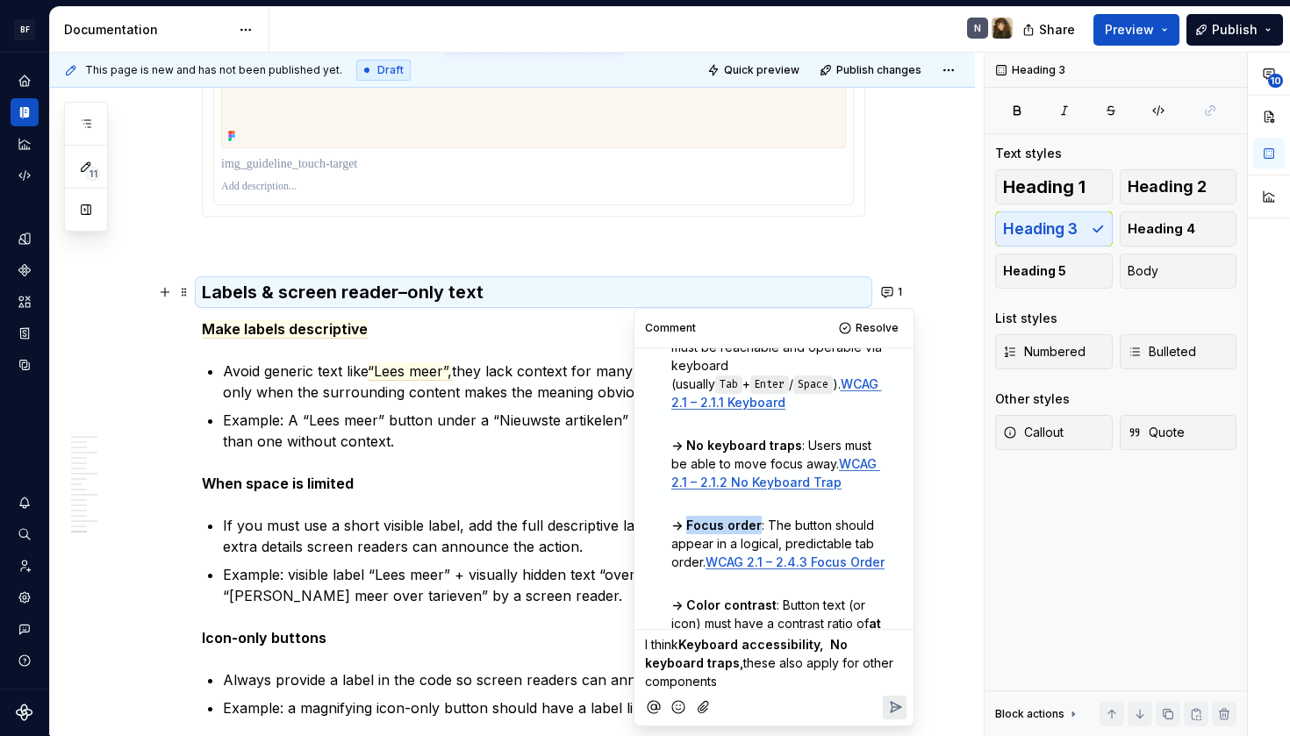
drag, startPoint x: 688, startPoint y: 525, endPoint x: 755, endPoint y: 526, distance: 66.7
click at [755, 527] on strong "-> Focus order" at bounding box center [716, 525] width 90 height 15
click at [684, 662] on span "these also apply for other components" at bounding box center [771, 672] width 252 height 33
click at [772, 662] on span "these also apply for other components" at bounding box center [765, 672] width 241 height 33
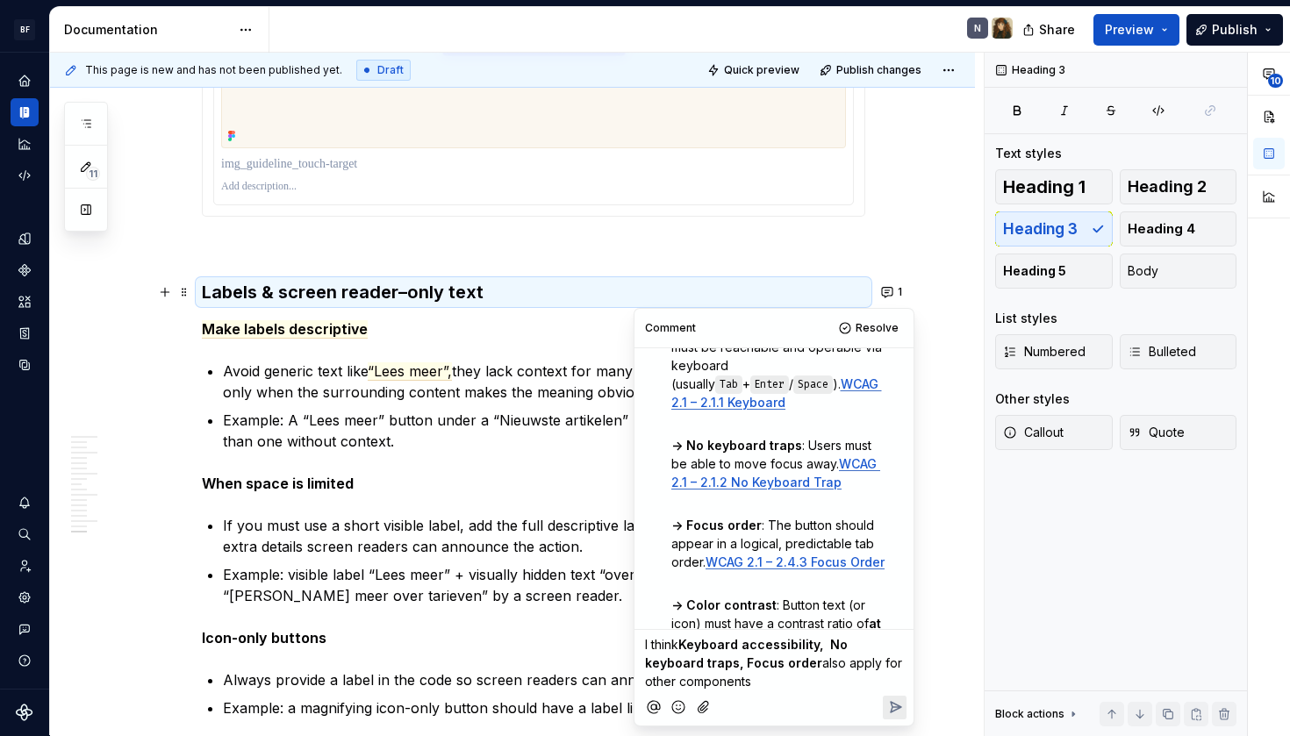
click at [781, 670] on span "also apply for other components" at bounding box center [775, 672] width 261 height 33
click at [781, 683] on p "I think Keyboard accessibility, No keyboard traps, Focus order also apply for o…" at bounding box center [774, 663] width 258 height 55
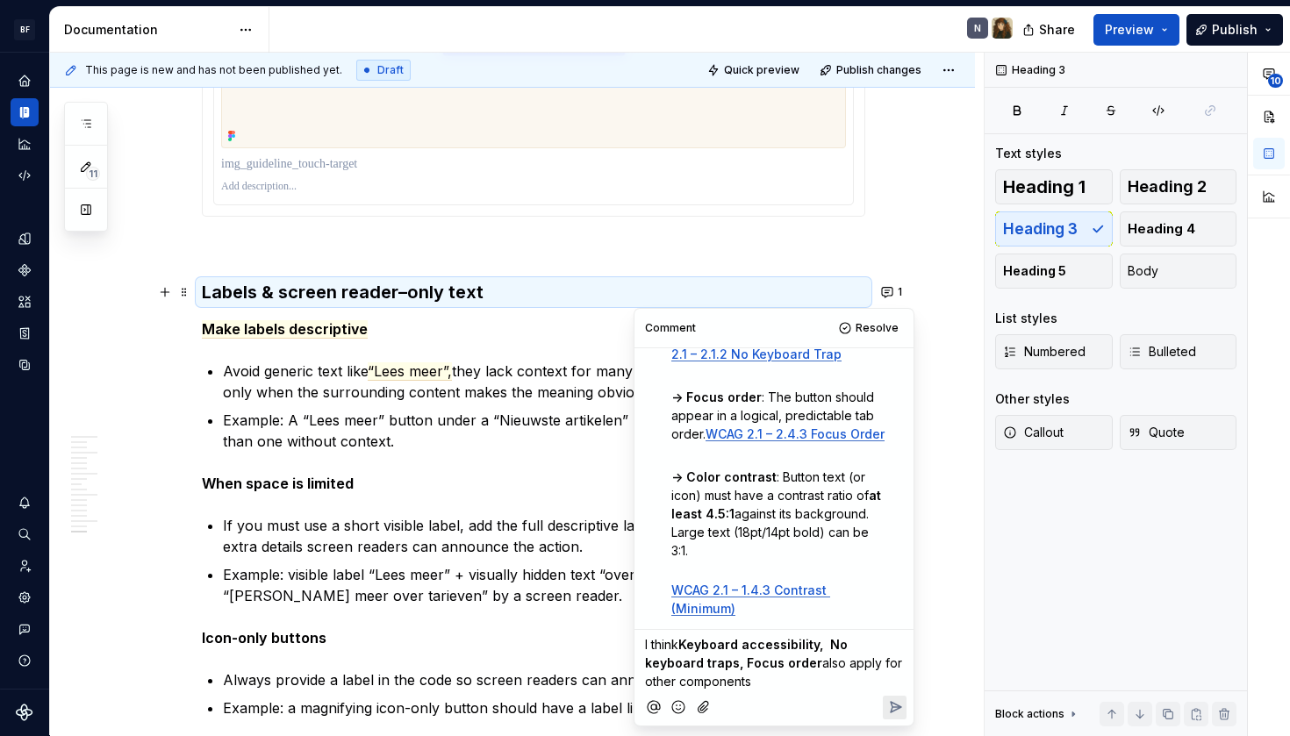
scroll to position [248, 0]
drag, startPoint x: 753, startPoint y: 664, endPoint x: 683, endPoint y: 649, distance: 71.8
click at [683, 648] on p "I think Keyboard accessibility, No keyboard traps, Focus order also apply for o…" at bounding box center [774, 663] width 258 height 55
click at [741, 675] on p "I think Keyboard accessibility, No keyboard traps, Focus order also apply for o…" at bounding box center [774, 663] width 258 height 55
drag, startPoint x: 727, startPoint y: 679, endPoint x: 743, endPoint y: 696, distance: 23.0
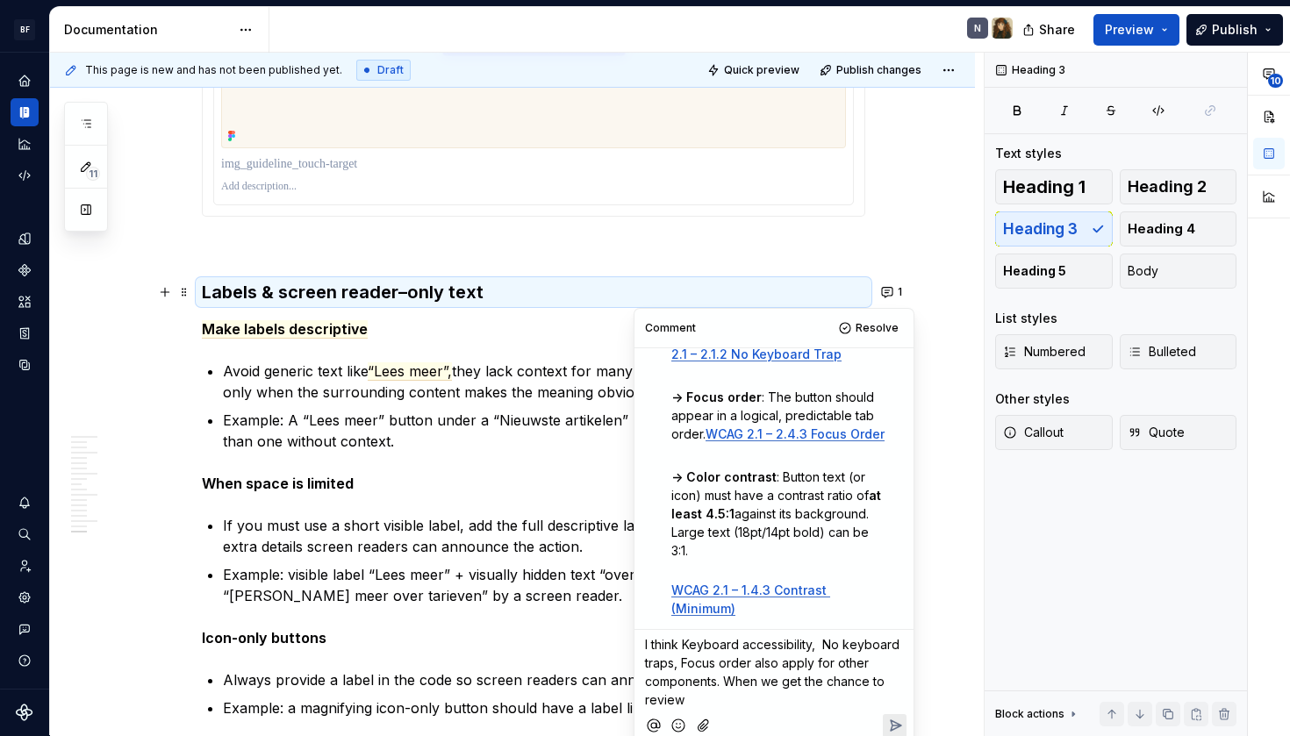
click at [743, 696] on p "I think Keyboard accessibility, No keyboard traps, Focus order also apply for o…" at bounding box center [774, 673] width 258 height 74
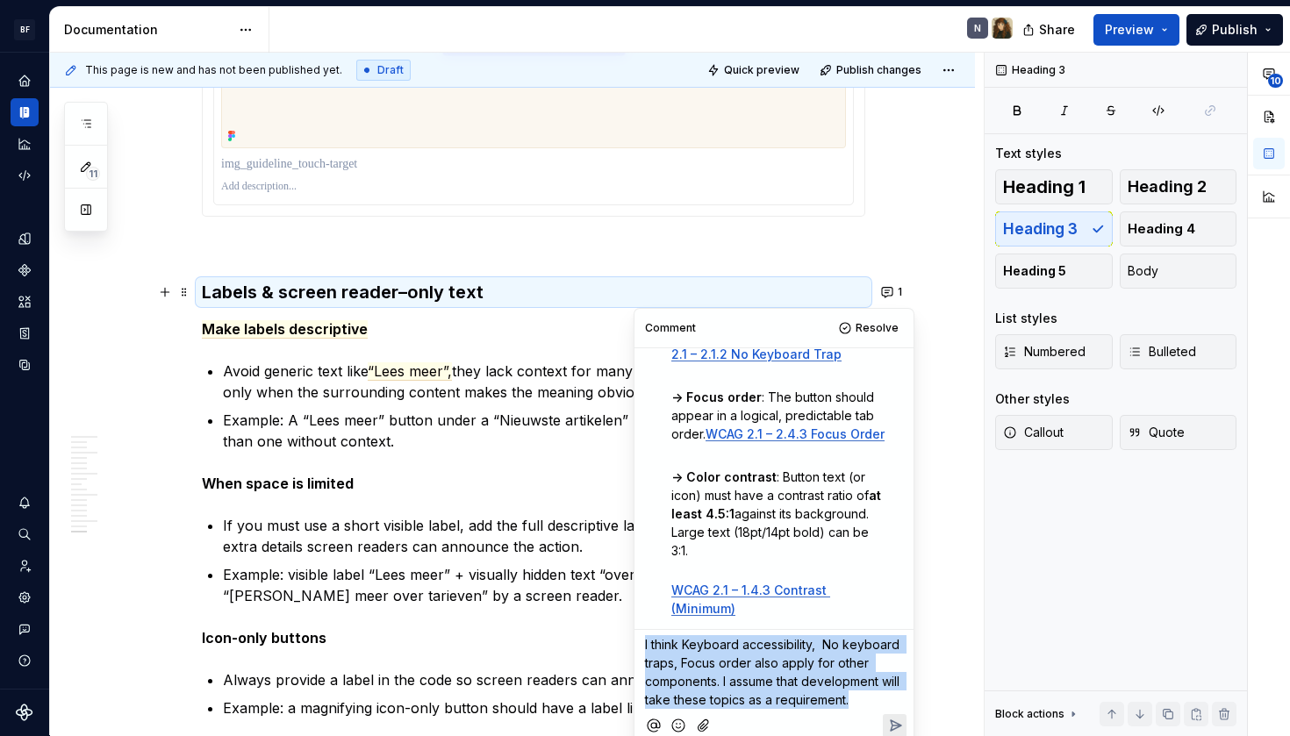
drag, startPoint x: 855, startPoint y: 699, endPoint x: 643, endPoint y: 640, distance: 220.4
click at [643, 640] on div "I think Keyboard accessibility, No keyboard traps, Focus order also apply for o…" at bounding box center [774, 669] width 265 height 79
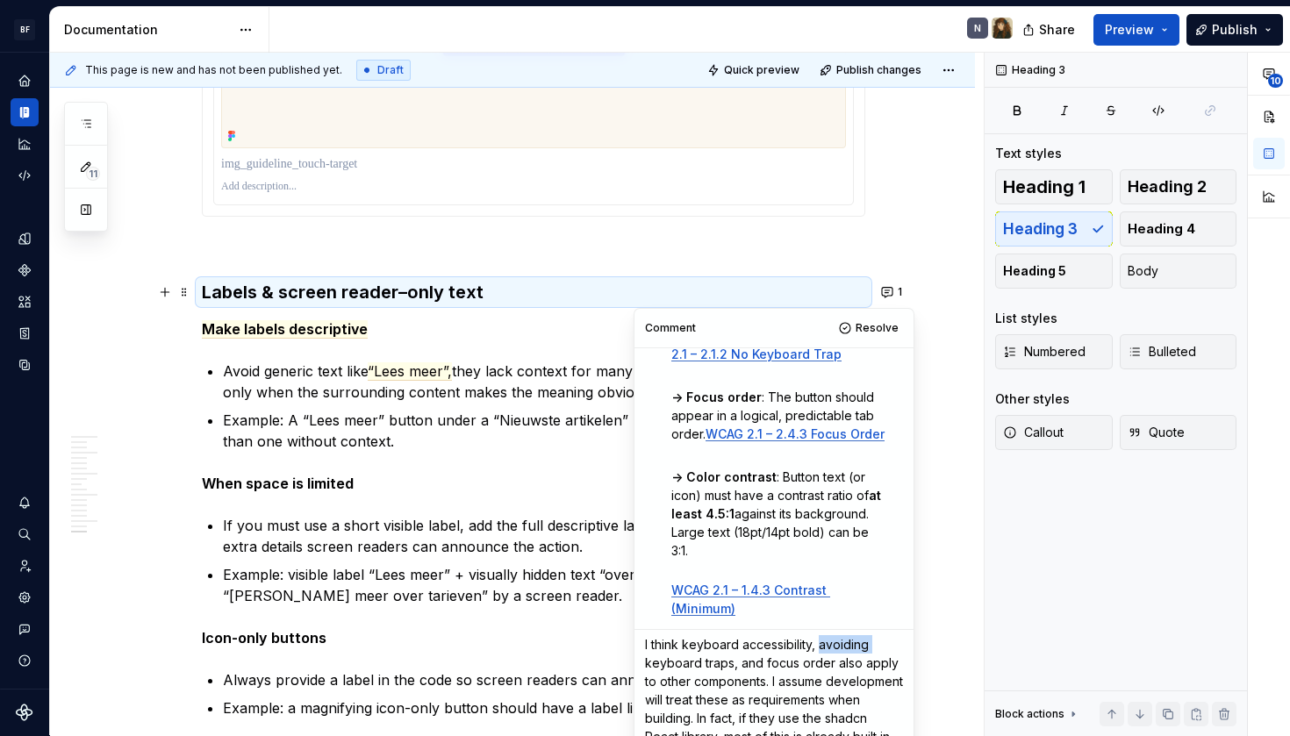
drag, startPoint x: 818, startPoint y: 648, endPoint x: 875, endPoint y: 648, distance: 57.1
click at [876, 648] on p "I think keyboard accessibility, avoiding keyboard traps, and focus order also a…" at bounding box center [774, 728] width 258 height 184
click at [724, 685] on span "I think keyboard accessibility, no keyboard traps, and focus order also apply t…" at bounding box center [771, 727] width 253 height 181
click at [805, 711] on span "I think keyboard accessibility, no keyboard traps, and focus order also apply t…" at bounding box center [771, 727] width 253 height 181
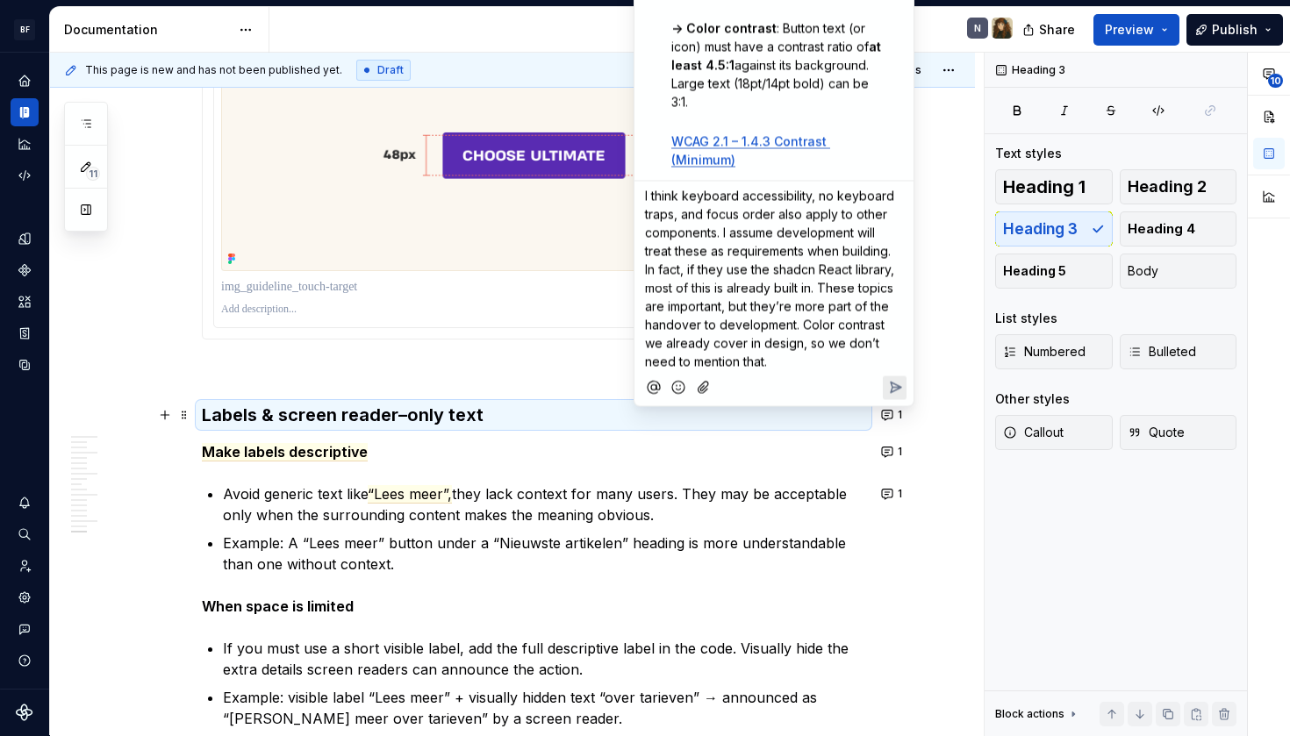
scroll to position [5373, 0]
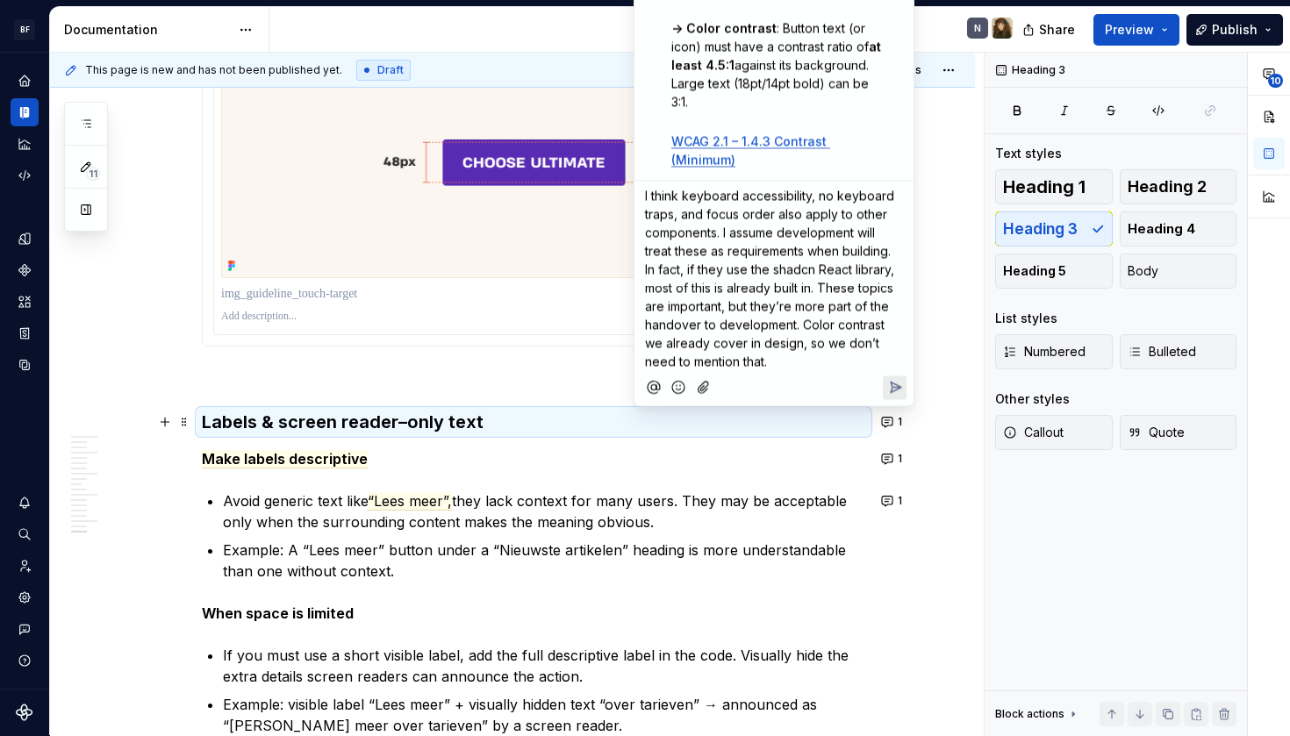
click at [792, 327] on span "I think keyboard accessibility, no keyboard traps, and focus order also apply t…" at bounding box center [771, 279] width 253 height 181
click at [807, 330] on span "I think keyboard accessibility, no keyboard traps, and focus order also apply t…" at bounding box center [771, 279] width 253 height 181
drag, startPoint x: 799, startPoint y: 327, endPoint x: 825, endPoint y: 362, distance: 43.9
click at [825, 362] on p "I think keyboard accessibility, no keyboard traps, and focus order also apply t…" at bounding box center [774, 279] width 258 height 184
click at [818, 359] on p "I think keyboard accessibility, no keyboard traps, and focus order also apply t…" at bounding box center [774, 279] width 258 height 184
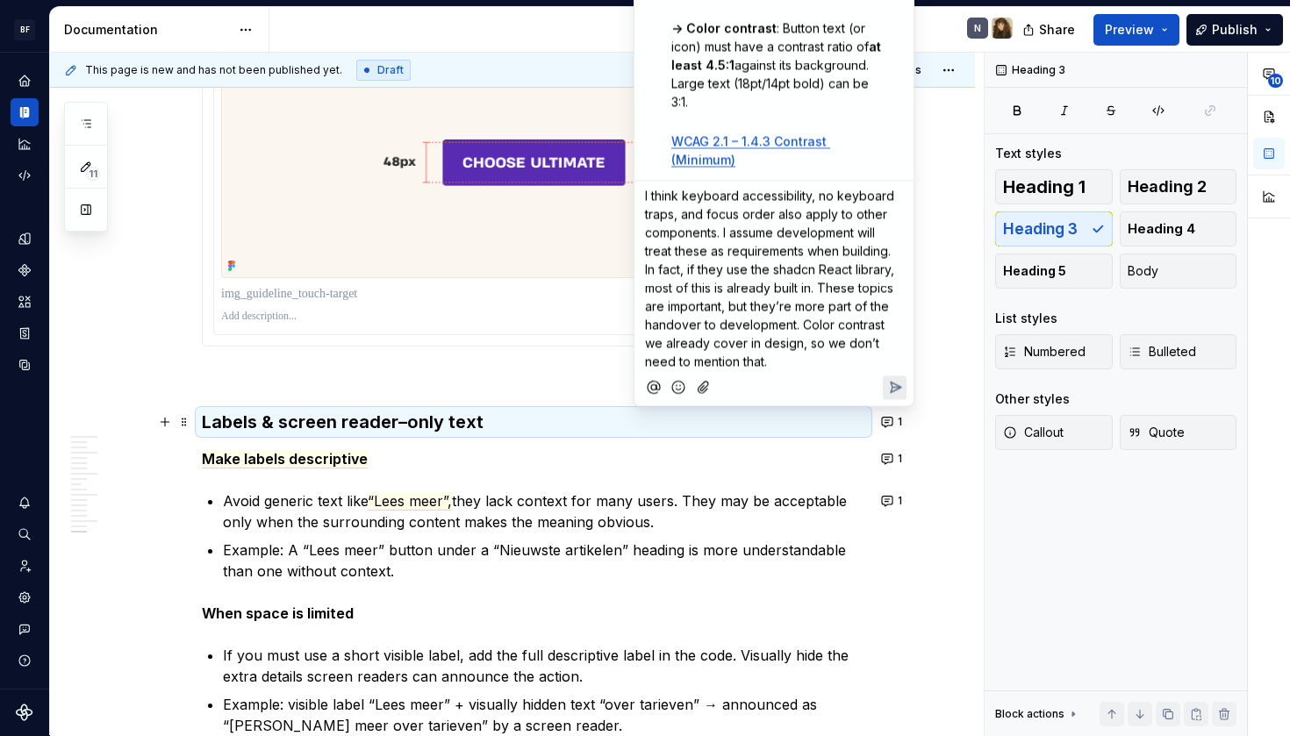
click at [891, 378] on button "Reply" at bounding box center [895, 388] width 24 height 24
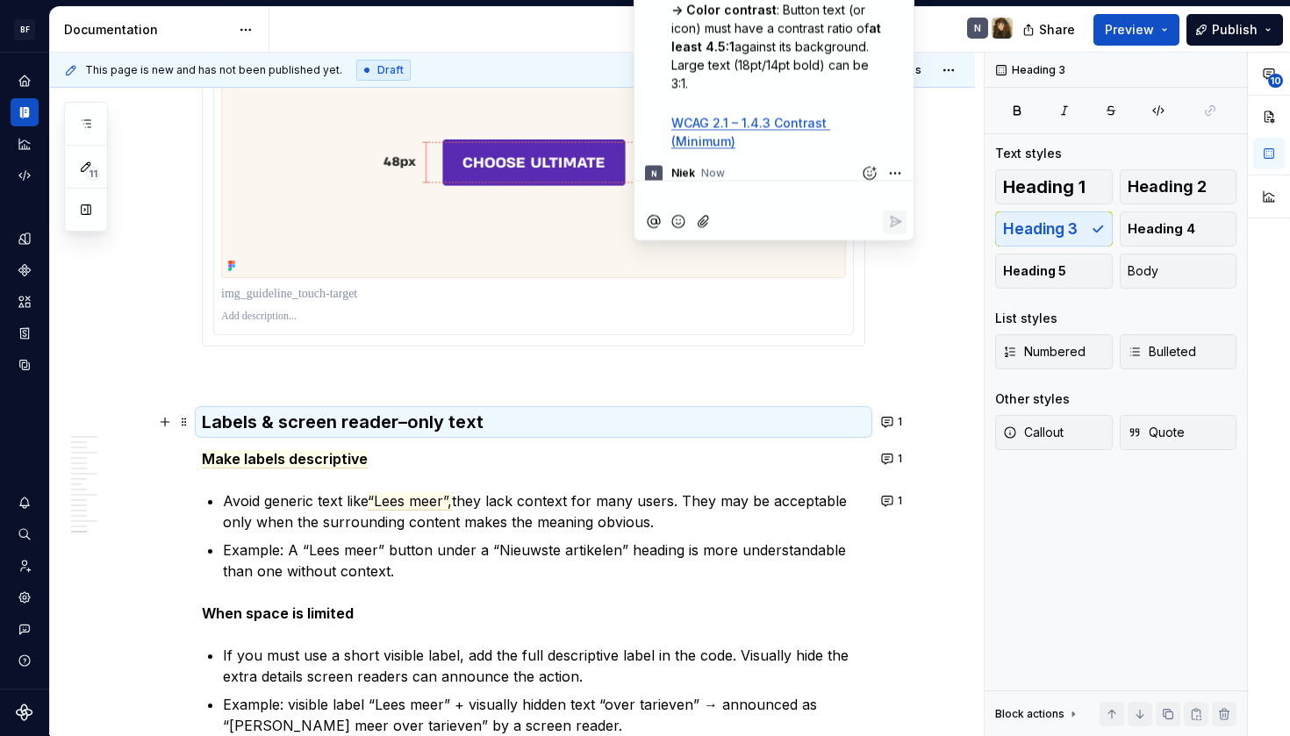
scroll to position [481, 0]
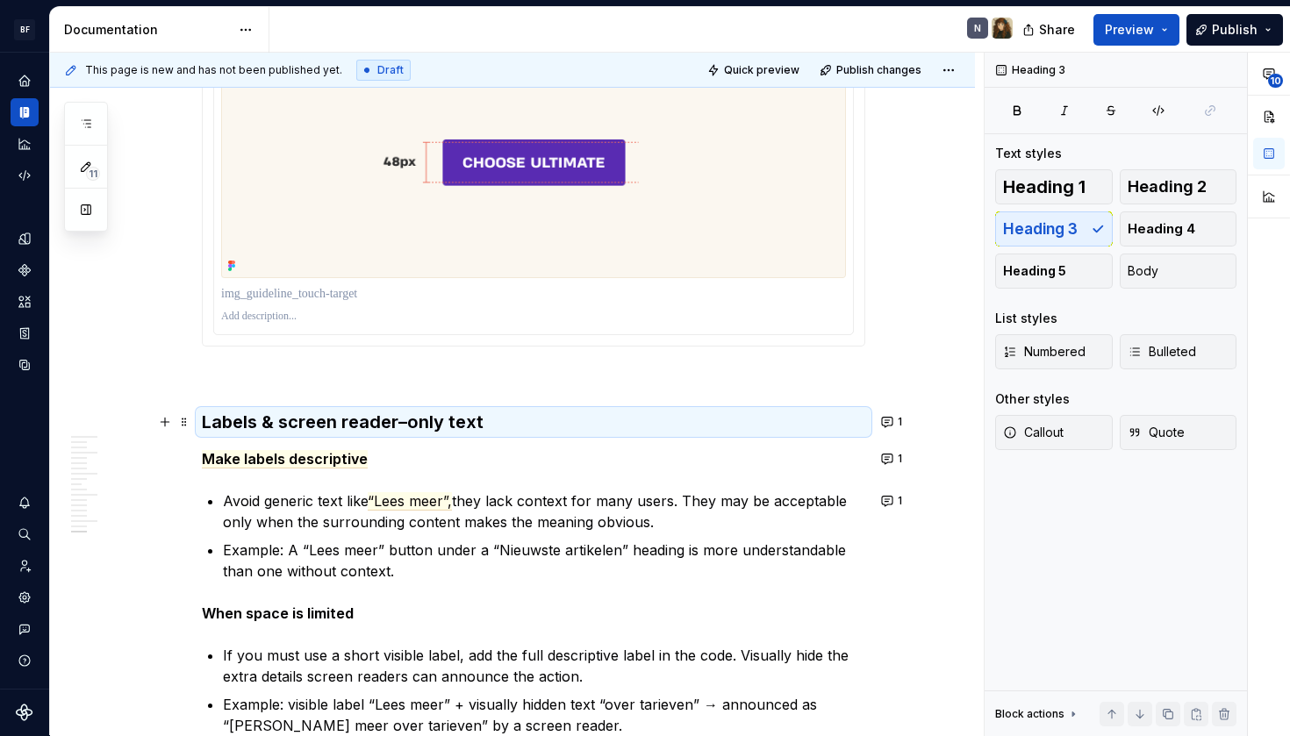
click at [894, 461] on button "1" at bounding box center [893, 459] width 34 height 25
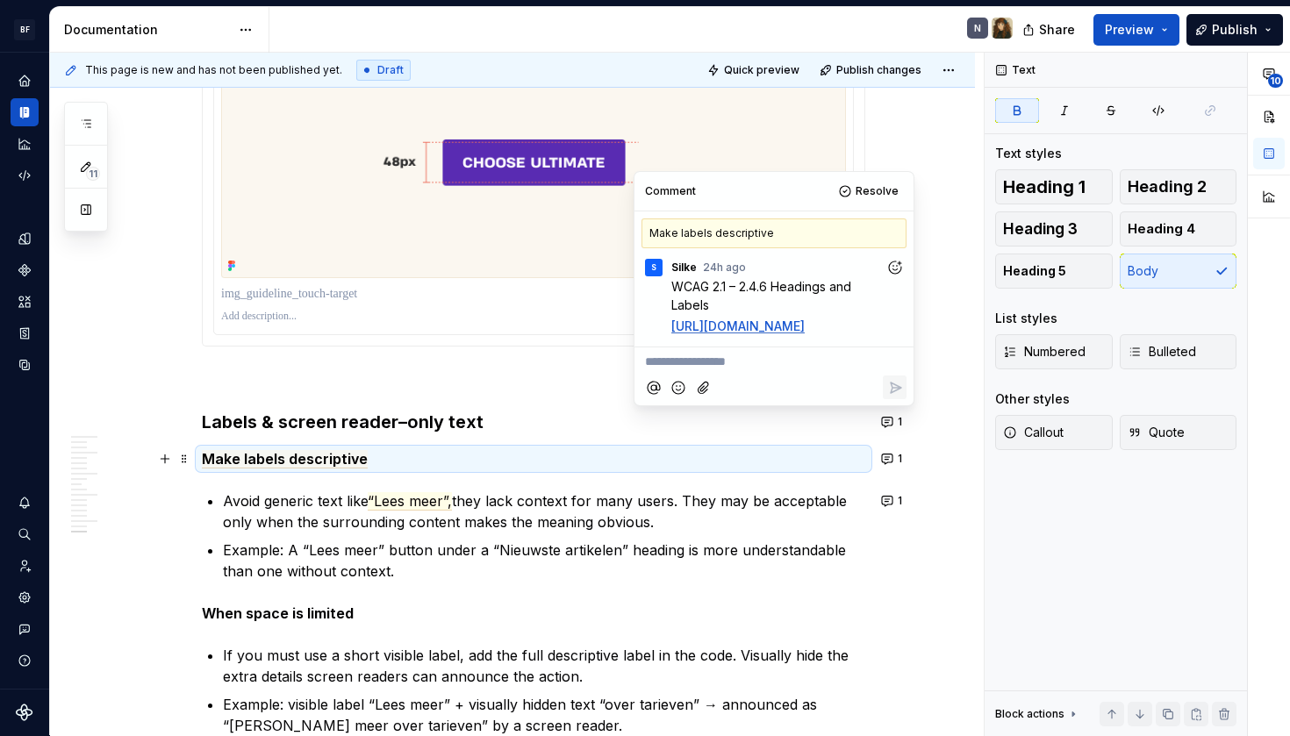
click at [893, 262] on icon "Add reaction" at bounding box center [896, 268] width 18 height 18
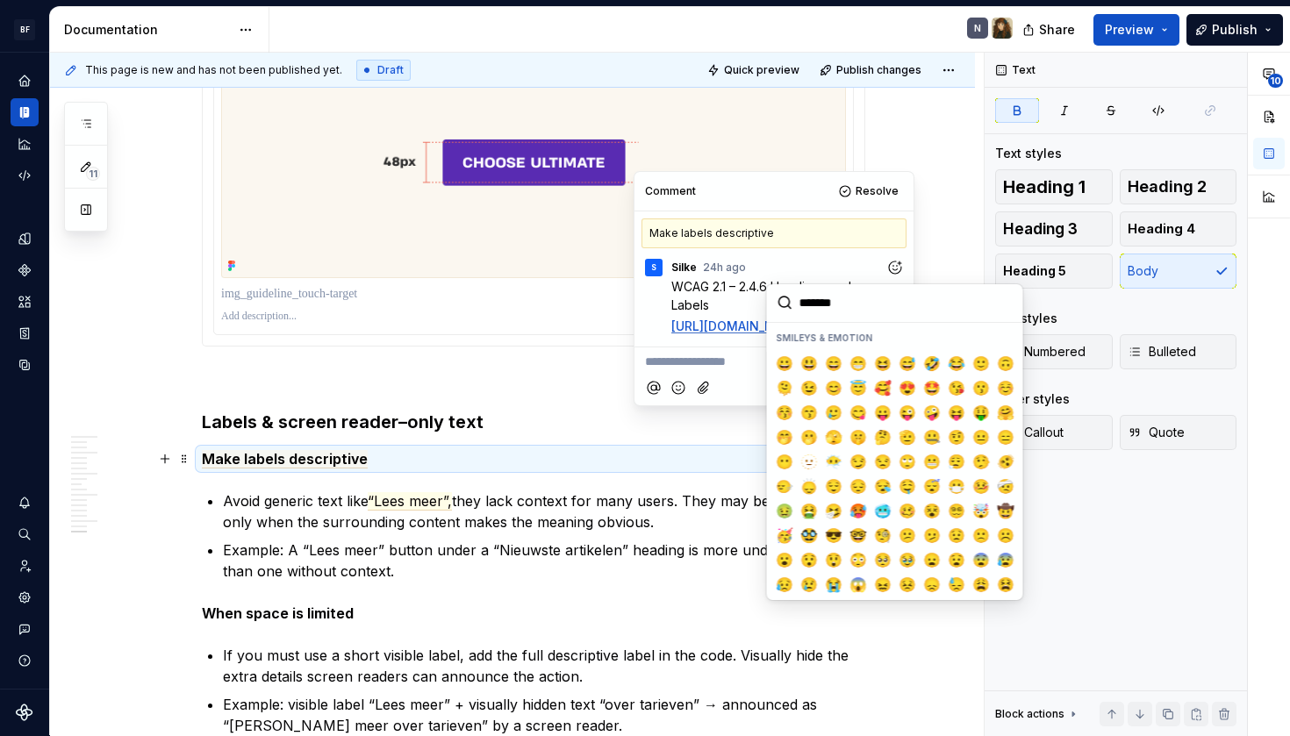
click at [705, 371] on p "**********" at bounding box center [774, 362] width 258 height 18
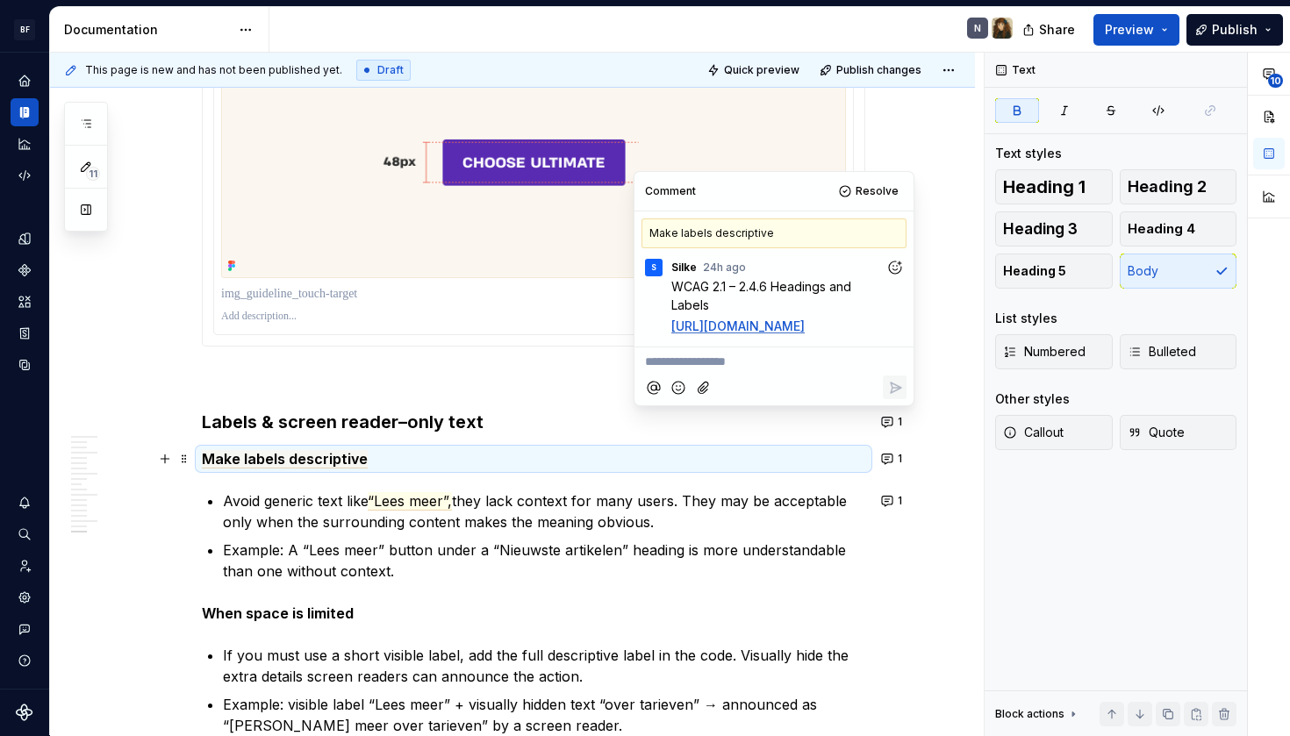
click at [717, 371] on p "**********" at bounding box center [774, 362] width 258 height 18
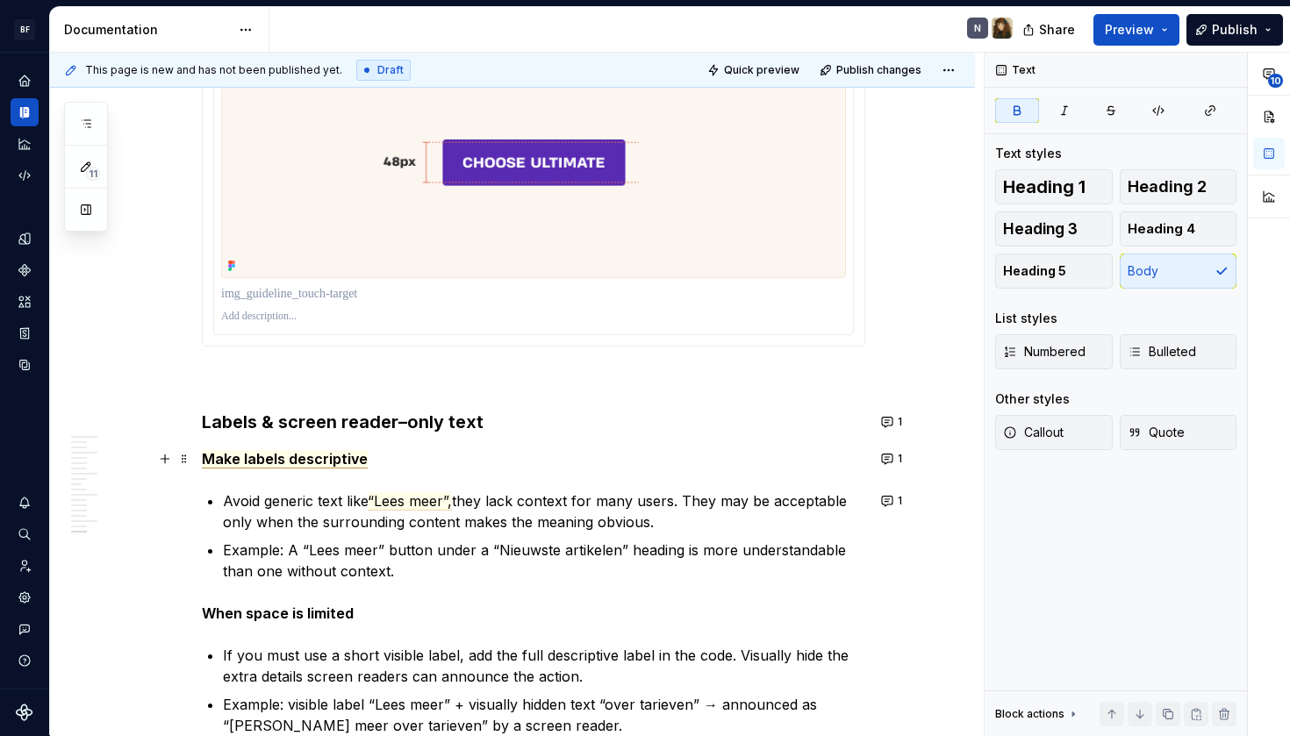
click at [320, 455] on span "Make labels descriptive" at bounding box center [285, 459] width 166 height 18
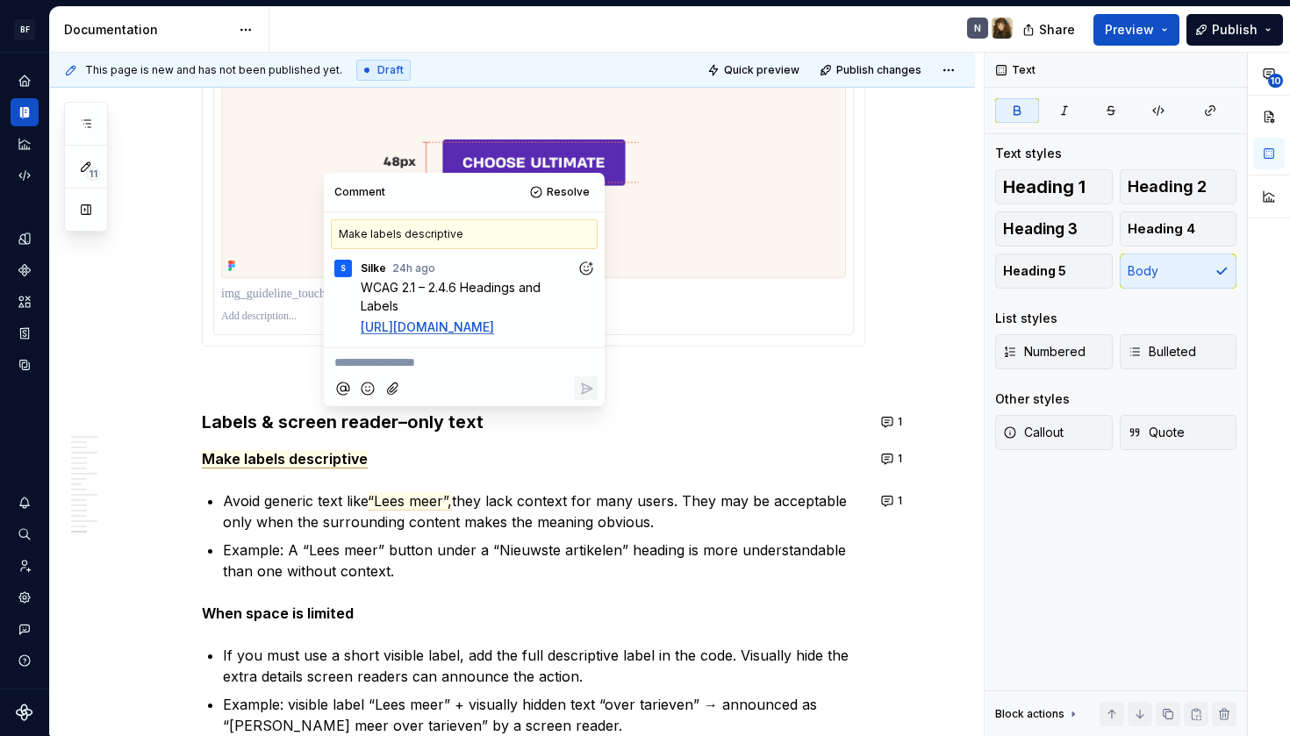
click at [420, 334] on link "[URL][DOMAIN_NAME]" at bounding box center [427, 327] width 133 height 15
click at [394, 334] on link "[URL][DOMAIN_NAME]" at bounding box center [427, 327] width 133 height 15
type textarea "*"
click at [468, 372] on p "**********" at bounding box center [464, 363] width 260 height 18
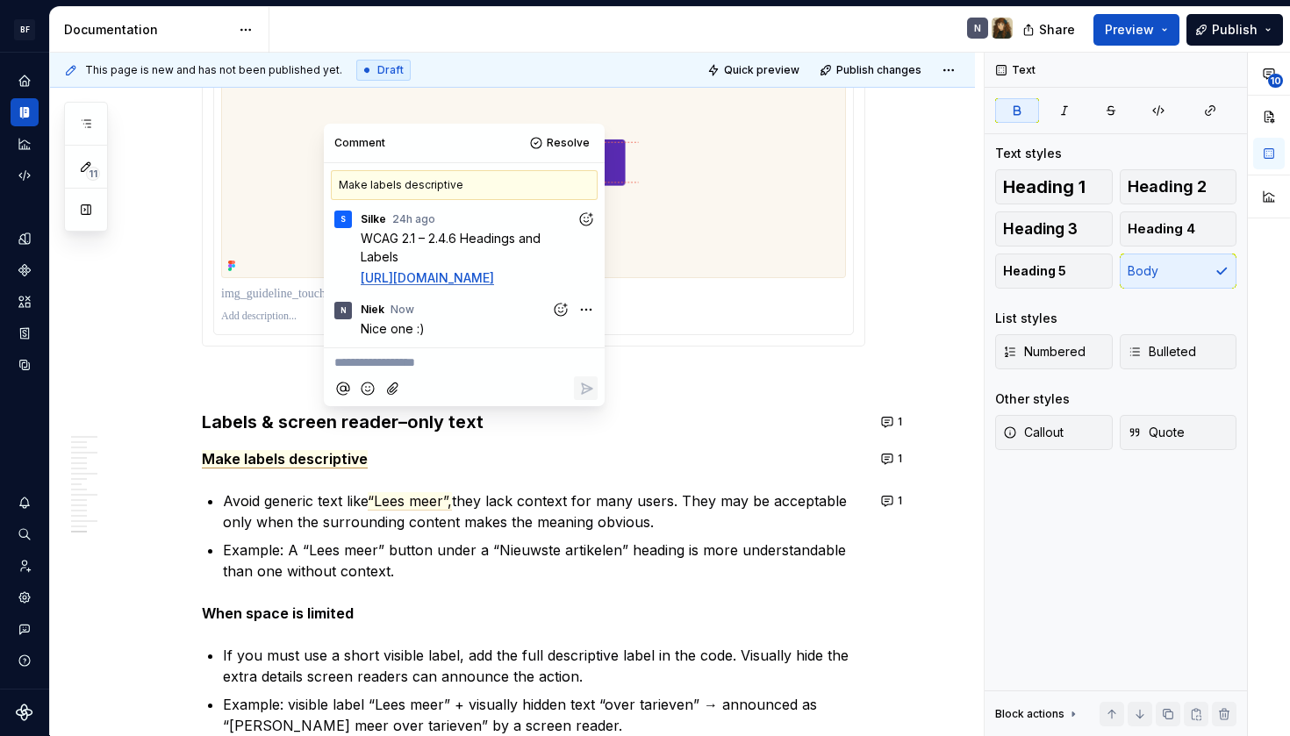
click at [581, 219] on icon "Add reaction" at bounding box center [587, 220] width 18 height 18
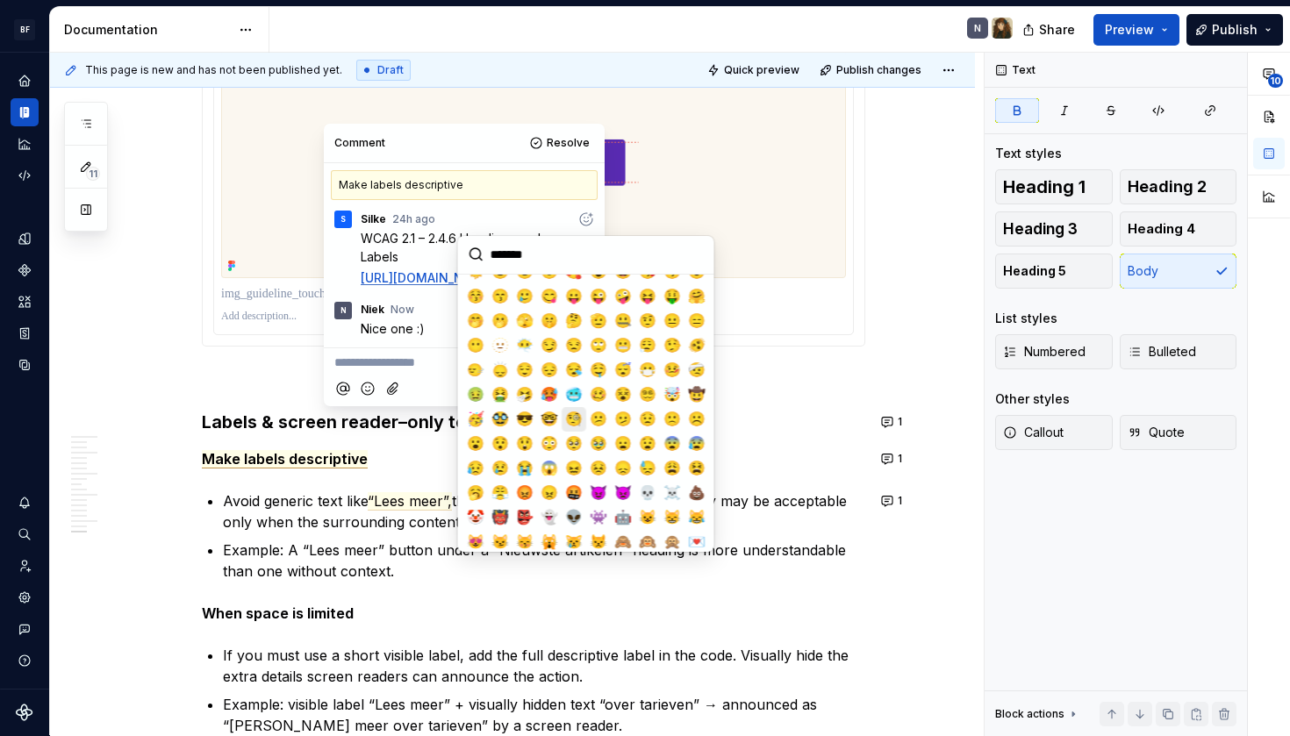
scroll to position [70, 0]
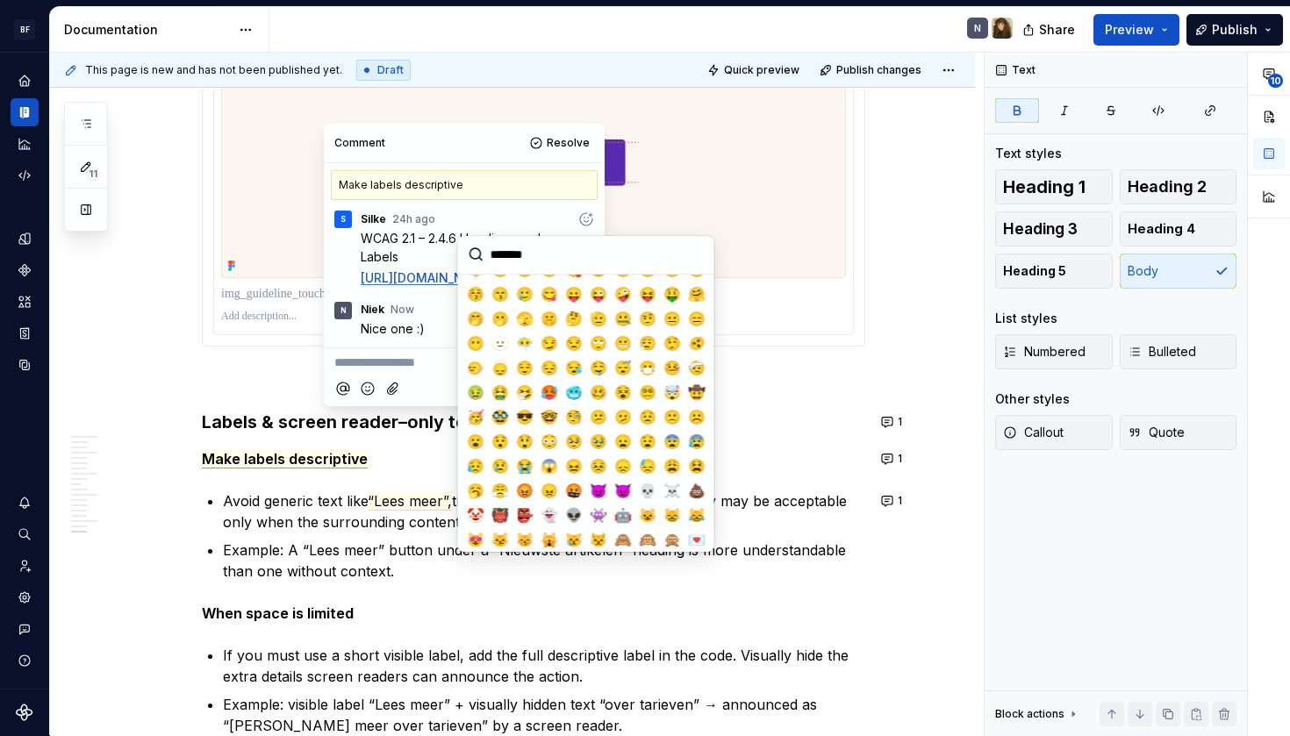
click at [513, 139] on div "Comment Resolve" at bounding box center [464, 143] width 281 height 39
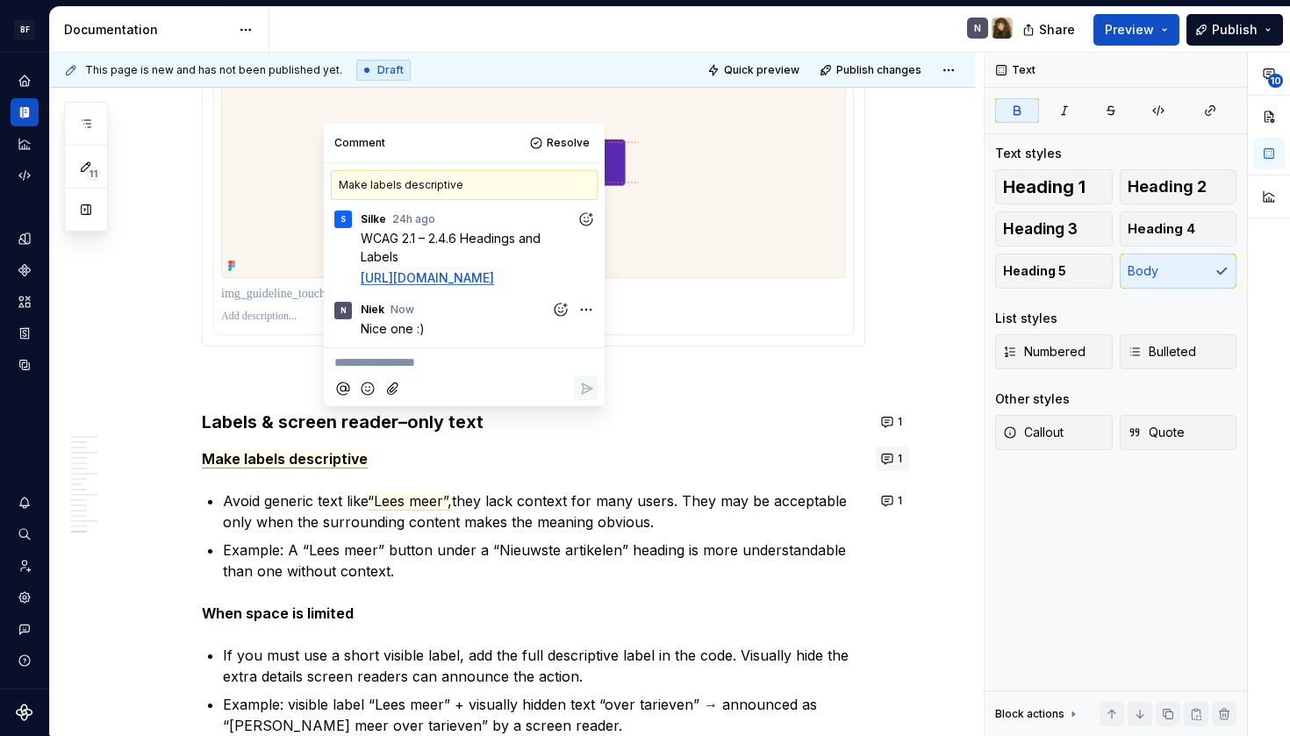
click at [900, 460] on button "1" at bounding box center [893, 459] width 34 height 25
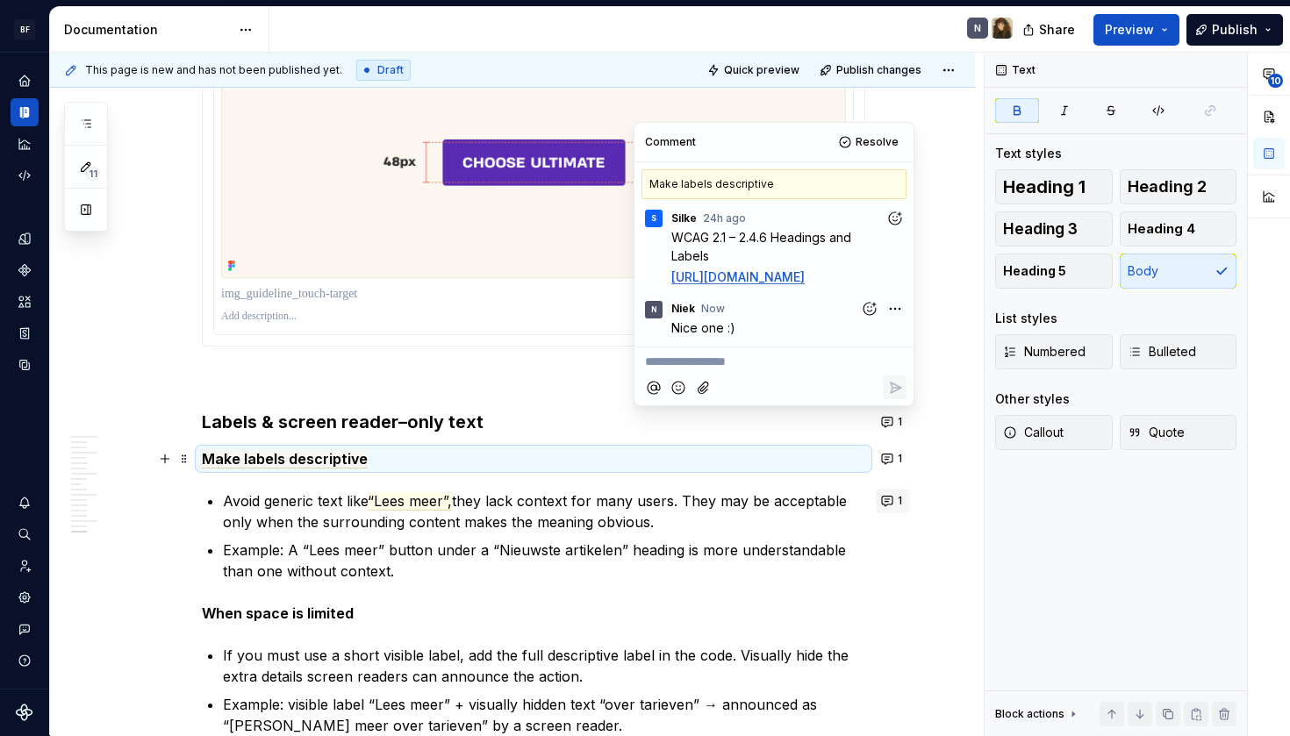
click at [897, 497] on button "1" at bounding box center [893, 501] width 34 height 25
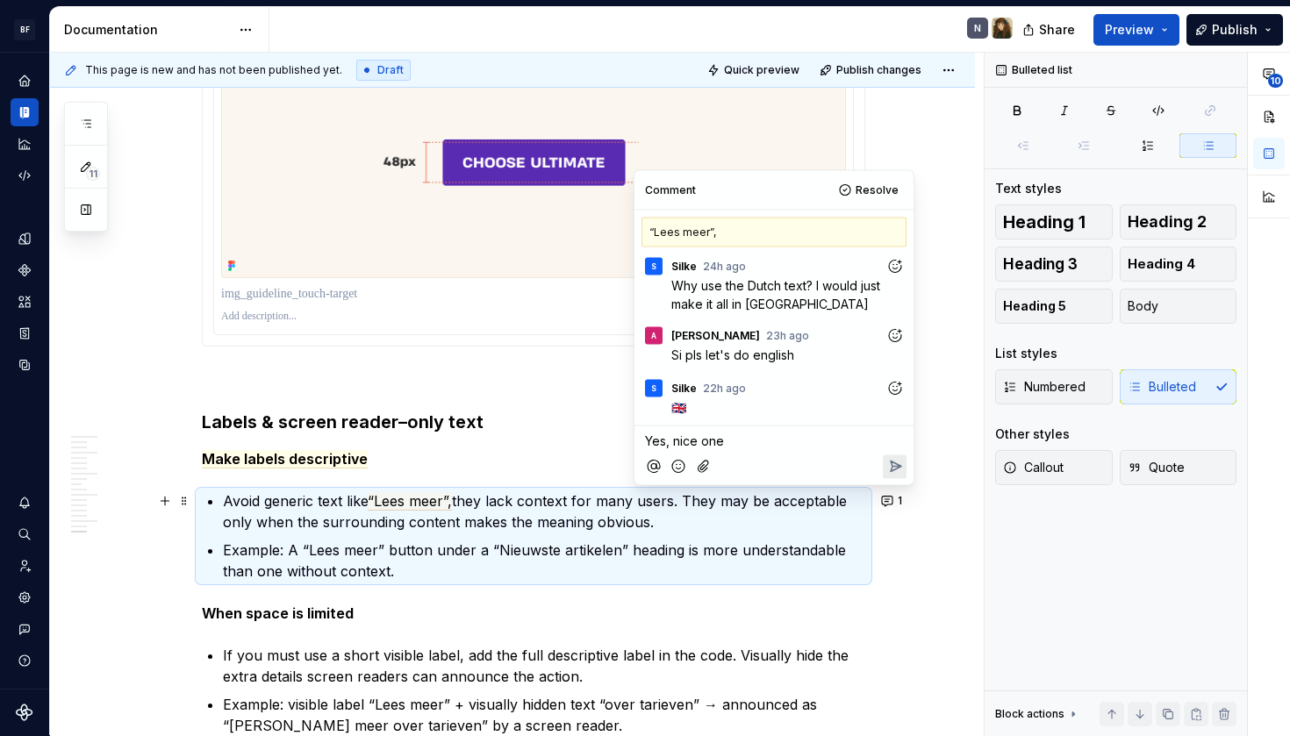
click at [686, 471] on icon "Add emoji" at bounding box center [679, 467] width 18 height 18
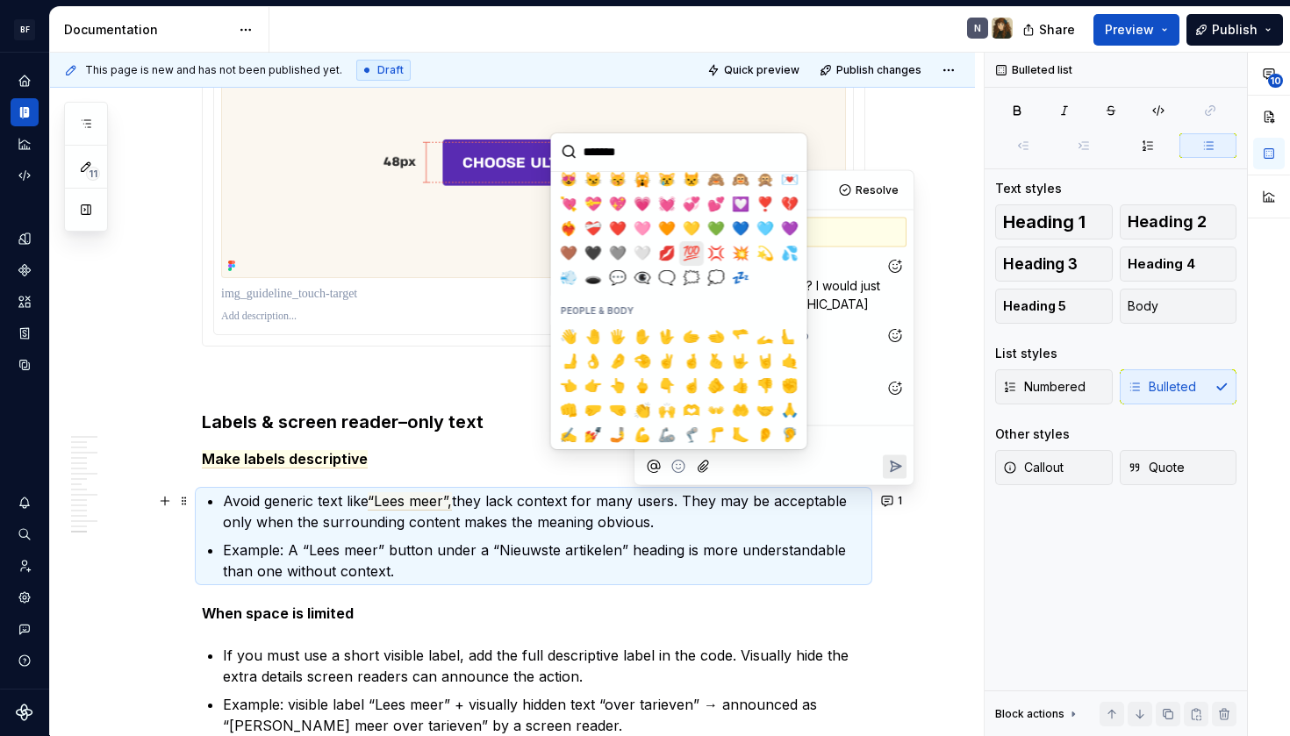
scroll to position [331, 0]
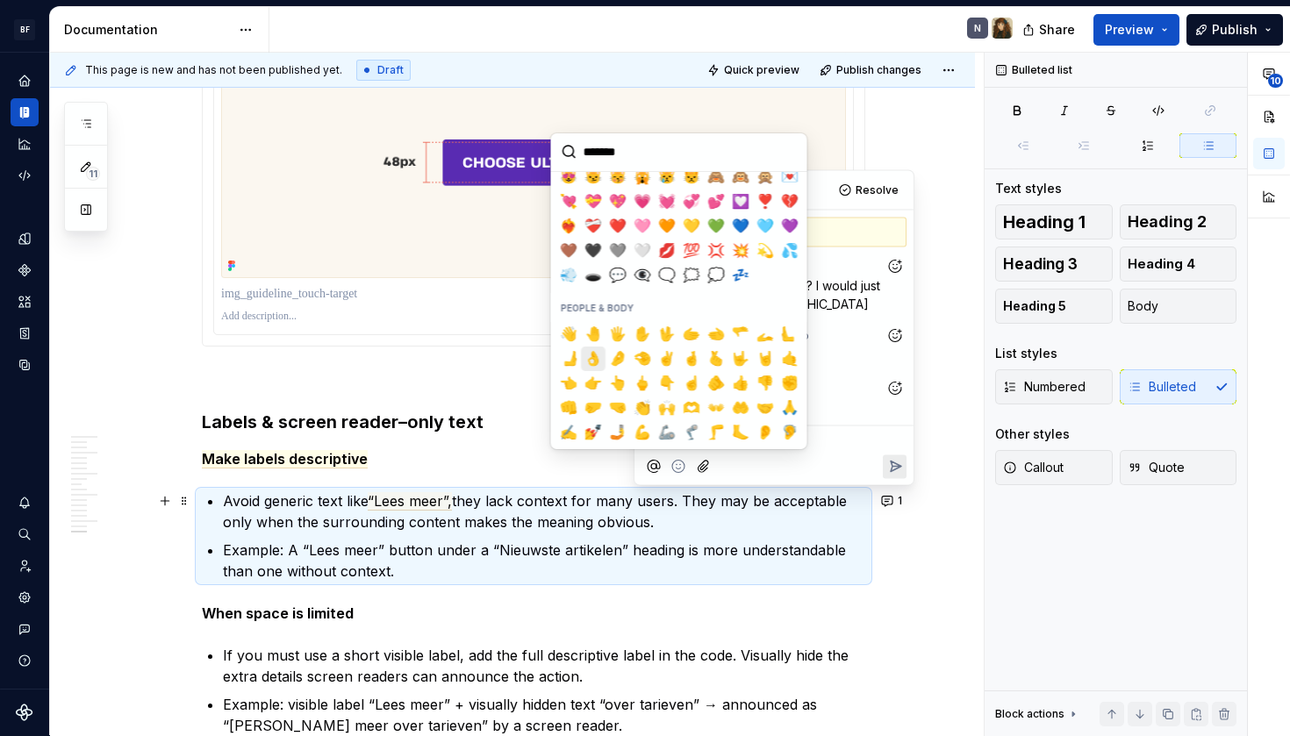
click at [593, 361] on span "👌" at bounding box center [593, 359] width 14 height 18
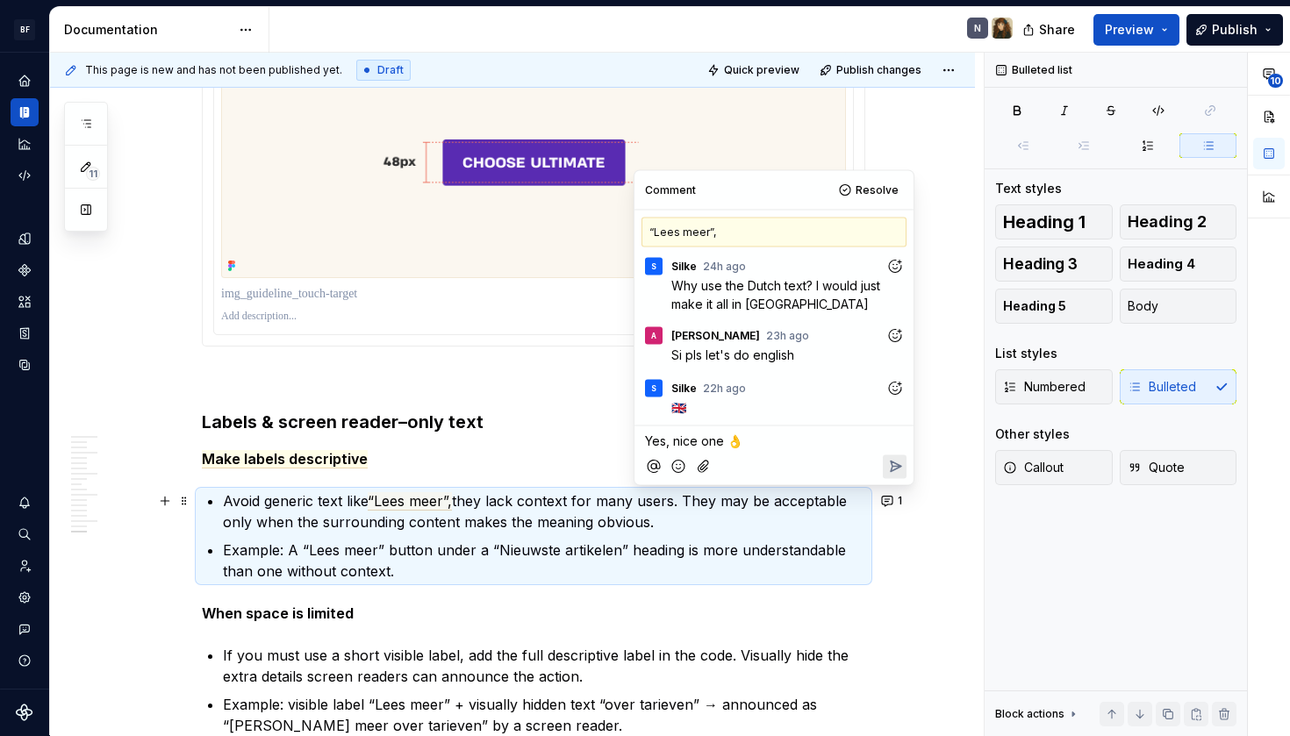
click at [889, 465] on icon "Reply" at bounding box center [896, 467] width 18 height 18
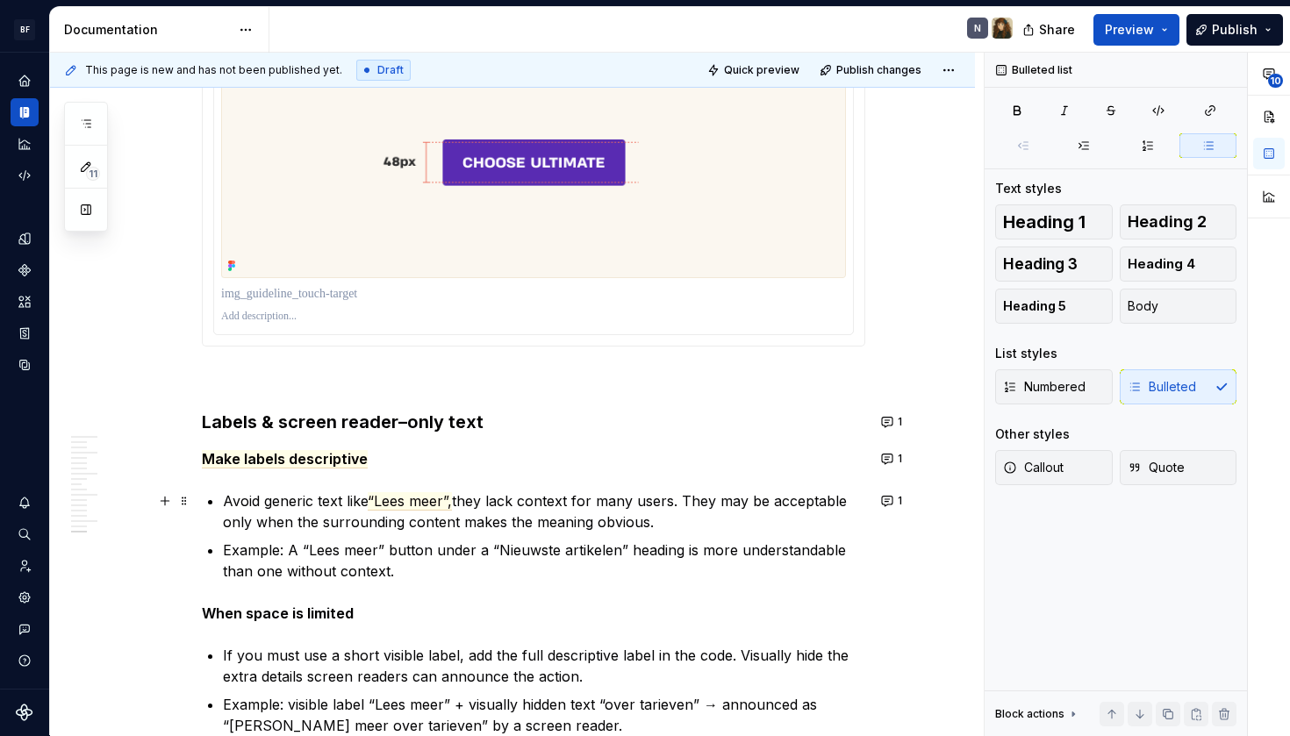
click at [801, 558] on p "Example: A “Lees meer” button under a “Nieuwste artikelen” heading is more unde…" at bounding box center [544, 561] width 643 height 42
click at [409, 498] on span "“Lees meer”," at bounding box center [410, 501] width 84 height 18
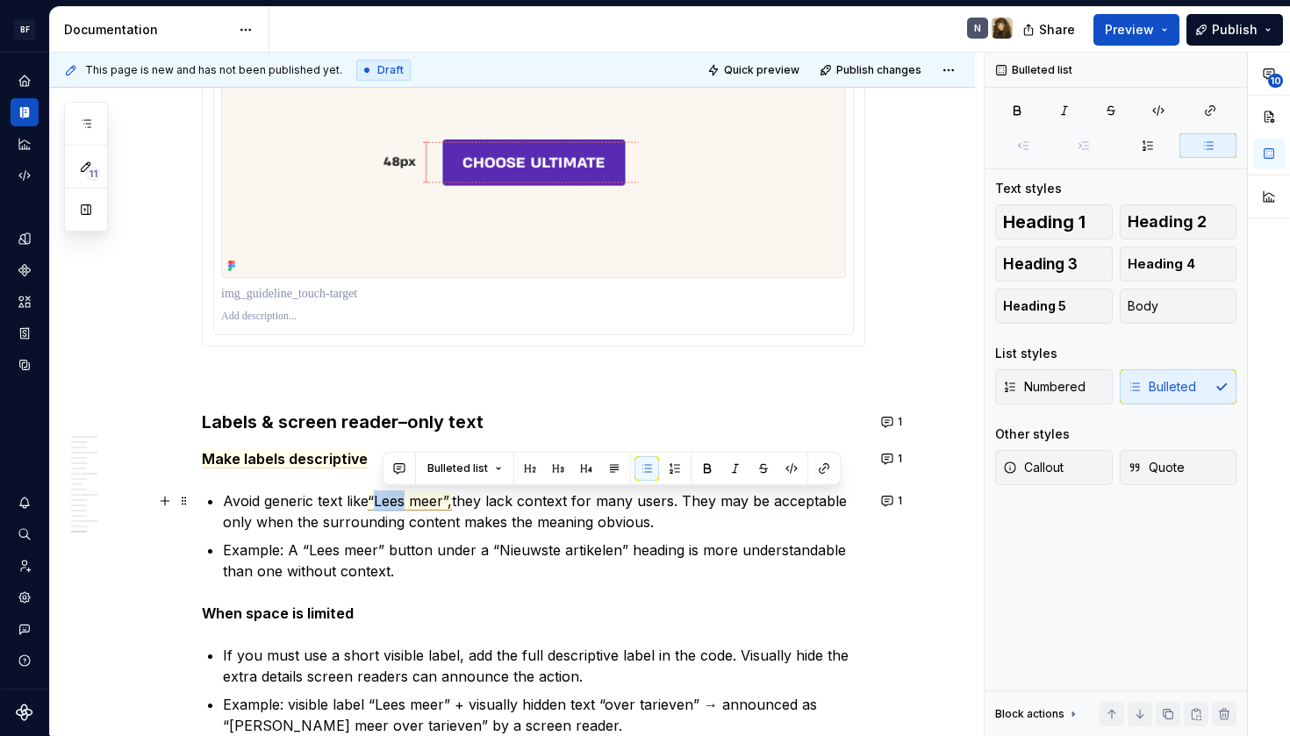
click at [409, 504] on span "“Lees meer”," at bounding box center [410, 501] width 84 height 18
drag, startPoint x: 384, startPoint y: 503, endPoint x: 452, endPoint y: 505, distance: 67.6
click at [452, 505] on span "“Lees meer”," at bounding box center [410, 501] width 84 height 18
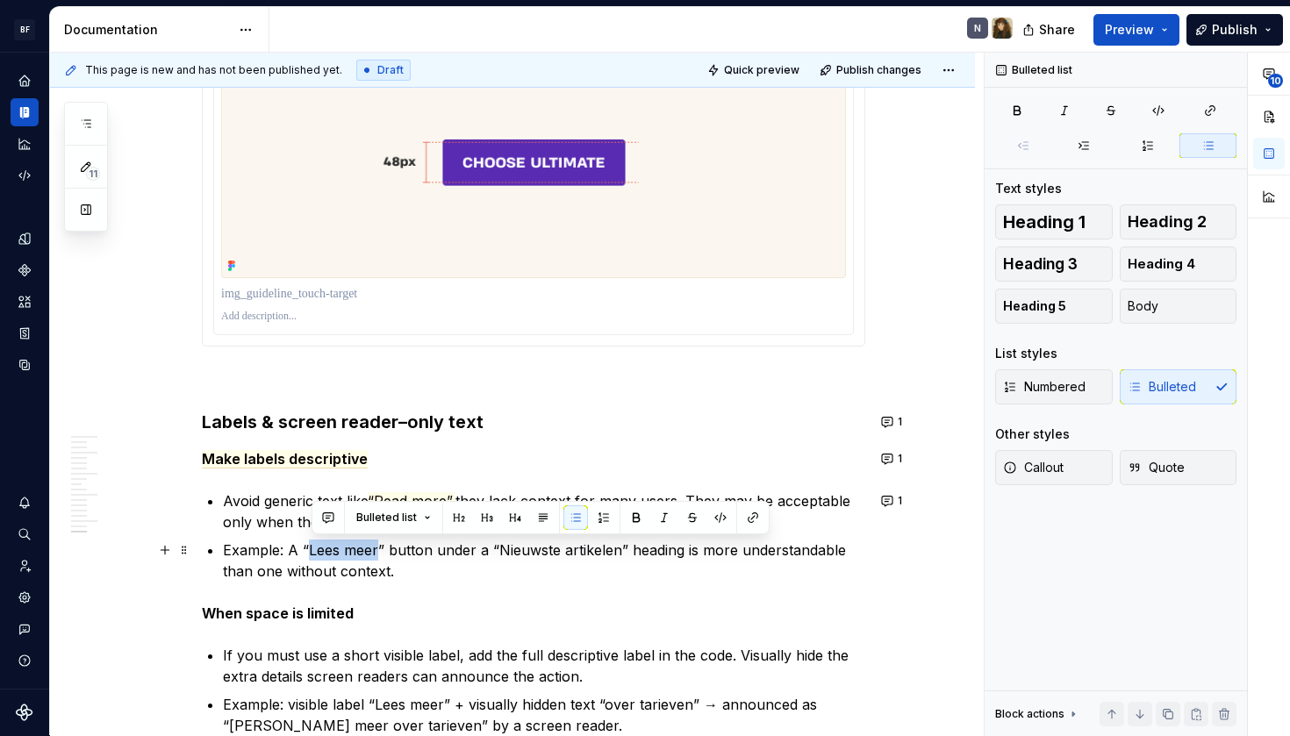
drag, startPoint x: 314, startPoint y: 553, endPoint x: 379, endPoint y: 555, distance: 65.0
click at [379, 555] on p "Example: A “Lees meer” button under a “Nieuwste artikelen” heading is more unde…" at bounding box center [544, 561] width 643 height 42
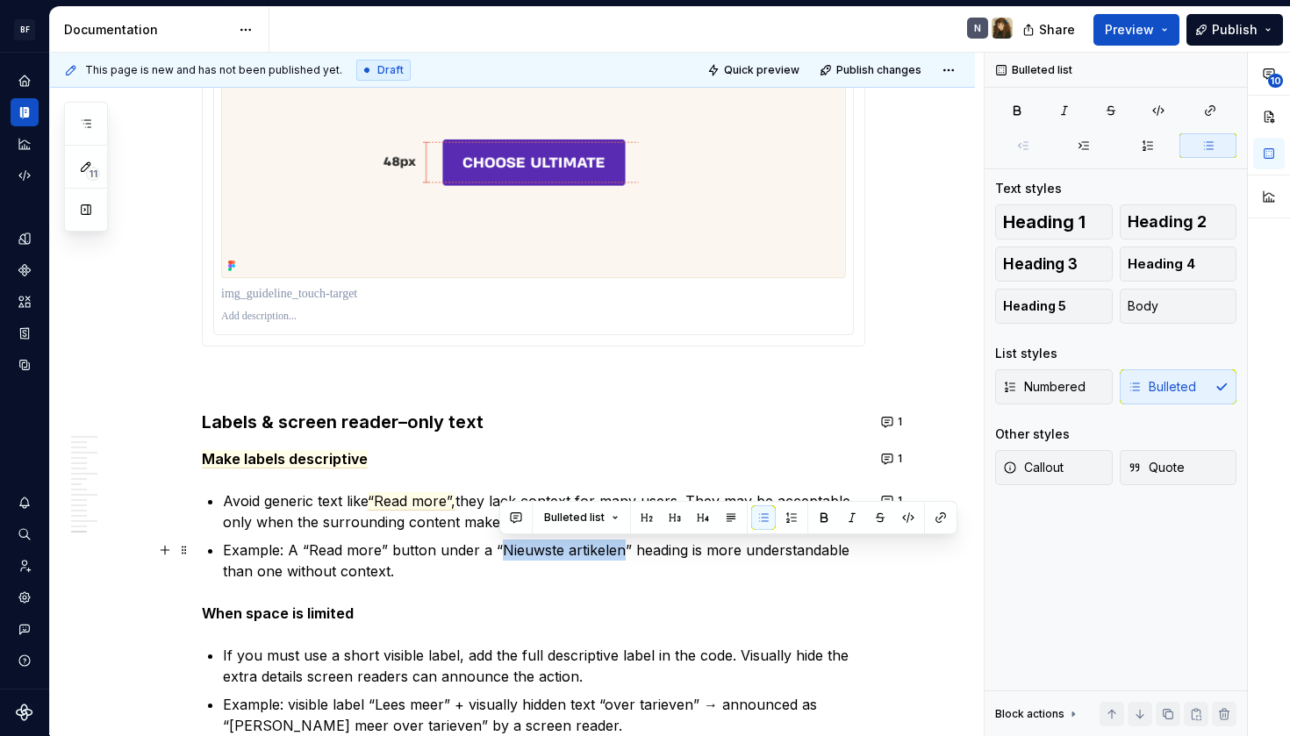
drag, startPoint x: 503, startPoint y: 552, endPoint x: 623, endPoint y: 554, distance: 120.3
click at [623, 554] on p "Example: A “Read more” button under a “Nieuwste artikelen” heading is more unde…" at bounding box center [544, 561] width 643 height 42
drag, startPoint x: 502, startPoint y: 549, endPoint x: 621, endPoint y: 553, distance: 118.6
click at [621, 553] on p "Example: A “Read more” button under a “Nieuwste artikelen” heading is more unde…" at bounding box center [544, 561] width 643 height 42
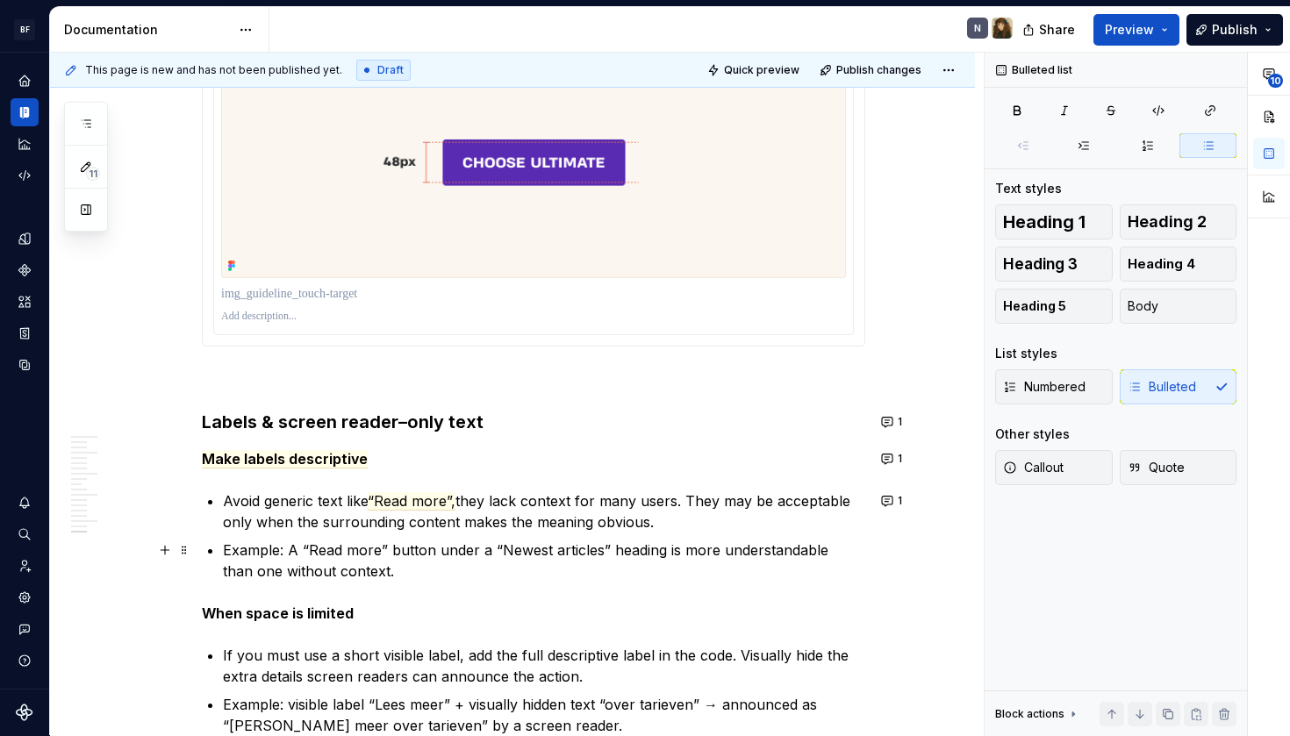
click at [660, 557] on p "Example: A “Read more” button under a “Newest articles” heading is more underst…" at bounding box center [544, 561] width 643 height 42
click at [657, 565] on p "Example: A “Read more” button under a “Newest articles” heading is more underst…" at bounding box center [544, 561] width 643 height 42
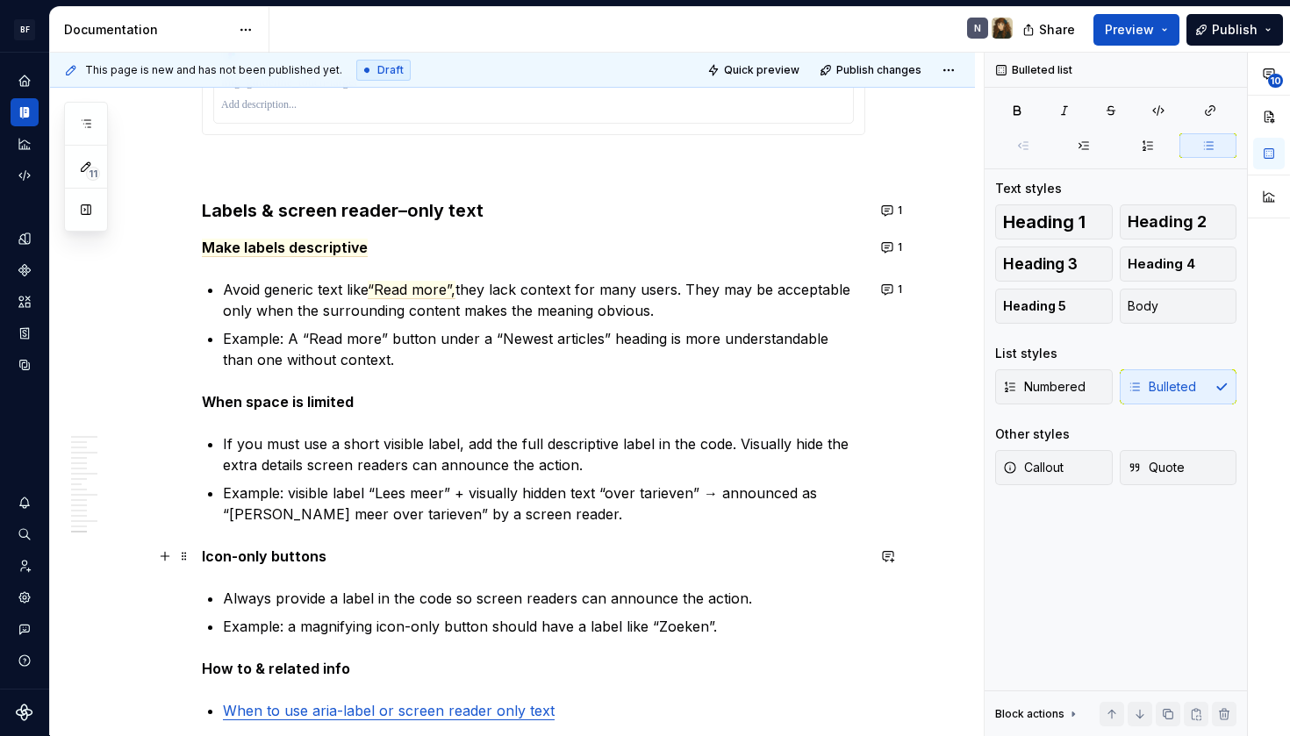
scroll to position [5586, 0]
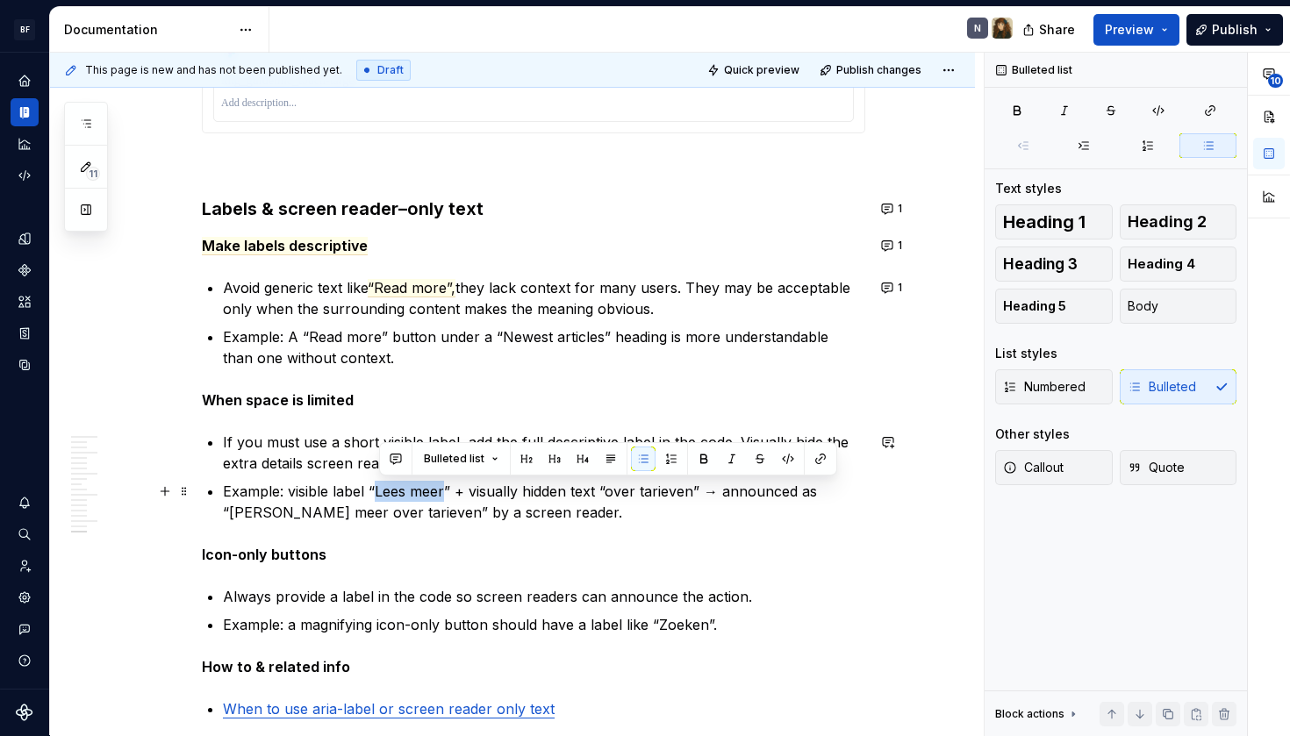
drag, startPoint x: 380, startPoint y: 492, endPoint x: 449, endPoint y: 493, distance: 69.3
click at [449, 493] on p "Example: visible label “Lees meer” + visually hidden text “over tarieven” → ann…" at bounding box center [544, 502] width 643 height 42
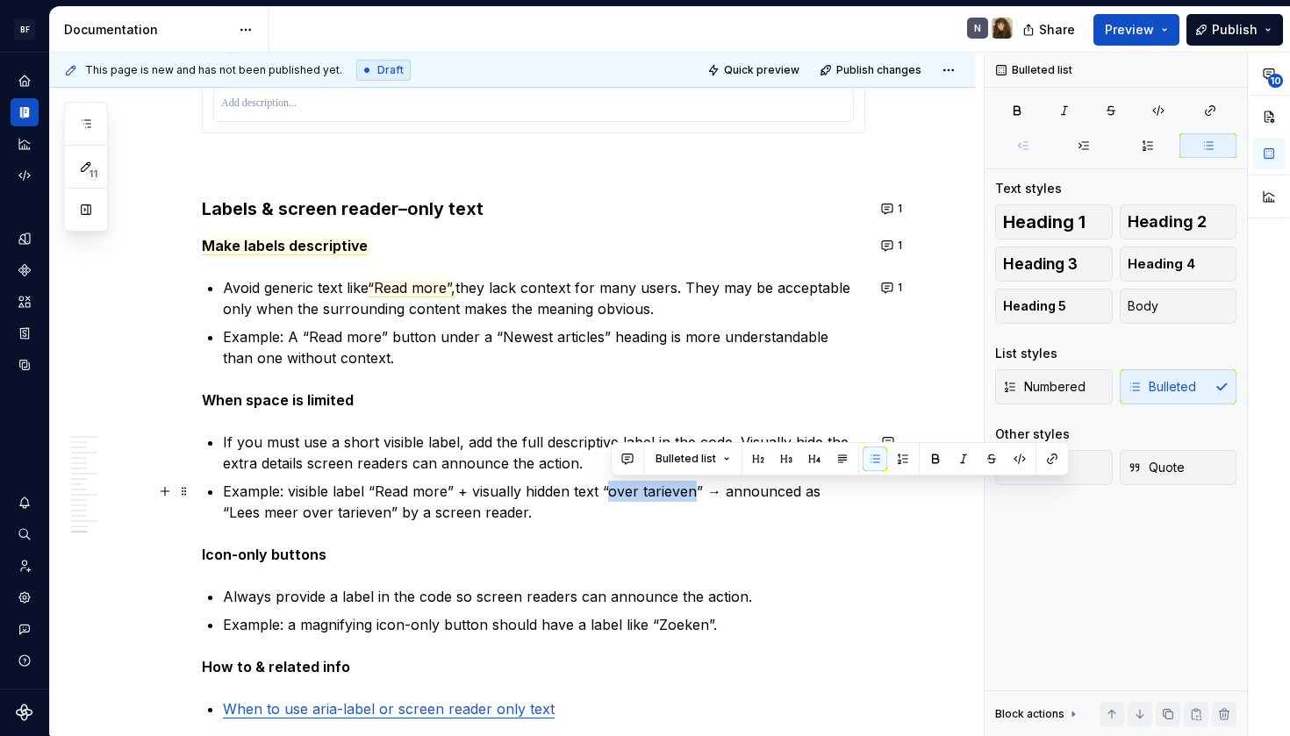
drag, startPoint x: 611, startPoint y: 493, endPoint x: 694, endPoint y: 495, distance: 83.4
click at [694, 495] on p "Example: visible label “Read more” + visually hidden text “over tarieven” → ann…" at bounding box center [544, 502] width 643 height 42
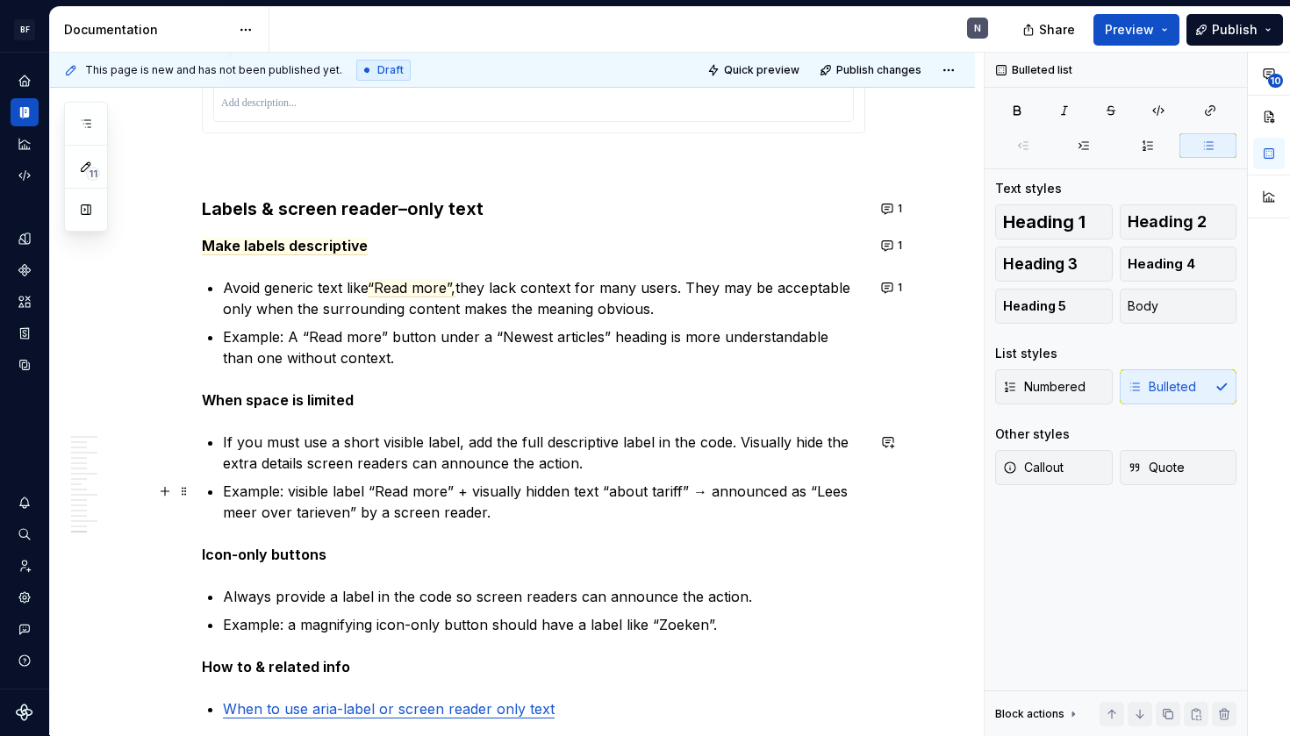
drag, startPoint x: 715, startPoint y: 508, endPoint x: 843, endPoint y: 501, distance: 128.3
click at [843, 501] on p "Example: visible label “Read more” + visually hidden text “about tariff” → anno…" at bounding box center [544, 502] width 643 height 42
click at [686, 492] on p "Example: visible label “Read more” + visually hidden text “about tariff” → anno…" at bounding box center [544, 502] width 643 height 42
click at [711, 507] on p "Example: visible label “Read more” + visually hidden text “about tariffs” → ann…" at bounding box center [544, 502] width 643 height 42
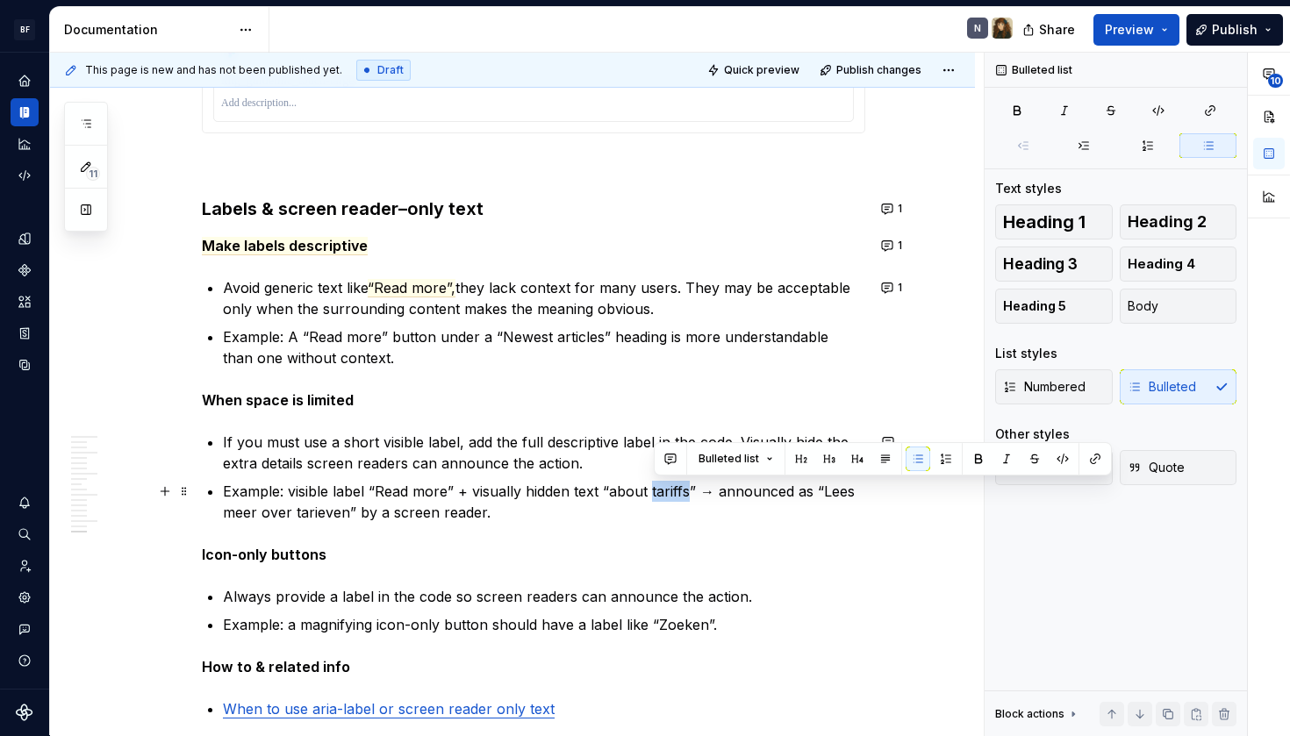
drag, startPoint x: 655, startPoint y: 493, endPoint x: 692, endPoint y: 496, distance: 37.0
click at [692, 496] on p "Example: visible label “Read more” + visually hidden text “about tariffs” → ann…" at bounding box center [544, 502] width 643 height 42
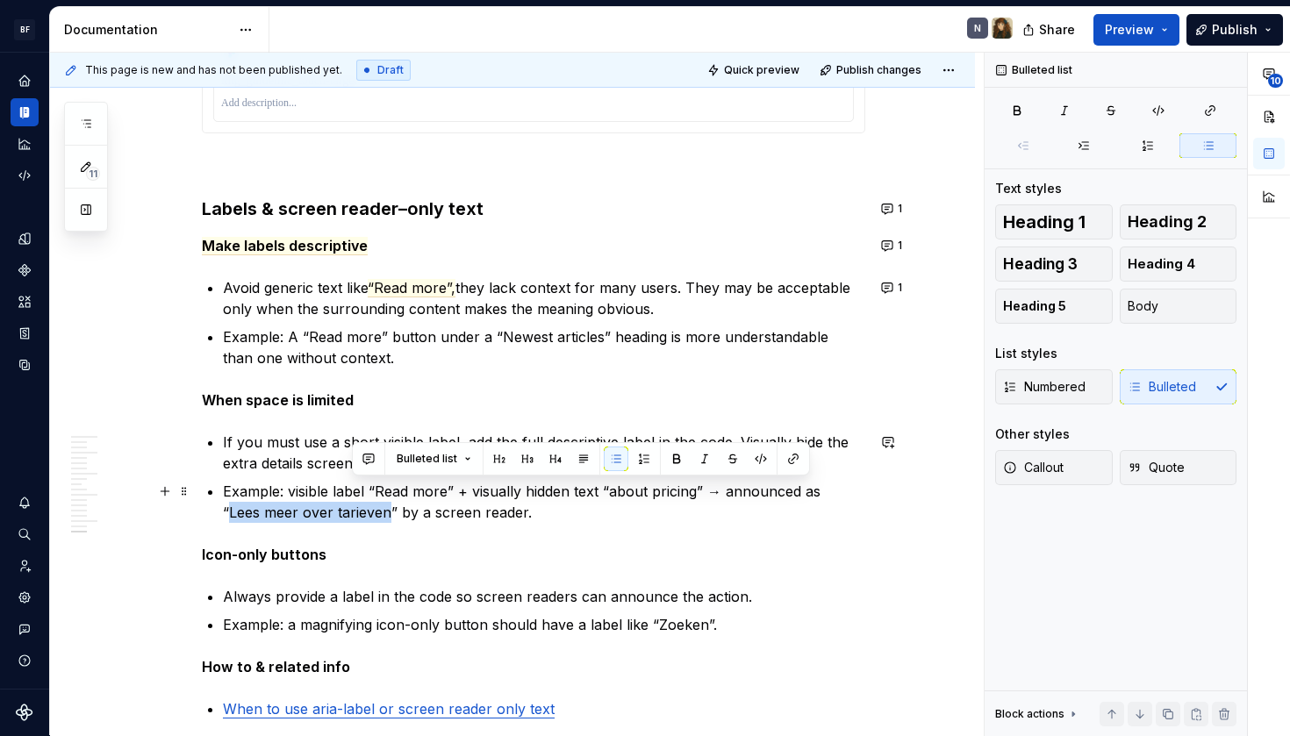
drag, startPoint x: 833, startPoint y: 492, endPoint x: 354, endPoint y: 515, distance: 479.8
click at [354, 515] on p "Example: visible label “Read more” + visually hidden text “about pricing” → ann…" at bounding box center [544, 502] width 643 height 42
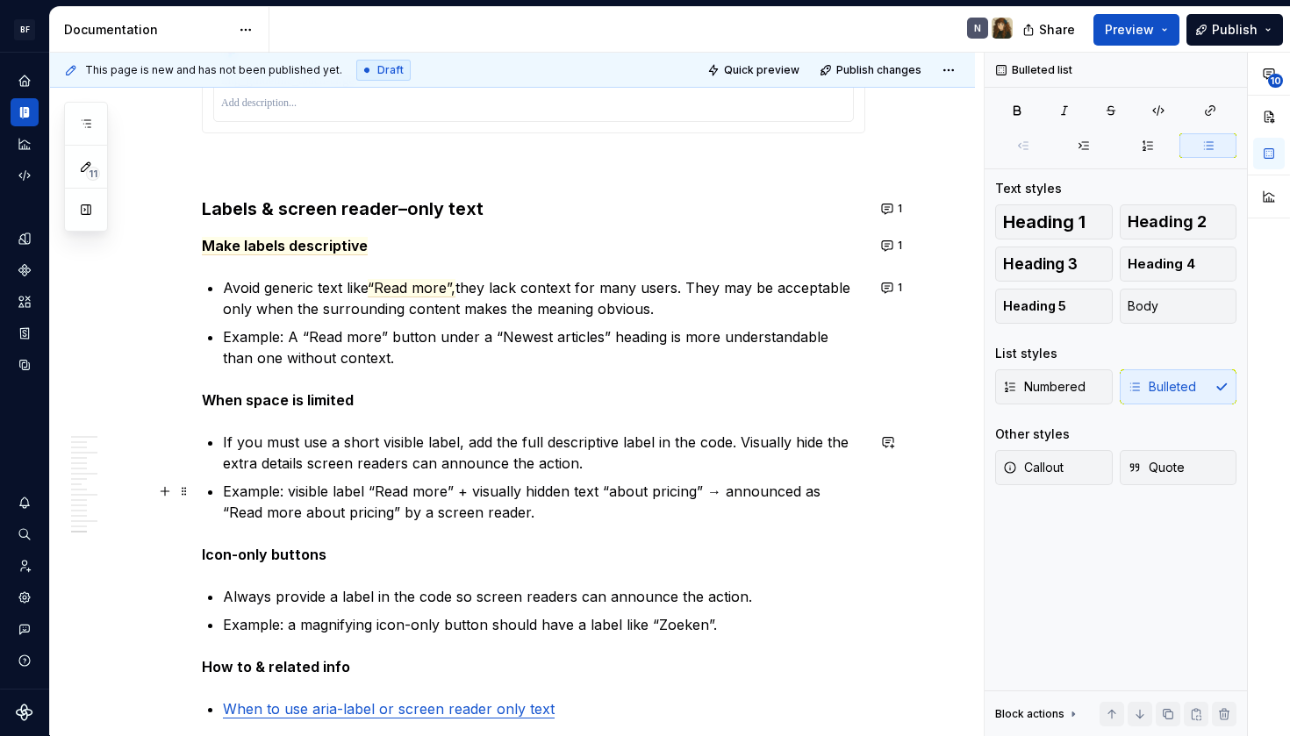
click at [572, 504] on p "Example: visible label “Read more” + visually hidden text “about pricing” → ann…" at bounding box center [544, 502] width 643 height 42
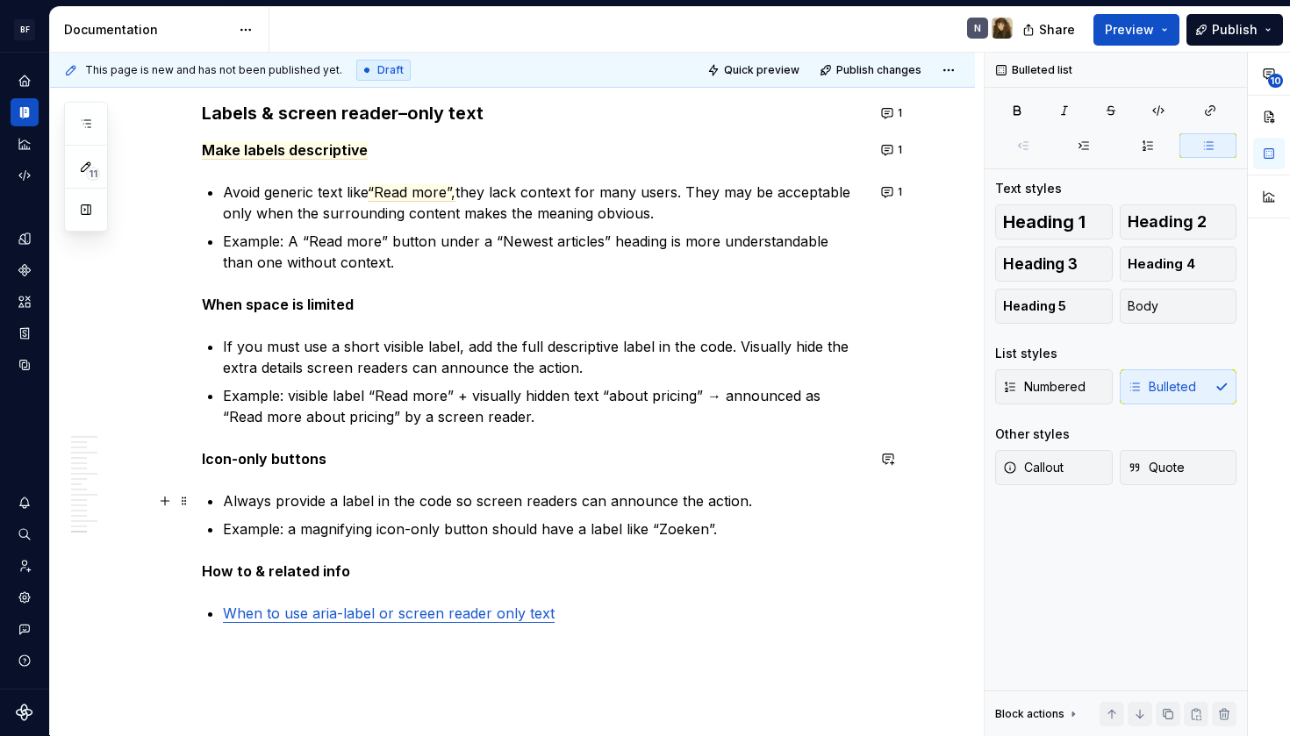
scroll to position [5685, 0]
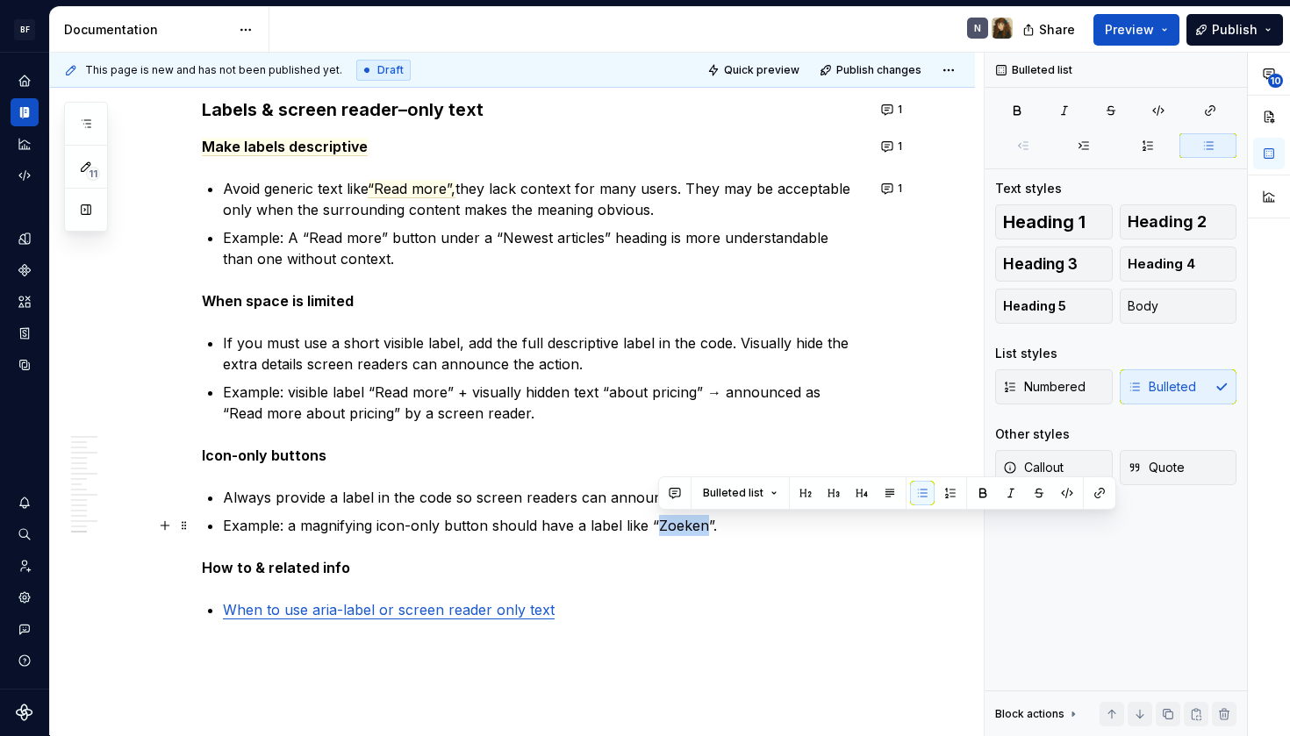
drag, startPoint x: 661, startPoint y: 529, endPoint x: 707, endPoint y: 532, distance: 45.7
click at [707, 532] on p "Example: a magnifying icon-only button should have a label like “Zoeken”." at bounding box center [544, 525] width 643 height 21
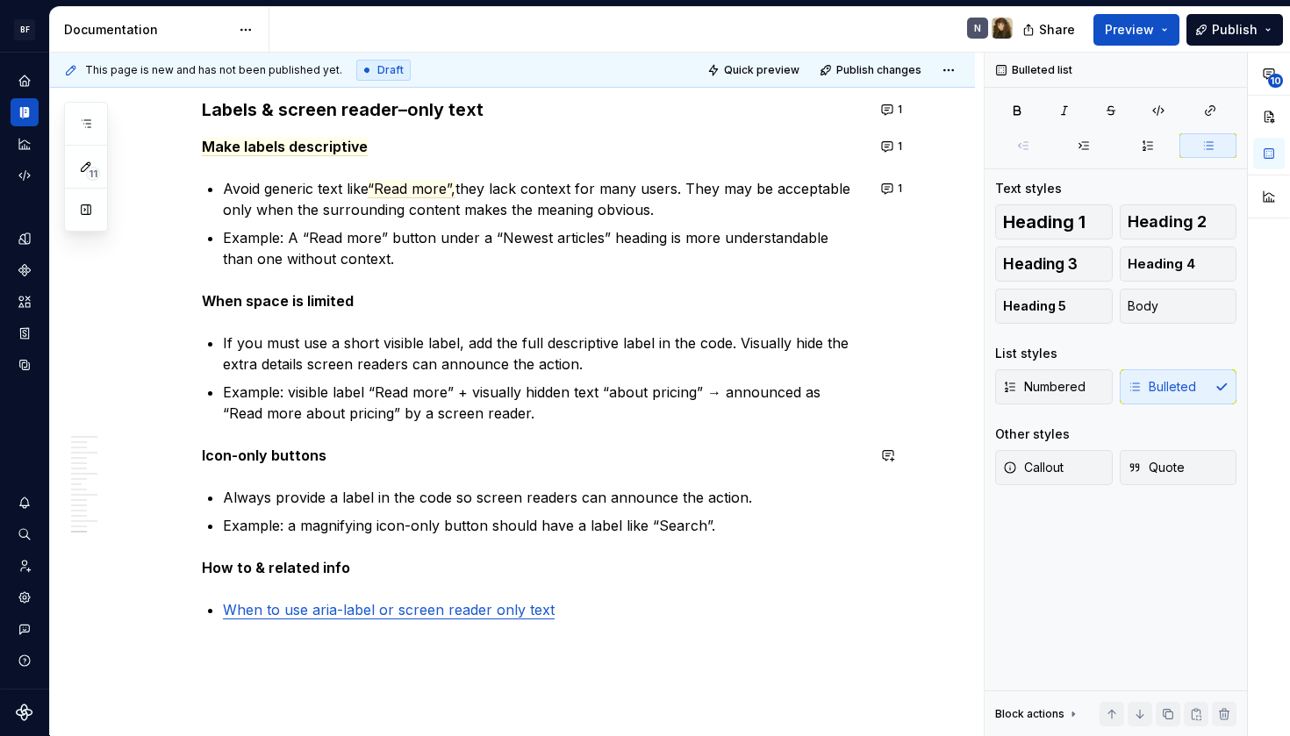
click at [638, 496] on p "Always provide a label in the code so screen readers can announce the action." at bounding box center [544, 497] width 643 height 21
click at [643, 525] on p "Example: a magnifying icon-only button should have a label like “Search”." at bounding box center [544, 525] width 643 height 21
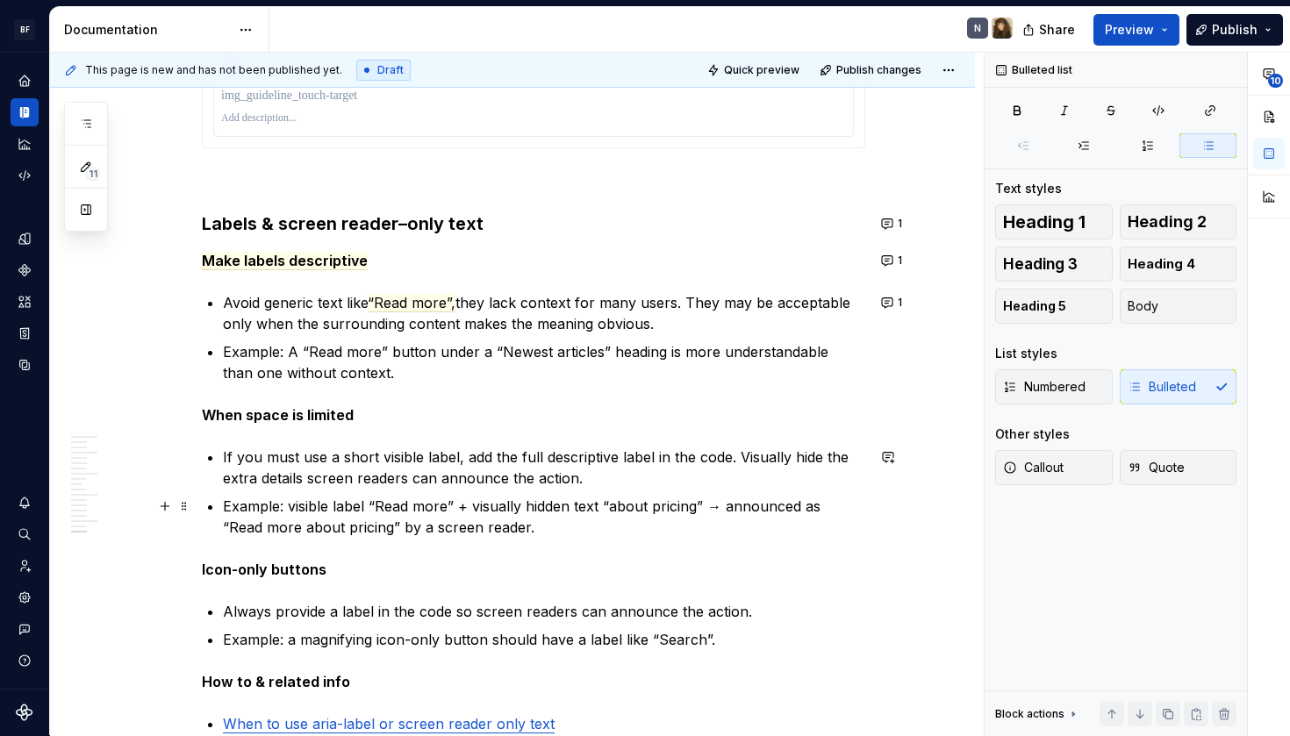
scroll to position [5569, 0]
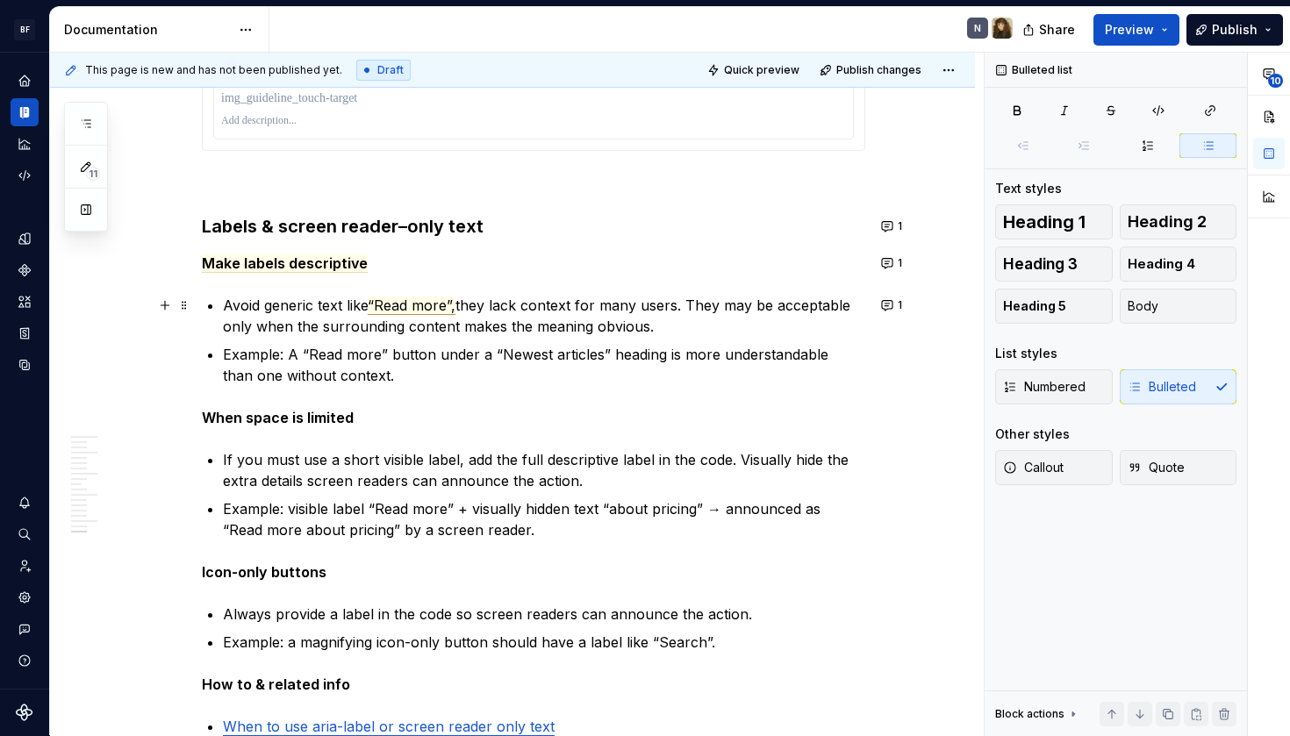
click at [399, 308] on span "“Read more”," at bounding box center [412, 306] width 88 height 18
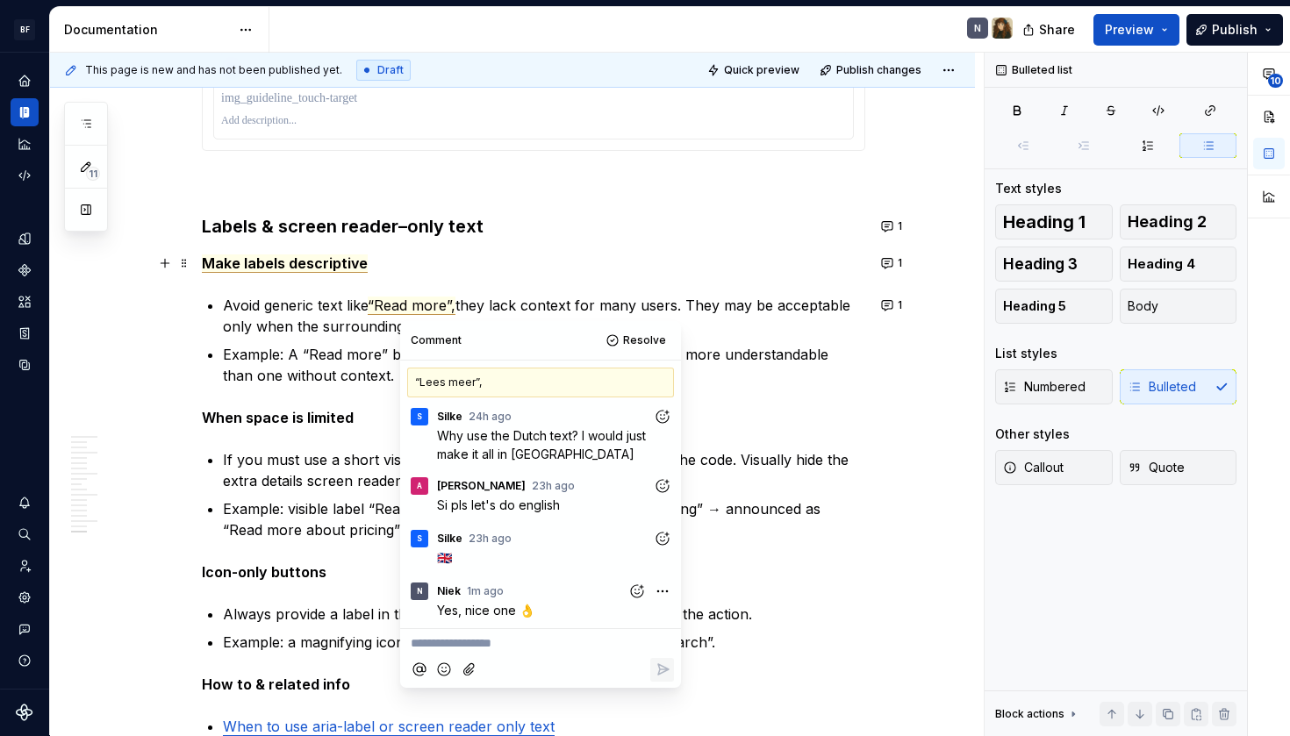
click at [316, 271] on span "Make labels descriptive" at bounding box center [285, 264] width 166 height 18
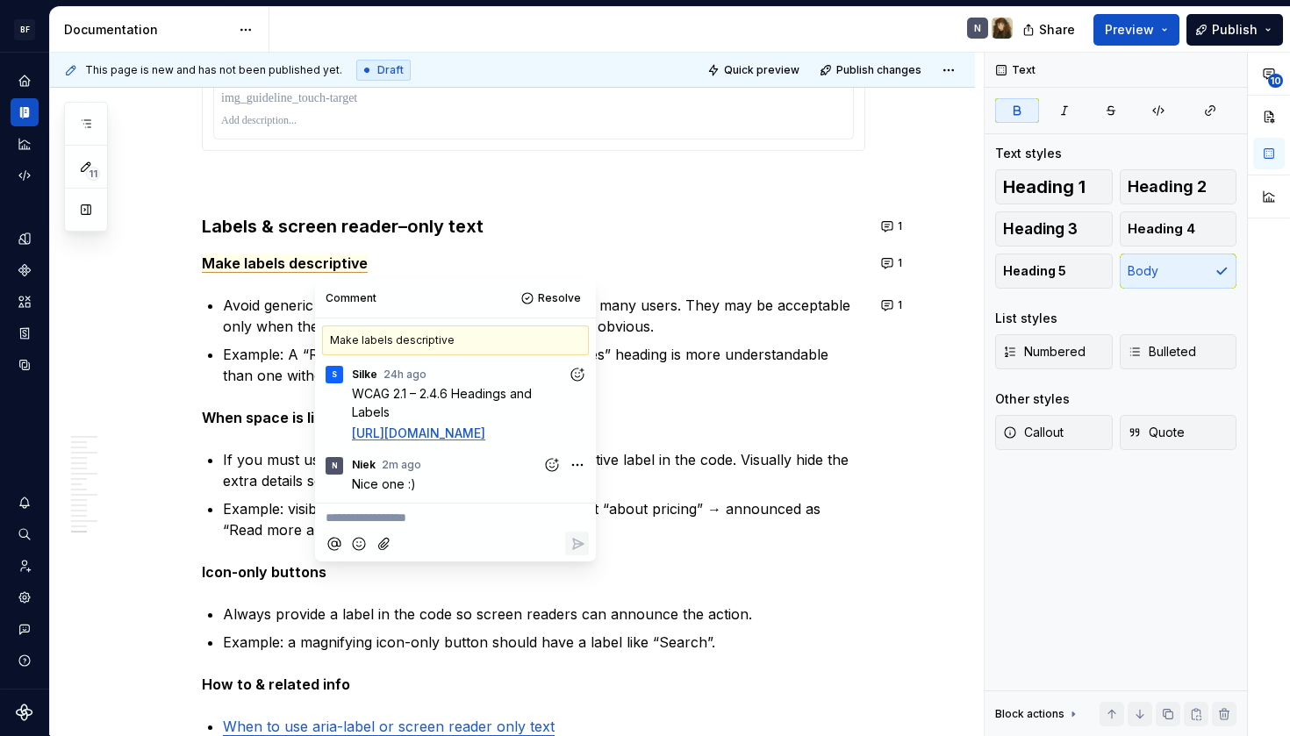
click at [765, 320] on p "Avoid generic text like “Read more”, they lack context for many users. They may…" at bounding box center [544, 316] width 643 height 42
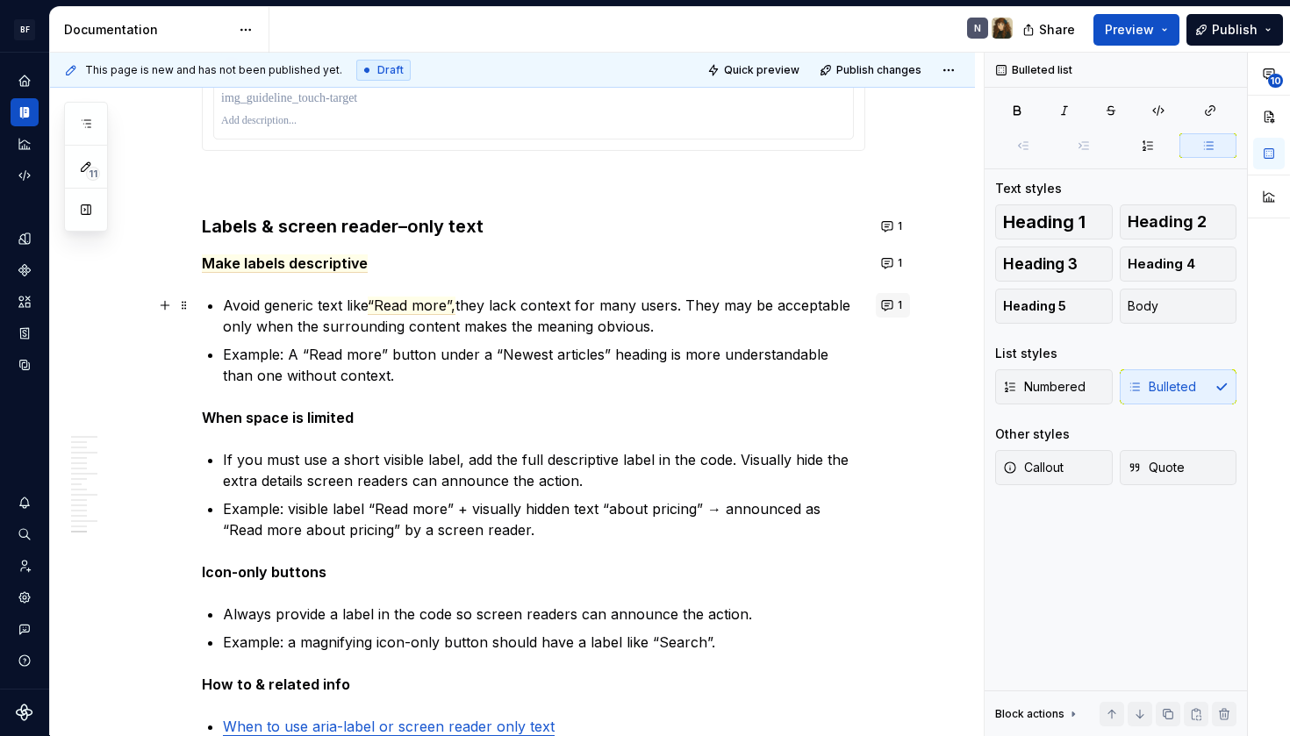
click at [894, 304] on button "1" at bounding box center [893, 305] width 34 height 25
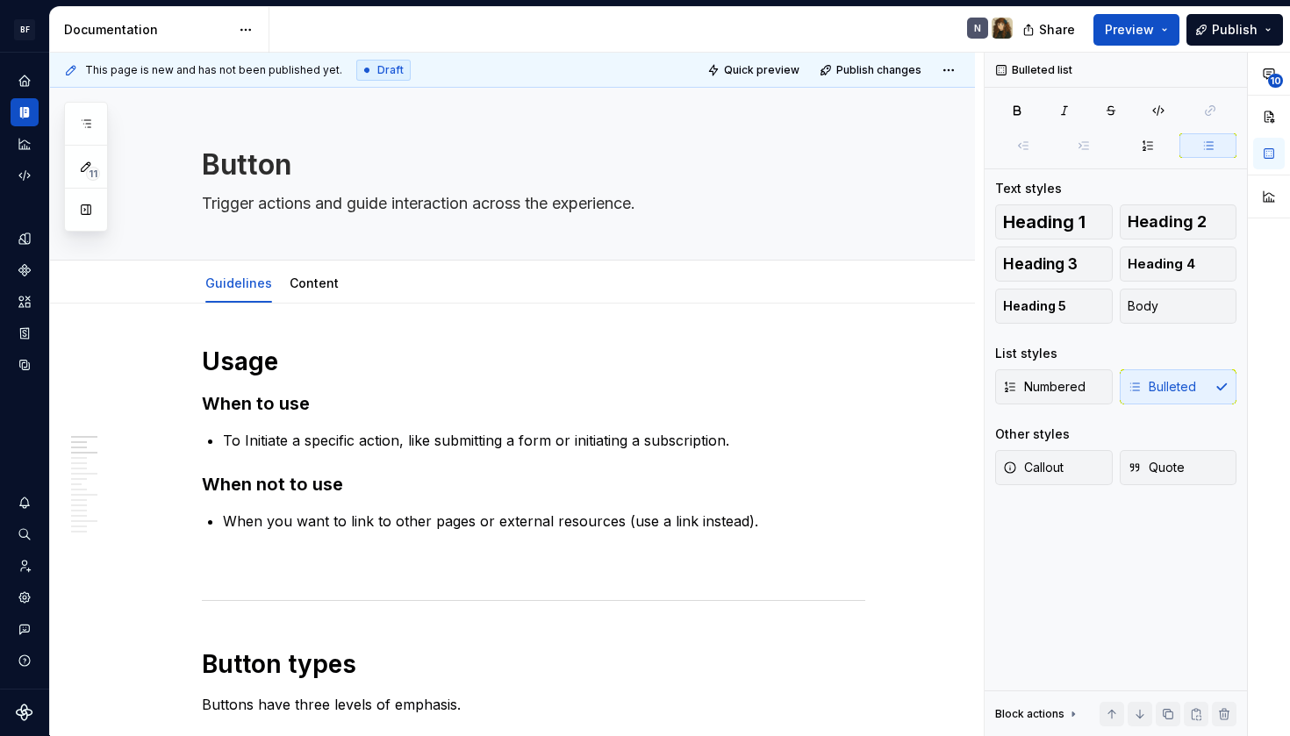
scroll to position [0, 0]
click at [305, 283] on link "Content" at bounding box center [314, 283] width 49 height 15
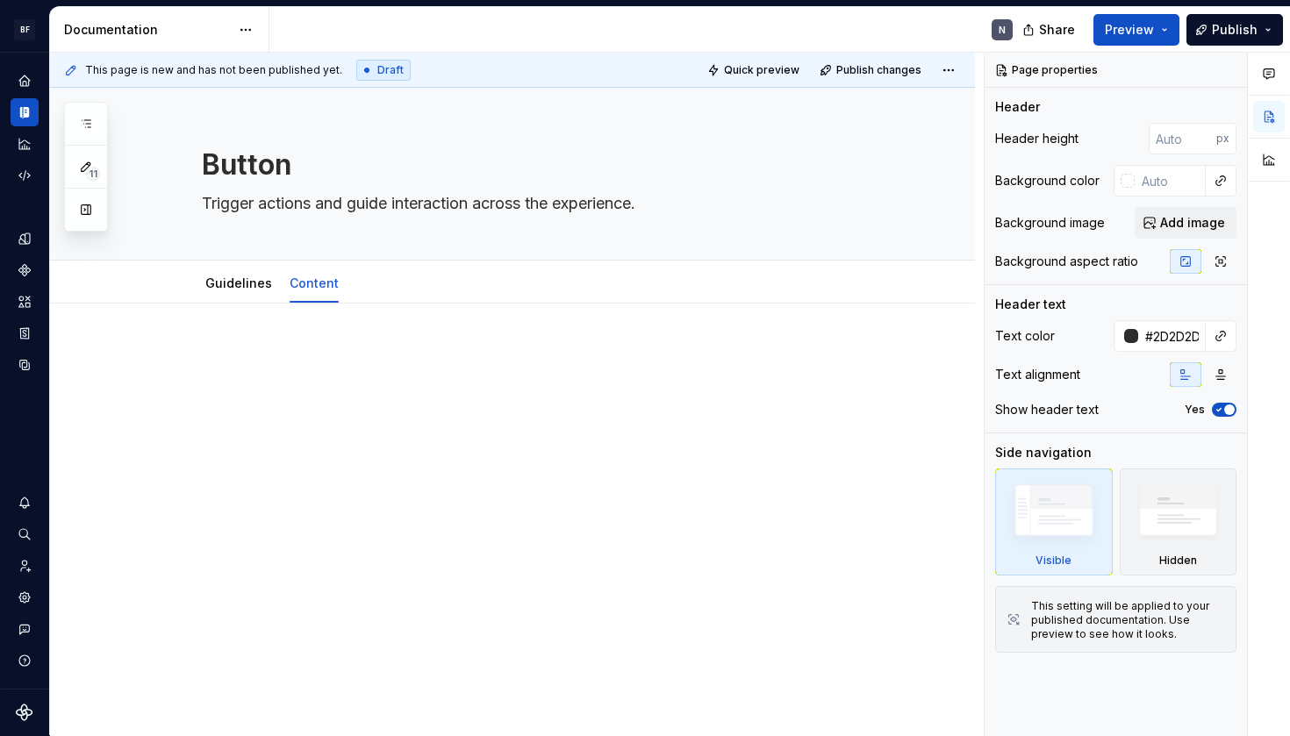
click at [341, 362] on p at bounding box center [534, 356] width 664 height 21
type textarea "*"
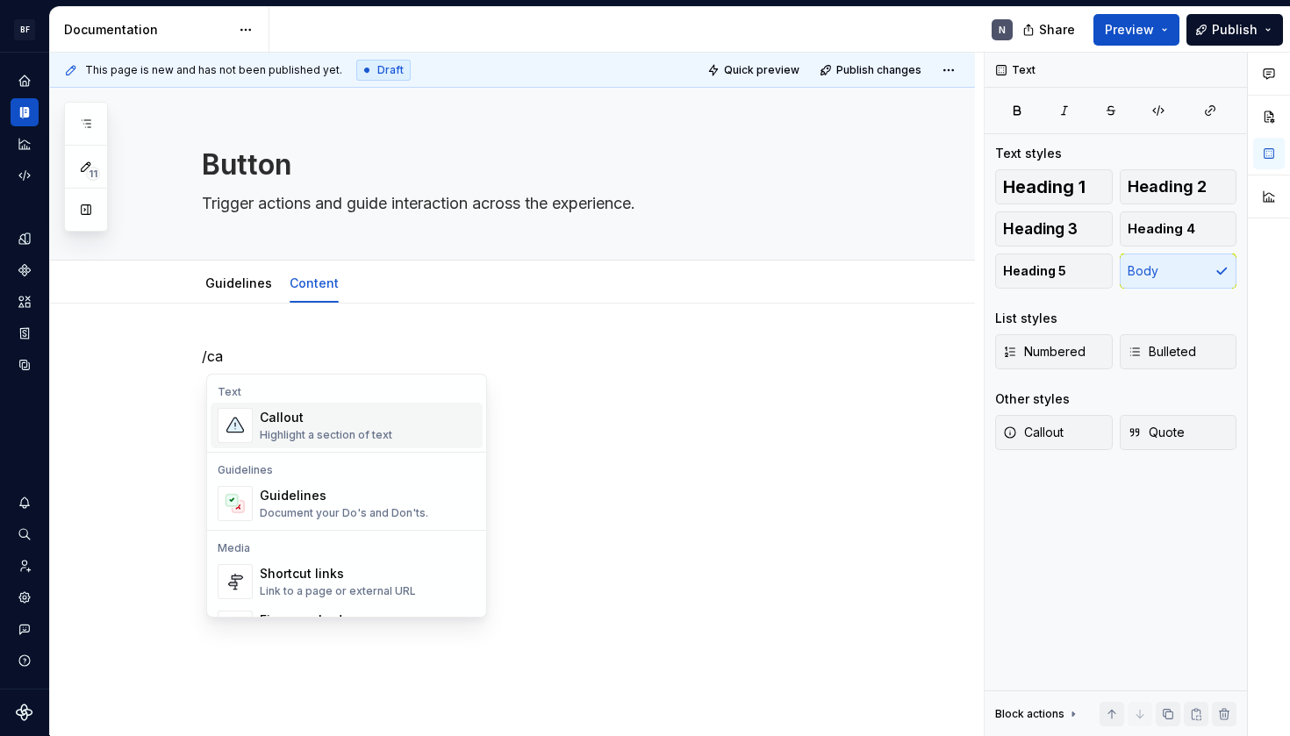
click at [384, 428] on div "Highlight a section of text" at bounding box center [326, 435] width 133 height 14
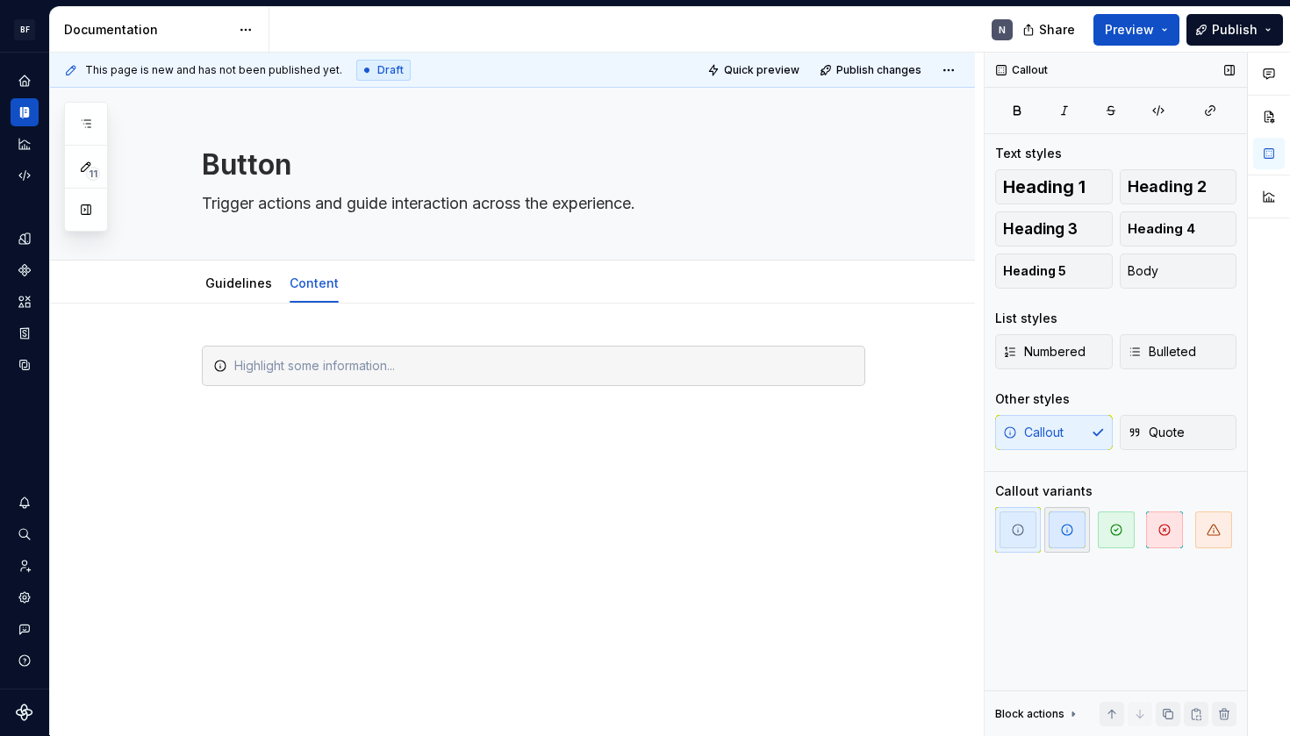
click at [1065, 521] on span "button" at bounding box center [1067, 530] width 37 height 37
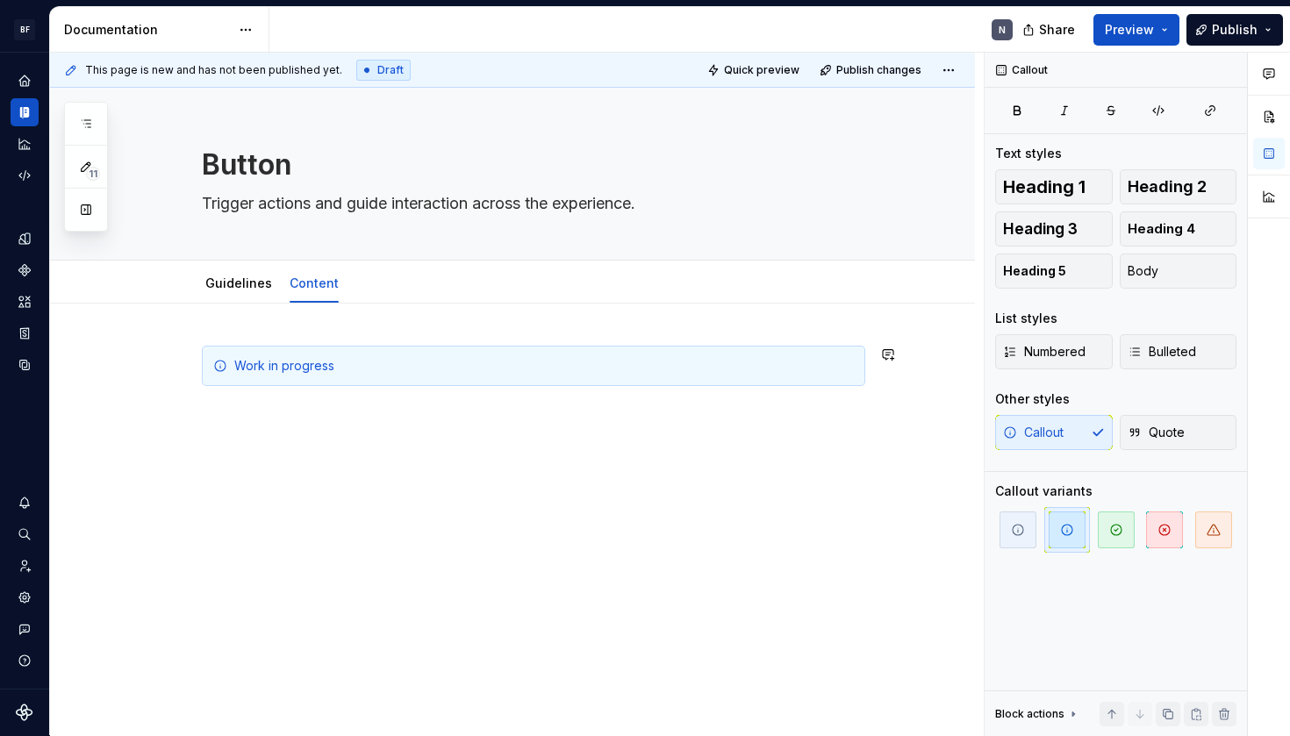
click at [429, 460] on div "Work in progress" at bounding box center [512, 479] width 925 height 351
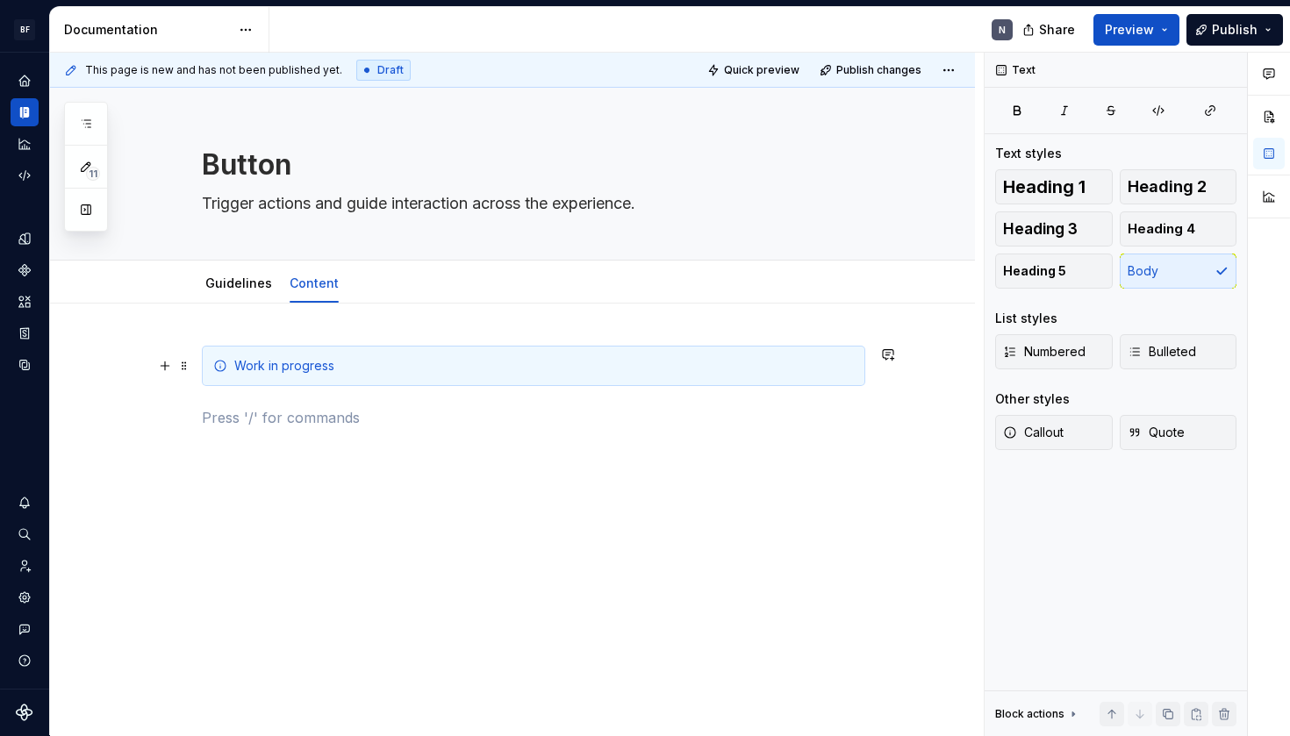
click at [449, 361] on div "Work in progress" at bounding box center [544, 366] width 620 height 18
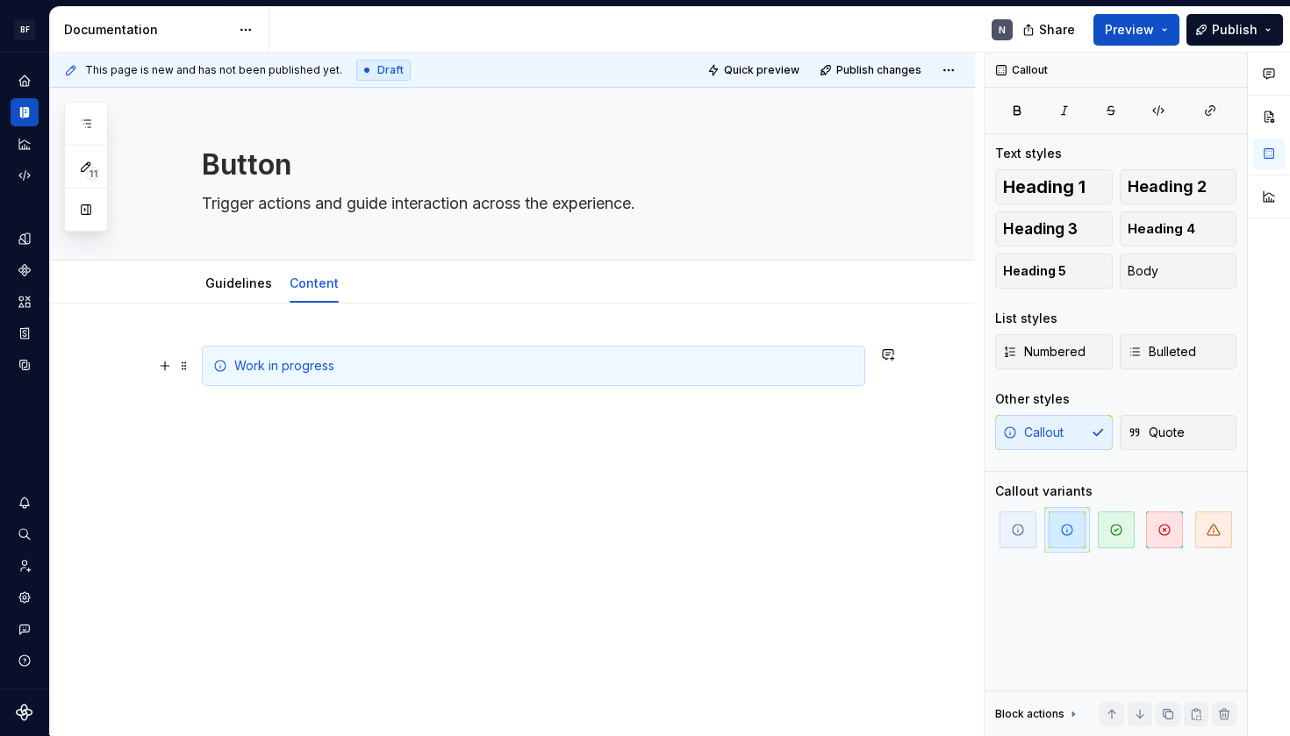
click at [220, 364] on icon at bounding box center [220, 366] width 14 height 14
click at [197, 364] on div "Work in progress" at bounding box center [512, 487] width 925 height 367
click at [189, 365] on span at bounding box center [184, 366] width 14 height 25
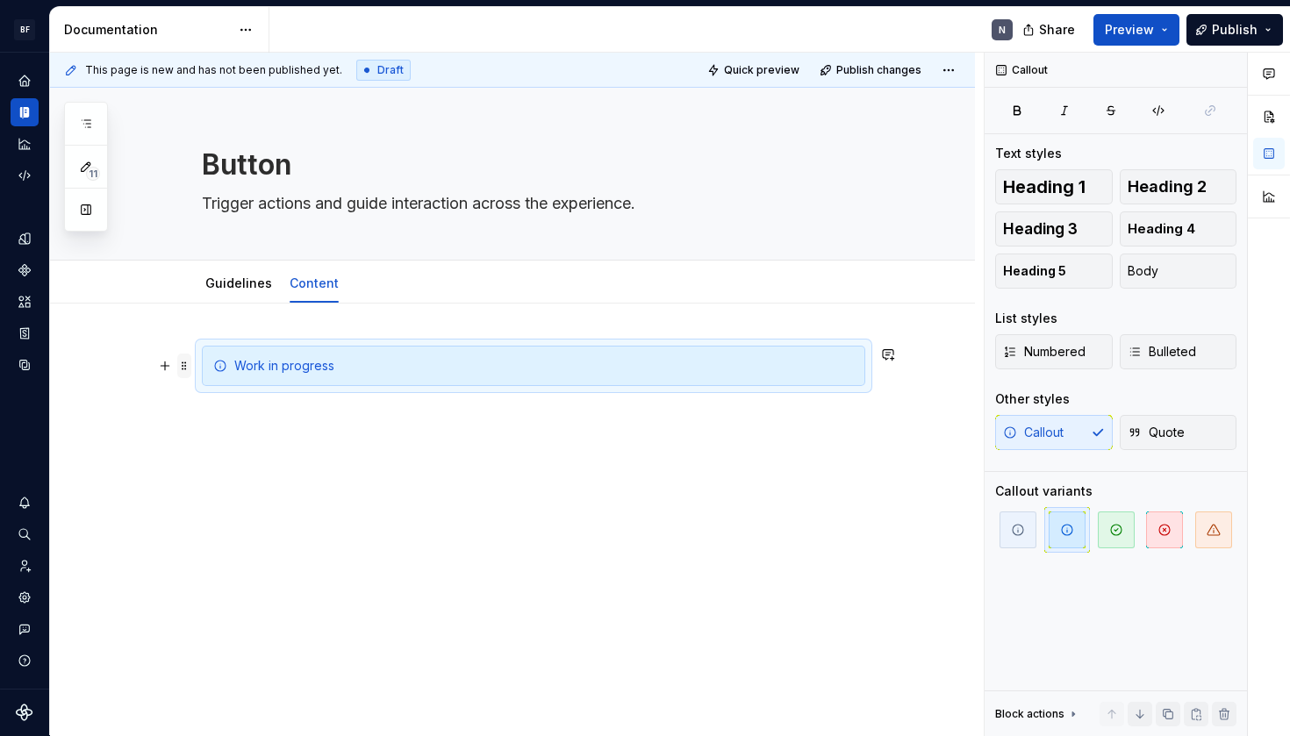
click at [189, 365] on span at bounding box center [184, 366] width 14 height 25
click at [420, 370] on div "Work in progress" at bounding box center [544, 366] width 620 height 18
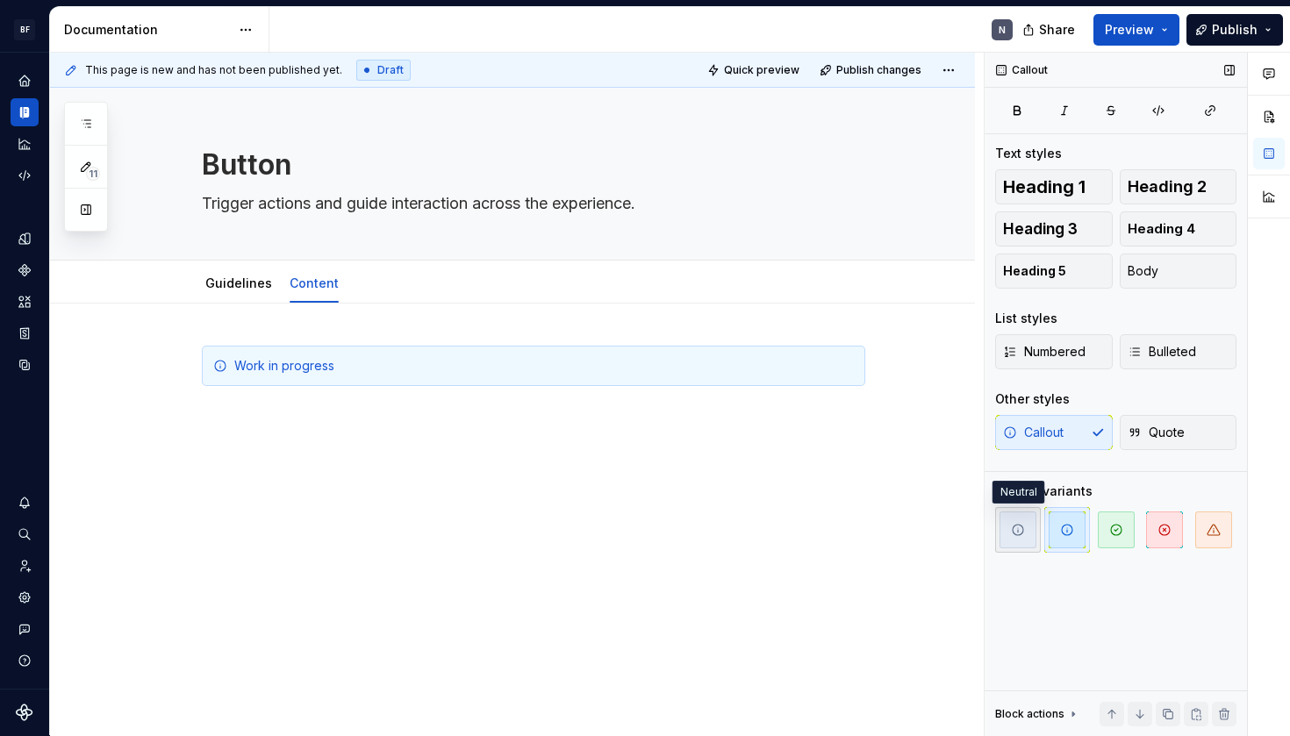
click at [1030, 534] on span "button" at bounding box center [1018, 530] width 37 height 37
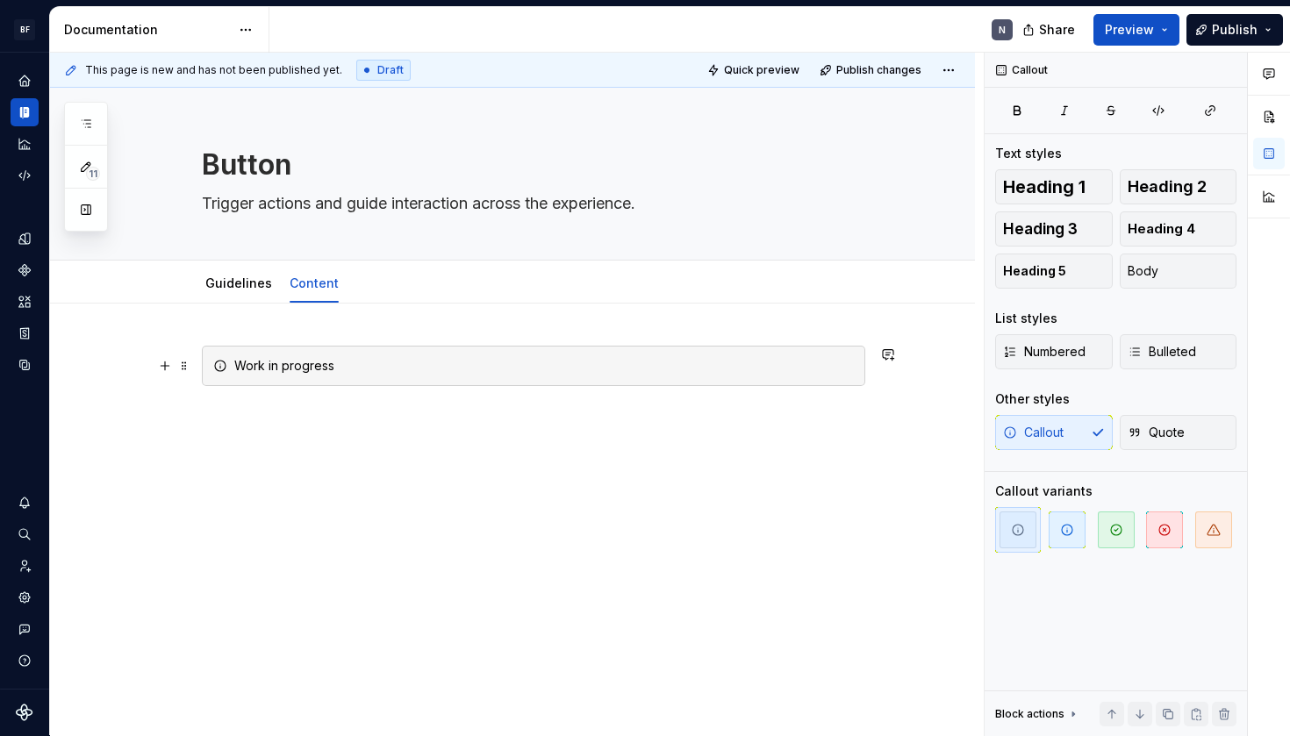
click at [865, 370] on div "Work in progress" at bounding box center [534, 366] width 664 height 40
click at [806, 367] on div "Work in progress" at bounding box center [544, 366] width 620 height 18
click at [905, 456] on div "Work in progress" at bounding box center [512, 487] width 925 height 367
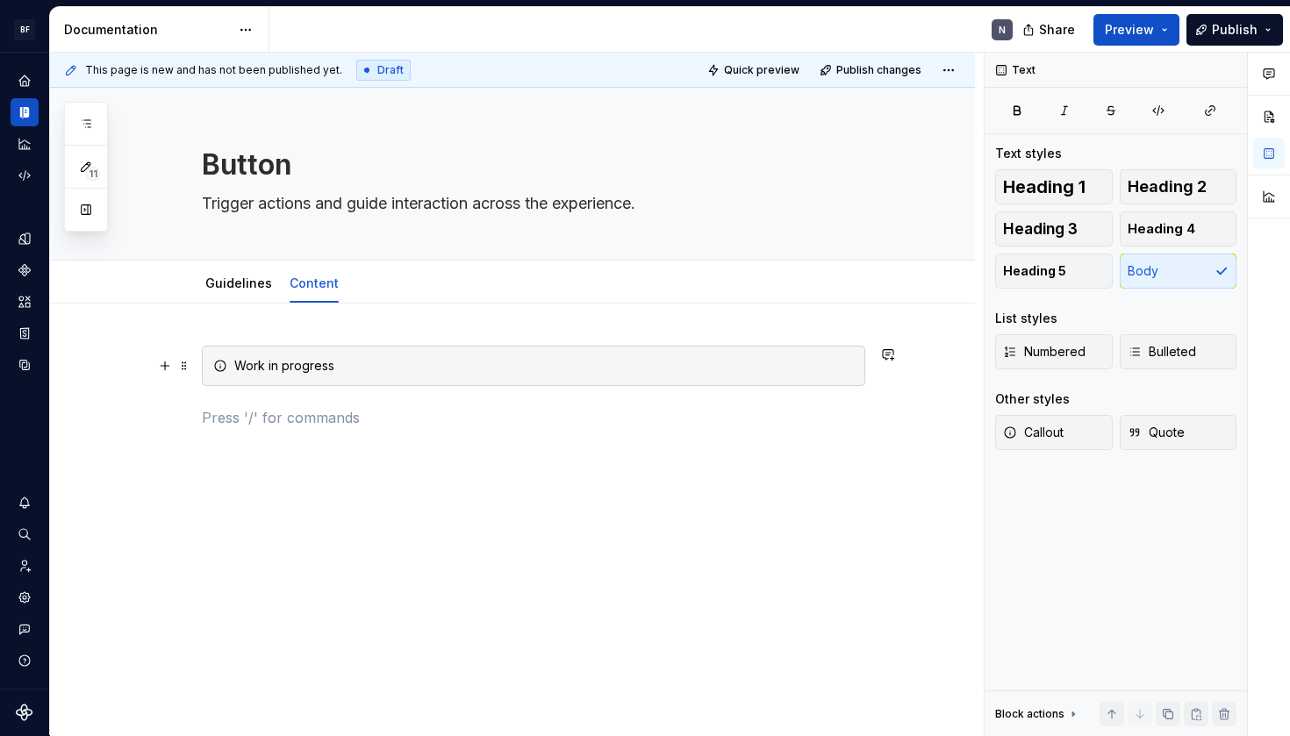
click at [526, 370] on div "Work in progress" at bounding box center [544, 366] width 620 height 18
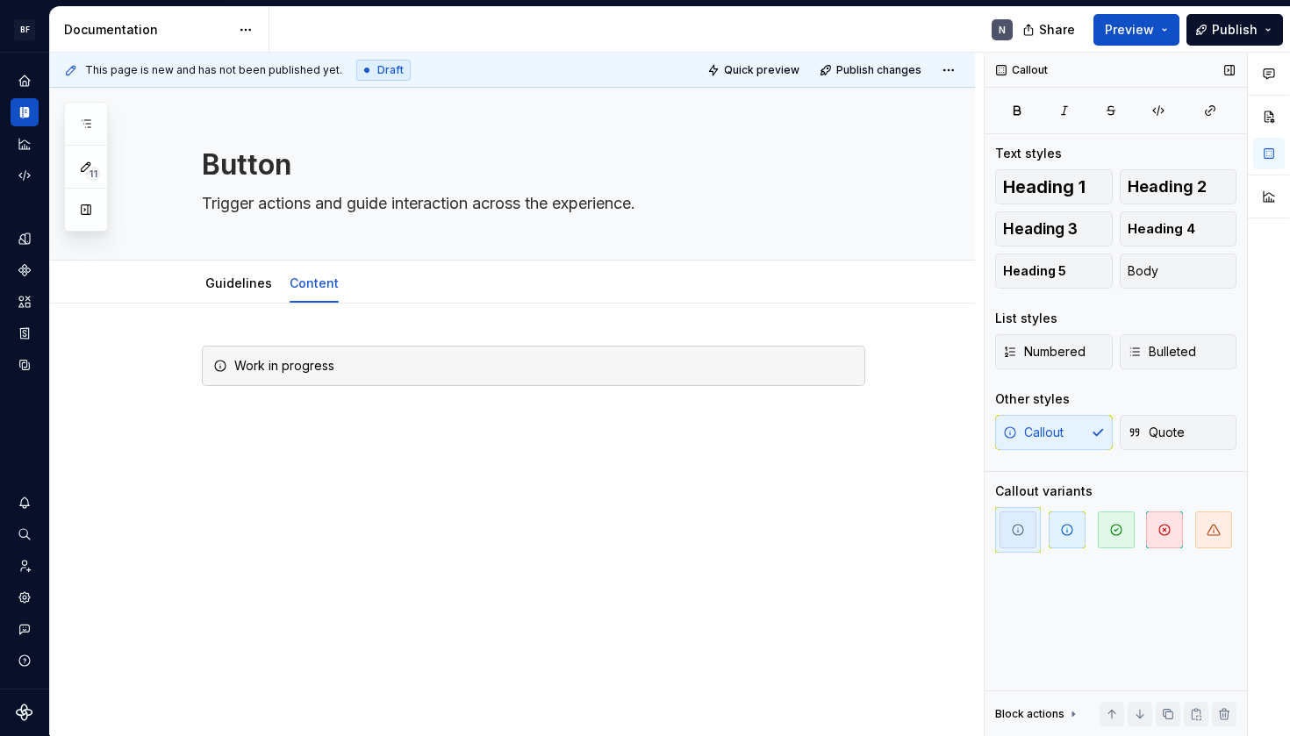
click at [1072, 442] on div "Callout Quote" at bounding box center [1115, 432] width 241 height 35
click at [1167, 443] on button "Quote" at bounding box center [1179, 432] width 118 height 35
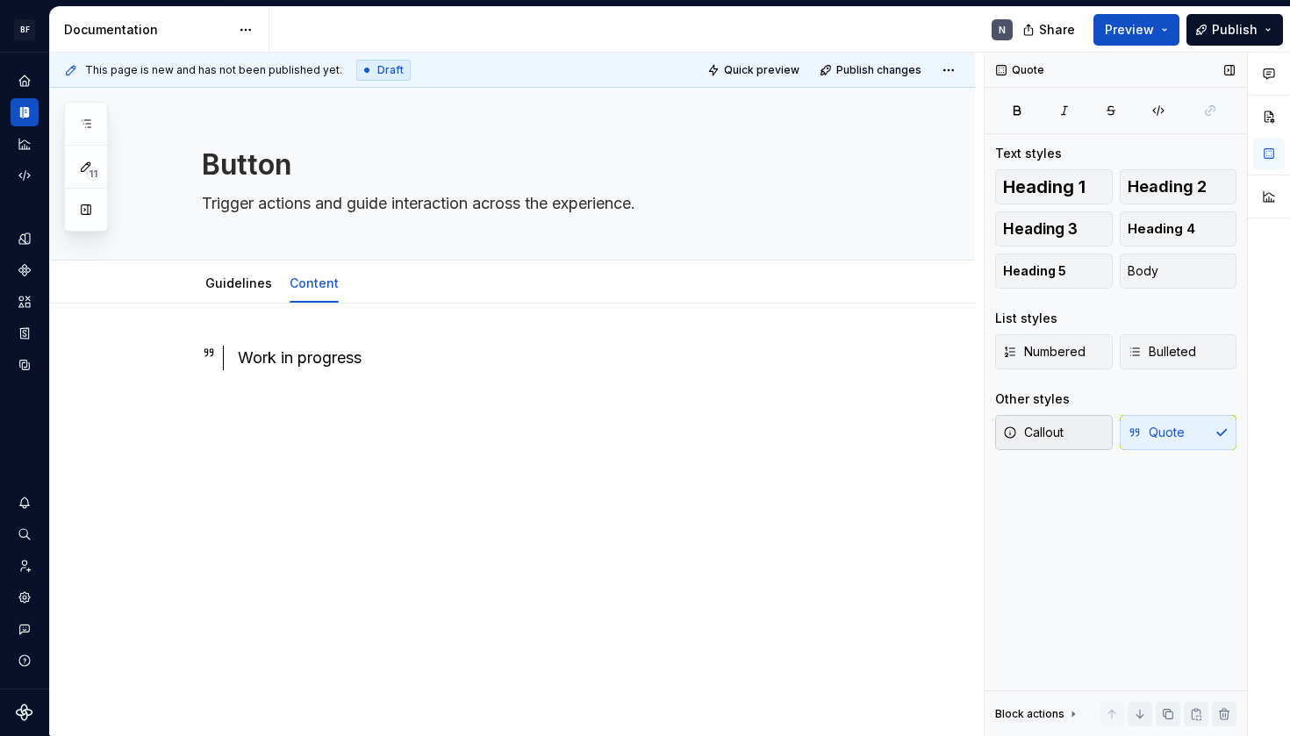
click at [1069, 439] on button "Callout" at bounding box center [1054, 432] width 118 height 35
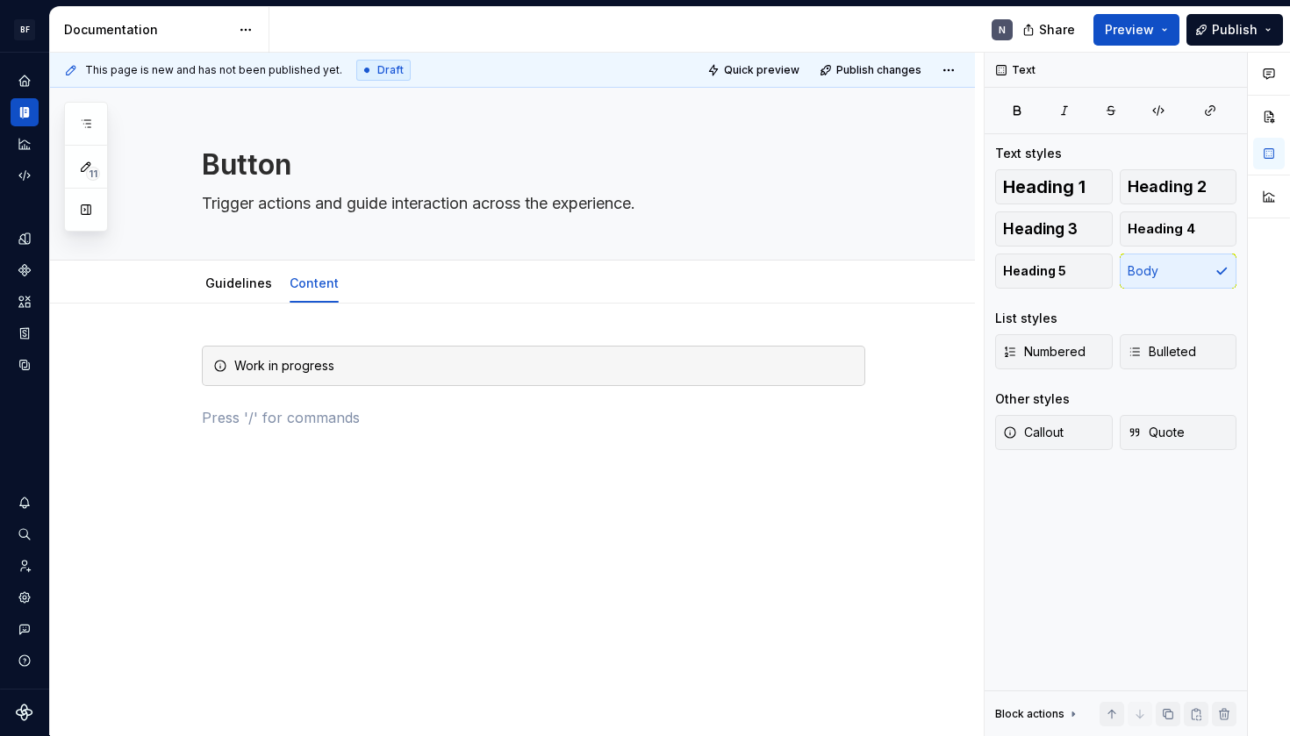
click at [845, 478] on div "Work in progress" at bounding box center [512, 487] width 925 height 367
click at [248, 282] on link "Guidelines" at bounding box center [238, 283] width 67 height 15
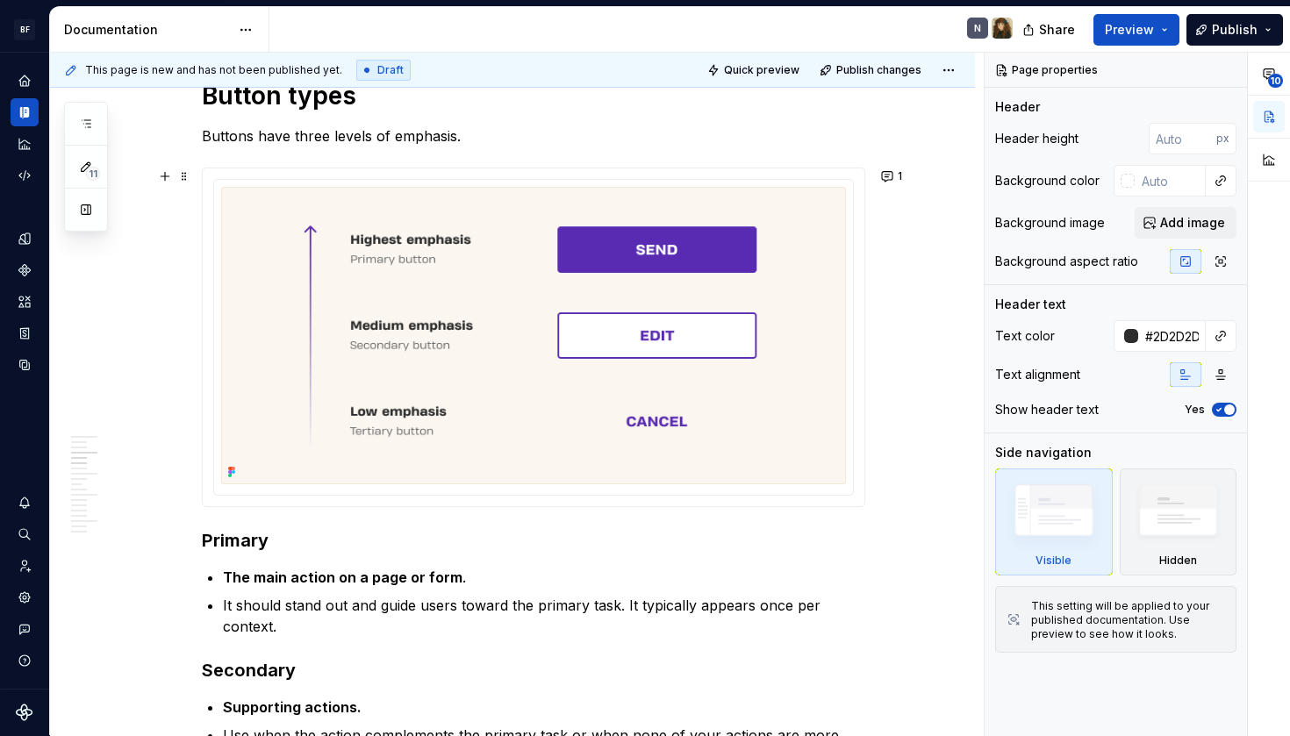
scroll to position [570, 0]
click at [894, 175] on button "1" at bounding box center [893, 175] width 34 height 25
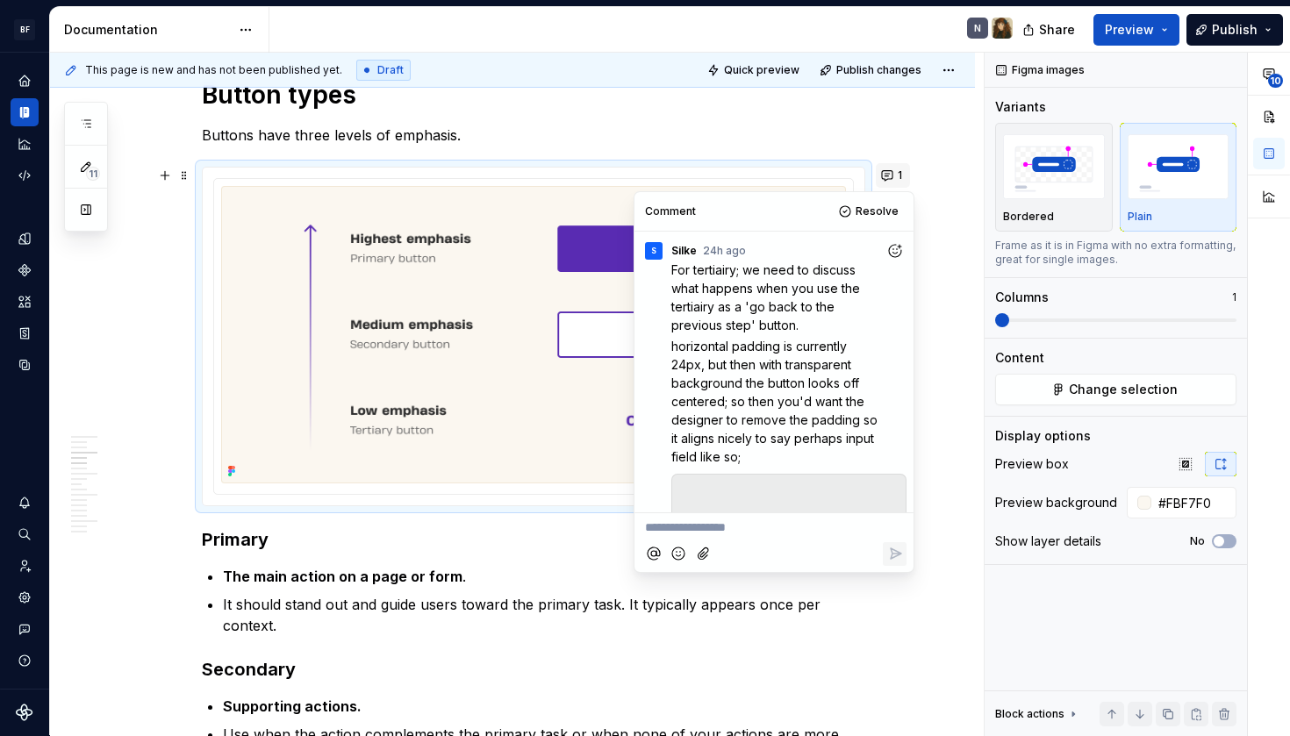
scroll to position [508, 0]
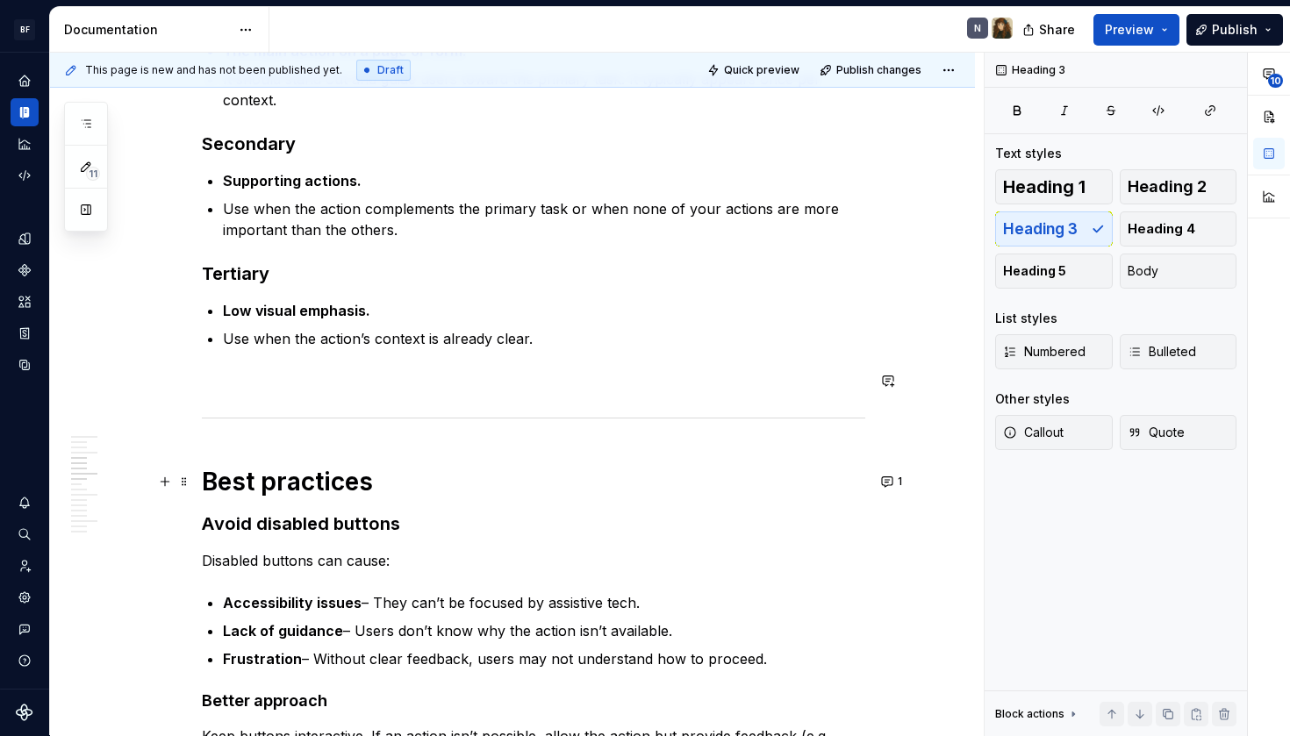
scroll to position [1126, 0]
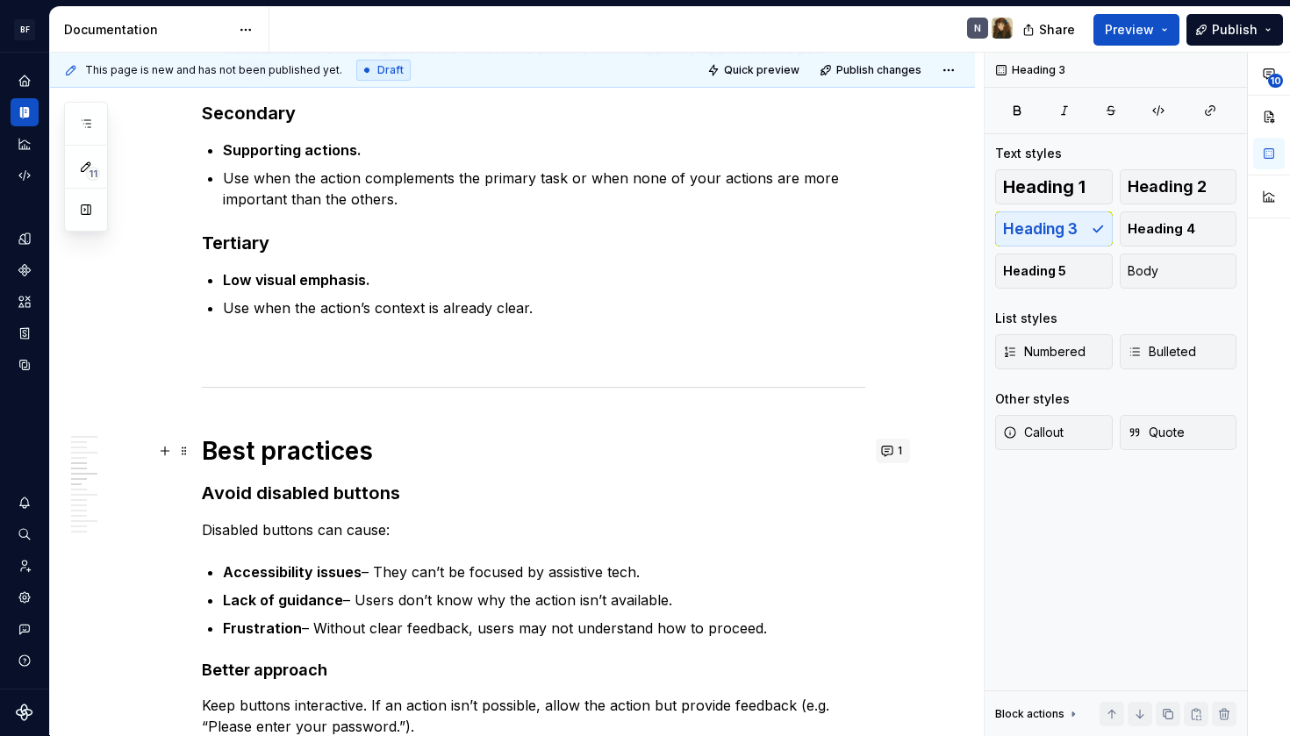
click at [896, 451] on button "1" at bounding box center [893, 451] width 34 height 25
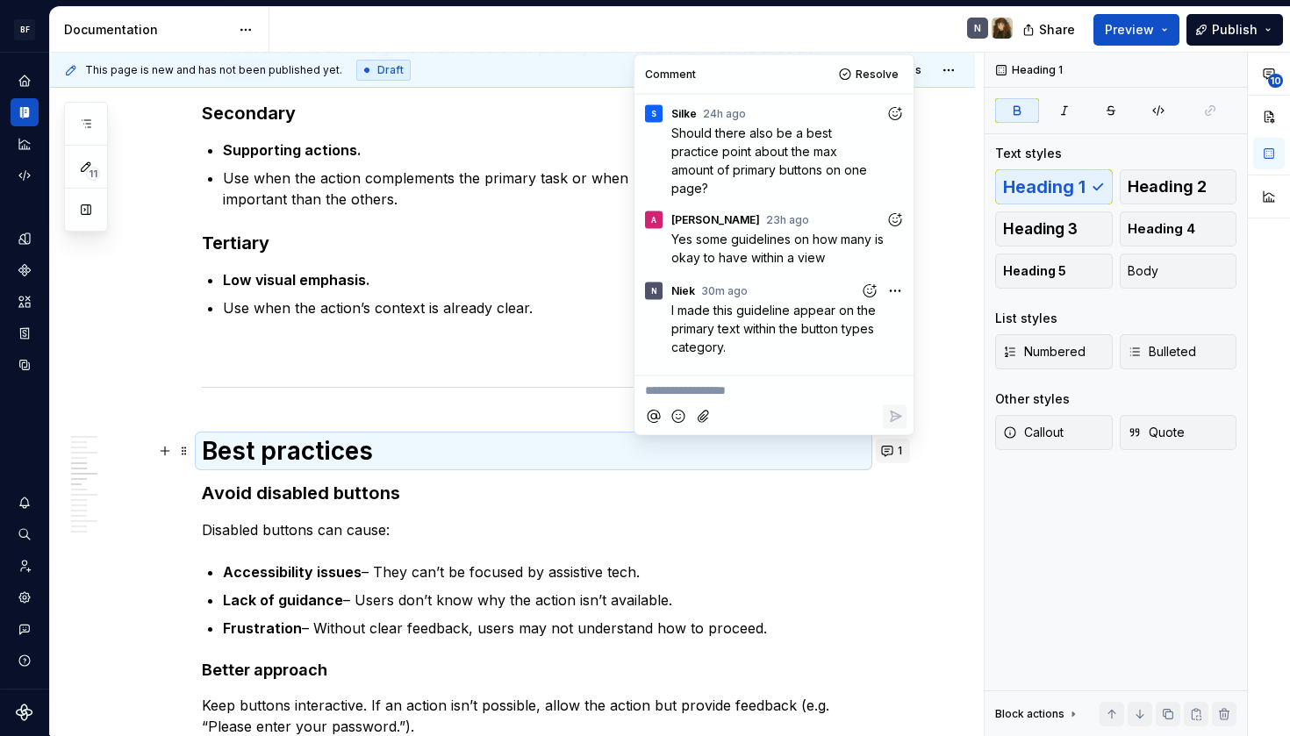
scroll to position [75, 0]
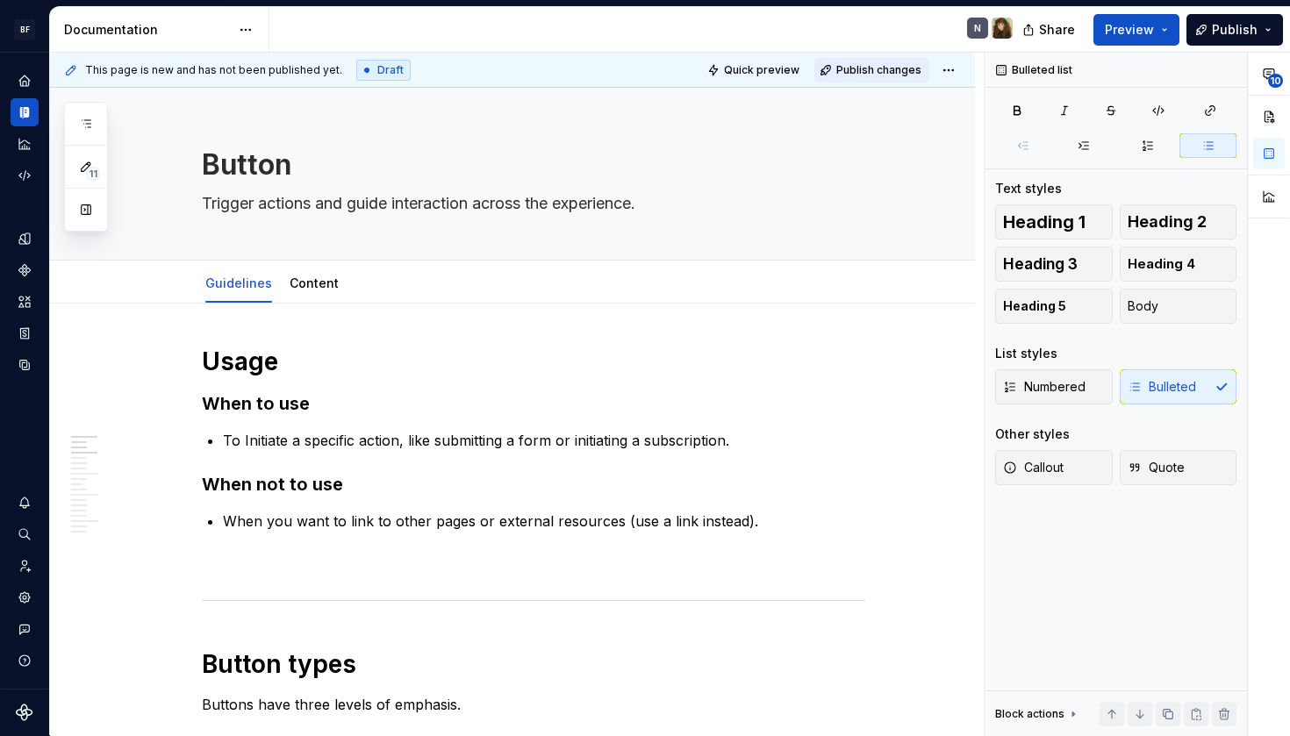
scroll to position [0, 0]
click at [882, 72] on span "Publish changes" at bounding box center [879, 70] width 85 height 14
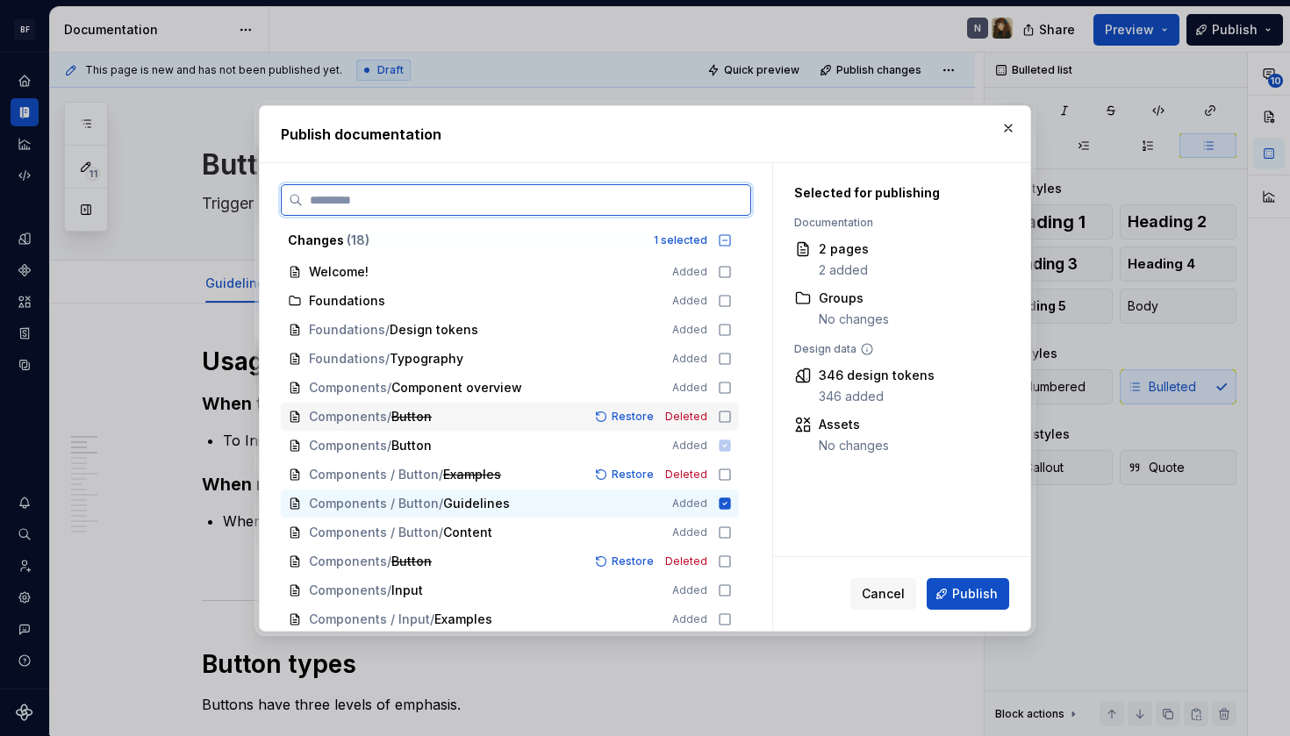
click at [729, 415] on icon at bounding box center [725, 417] width 11 height 11
click at [732, 473] on icon at bounding box center [725, 475] width 14 height 14
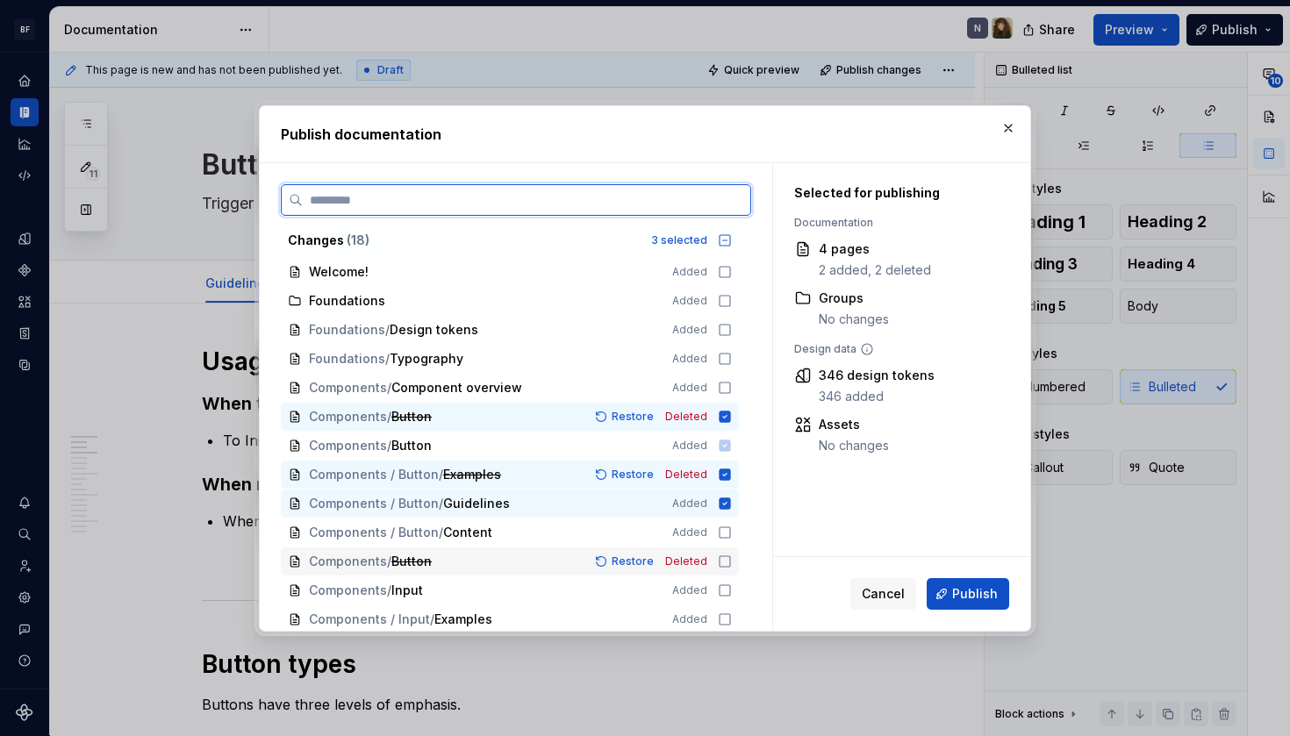
click at [732, 564] on icon at bounding box center [725, 562] width 14 height 14
click at [727, 529] on icon at bounding box center [725, 533] width 14 height 14
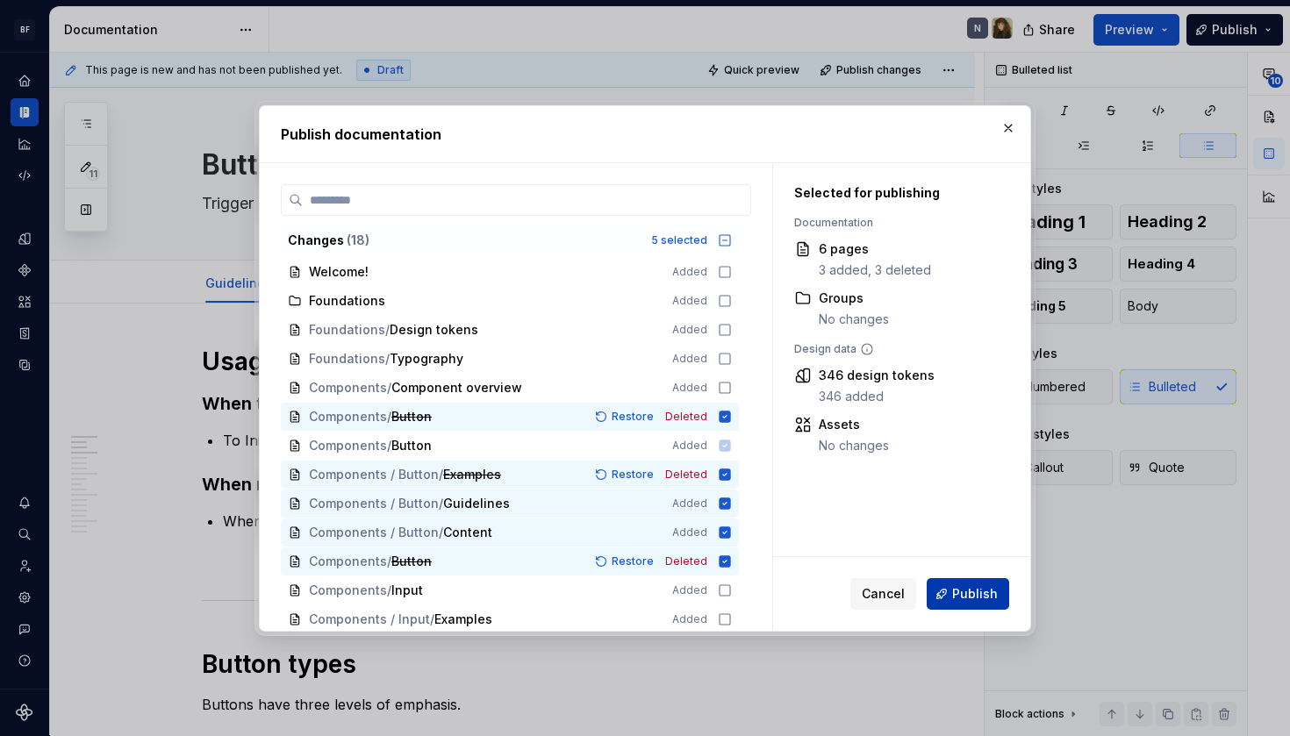
click at [967, 600] on span "Publish" at bounding box center [975, 594] width 46 height 18
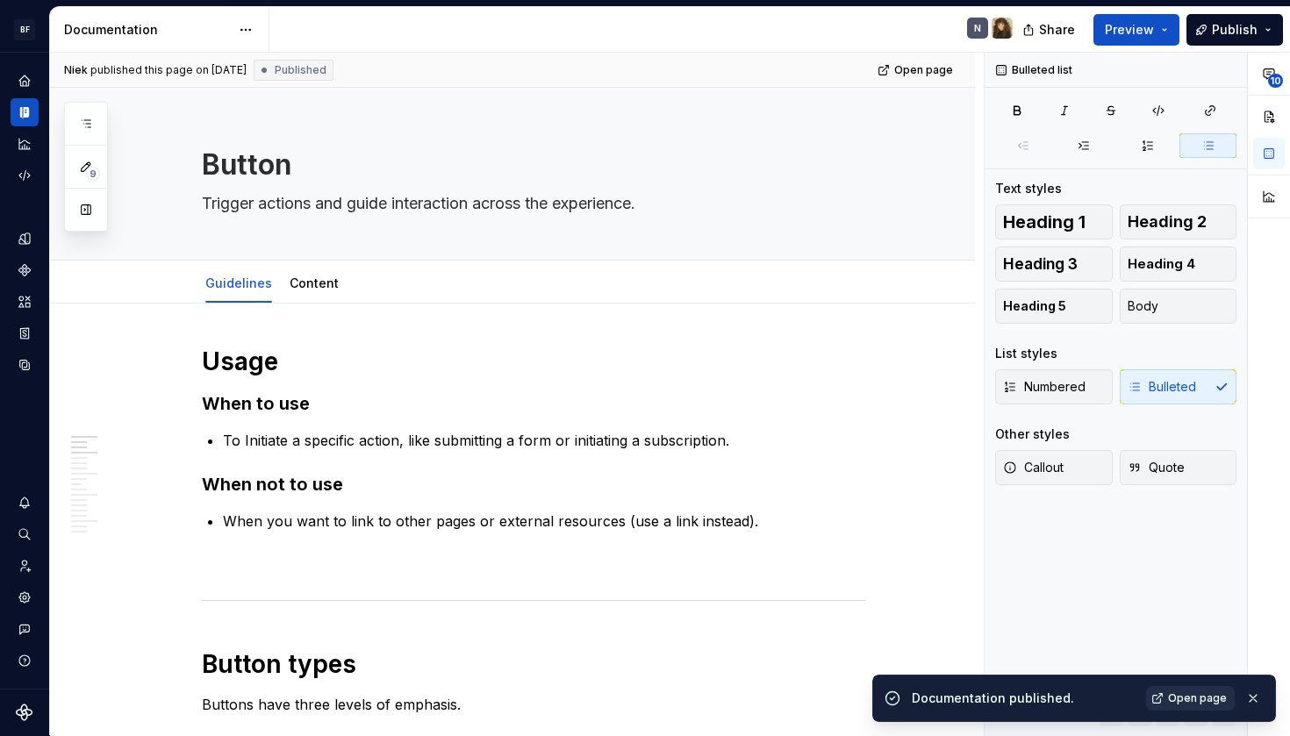
click at [1167, 700] on link "Open page" at bounding box center [1190, 698] width 89 height 25
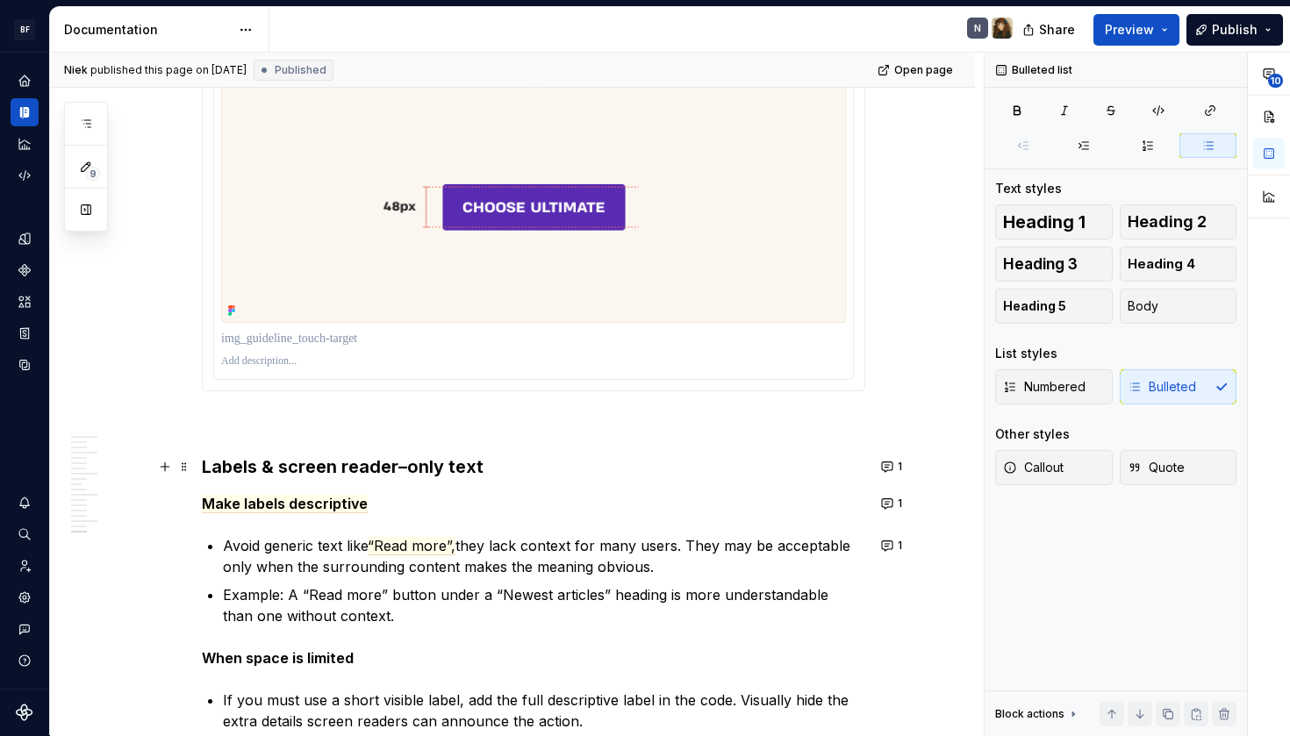
scroll to position [5332, 0]
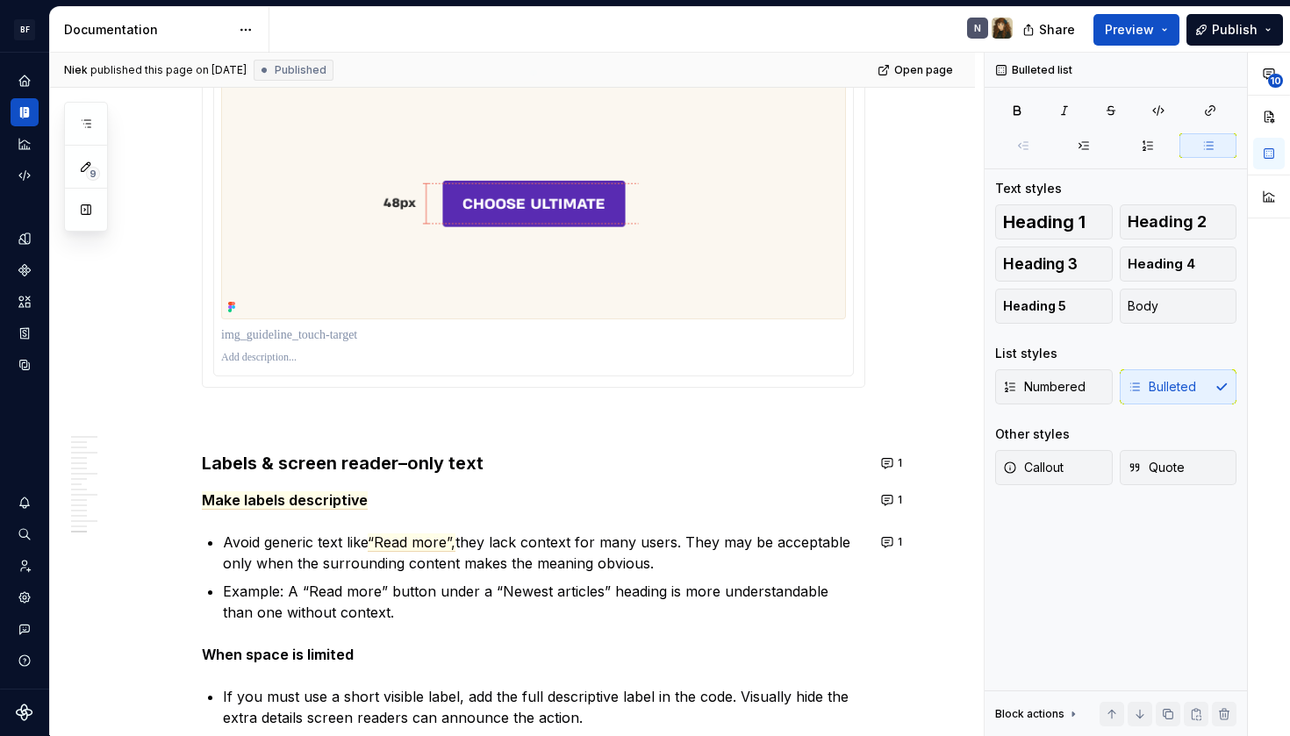
click at [586, 349] on div at bounding box center [533, 358] width 625 height 21
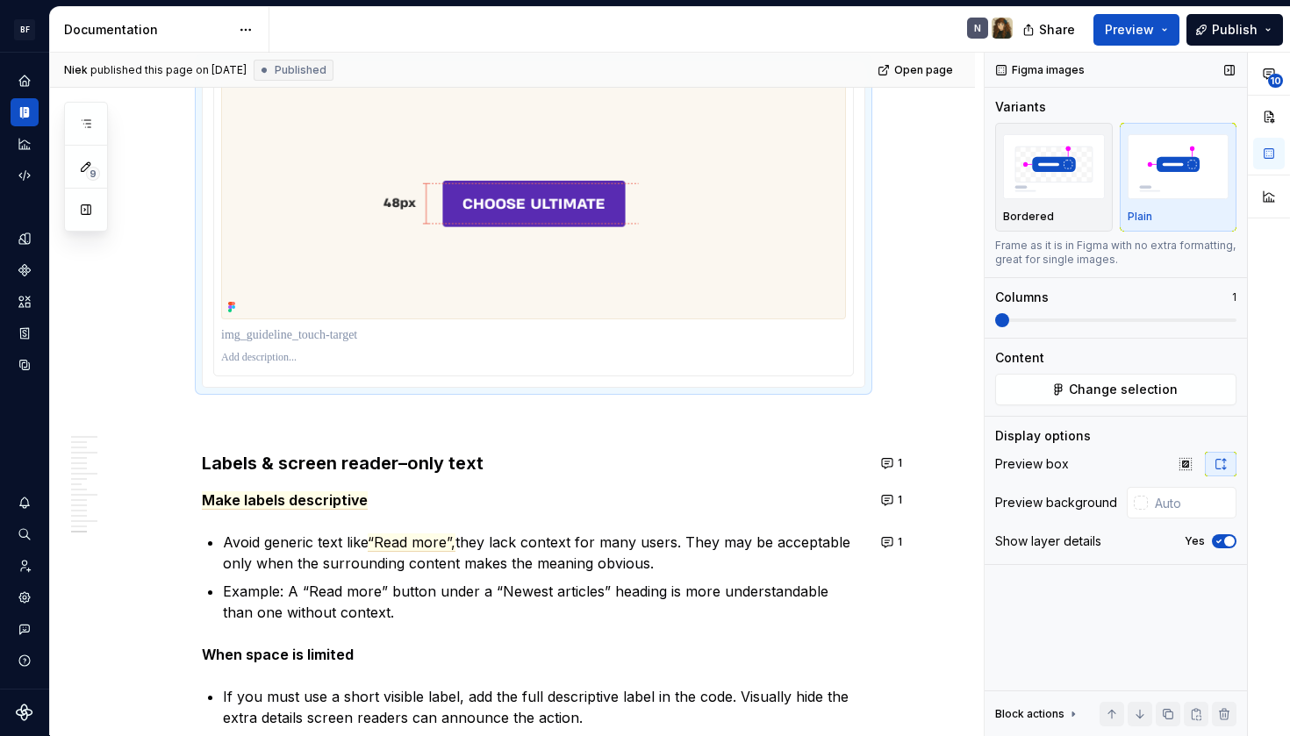
click at [1223, 543] on icon "button" at bounding box center [1219, 541] width 14 height 11
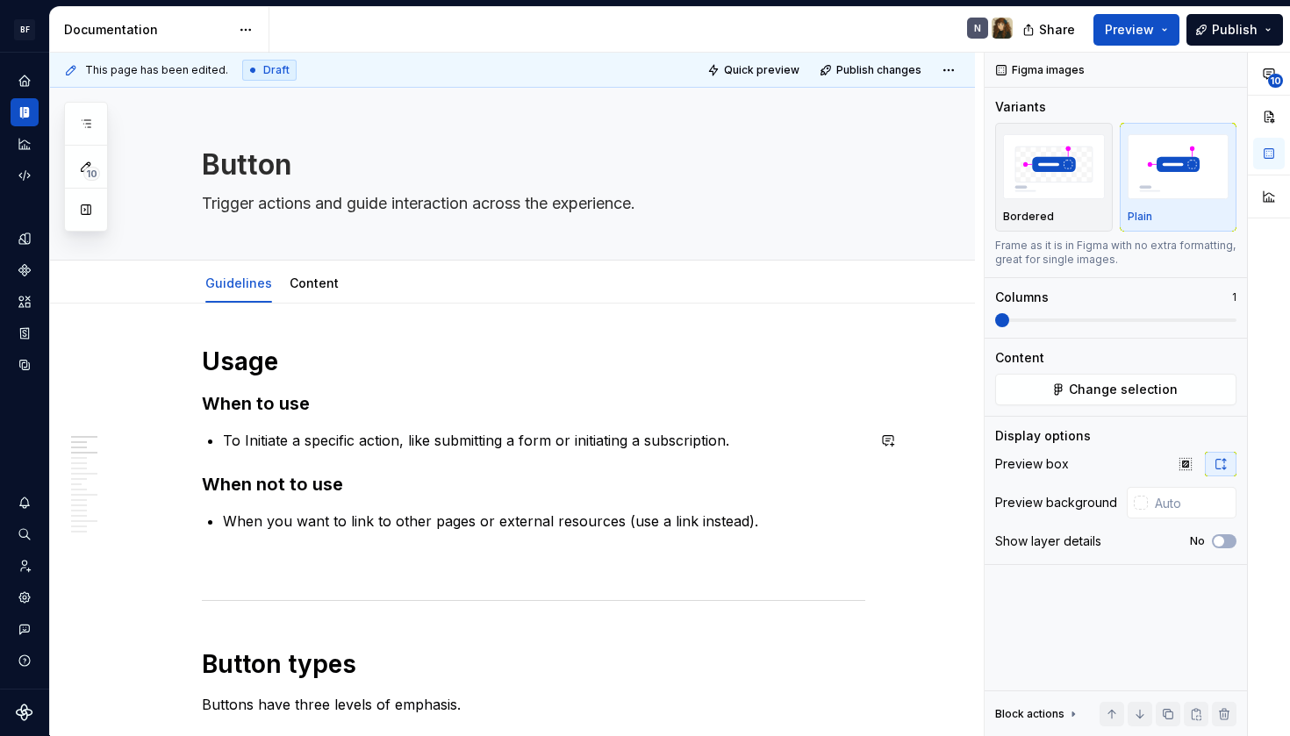
scroll to position [0, 0]
click at [33, 54] on button "Expand sidebar" at bounding box center [37, 52] width 25 height 25
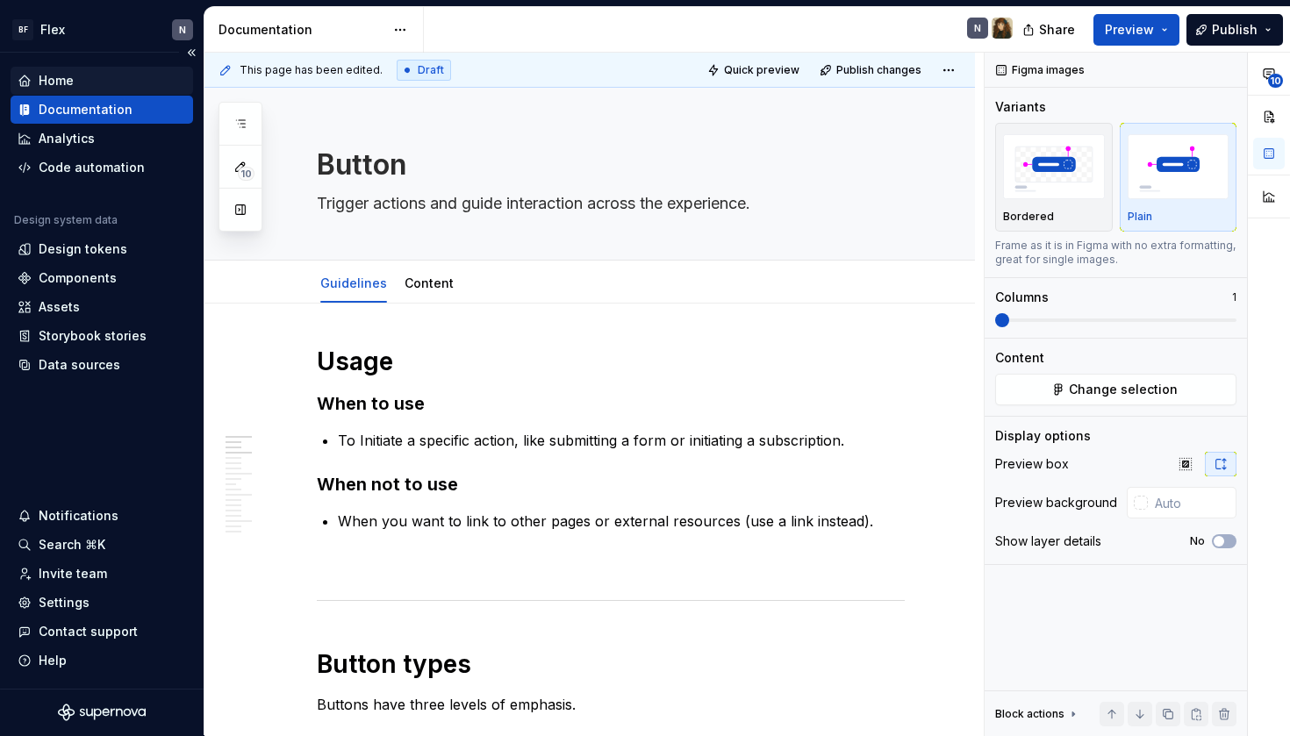
click at [47, 73] on div "Home" at bounding box center [56, 81] width 35 height 18
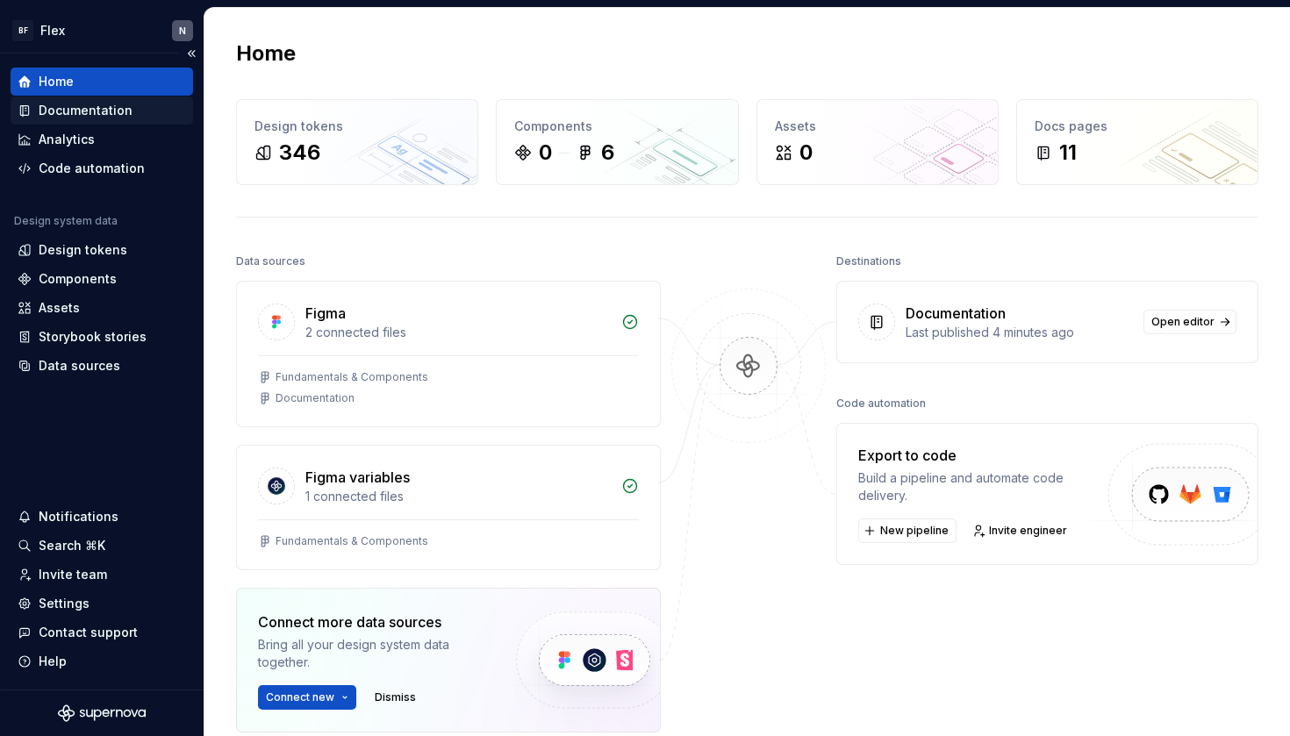
click at [99, 113] on div "Documentation" at bounding box center [86, 111] width 94 height 18
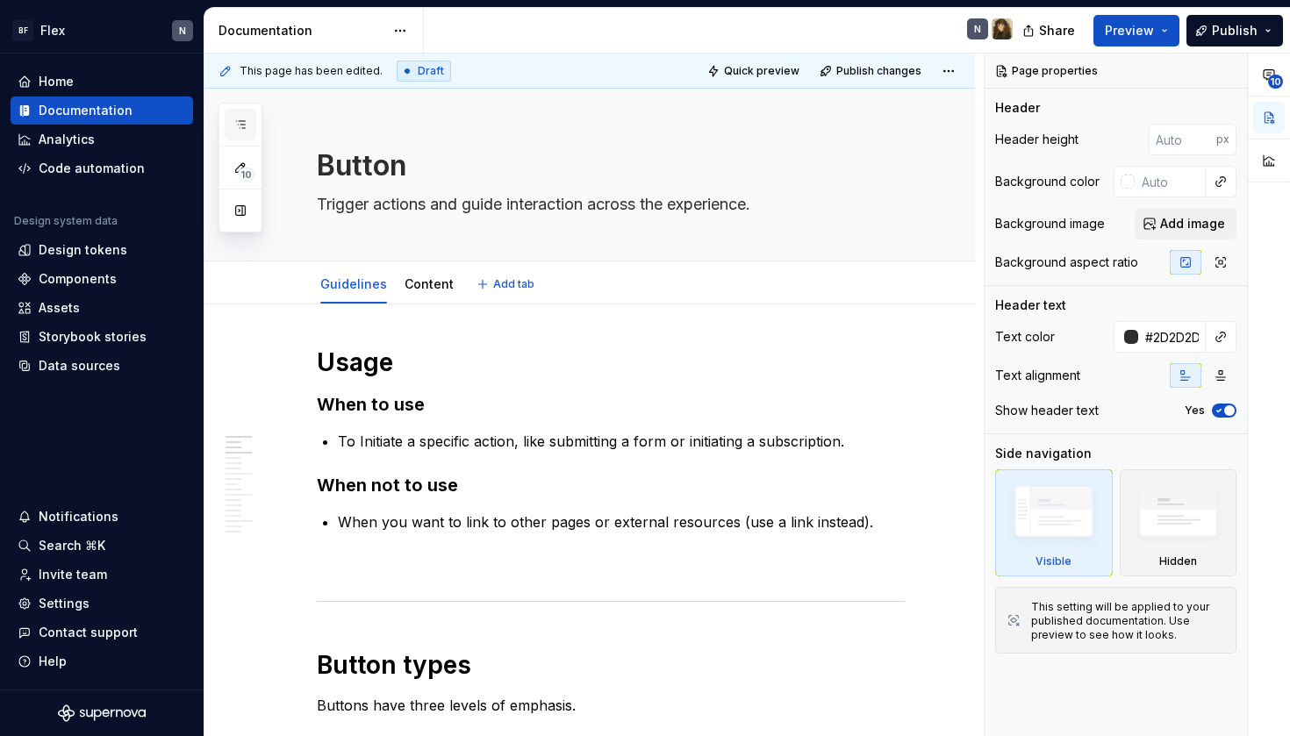
click at [242, 122] on icon "button" at bounding box center [240, 125] width 14 height 14
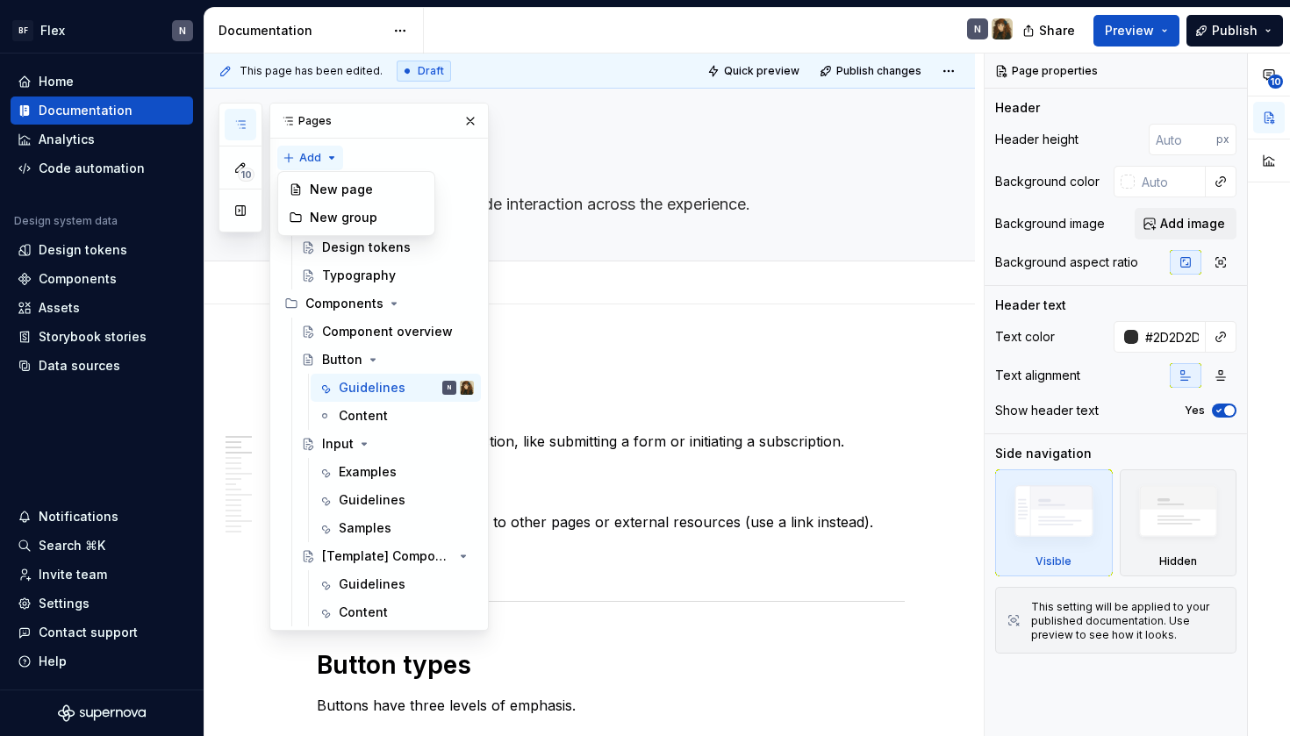
click at [319, 150] on div "10 Pages Add Accessibility guide for tree Page tree. Navigate the tree with the…" at bounding box center [354, 367] width 270 height 528
click at [374, 164] on div "10 Pages Add Accessibility guide for tree Page tree. Navigate the tree with the…" at bounding box center [354, 367] width 270 height 528
click at [385, 219] on icon "Page tree" at bounding box center [392, 219] width 14 height 14
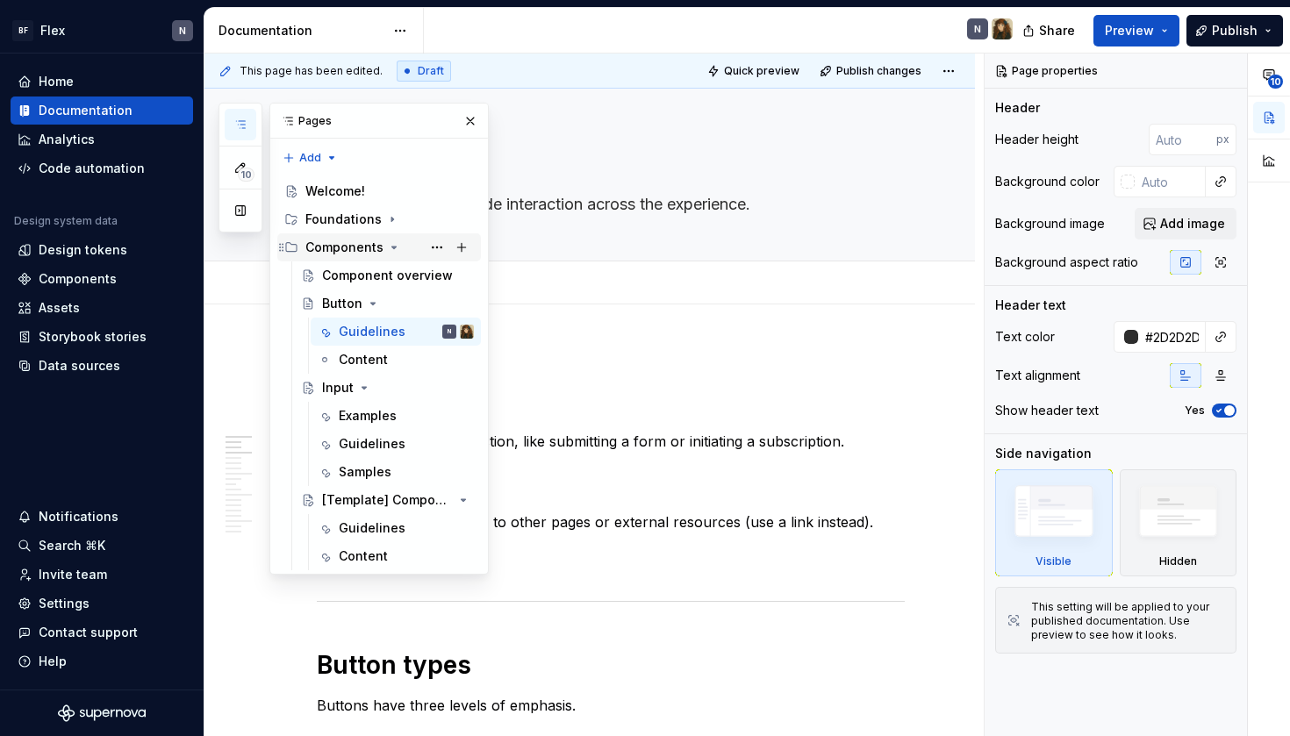
click at [392, 245] on icon "Page tree" at bounding box center [394, 248] width 14 height 14
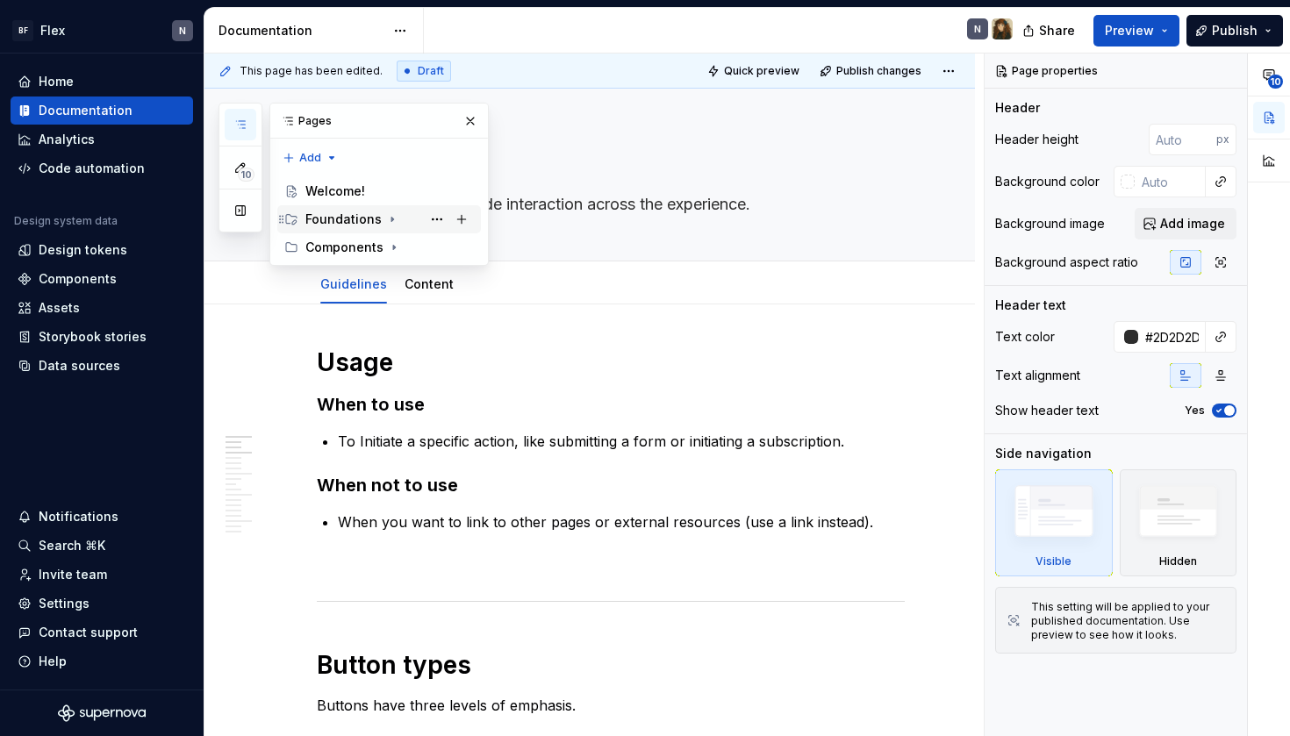
click at [391, 220] on icon "Page tree" at bounding box center [392, 220] width 2 height 4
click at [388, 218] on icon "Page tree" at bounding box center [392, 219] width 14 height 14
type textarea "*"
